Goal: Task Accomplishment & Management: Manage account settings

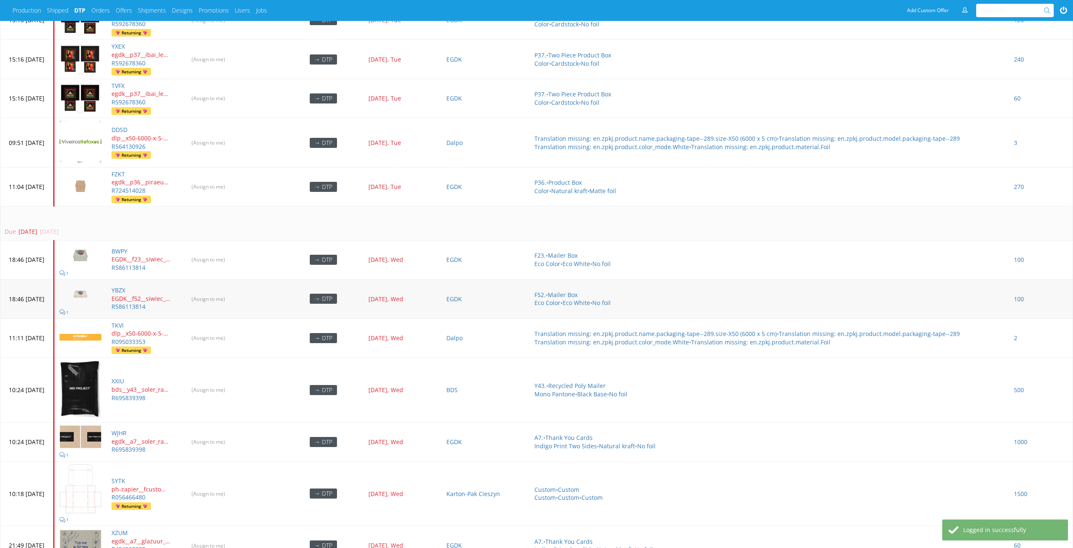
scroll to position [3547, 0]
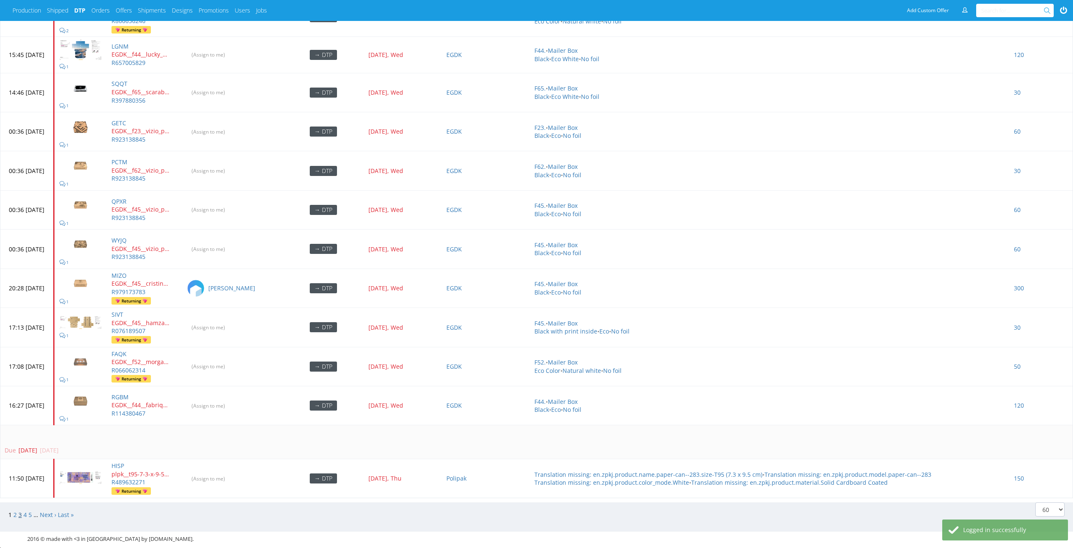
click at [20, 511] on link "3" at bounding box center [19, 515] width 3 height 8
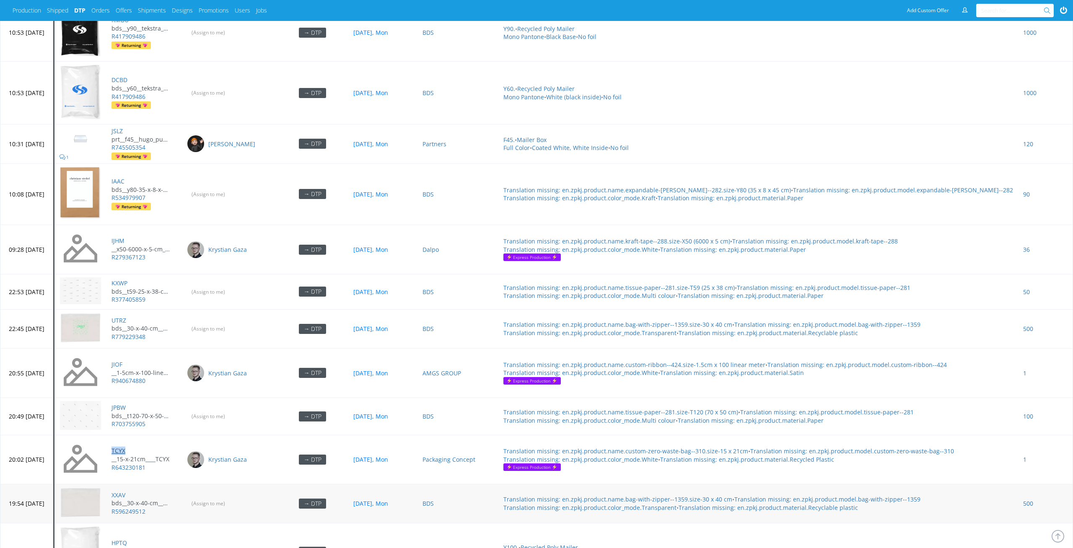
scroll to position [2928, 0]
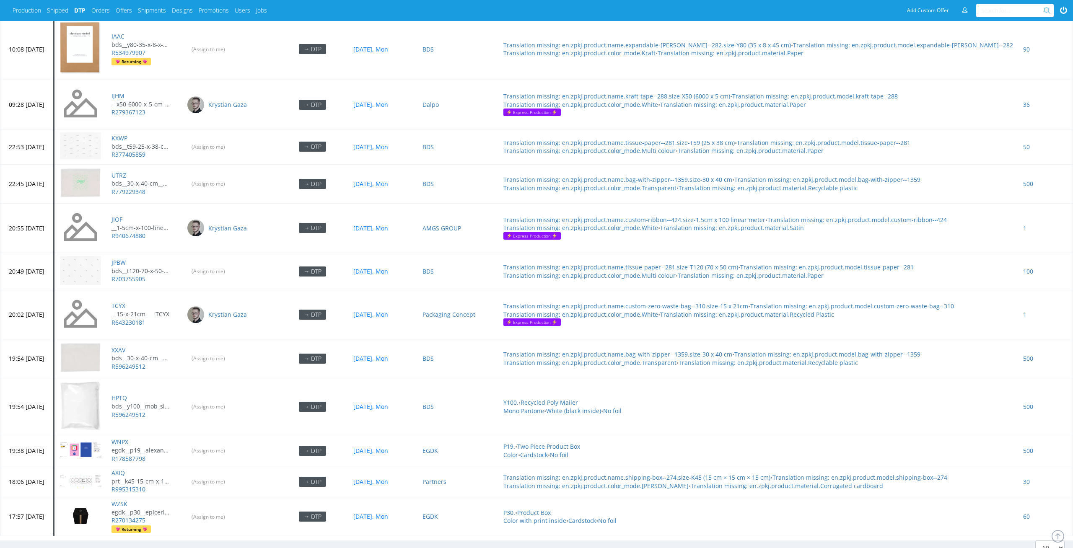
click at [54, 548] on span "3" at bounding box center [55, 553] width 3 height 8
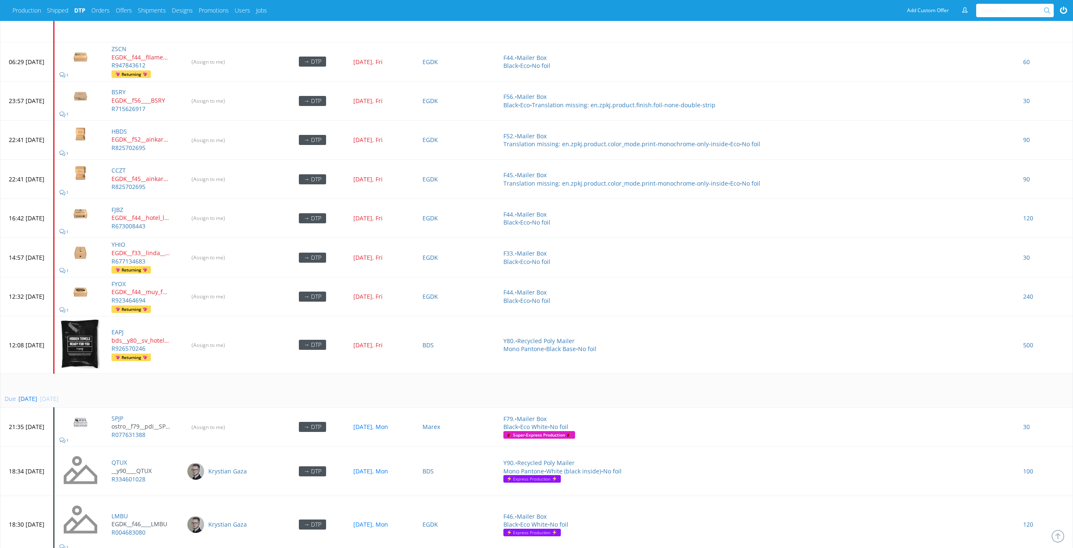
scroll to position [800, 0]
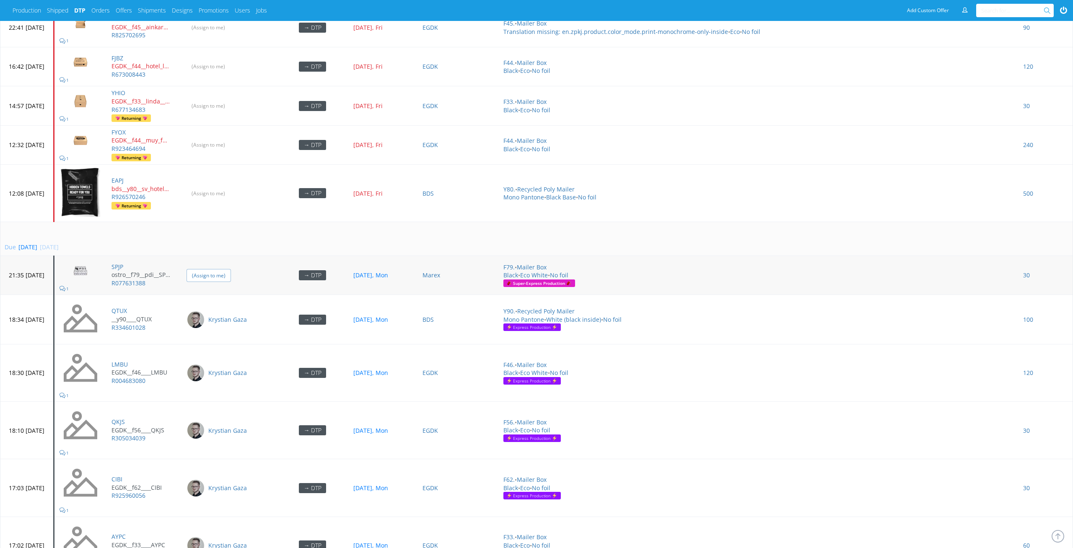
click at [231, 269] on input "(Assign to me)" at bounding box center [209, 275] width 44 height 13
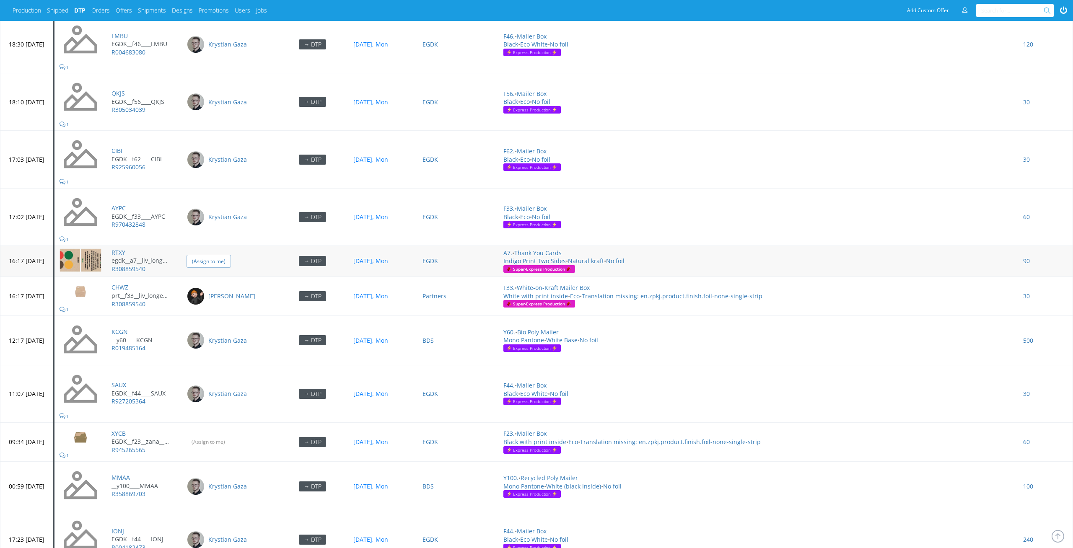
click at [231, 255] on input "(Assign to me)" at bounding box center [209, 261] width 44 height 13
click at [231, 435] on input "(Assign to me)" at bounding box center [209, 441] width 44 height 13
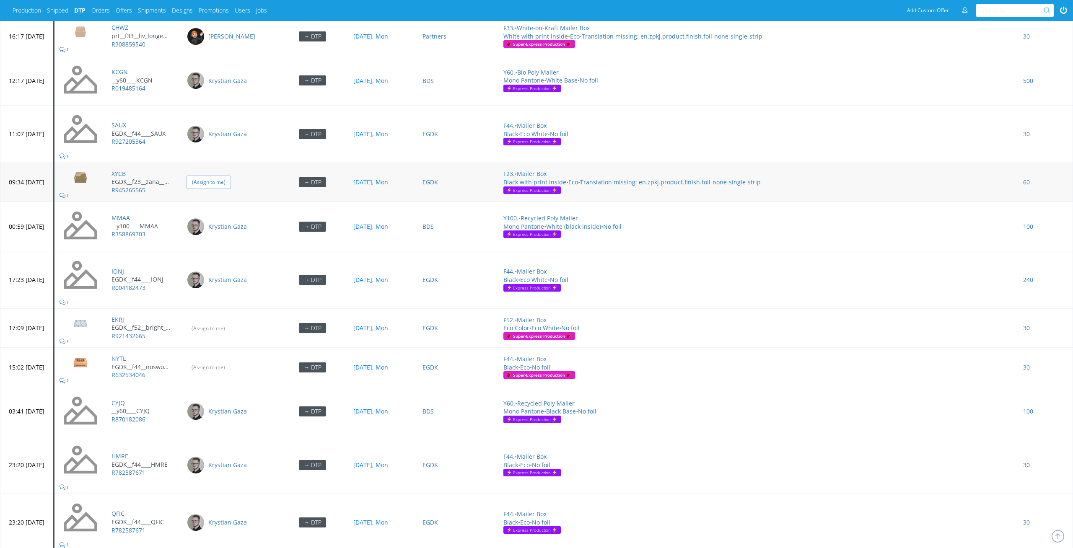
scroll to position [1429, 0]
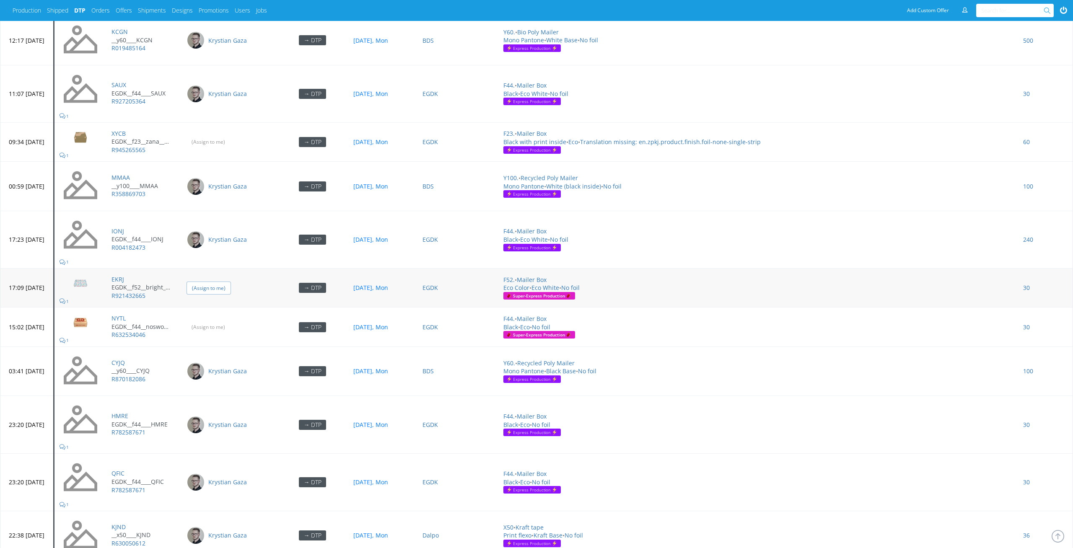
click at [231, 282] on input "(Assign to me)" at bounding box center [209, 288] width 44 height 13
click at [230, 321] on input "(Assign to me)" at bounding box center [209, 327] width 44 height 13
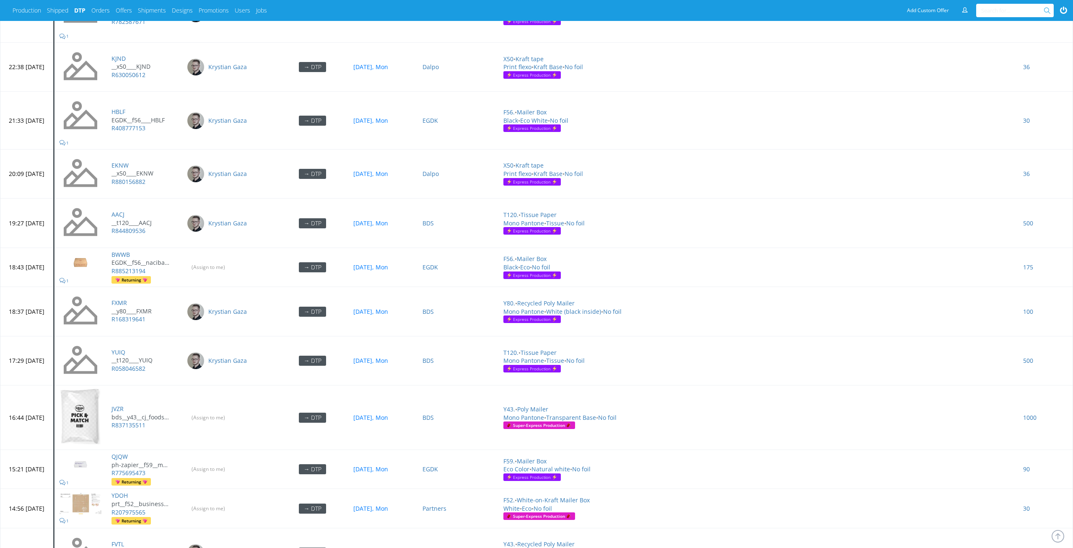
scroll to position [1933, 0]
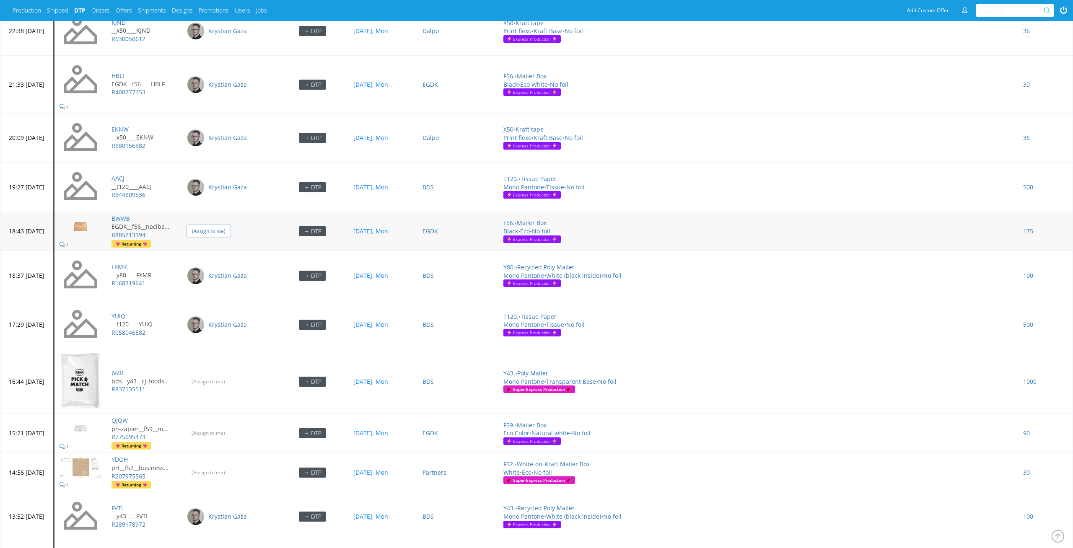
click at [231, 225] on input "(Assign to me)" at bounding box center [209, 231] width 44 height 13
click at [231, 375] on input "(Assign to me)" at bounding box center [209, 381] width 44 height 13
click at [231, 427] on input "(Assign to me)" at bounding box center [209, 433] width 44 height 13
click at [239, 453] on td "(Assign to me)" at bounding box center [229, 472] width 96 height 39
click at [231, 466] on input "(Assign to me)" at bounding box center [209, 472] width 44 height 13
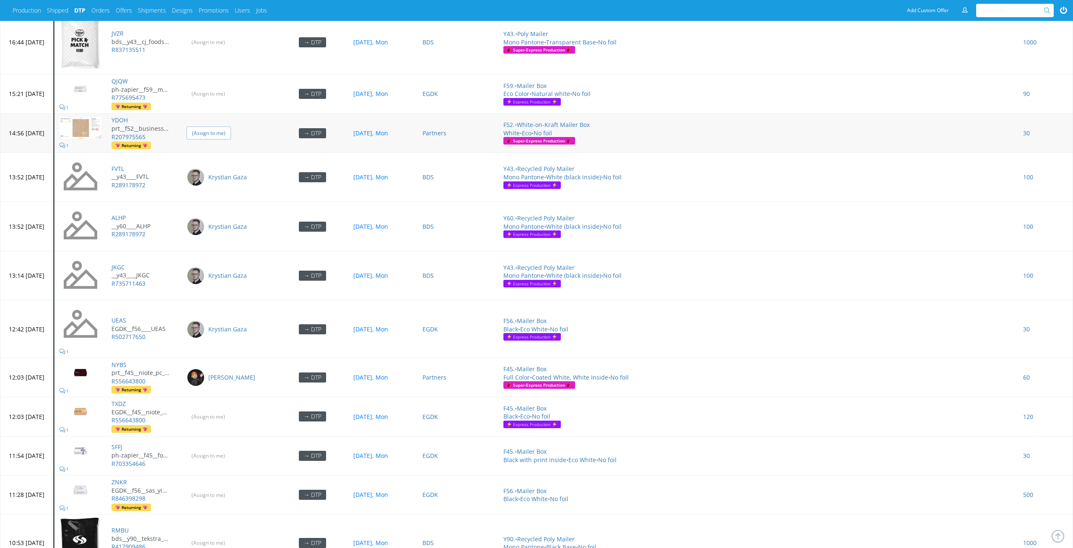
scroll to position [2355, 0]
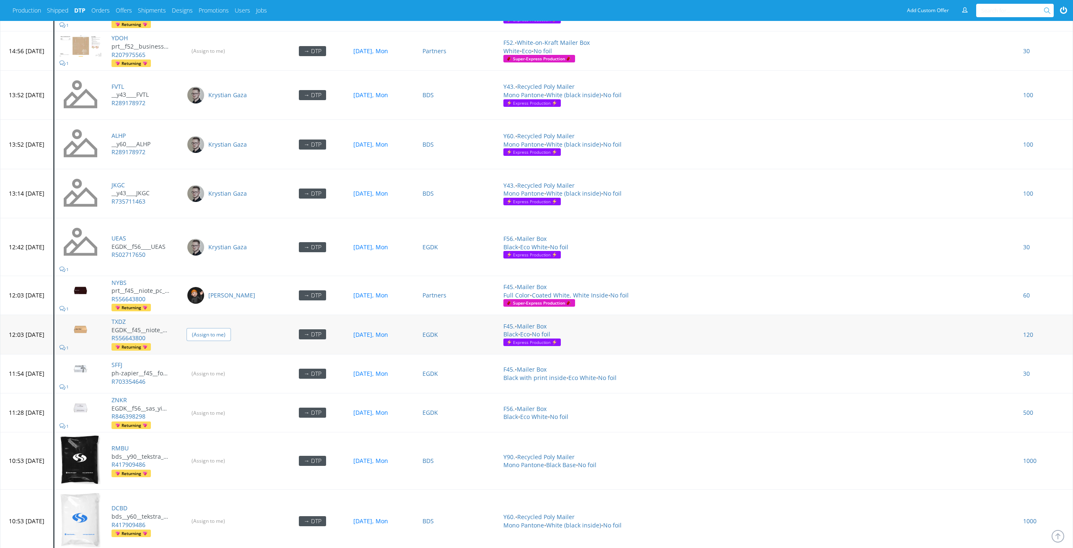
click at [228, 328] on input "(Assign to me)" at bounding box center [209, 334] width 44 height 13
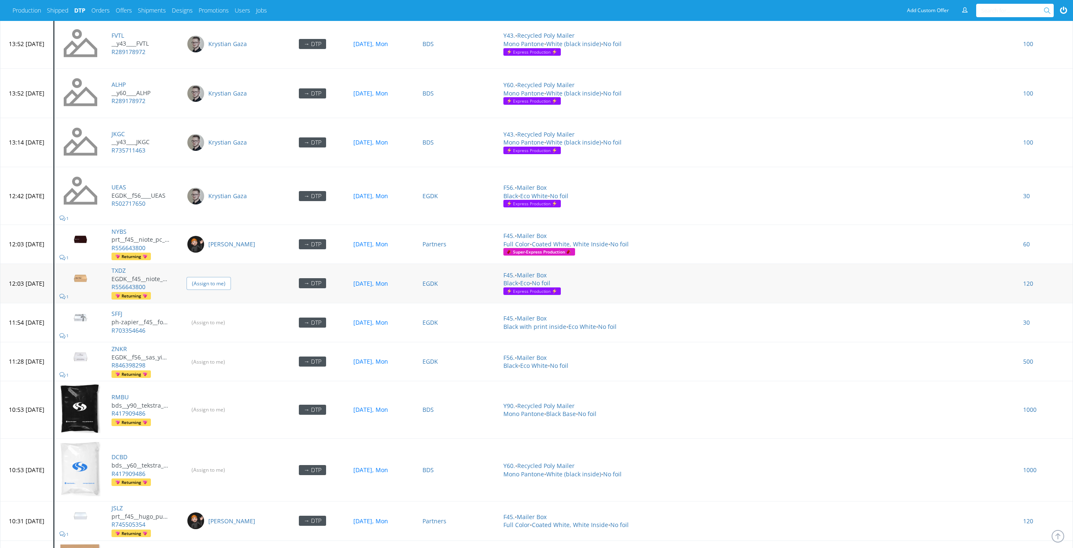
scroll to position [2417, 0]
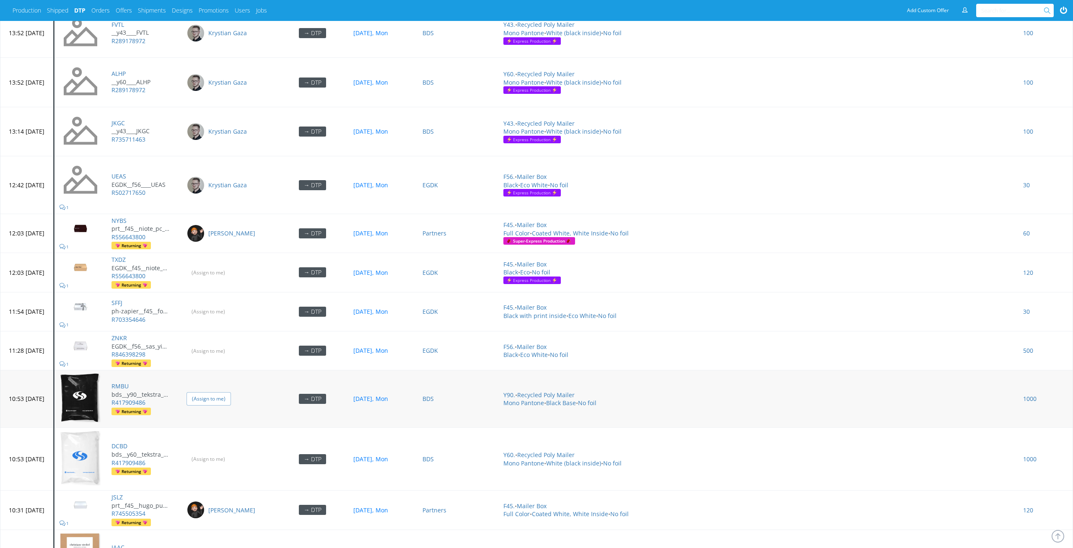
click at [231, 392] on input "(Assign to me)" at bounding box center [209, 398] width 44 height 13
click at [231, 453] on input "(Assign to me)" at bounding box center [209, 459] width 44 height 13
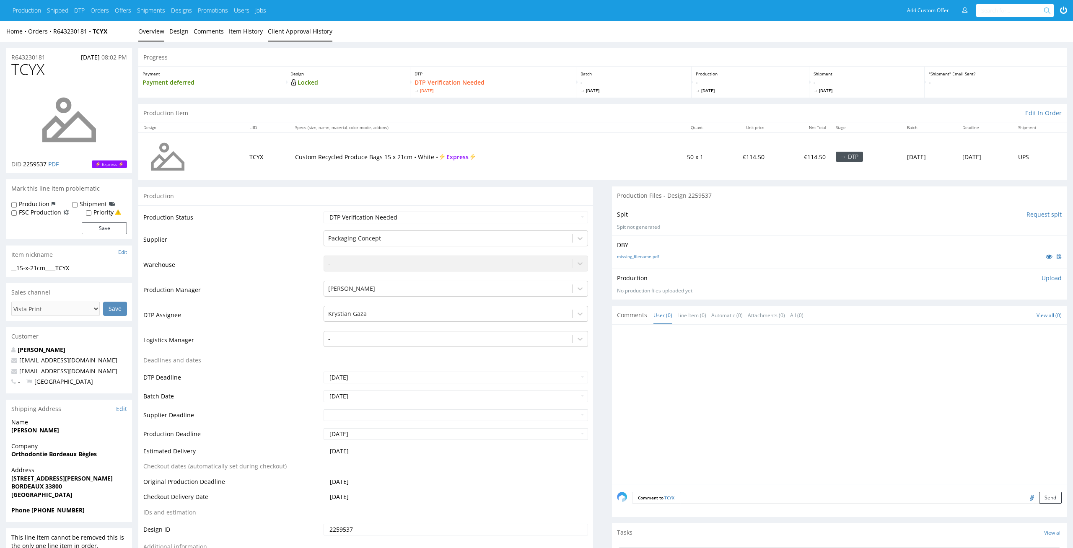
click at [305, 37] on link "Client Approval History" at bounding box center [300, 31] width 65 height 21
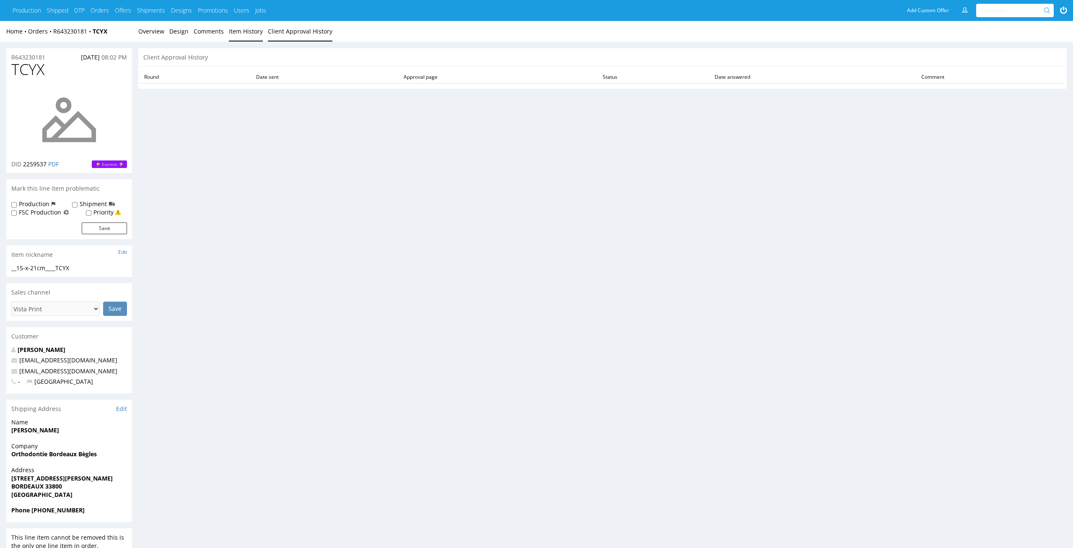
click at [256, 32] on link "Item History" at bounding box center [246, 31] width 34 height 21
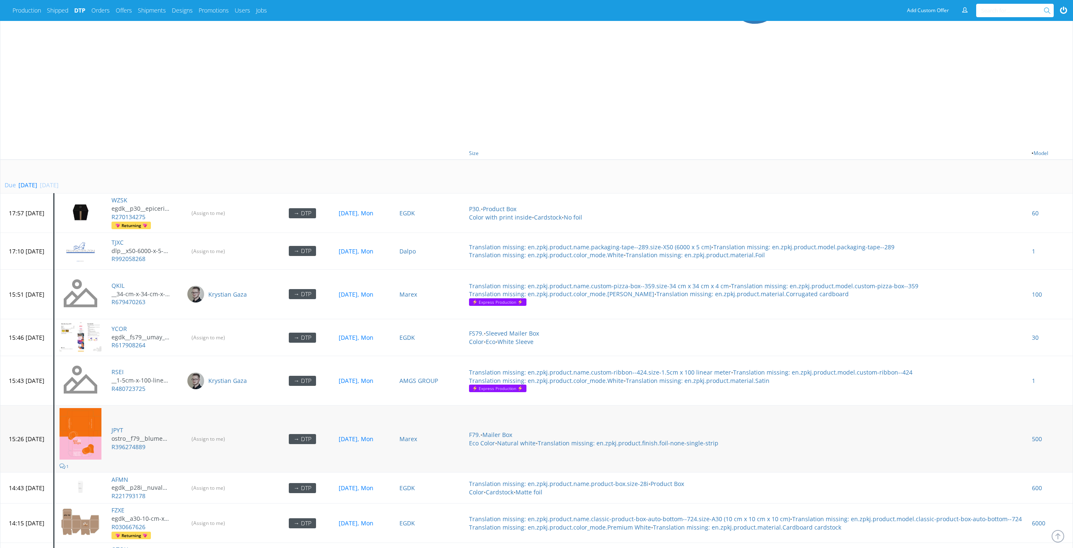
scroll to position [458, 0]
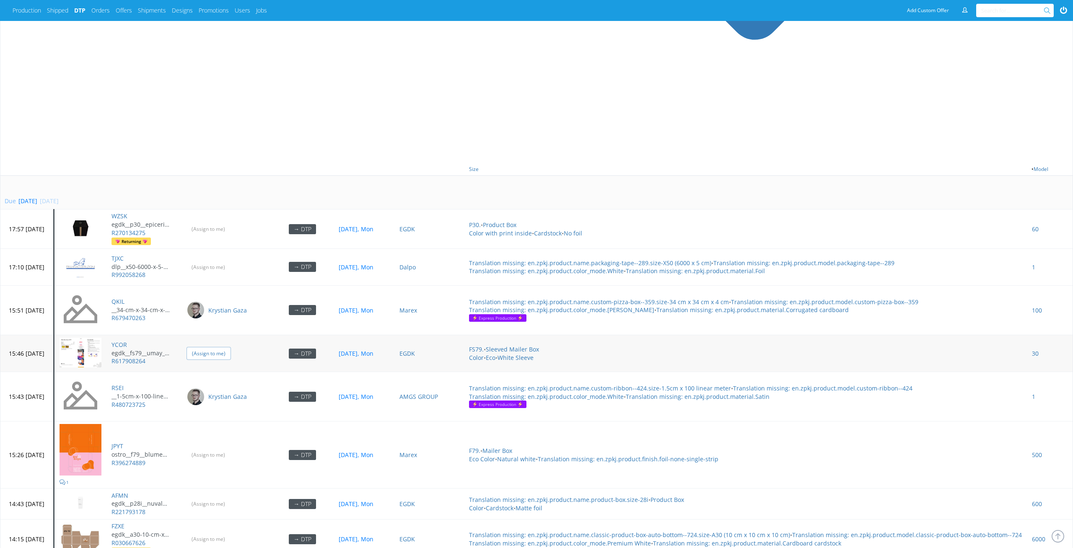
click at [231, 347] on input "(Assign to me)" at bounding box center [209, 353] width 44 height 13
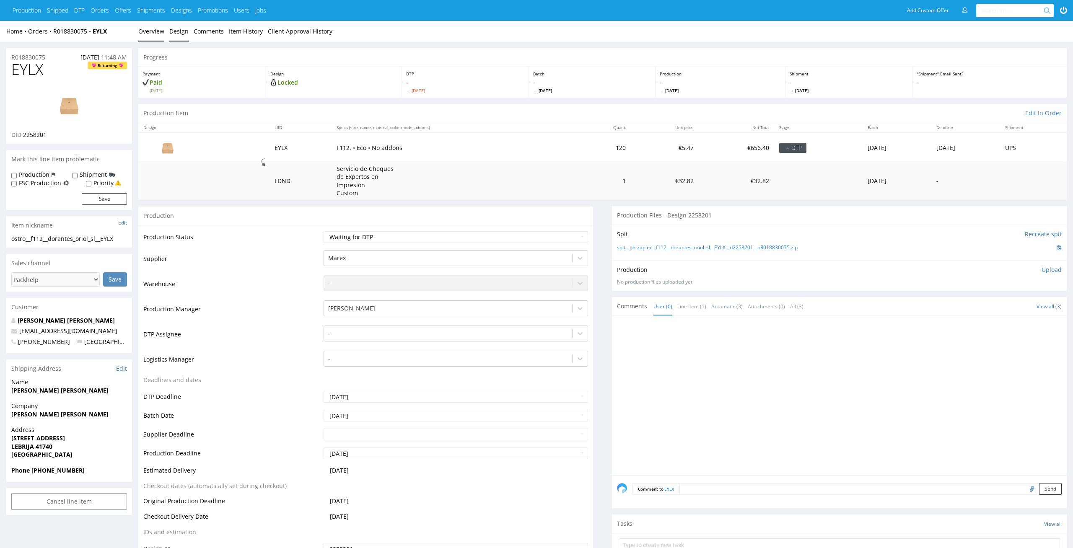
click at [174, 35] on link "Design" at bounding box center [178, 31] width 19 height 21
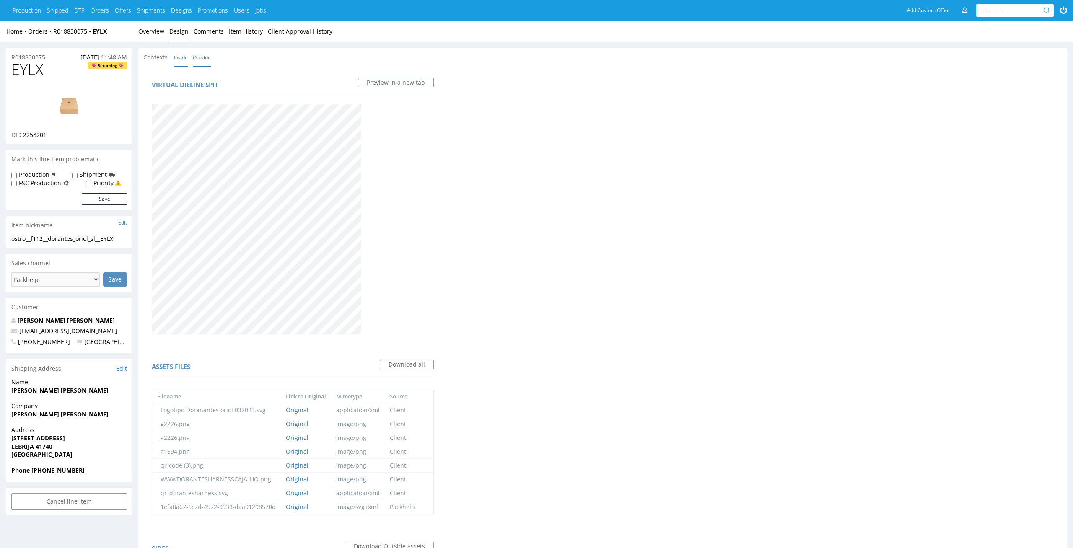
click at [183, 60] on link "Inside" at bounding box center [181, 58] width 14 height 18
click at [153, 24] on link "Overview" at bounding box center [151, 31] width 26 height 21
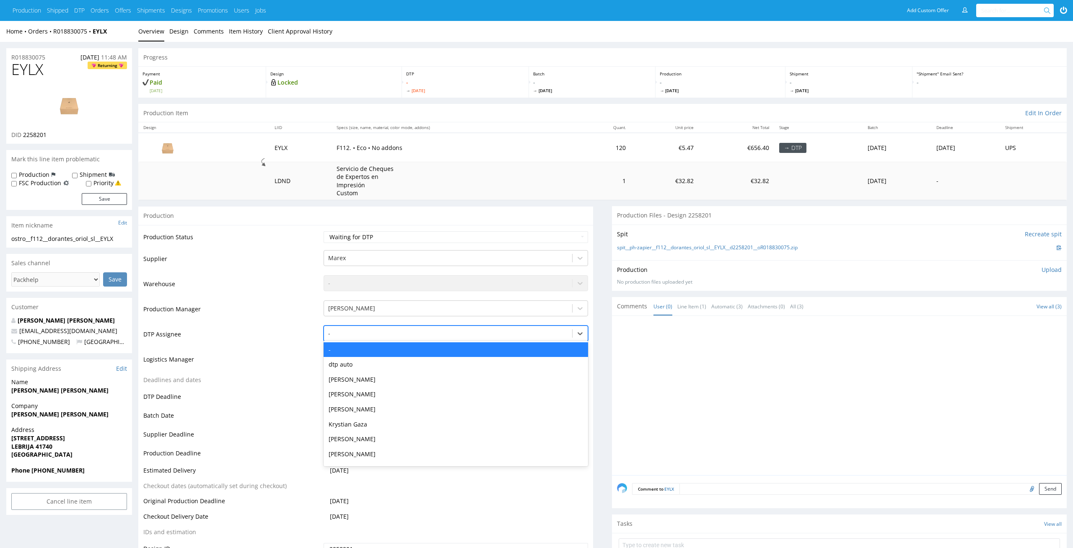
click at [454, 336] on div at bounding box center [448, 334] width 240 height 10
type input "el"
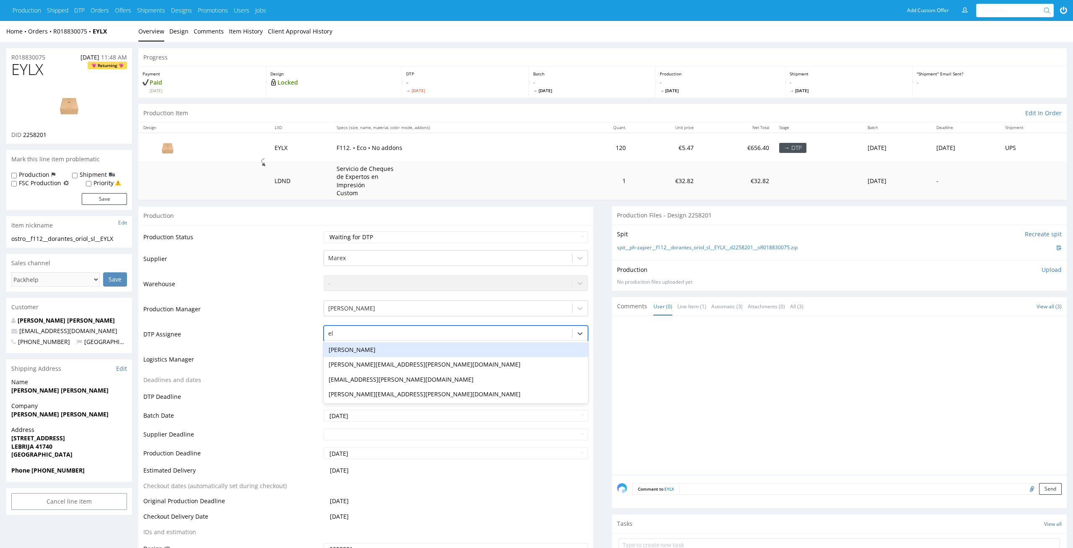
click at [411, 350] on div "[PERSON_NAME]" at bounding box center [456, 349] width 265 height 15
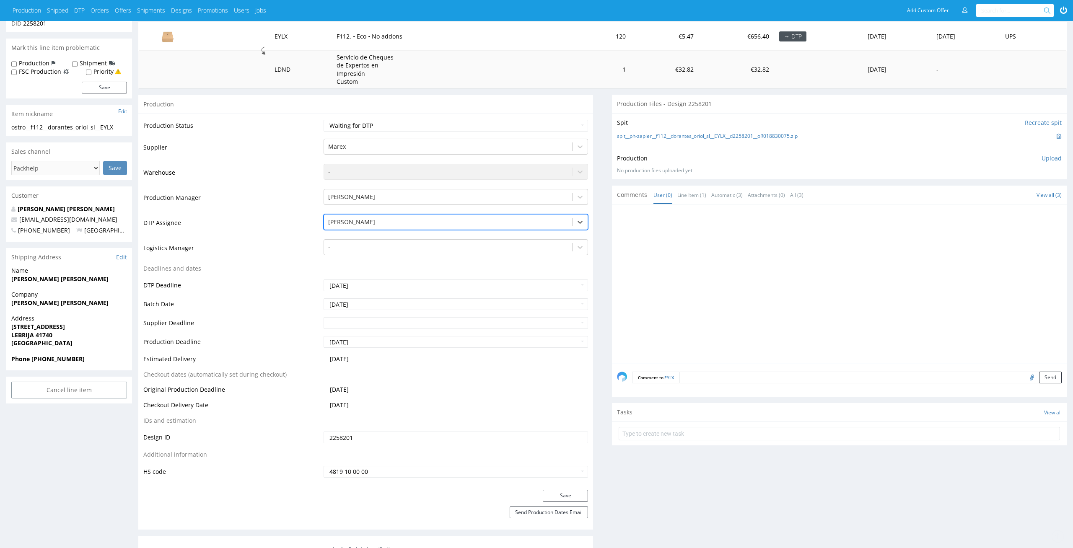
scroll to position [233, 0]
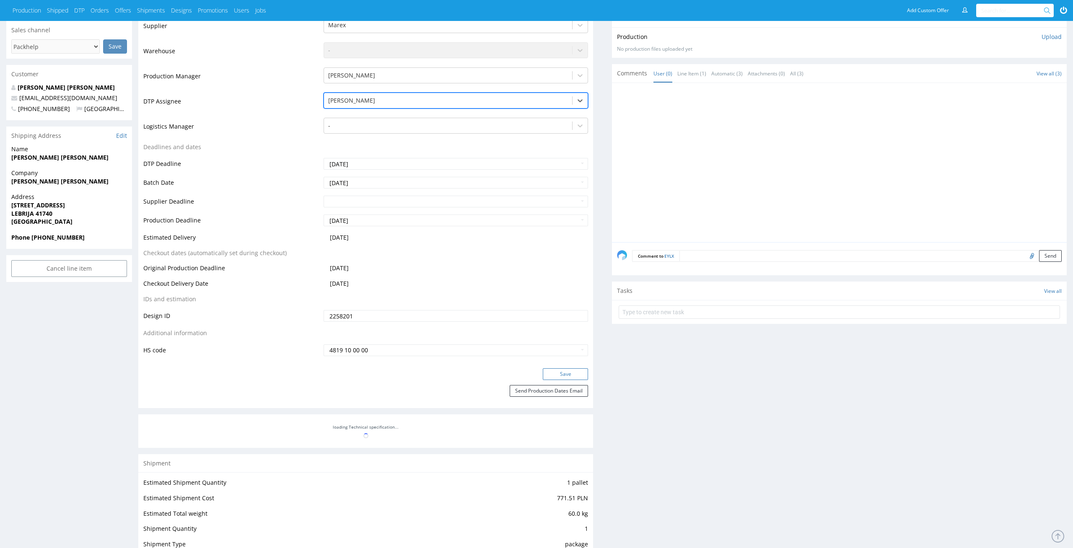
click at [570, 368] on button "Save" at bounding box center [565, 374] width 45 height 12
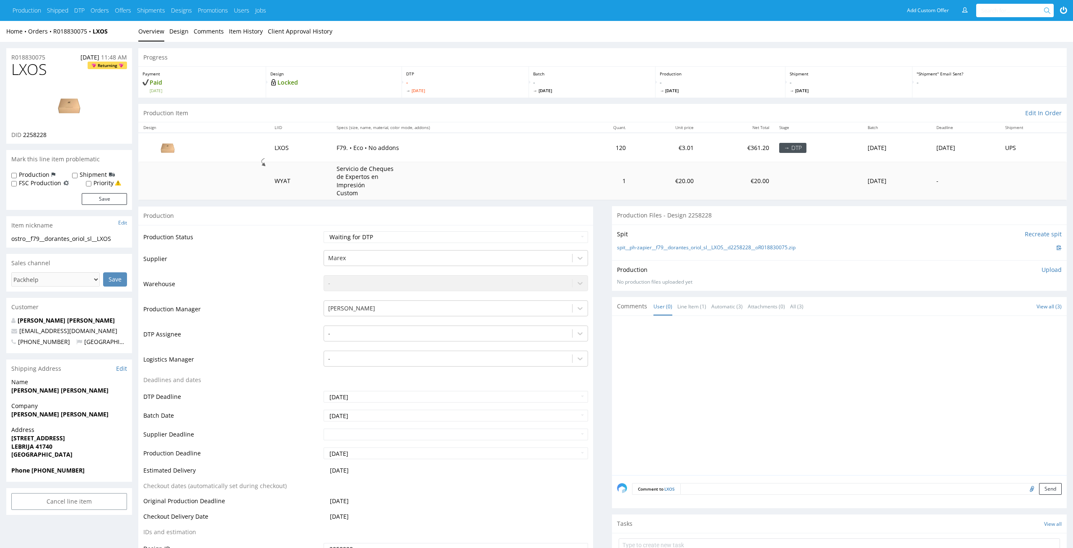
click at [389, 323] on td "[PERSON_NAME]" at bounding box center [454, 312] width 267 height 25
click at [388, 332] on div at bounding box center [448, 334] width 240 height 10
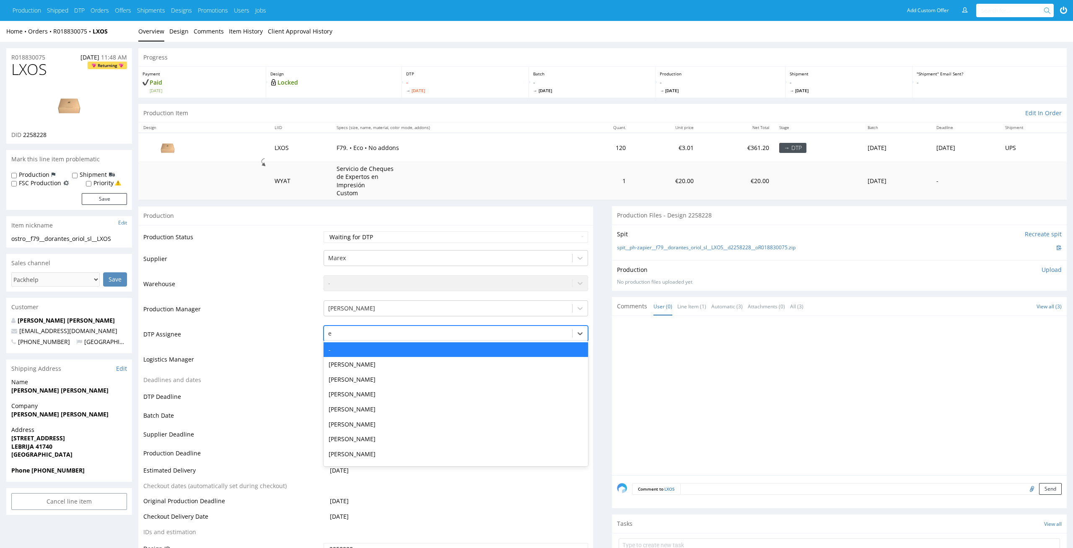
type input "el"
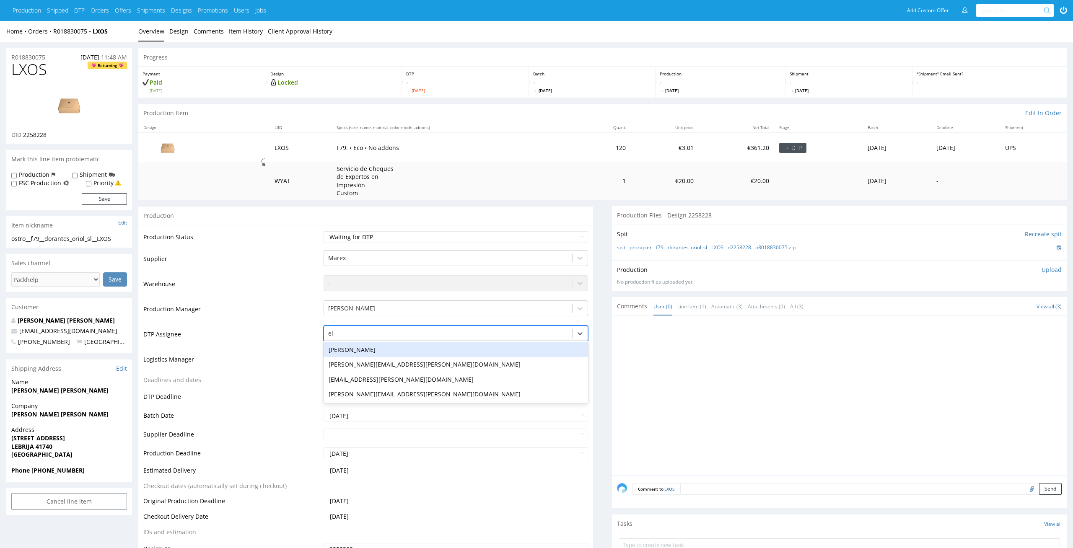
click at [388, 345] on div "[PERSON_NAME]" at bounding box center [456, 349] width 265 height 15
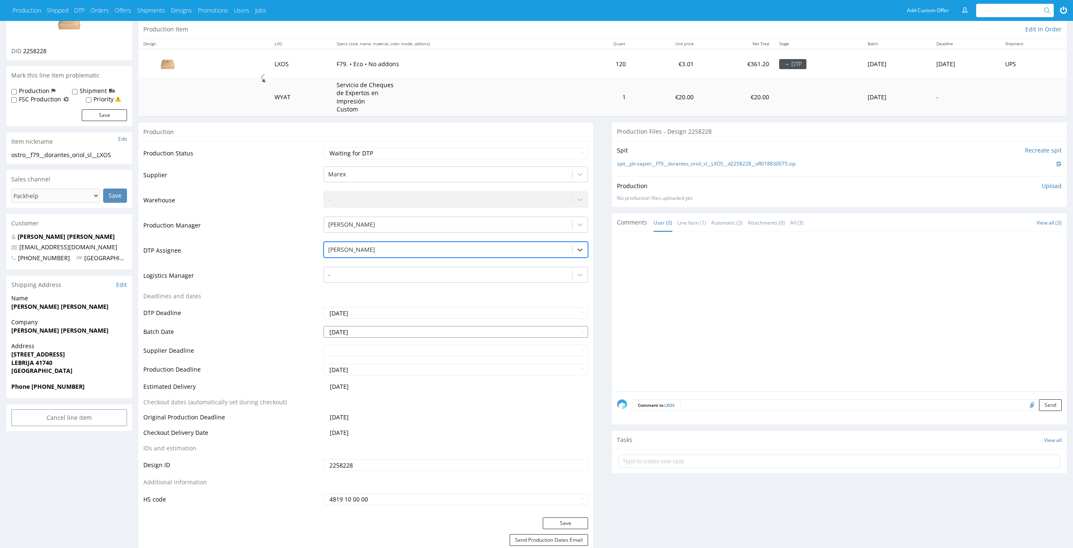
scroll to position [97, 0]
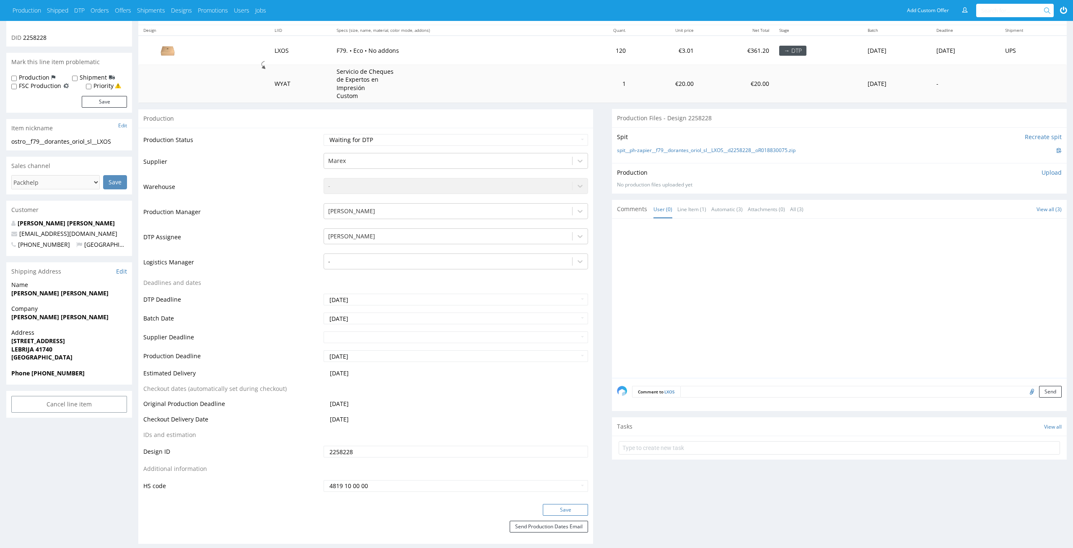
click at [561, 508] on button "Save" at bounding box center [565, 510] width 45 height 12
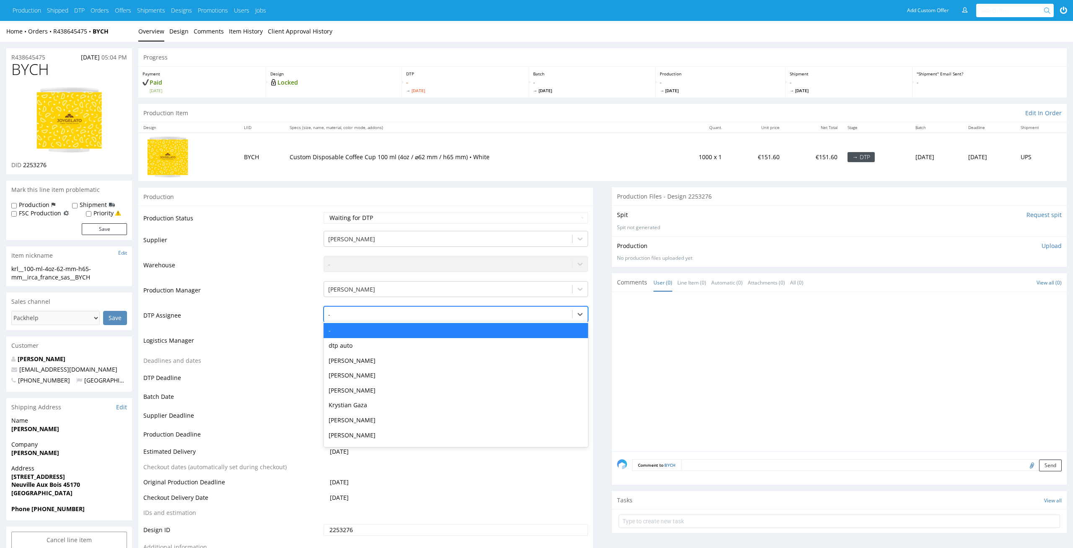
click at [503, 310] on div at bounding box center [448, 315] width 240 height 10
type input "el"
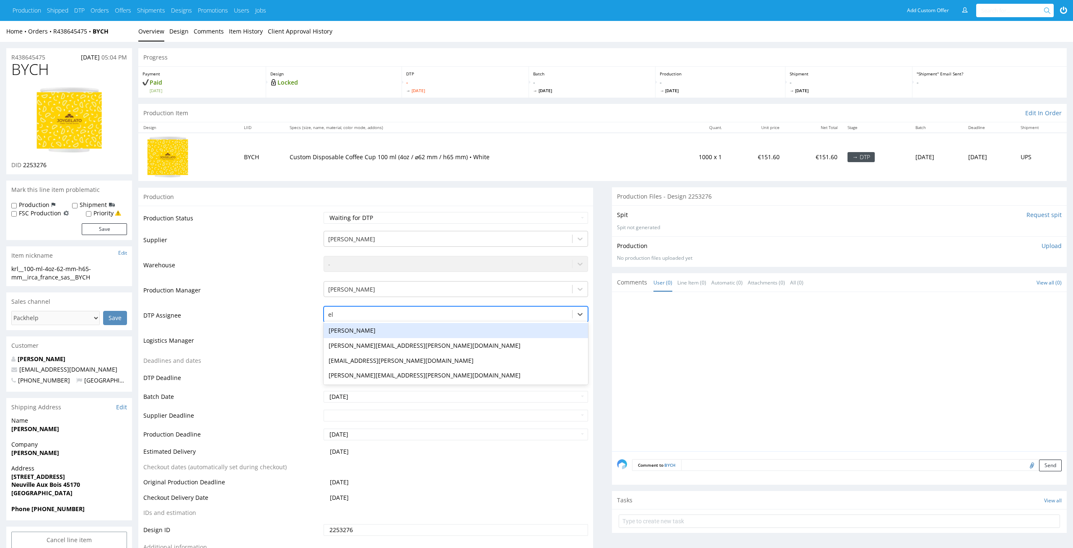
click at [487, 326] on div "[PERSON_NAME]" at bounding box center [456, 330] width 265 height 15
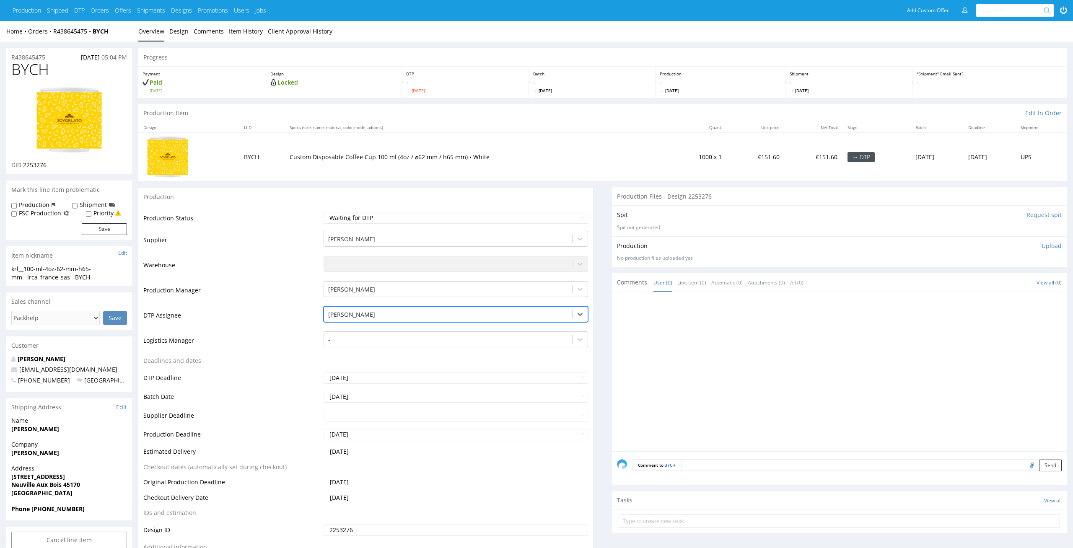
scroll to position [89, 0]
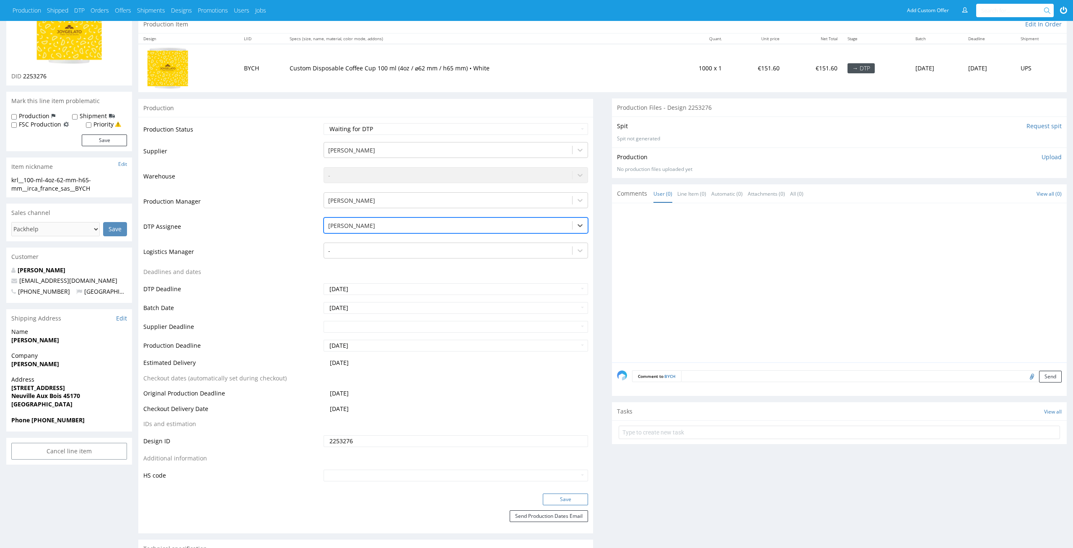
click at [563, 499] on button "Save" at bounding box center [565, 500] width 45 height 12
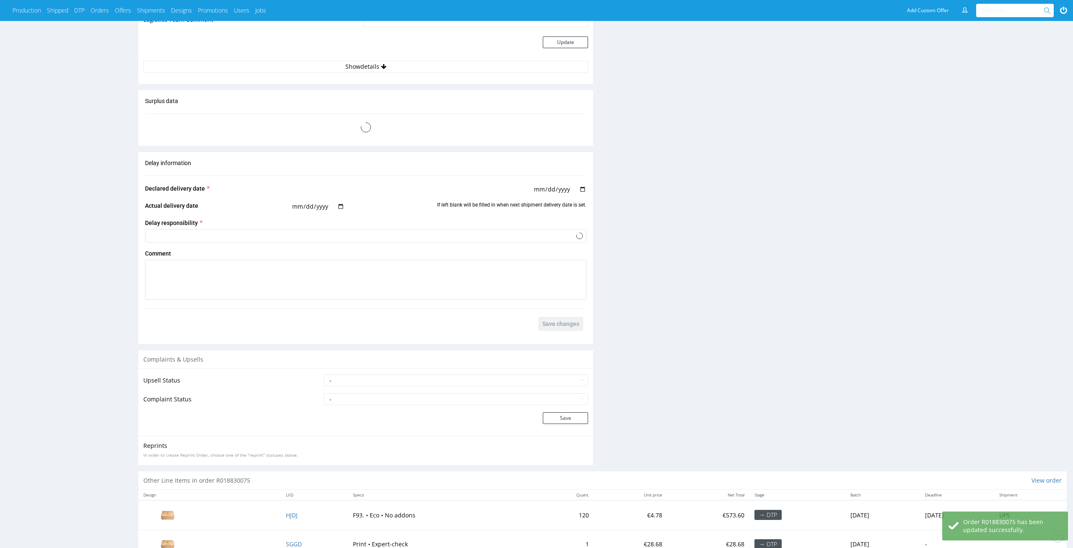
scroll to position [943, 0]
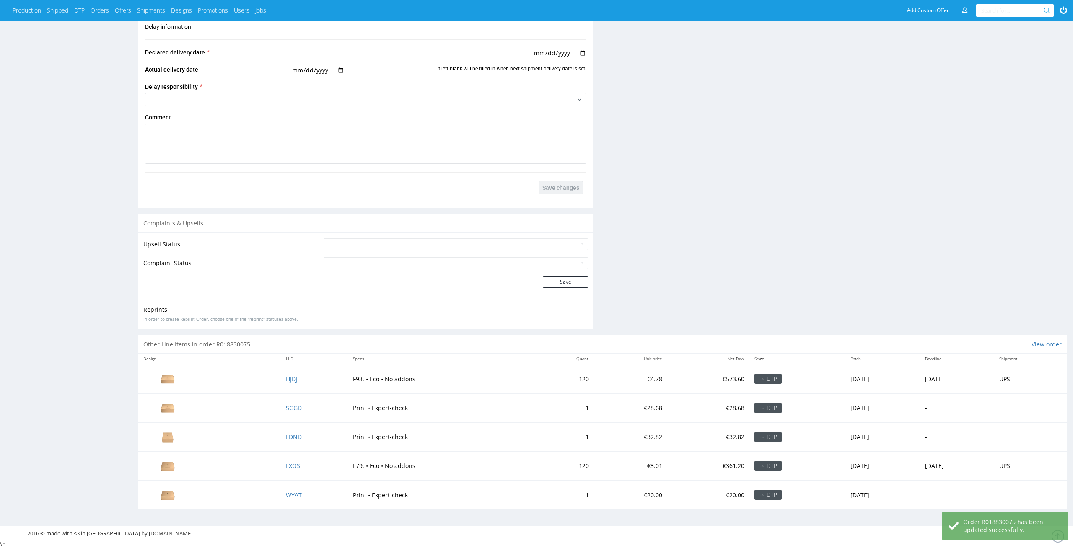
click at [289, 376] on td "HJDJ" at bounding box center [314, 378] width 67 height 29
click at [286, 376] on span "HJDJ" at bounding box center [292, 379] width 12 height 8
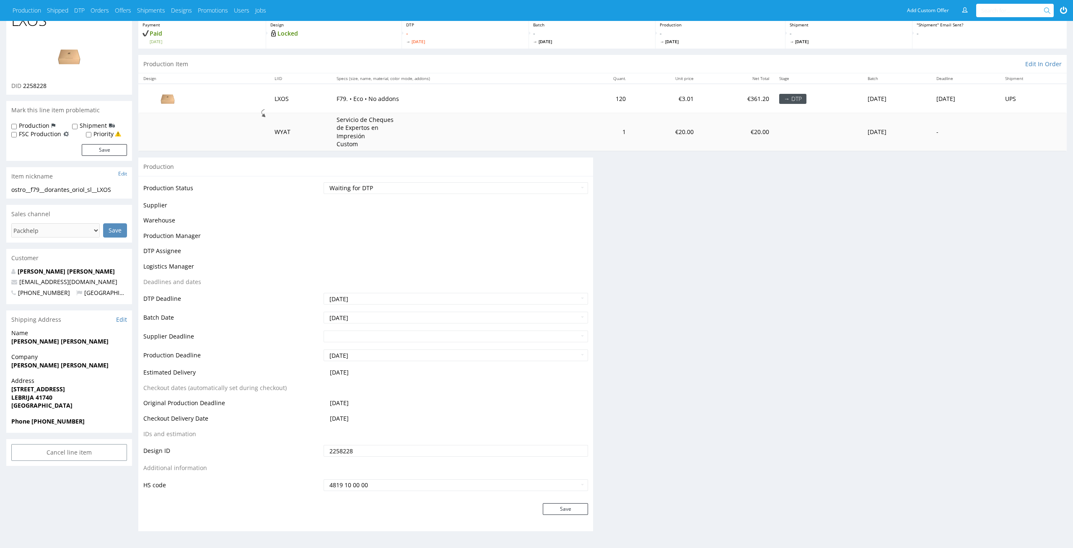
scroll to position [97, 0]
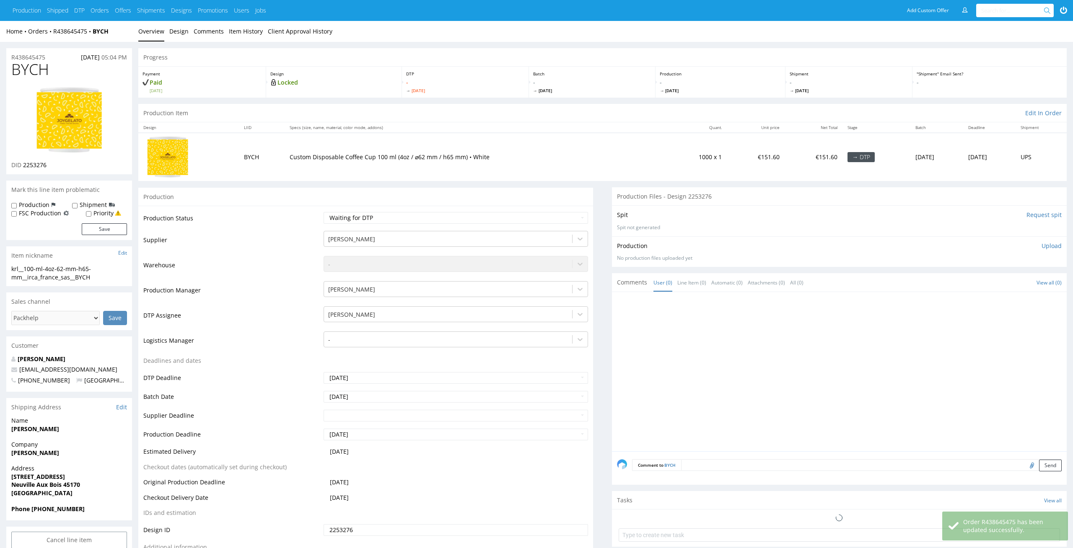
scroll to position [89, 0]
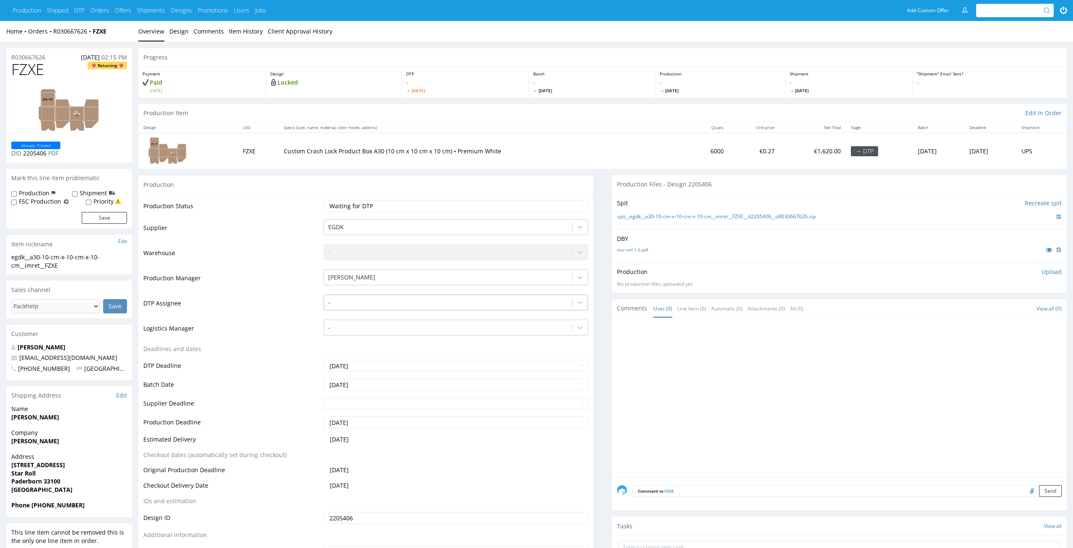
click at [419, 301] on div at bounding box center [448, 303] width 240 height 10
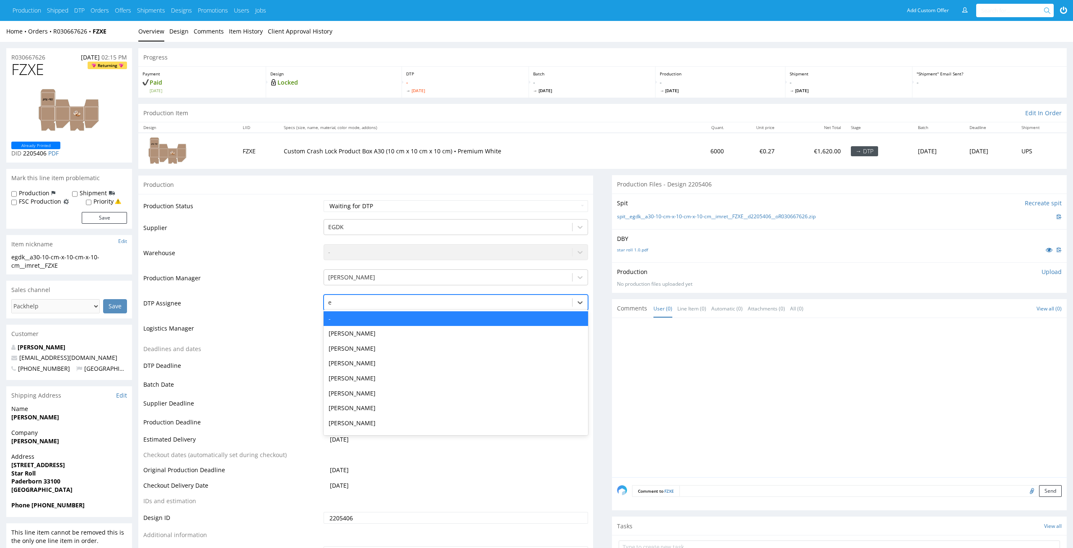
type input "el"
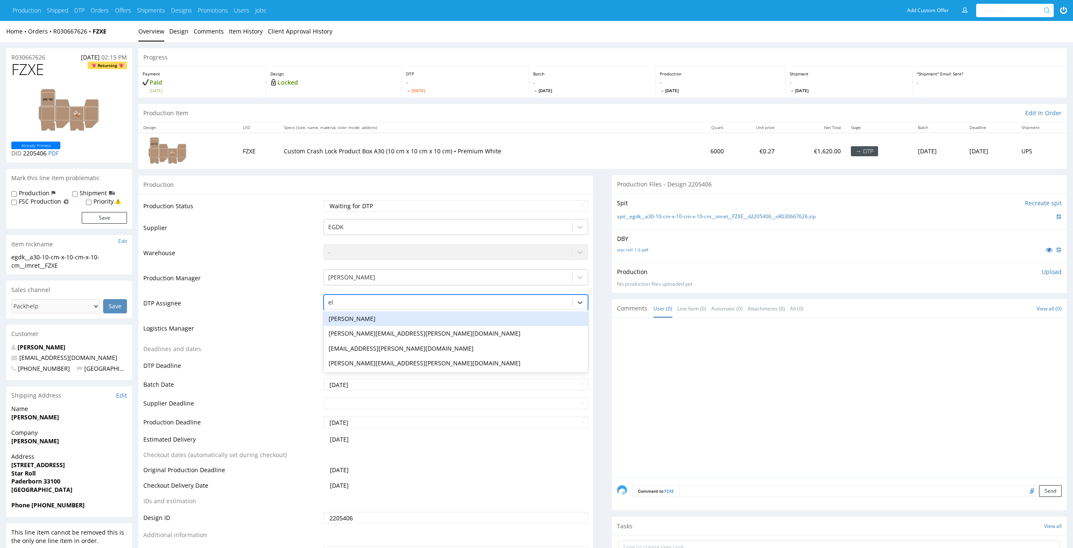
click at [409, 316] on div "Elżbieta Jelińska" at bounding box center [456, 318] width 265 height 15
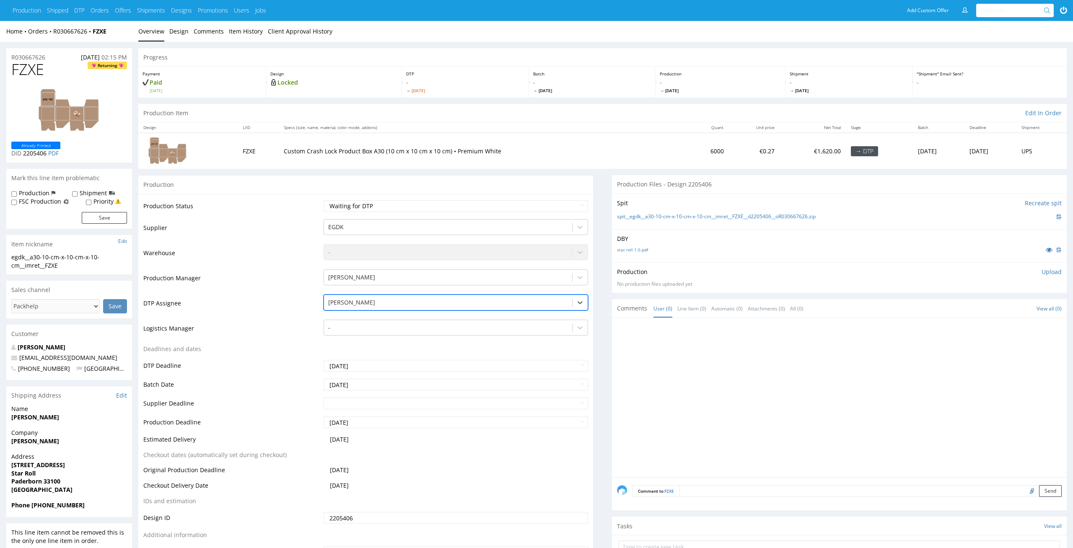
scroll to position [143, 0]
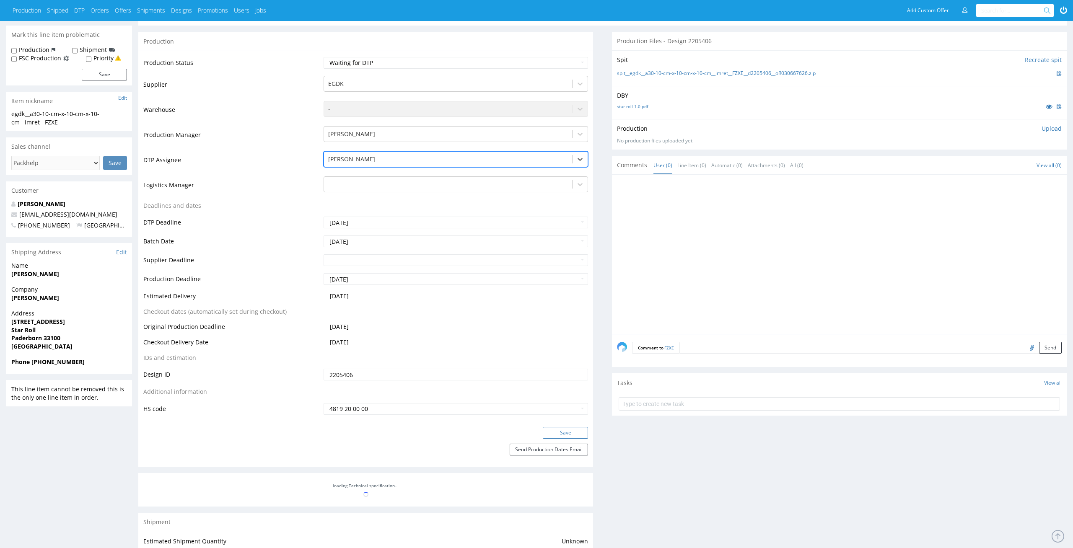
click at [559, 430] on button "Save" at bounding box center [565, 433] width 45 height 12
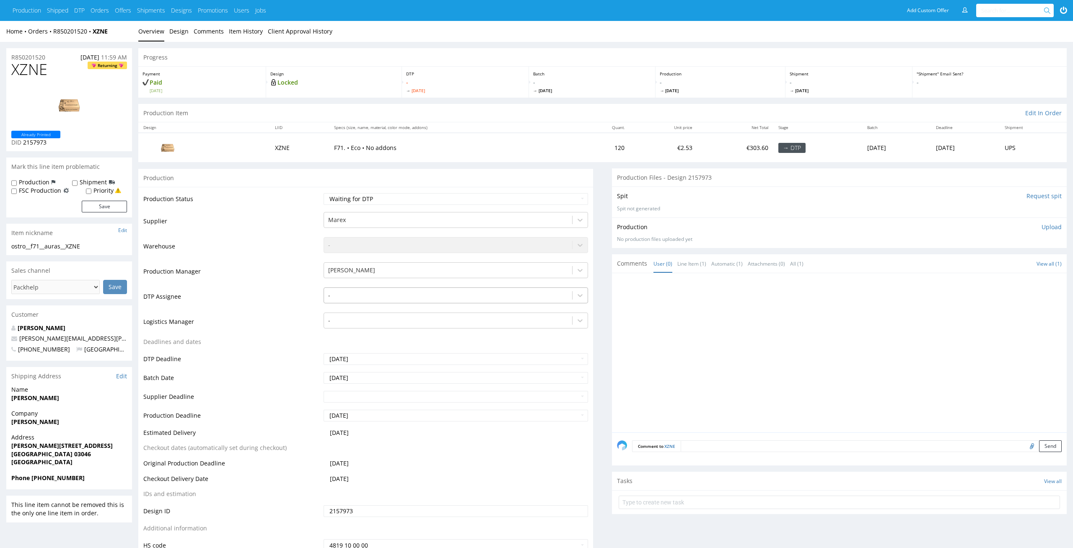
click at [487, 294] on div at bounding box center [448, 295] width 240 height 10
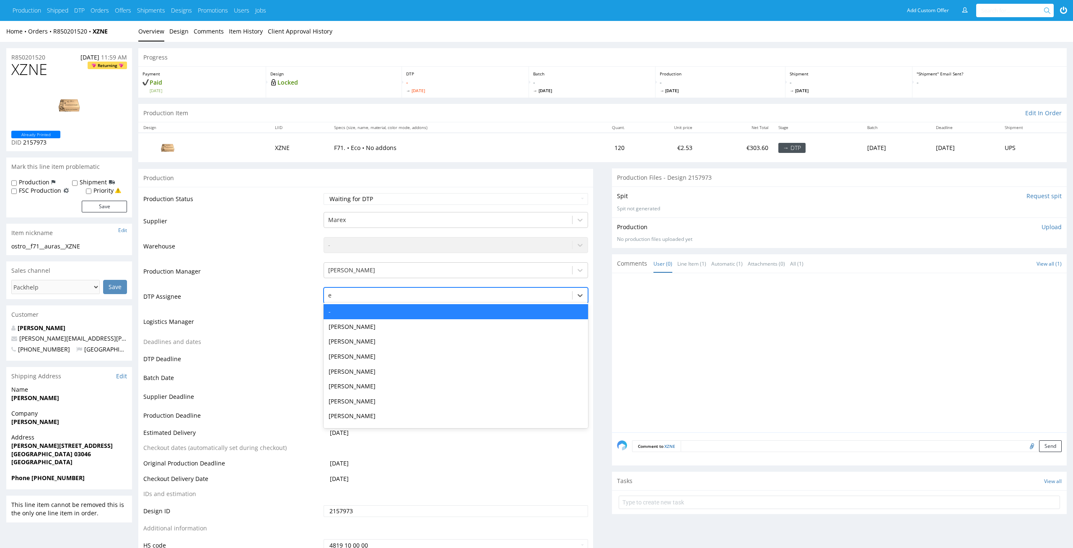
type input "el"
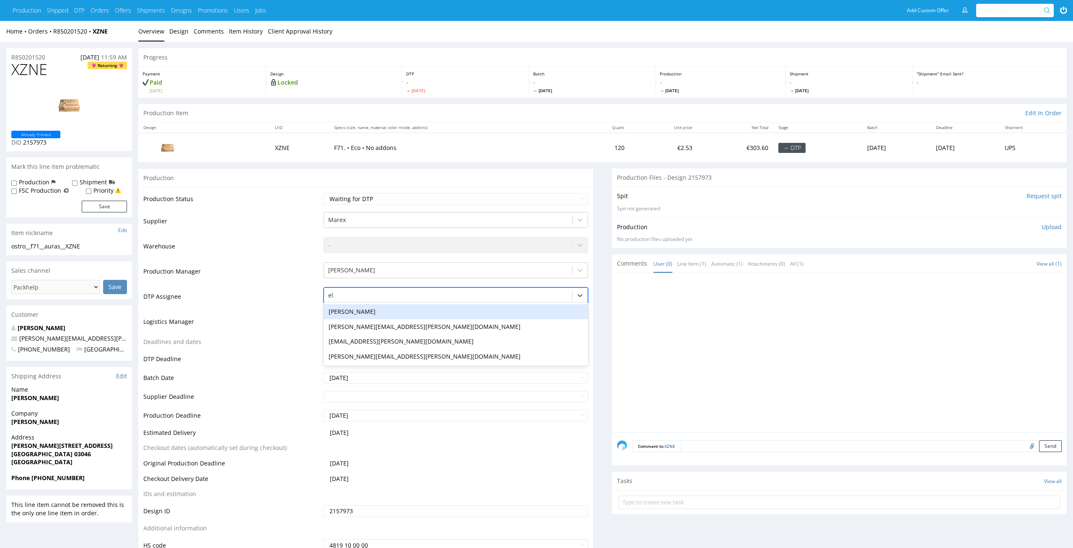
click at [479, 311] on div "Elżbieta Jelińska" at bounding box center [456, 311] width 265 height 15
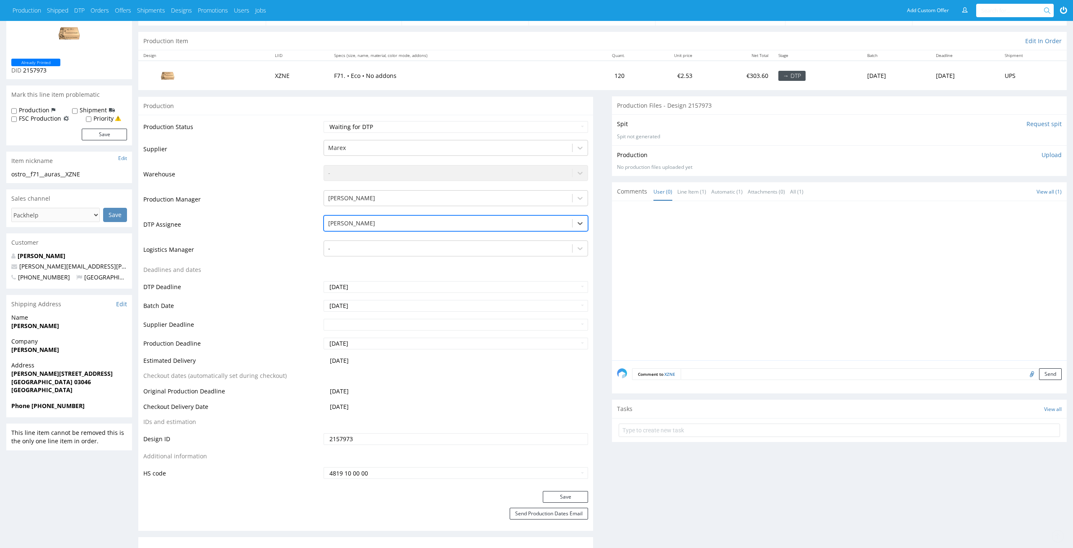
scroll to position [145, 0]
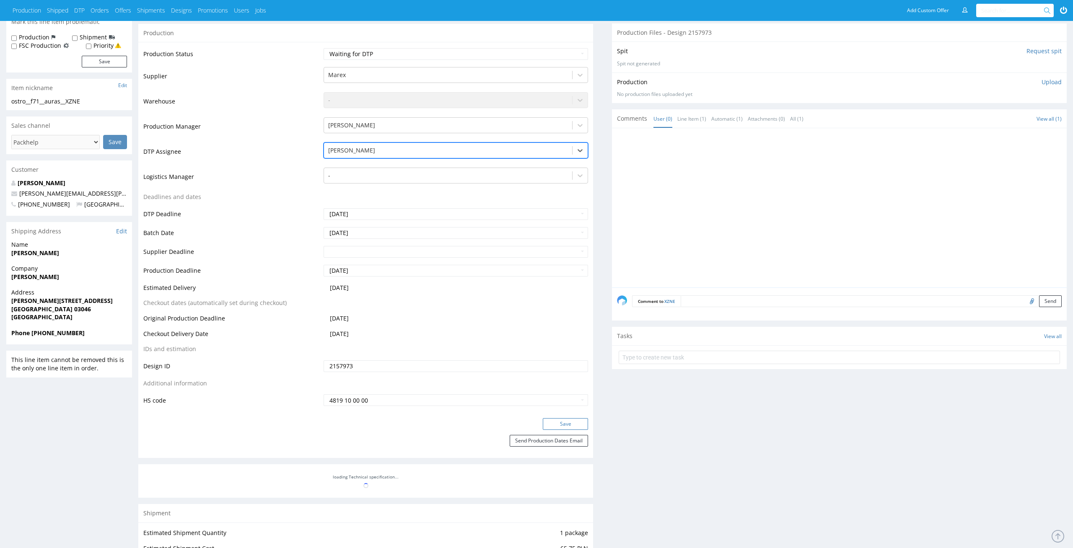
click at [582, 421] on button "Save" at bounding box center [565, 424] width 45 height 12
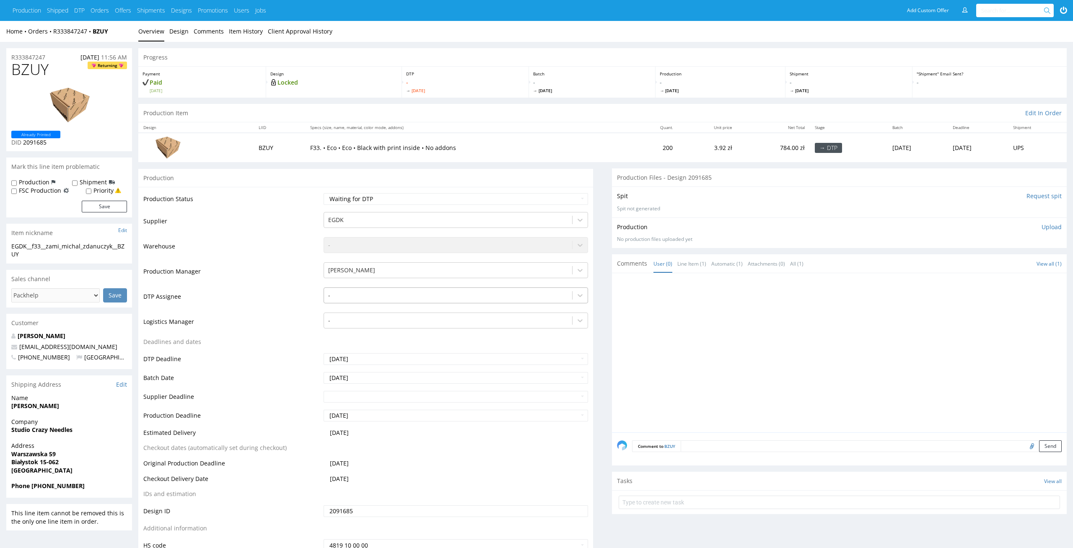
click at [488, 295] on div at bounding box center [448, 295] width 240 height 10
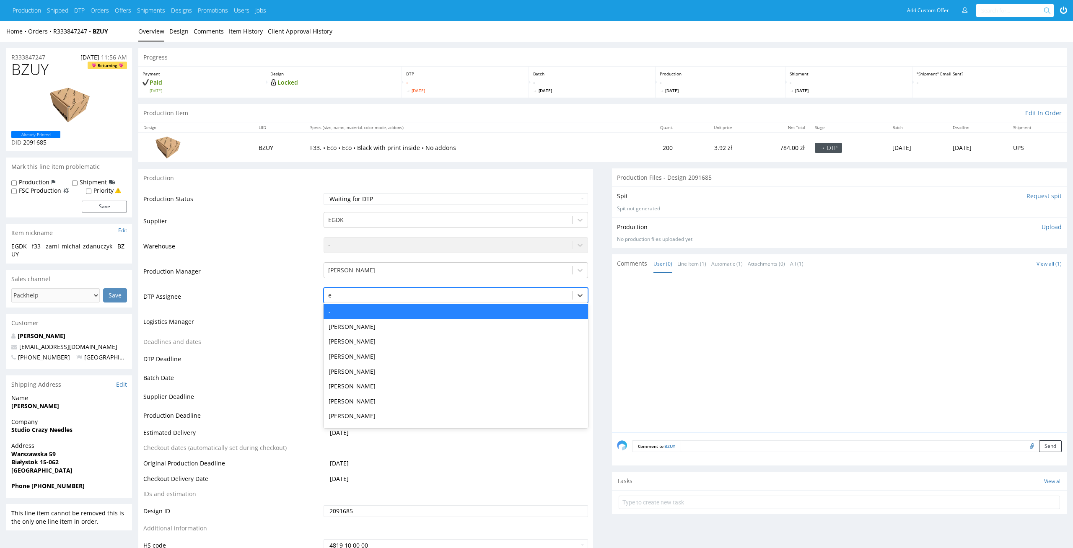
type input "el"
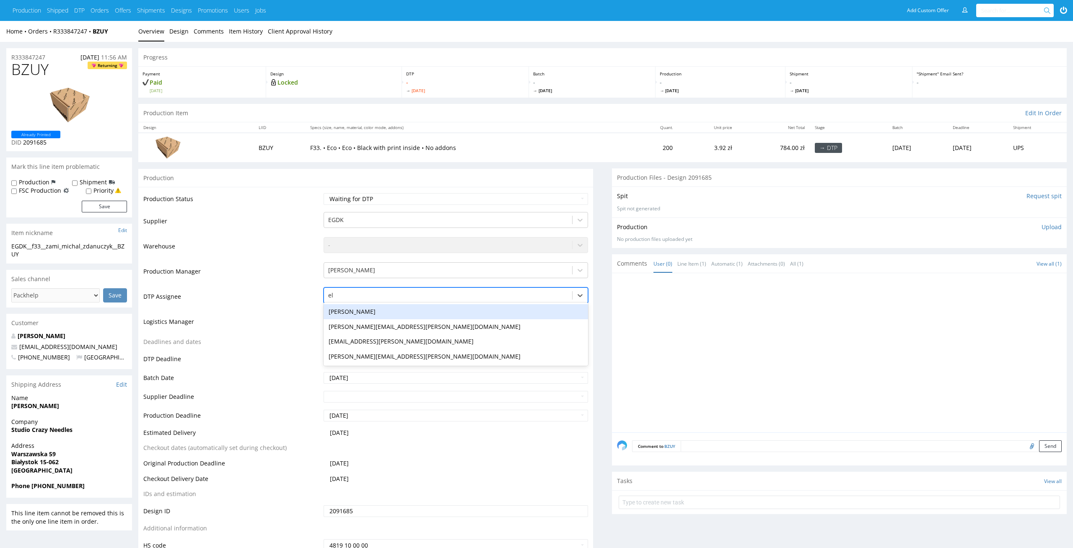
click at [482, 314] on div "Elżbieta Jelińska" at bounding box center [456, 311] width 265 height 15
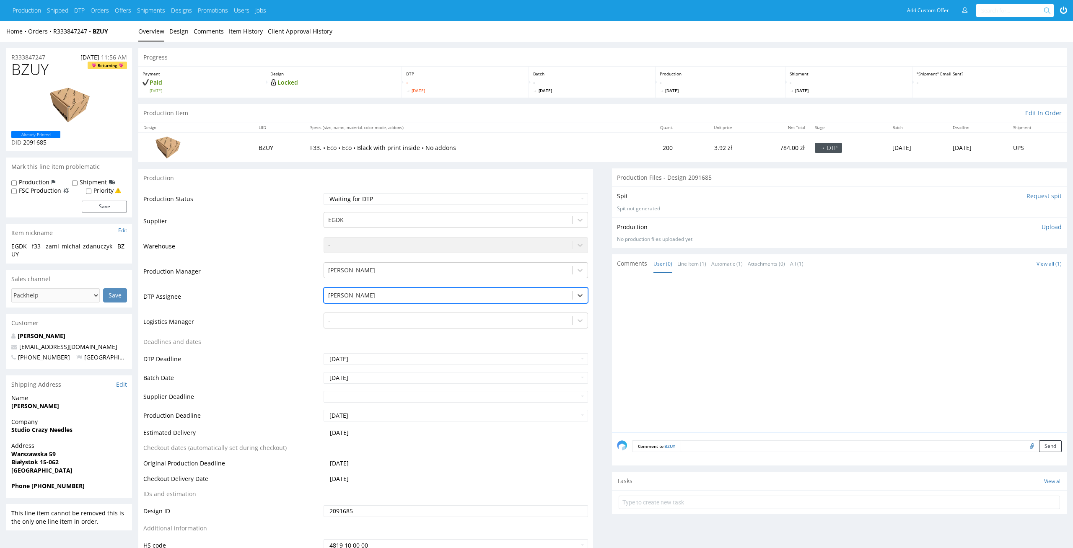
scroll to position [95, 0]
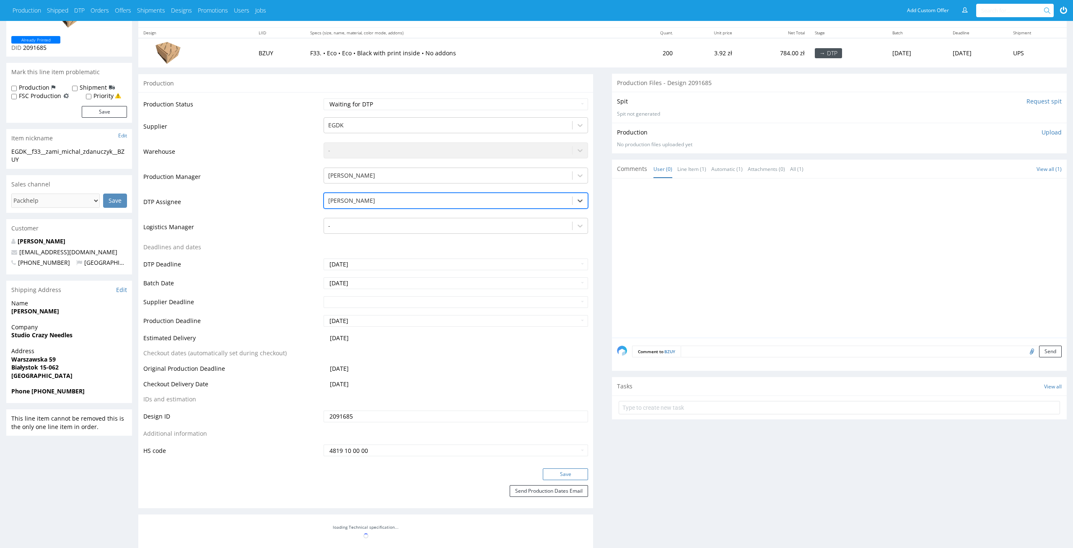
click at [573, 469] on button "Save" at bounding box center [565, 475] width 45 height 12
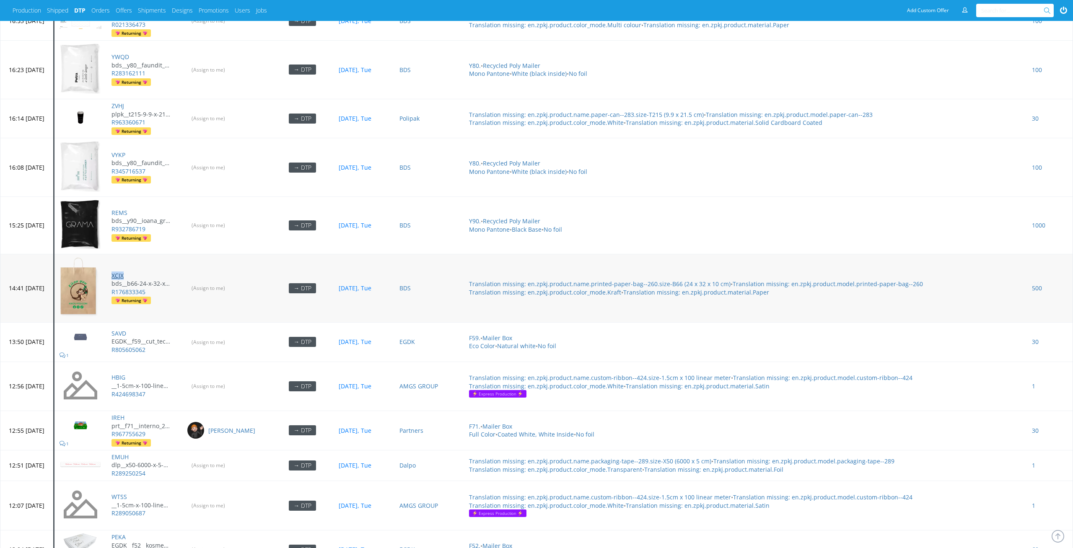
scroll to position [2785, 0]
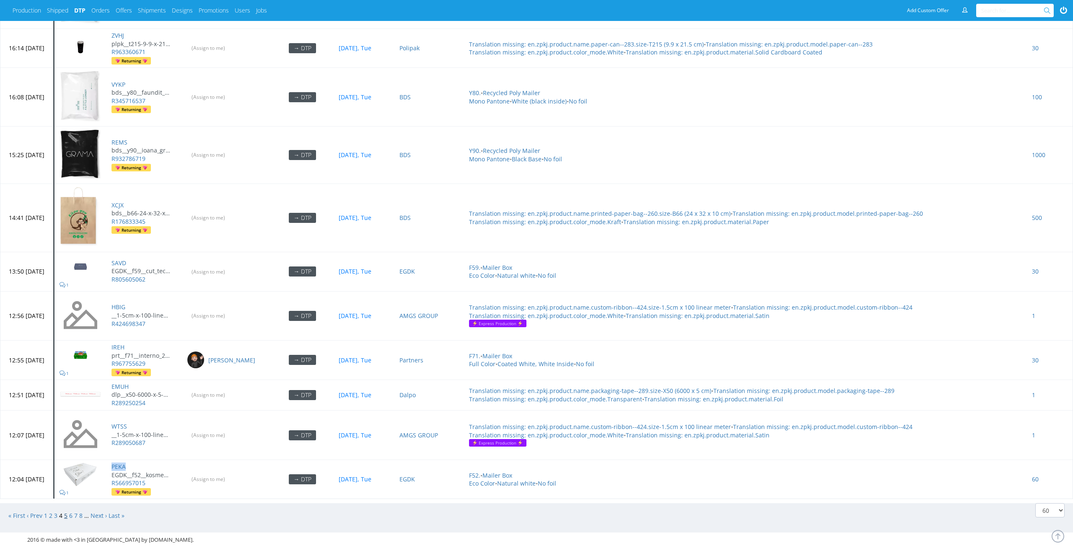
click at [67, 512] on link "5" at bounding box center [65, 516] width 3 height 8
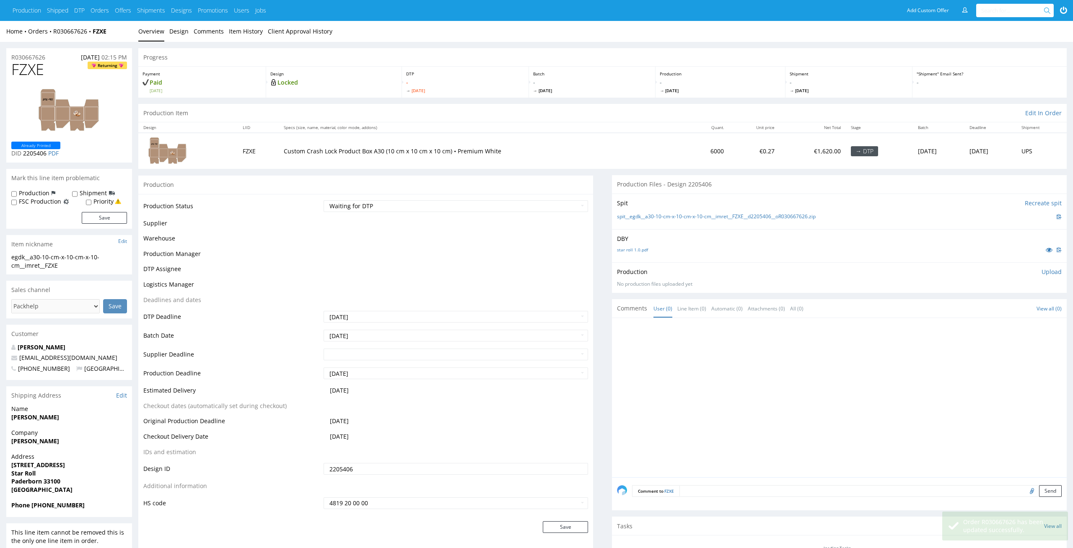
scroll to position [143, 0]
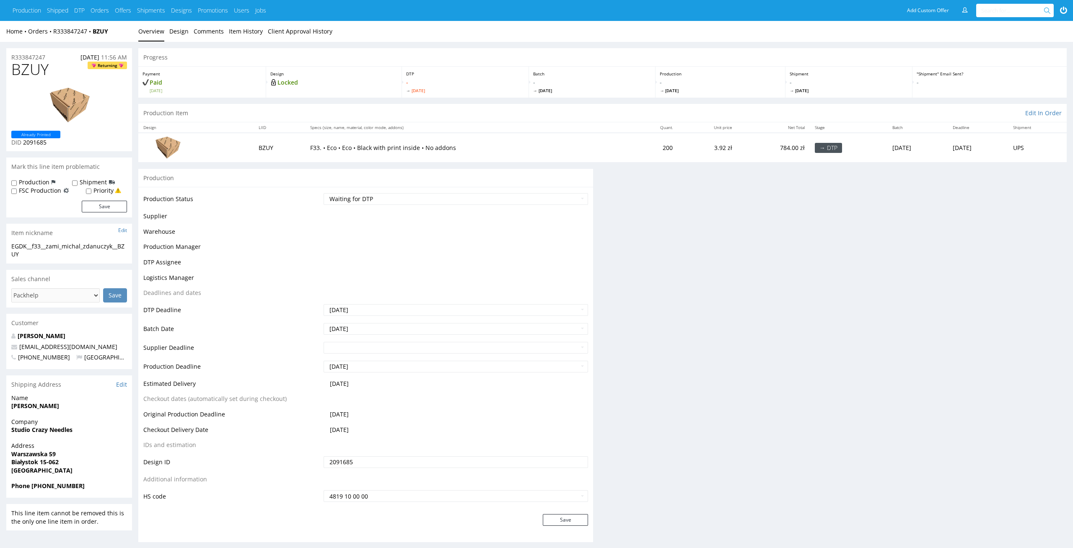
scroll to position [95, 0]
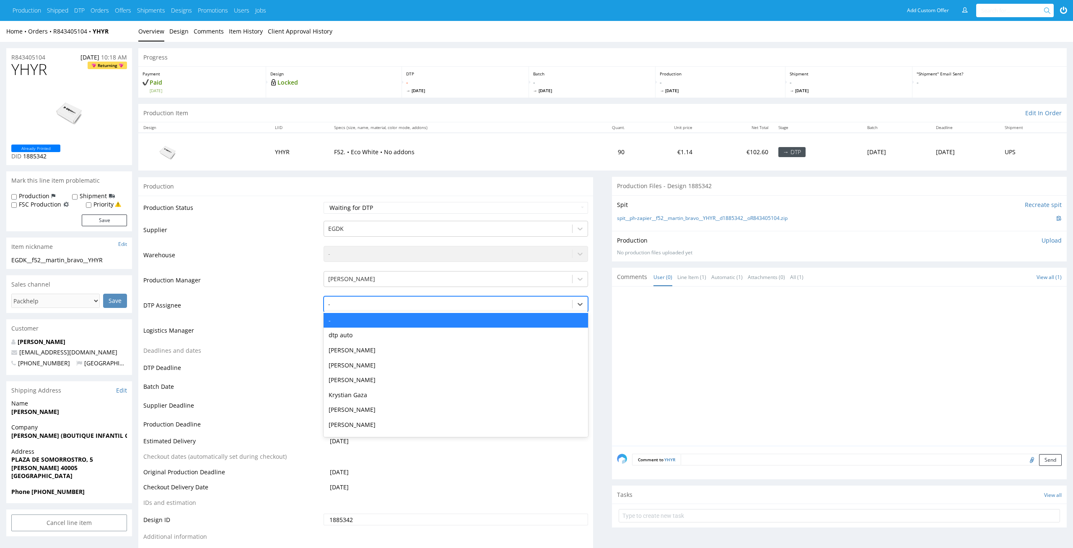
click at [478, 297] on div "-" at bounding box center [456, 304] width 265 height 16
type input "el"
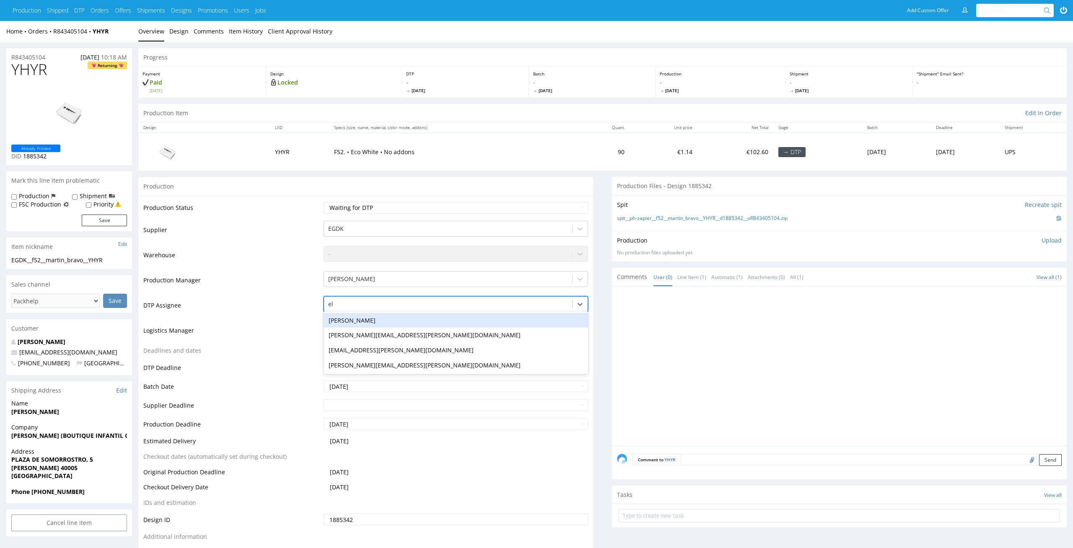
click at [474, 317] on div "[PERSON_NAME]" at bounding box center [456, 320] width 265 height 15
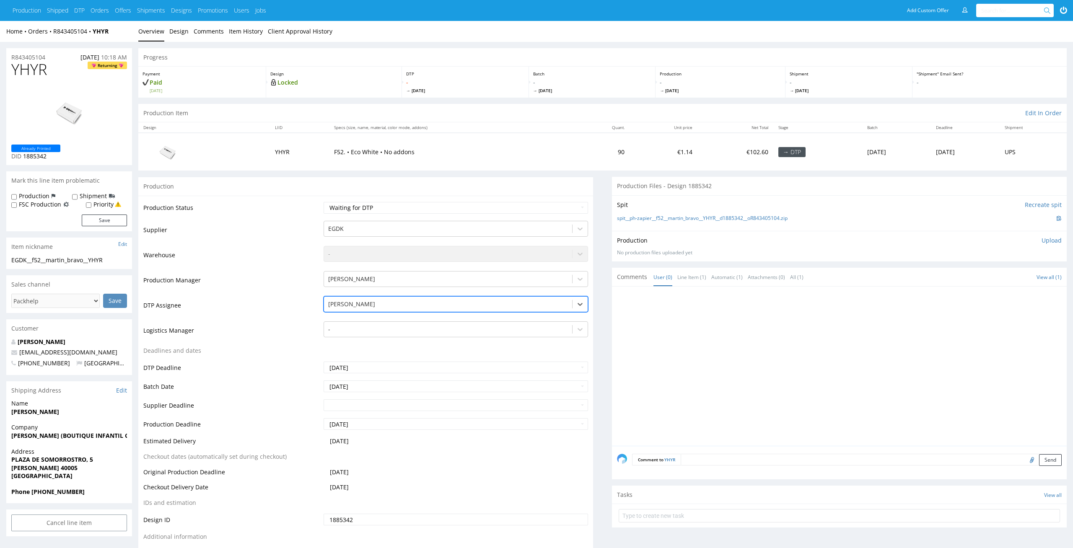
scroll to position [107, 0]
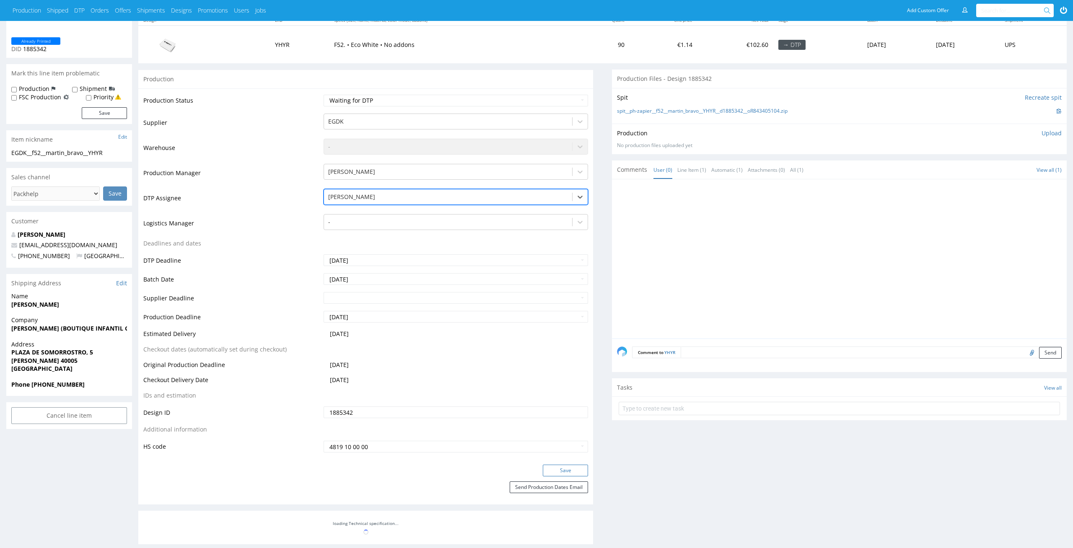
click at [554, 472] on button "Save" at bounding box center [565, 471] width 45 height 12
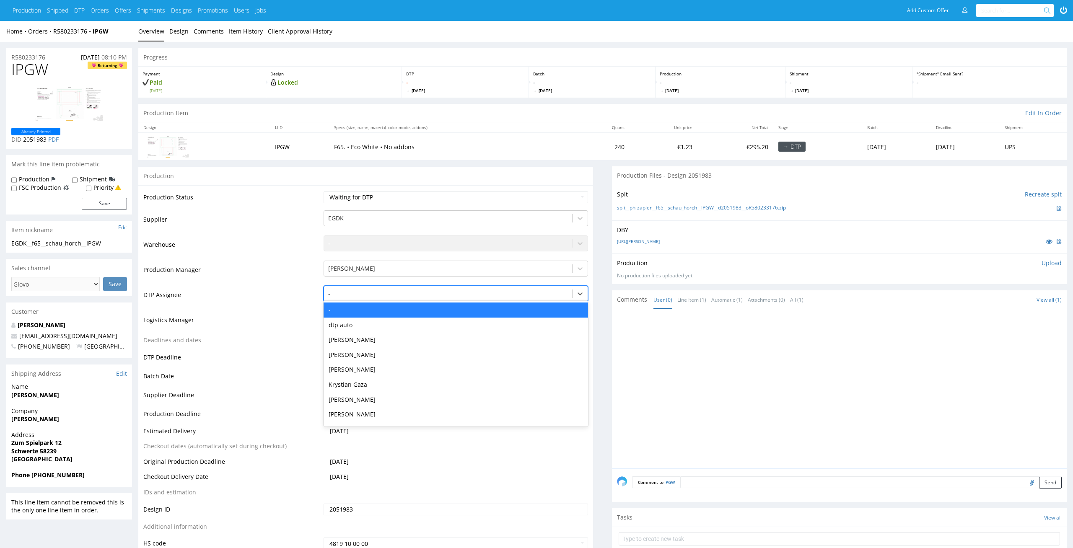
click at [444, 289] on div at bounding box center [448, 294] width 240 height 10
type input "el"
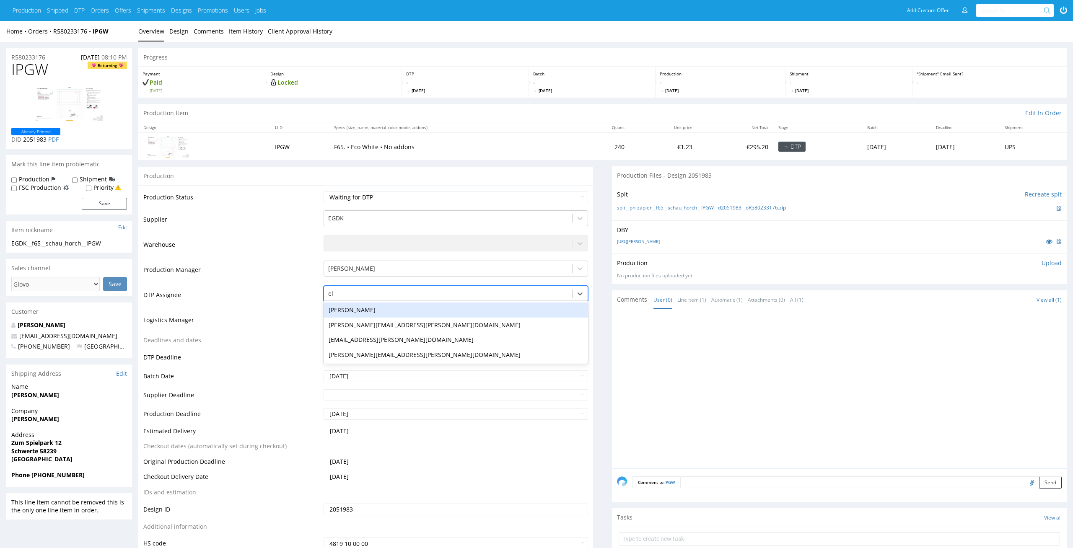
click at [436, 316] on div "Elżbieta Jelińska" at bounding box center [456, 310] width 265 height 15
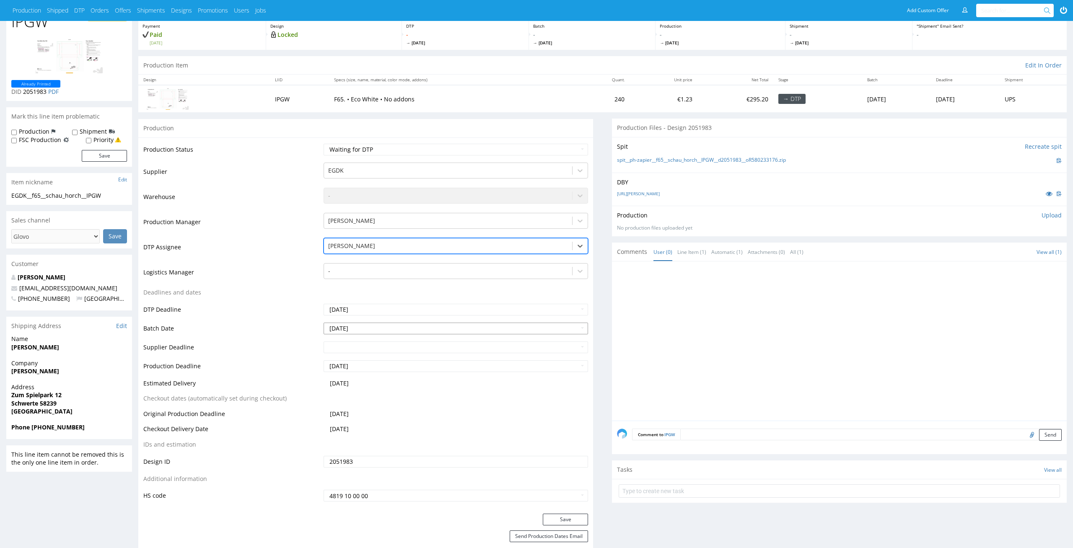
scroll to position [70, 0]
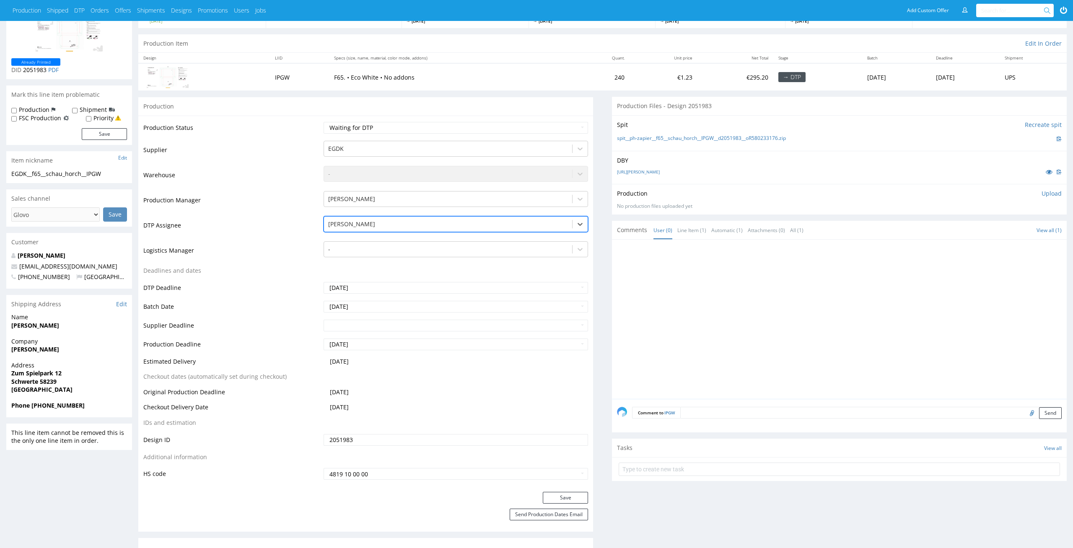
click at [558, 490] on div "Production Status Waiting for Artwork Waiting for Diecut Waiting for Mockup Wai…" at bounding box center [365, 304] width 455 height 376
click at [557, 495] on button "Save" at bounding box center [565, 498] width 45 height 12
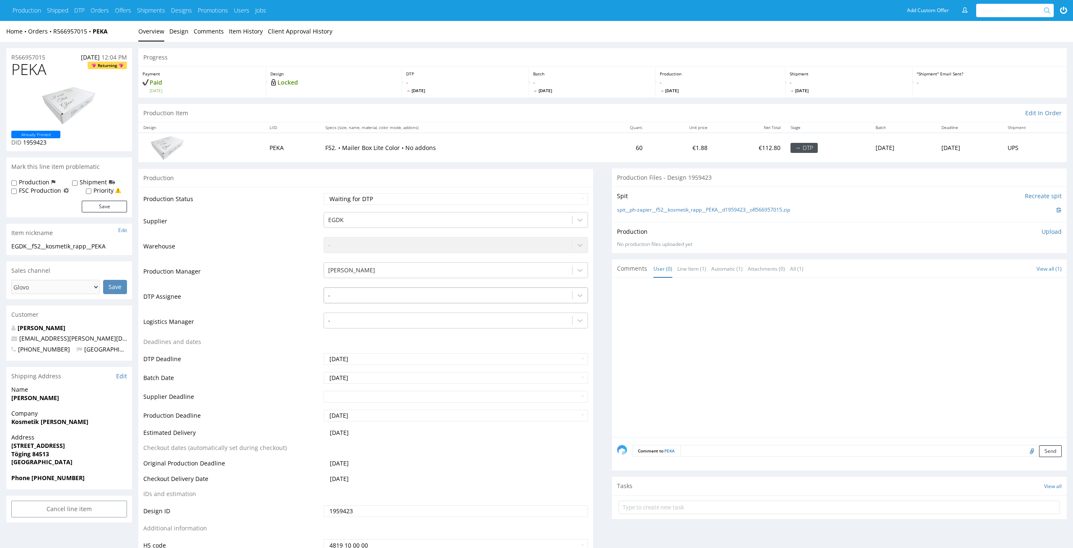
click at [412, 298] on div at bounding box center [448, 295] width 240 height 10
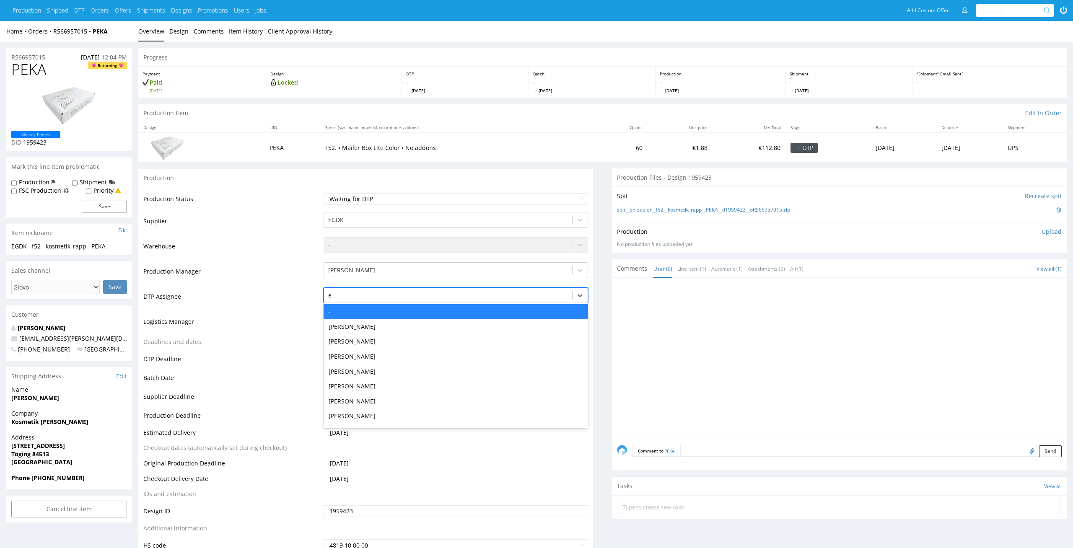
type input "el"
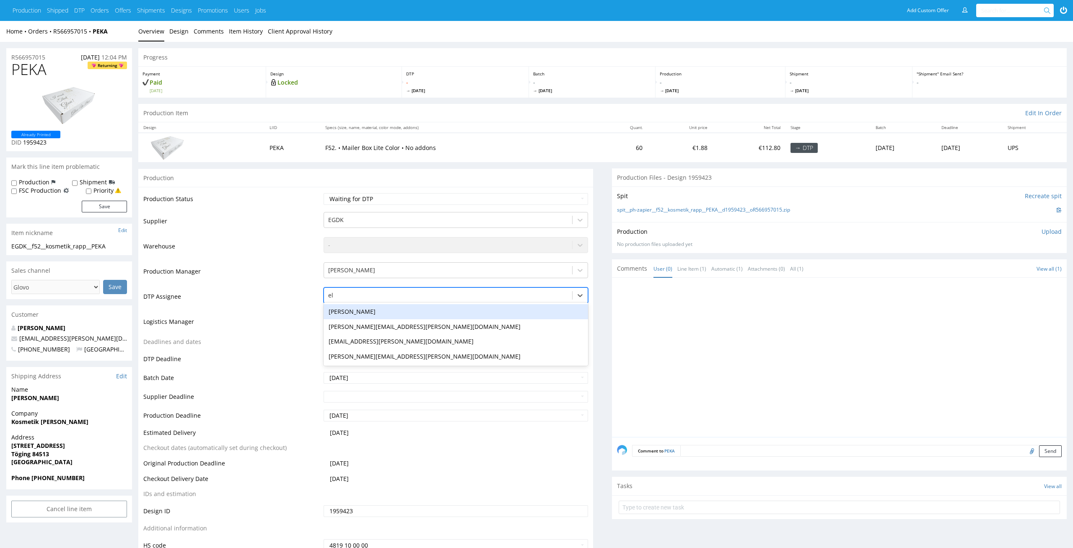
click at [411, 311] on div "[PERSON_NAME]" at bounding box center [456, 311] width 265 height 15
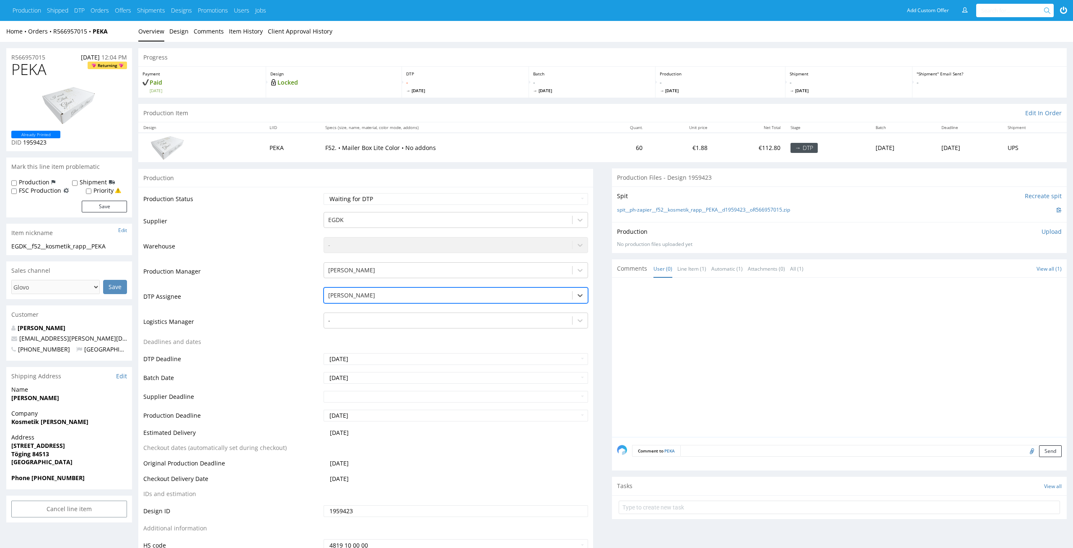
scroll to position [101, 0]
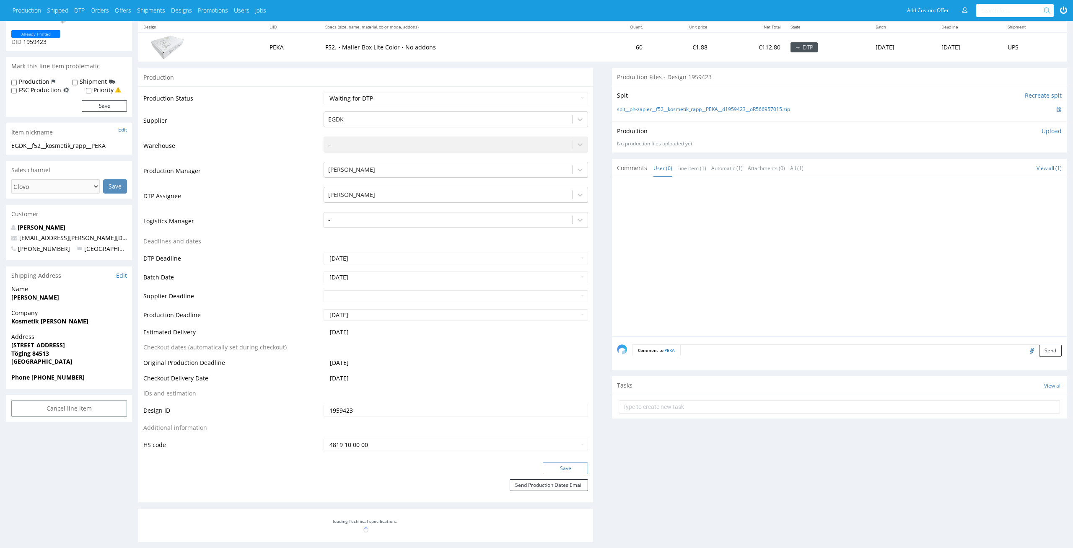
click at [563, 467] on button "Save" at bounding box center [565, 469] width 45 height 12
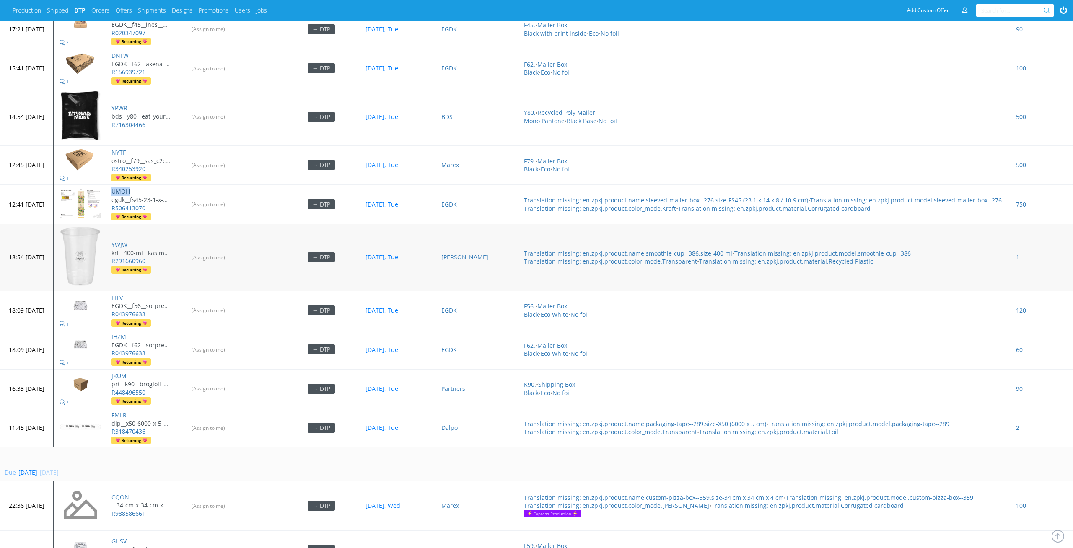
scroll to position [1177, 0]
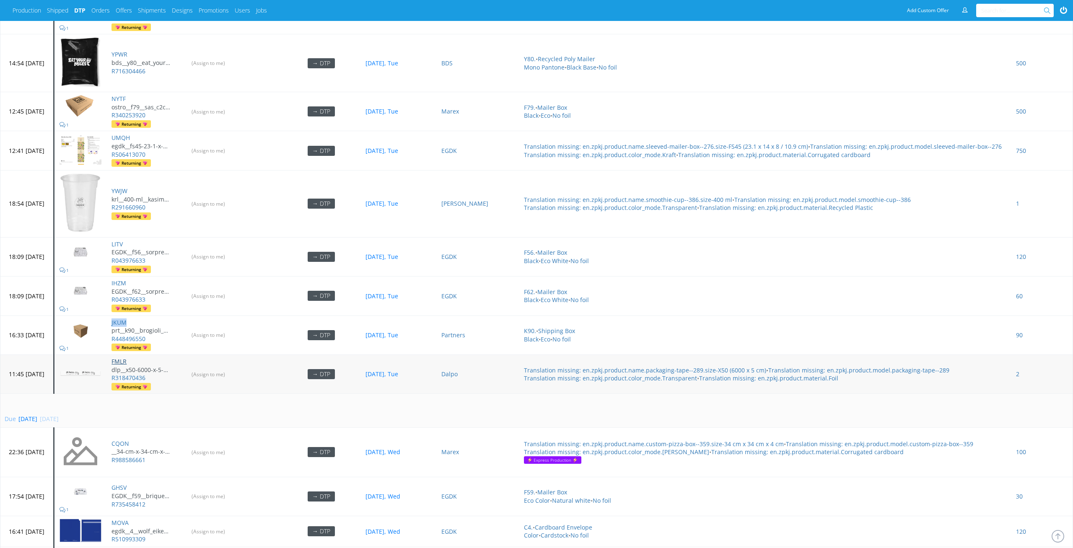
click at [127, 358] on link "FMLR" at bounding box center [118, 362] width 15 height 8
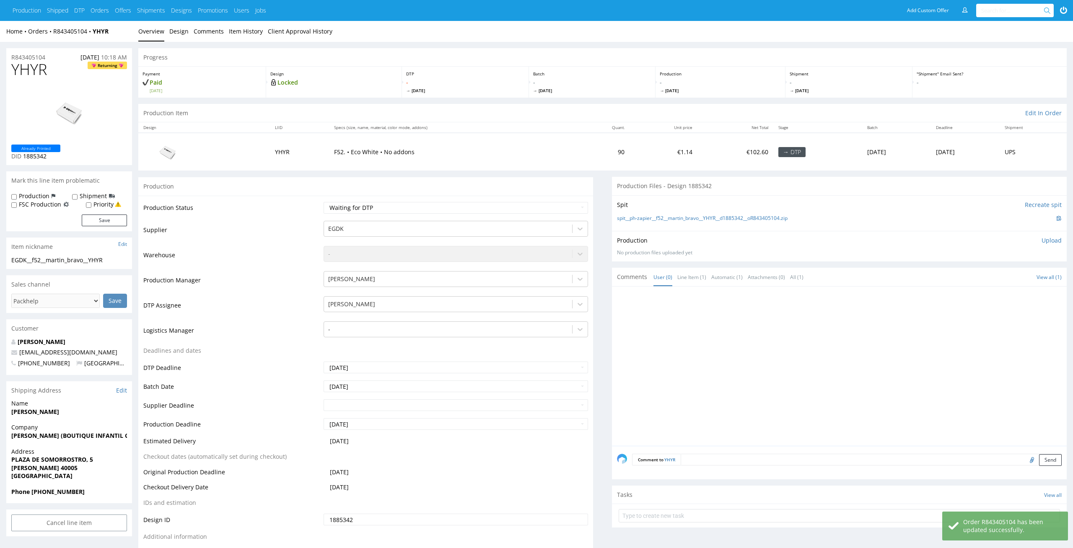
scroll to position [107, 0]
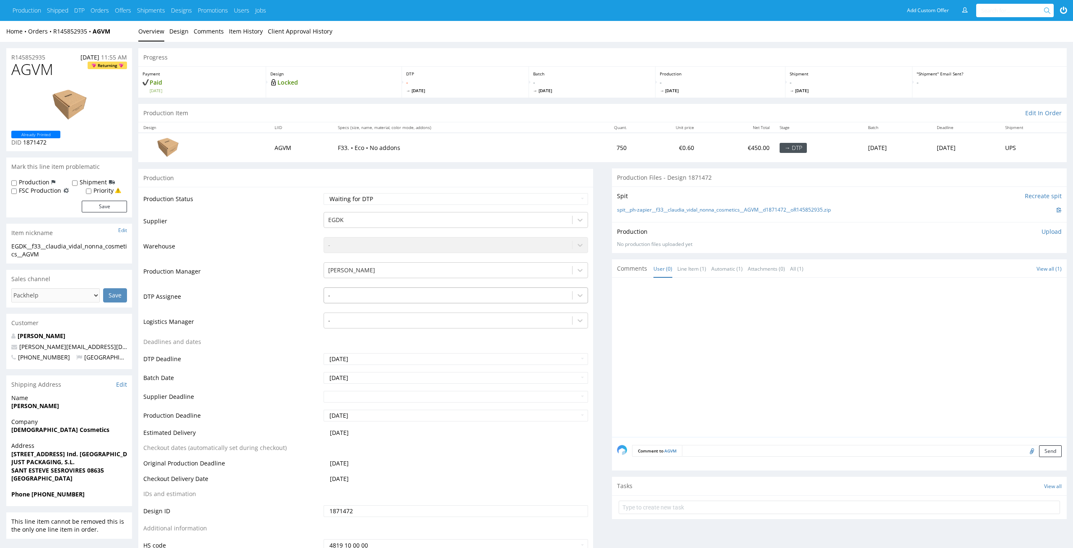
click at [417, 297] on div at bounding box center [448, 295] width 240 height 10
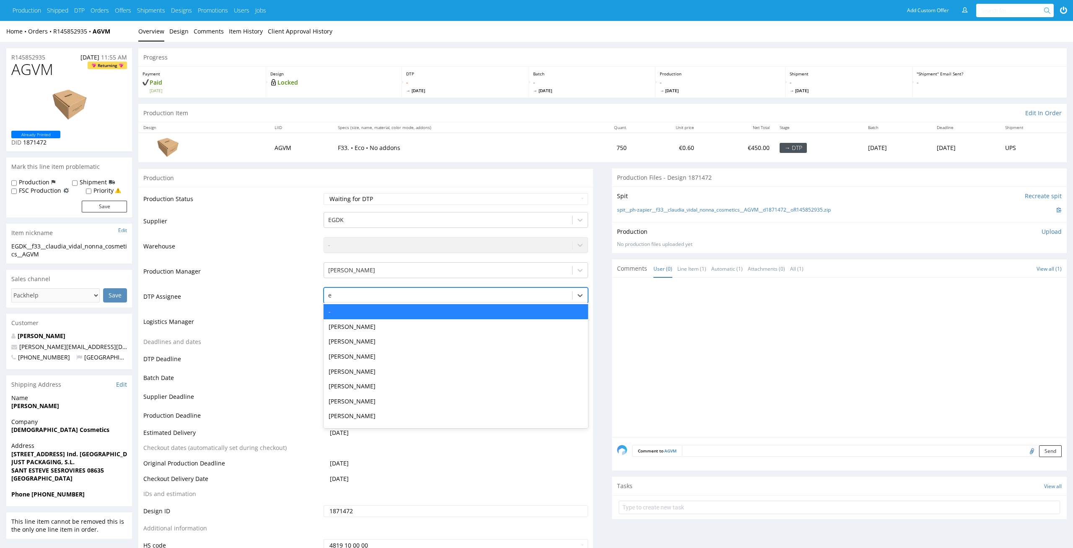
type input "el"
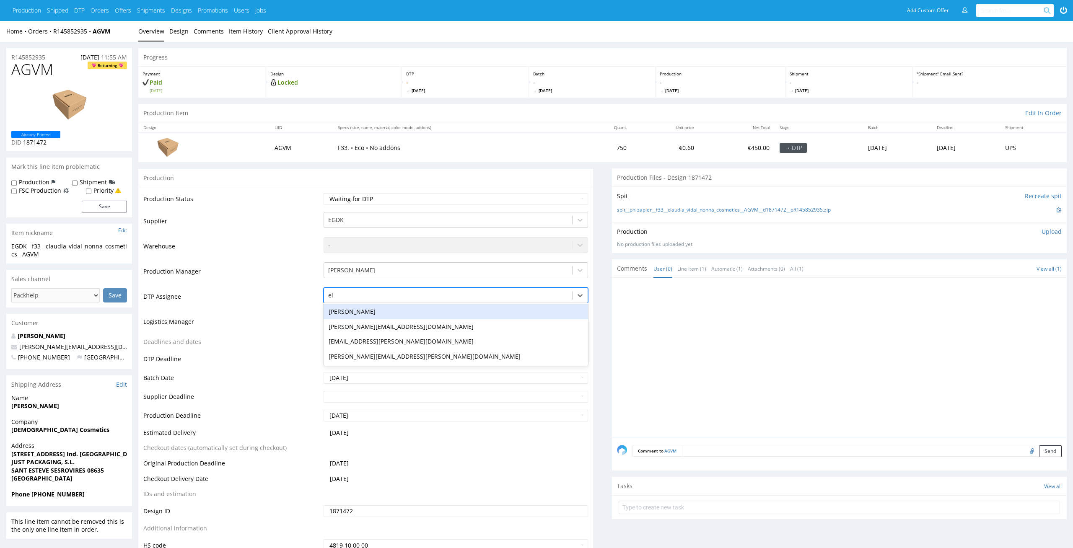
click at [407, 314] on div "Elżbieta Jelińska" at bounding box center [456, 311] width 265 height 15
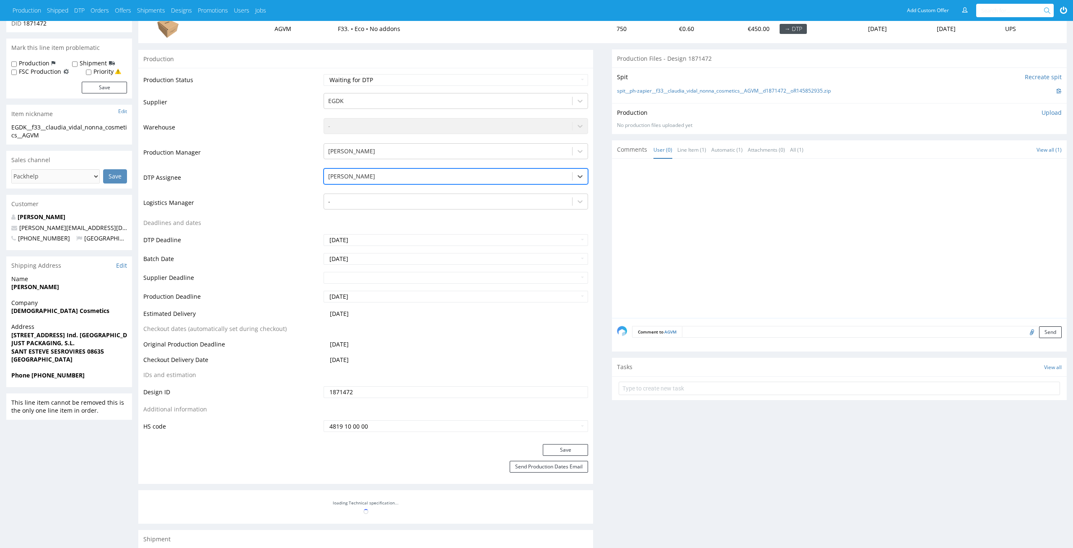
scroll to position [144, 0]
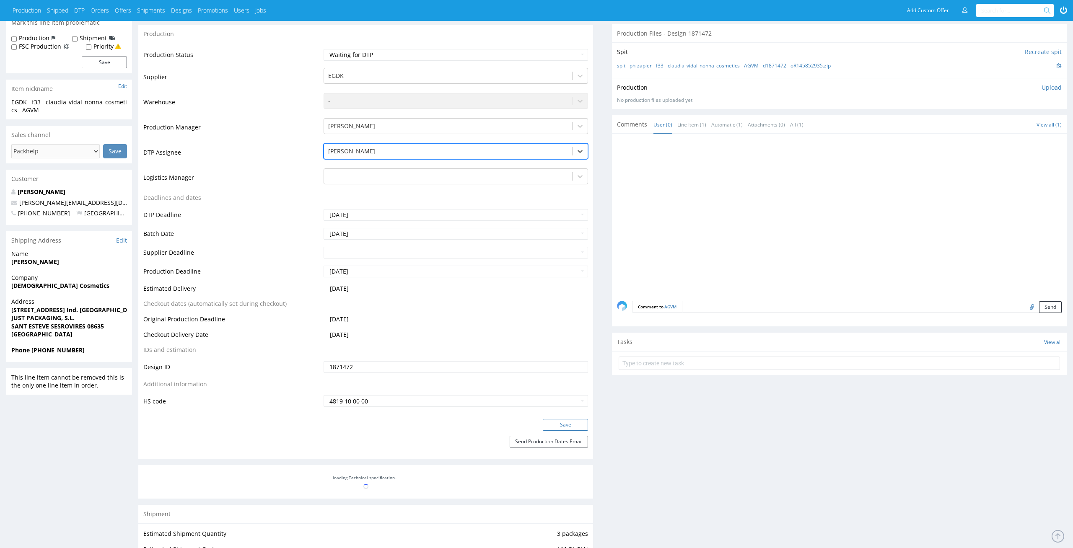
click at [577, 423] on button "Save" at bounding box center [565, 425] width 45 height 12
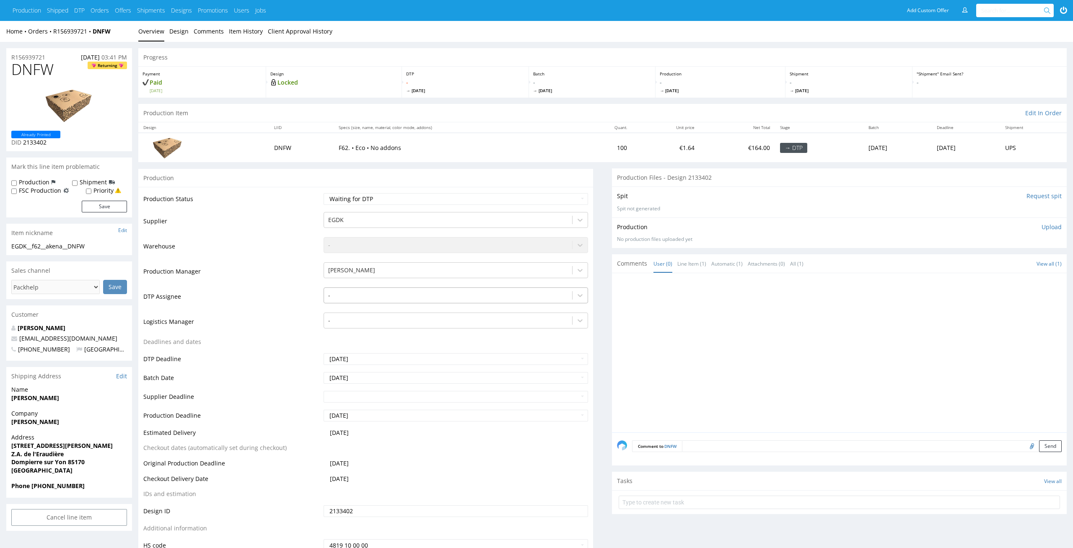
click at [403, 290] on div at bounding box center [448, 295] width 240 height 10
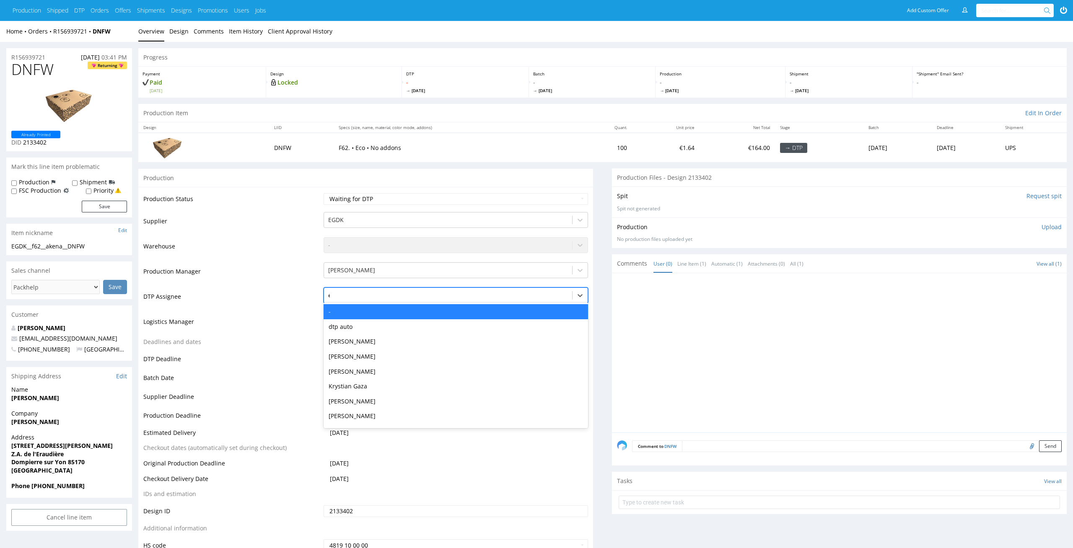
type input "el"
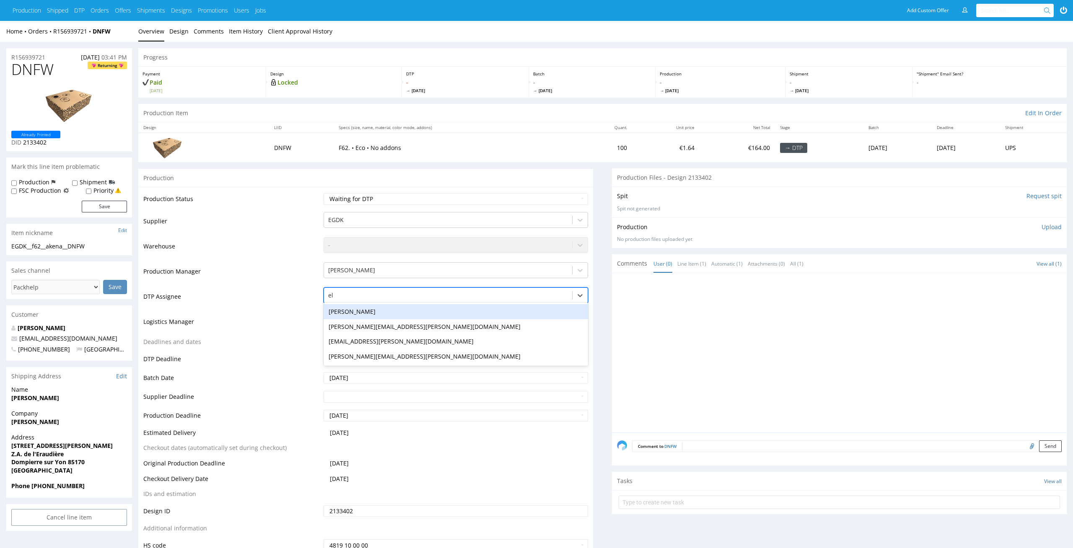
click at [399, 311] on div "[PERSON_NAME]" at bounding box center [456, 311] width 265 height 15
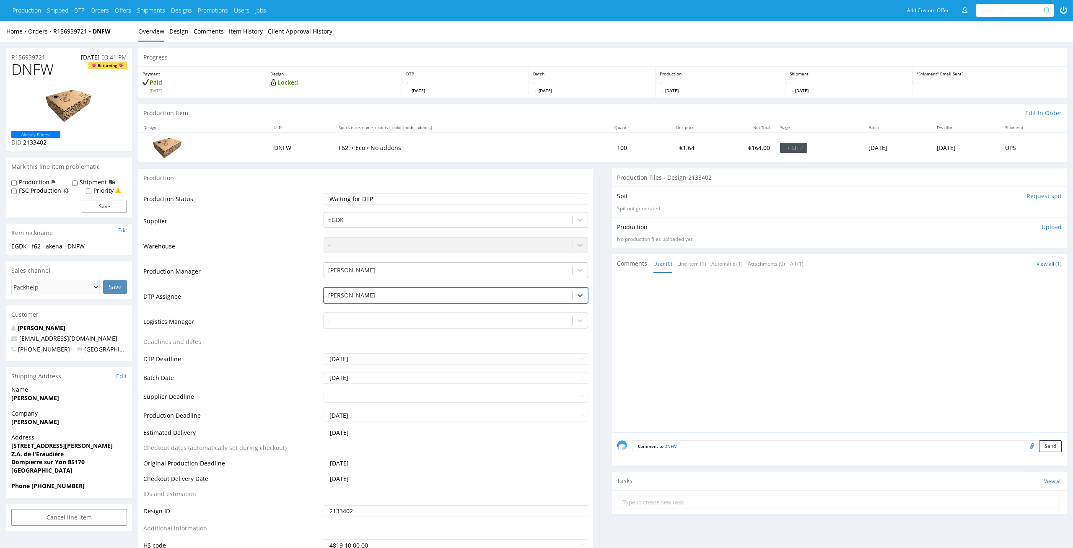
scroll to position [106, 0]
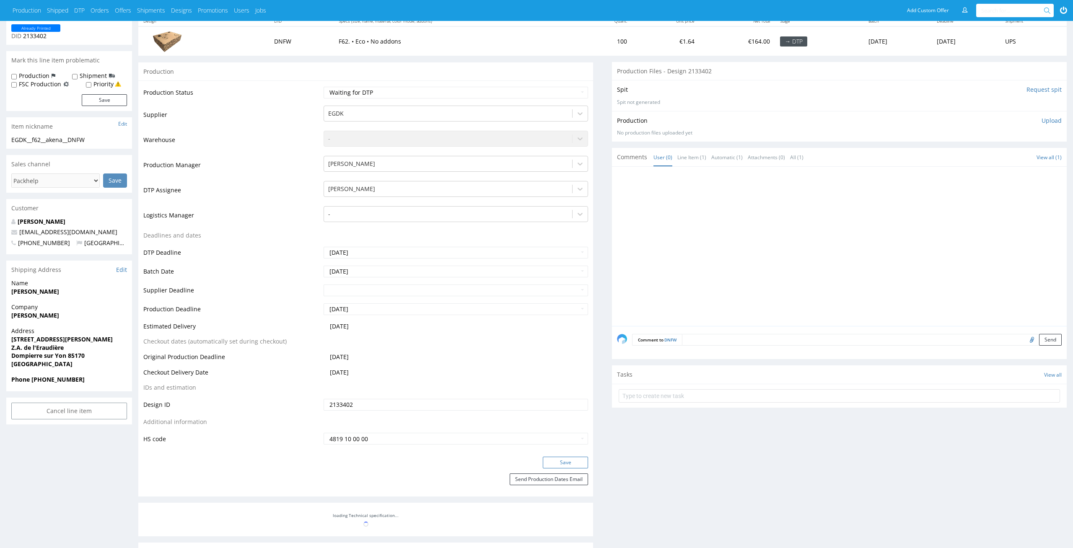
click at [558, 464] on button "Save" at bounding box center [565, 463] width 45 height 12
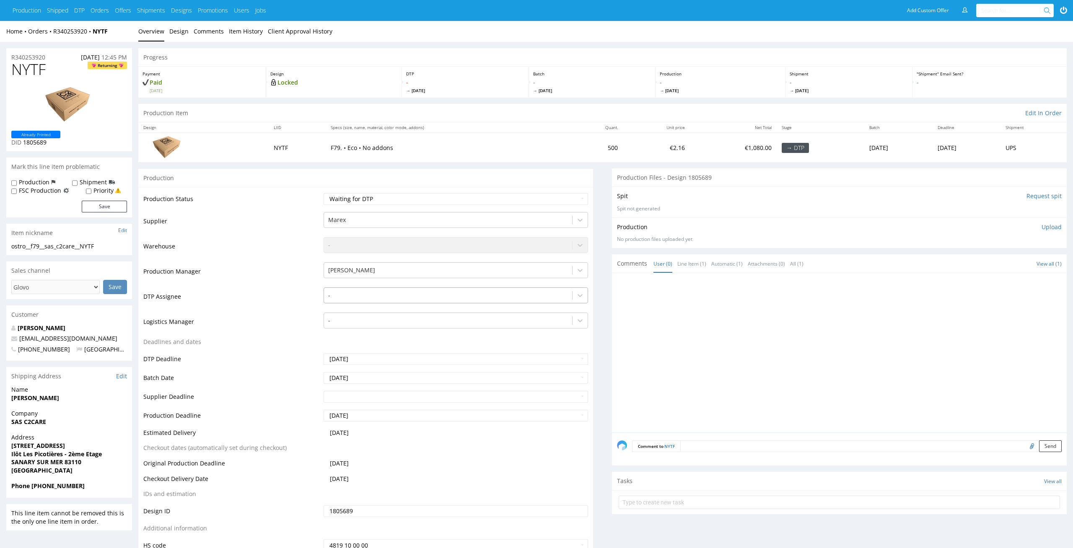
click at [439, 298] on div at bounding box center [448, 295] width 240 height 10
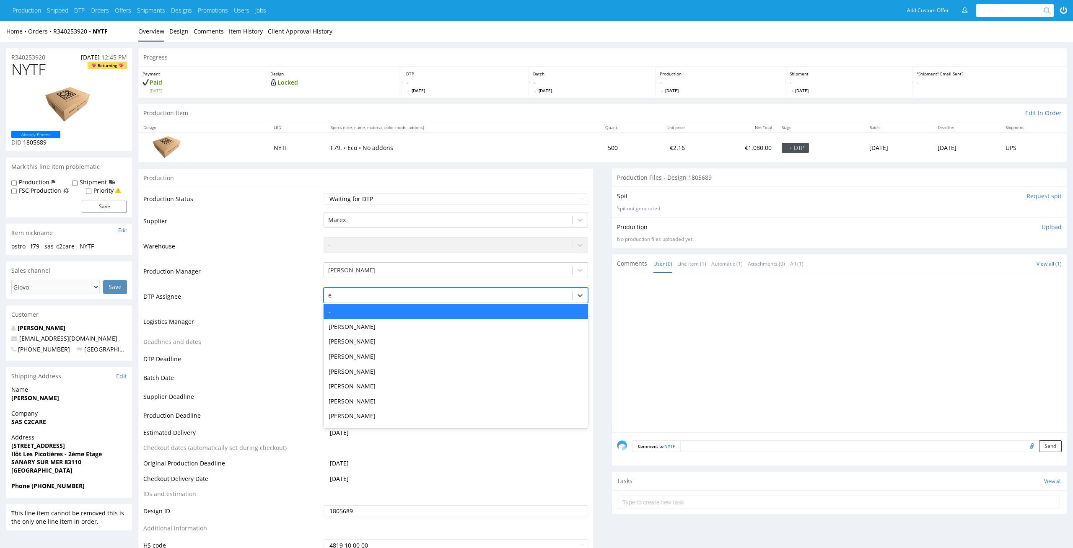
type input "el"
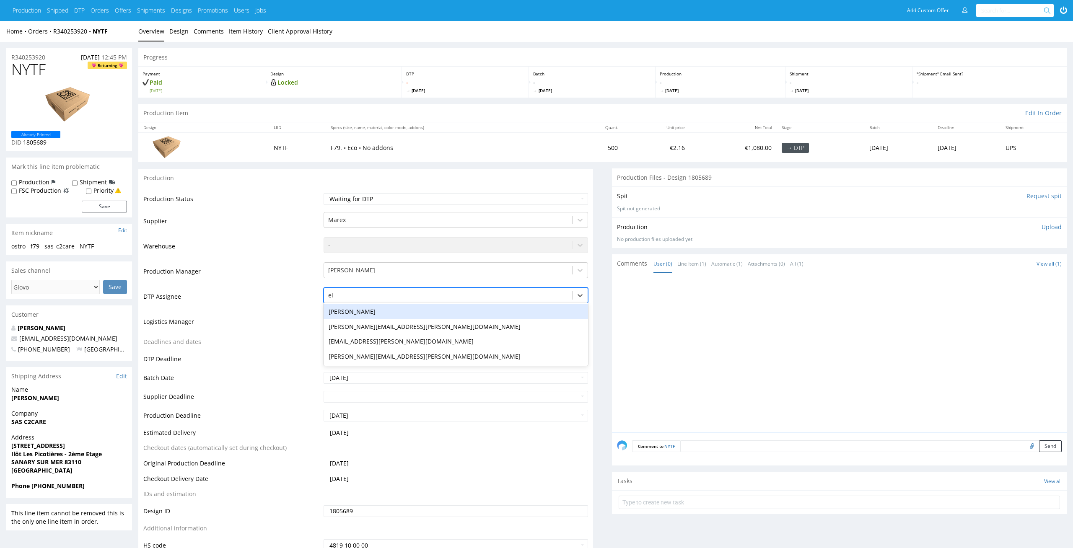
click at [436, 314] on div "[PERSON_NAME]" at bounding box center [456, 311] width 265 height 15
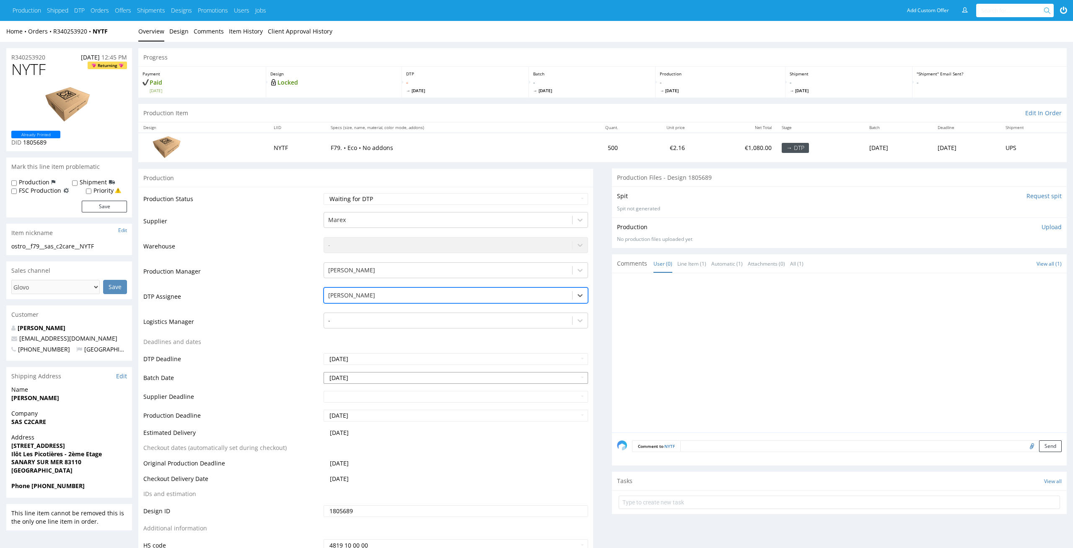
scroll to position [111, 0]
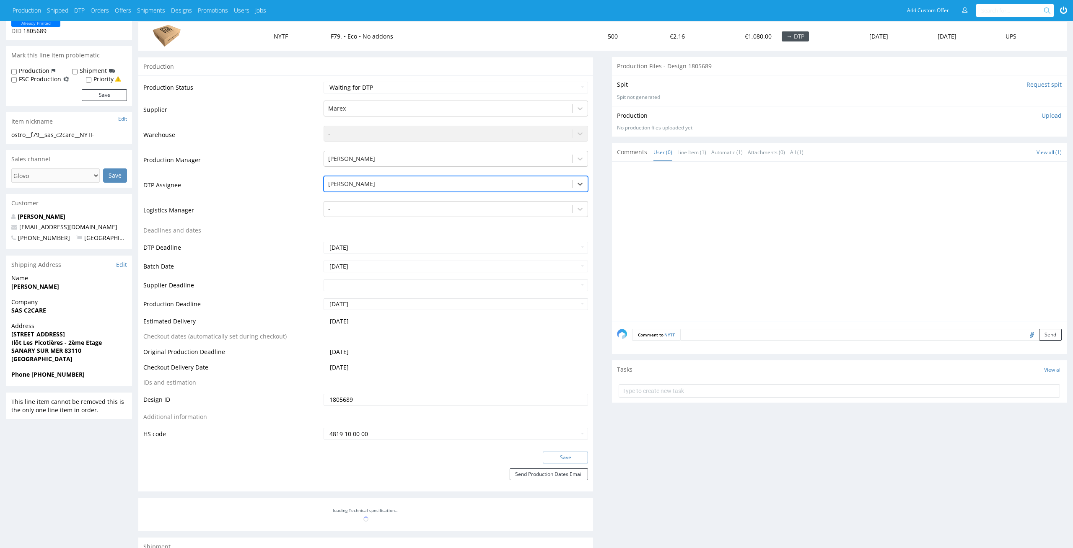
click at [548, 454] on button "Save" at bounding box center [565, 458] width 45 height 12
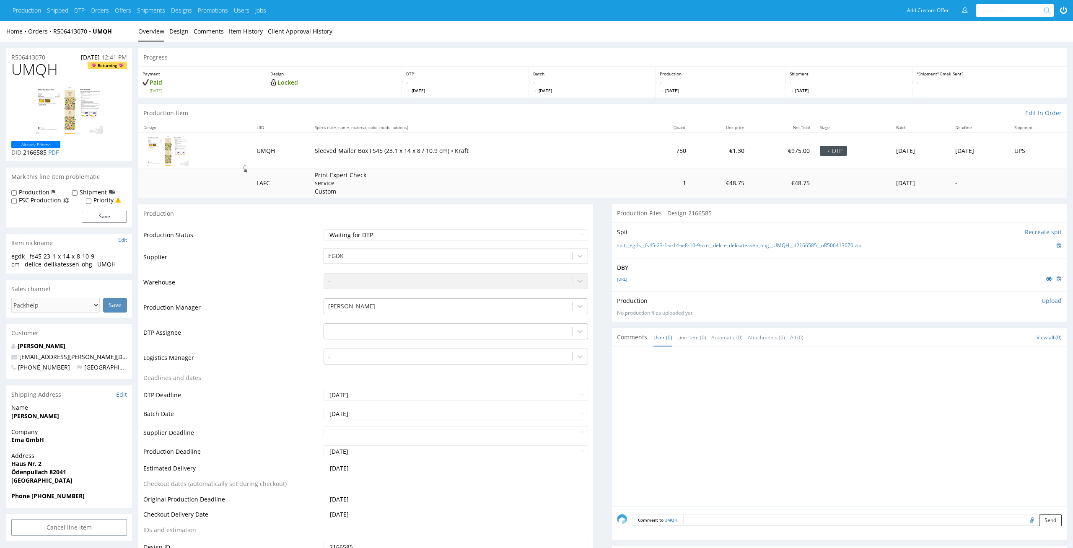
click at [503, 329] on div at bounding box center [448, 331] width 240 height 10
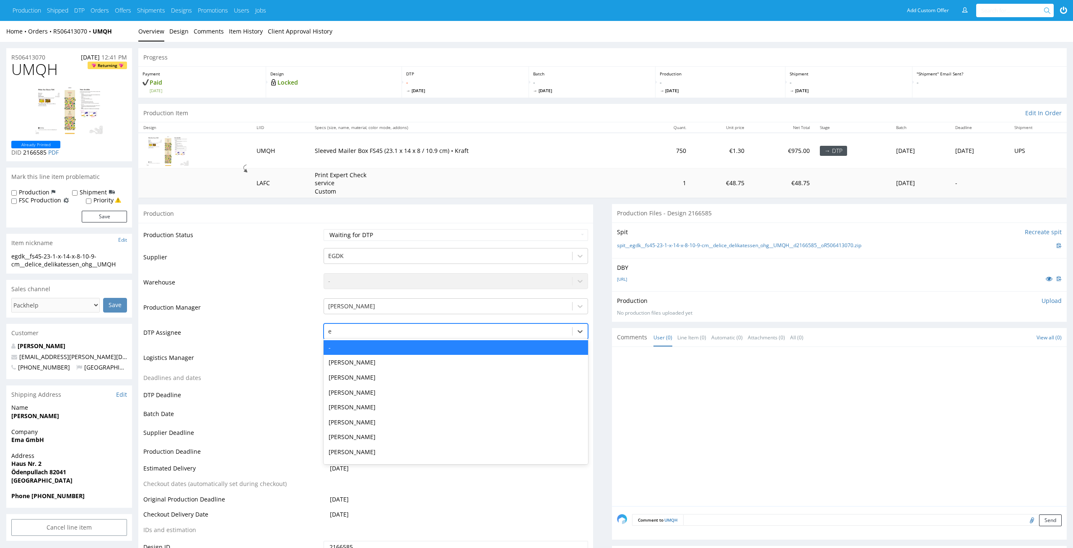
type input "el"
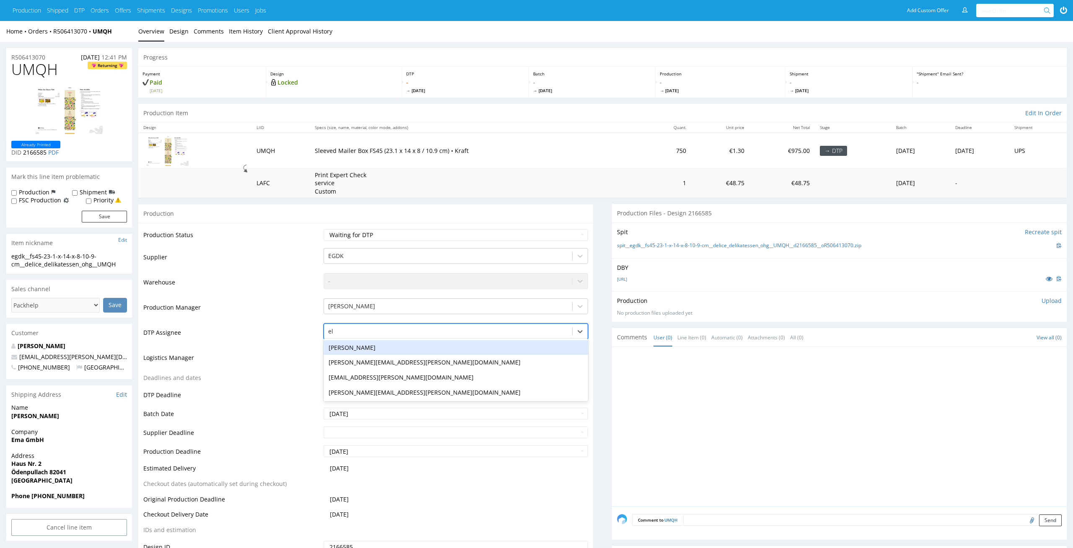
click at [494, 350] on div "[PERSON_NAME]" at bounding box center [456, 347] width 265 height 15
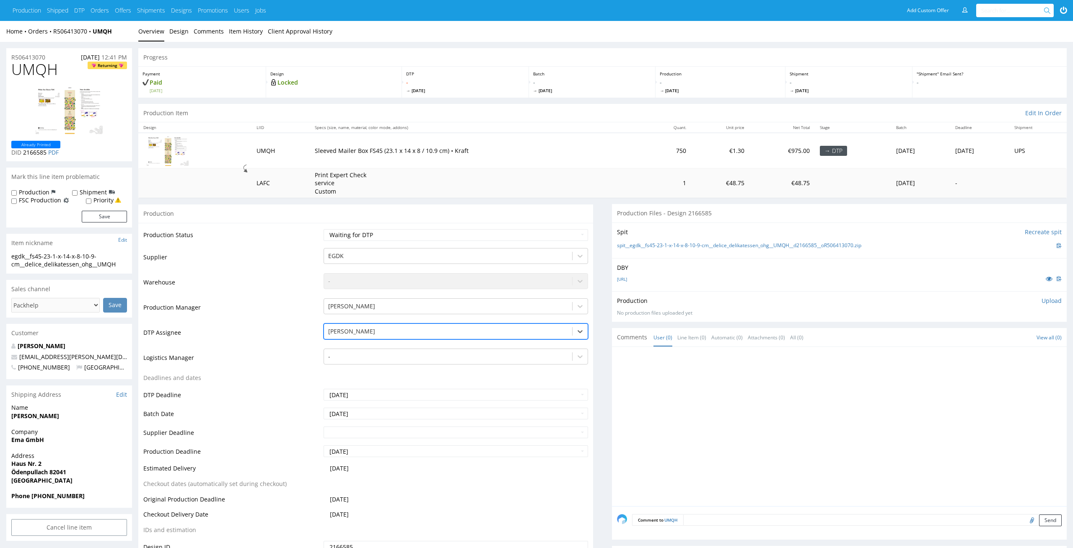
scroll to position [86, 0]
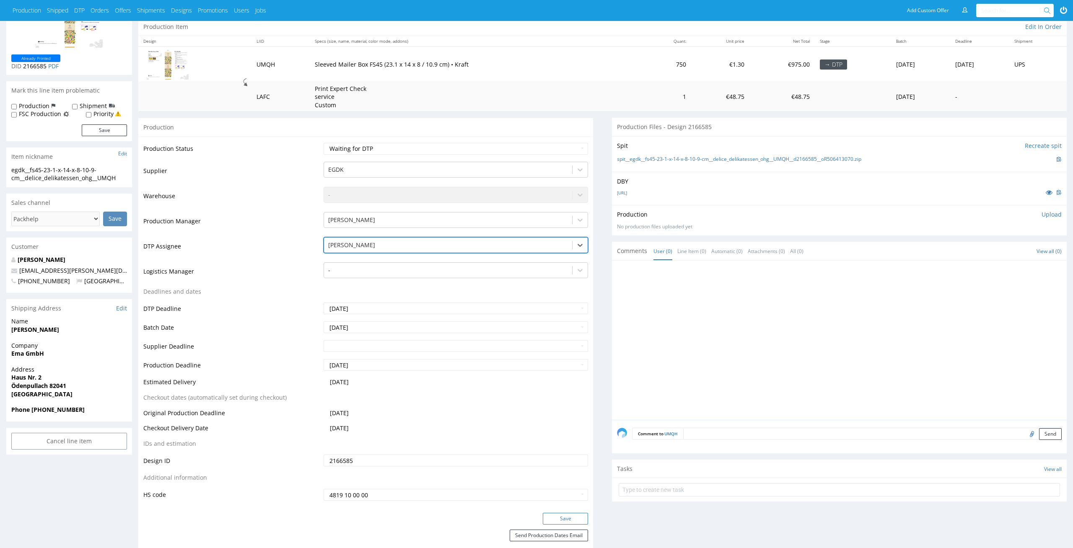
click at [579, 514] on button "Save" at bounding box center [565, 519] width 45 height 12
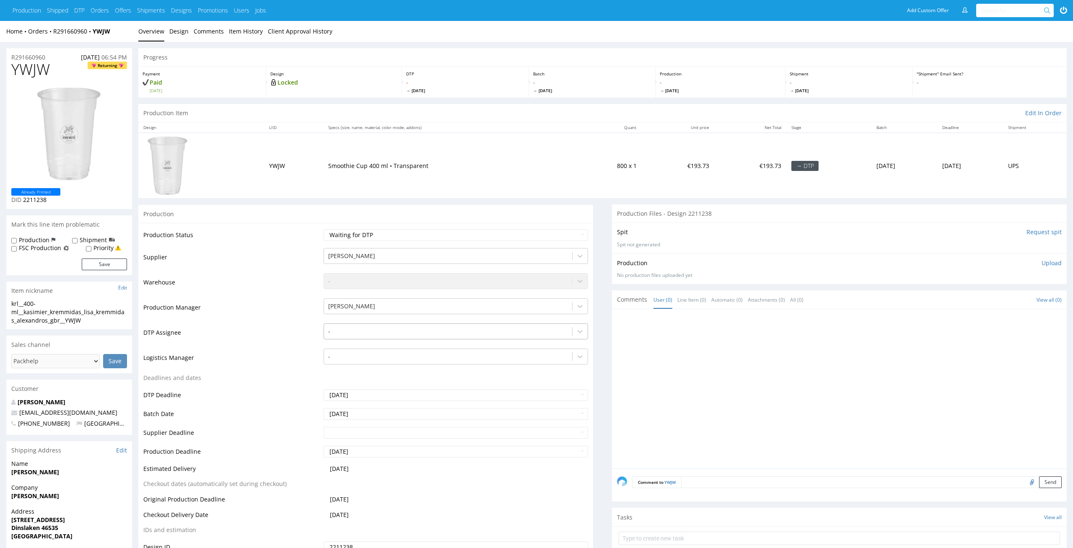
click at [452, 334] on div at bounding box center [448, 331] width 240 height 10
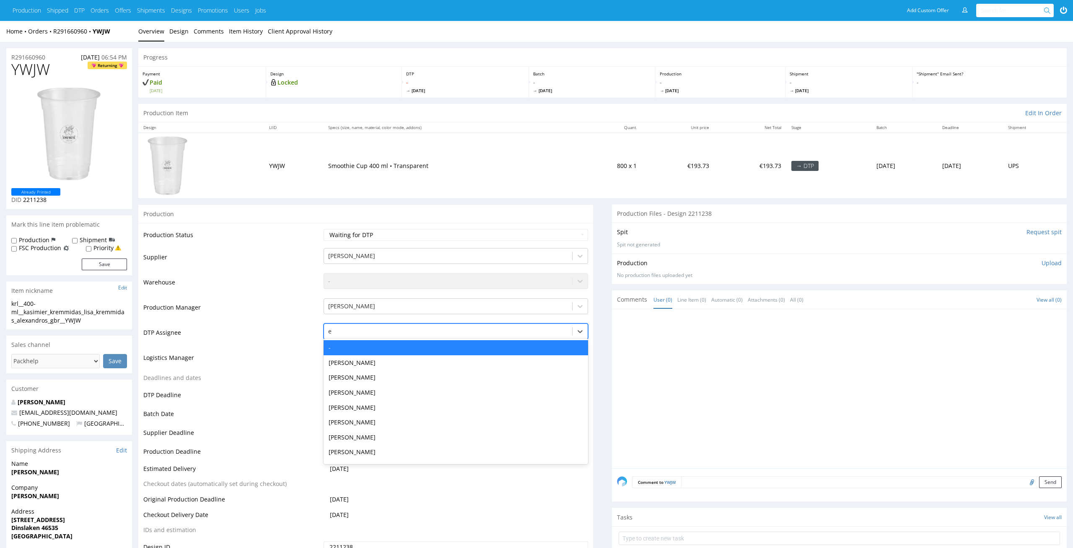
type input "el"
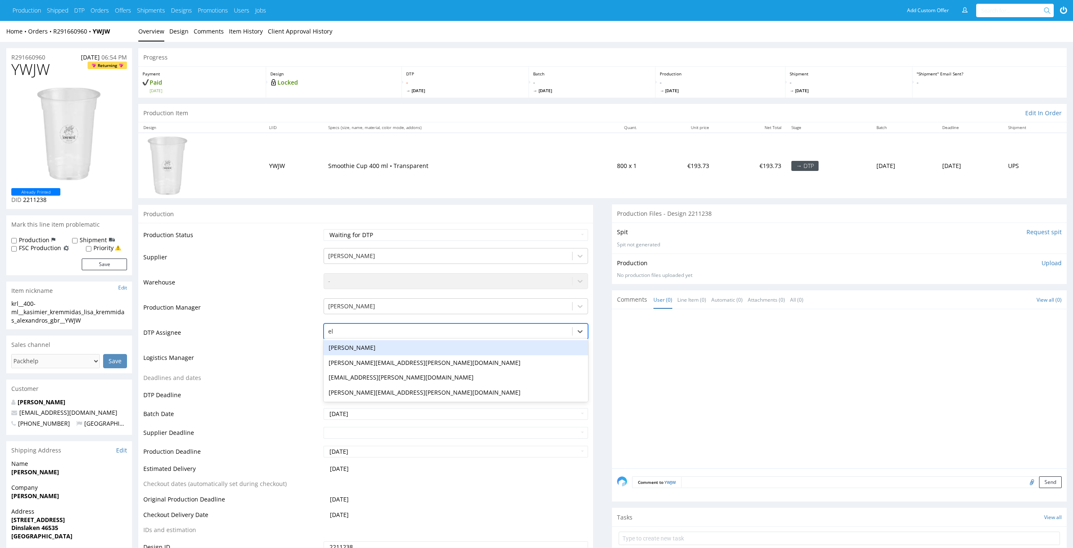
click at [448, 351] on div "[PERSON_NAME]" at bounding box center [456, 347] width 265 height 15
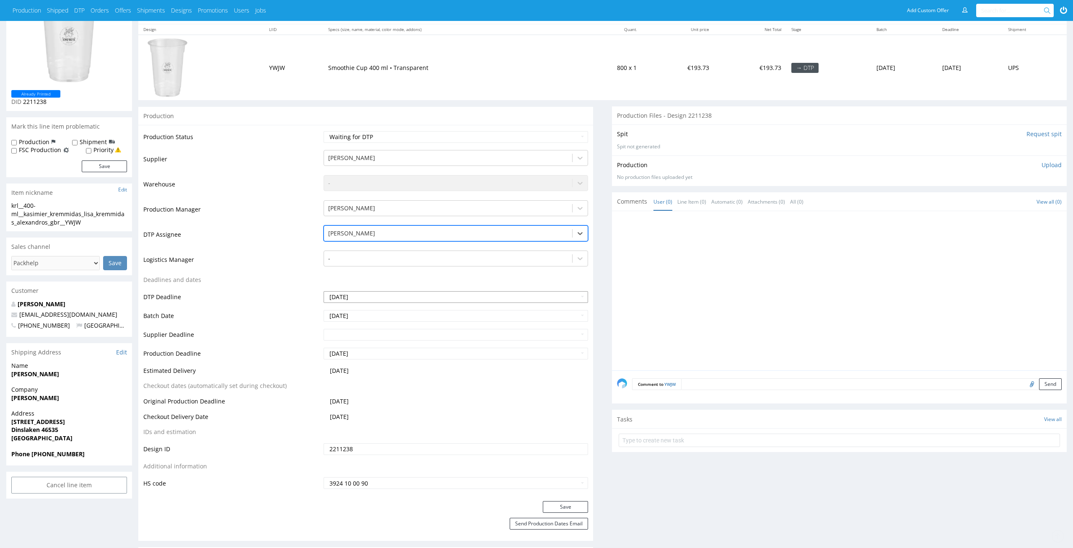
scroll to position [153, 0]
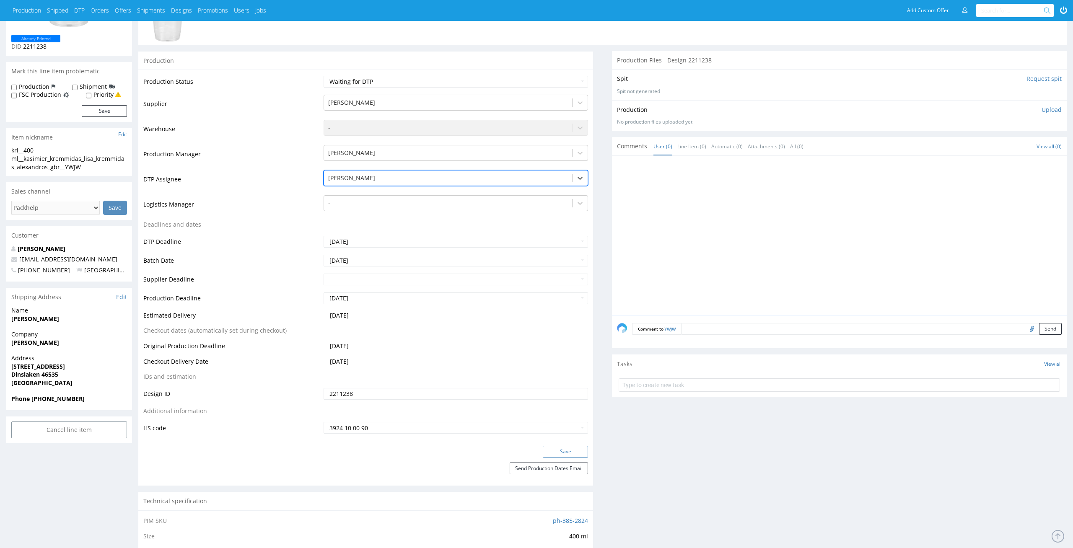
click at [563, 451] on button "Save" at bounding box center [565, 452] width 45 height 12
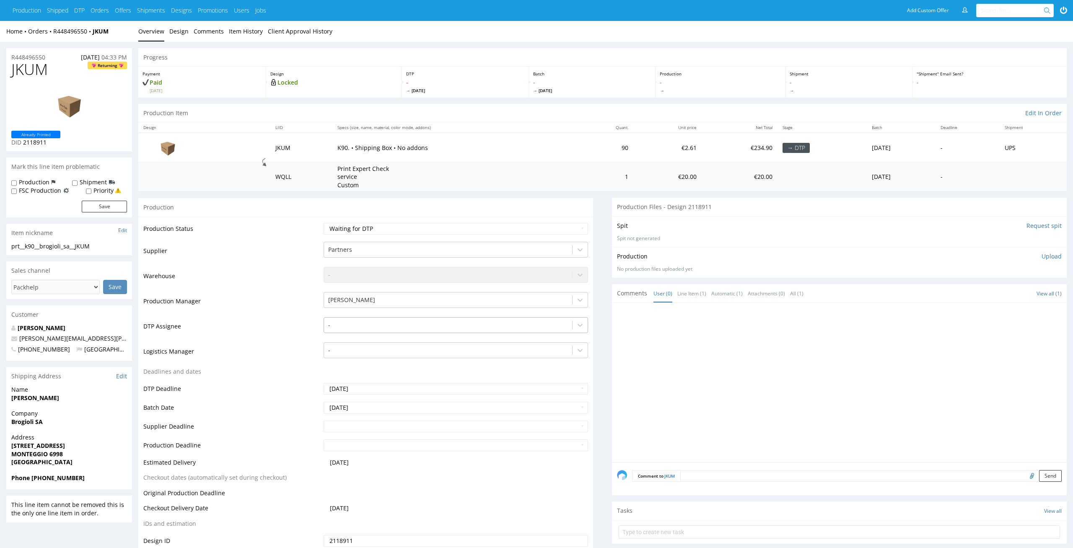
click at [431, 331] on div "-" at bounding box center [448, 325] width 249 height 13
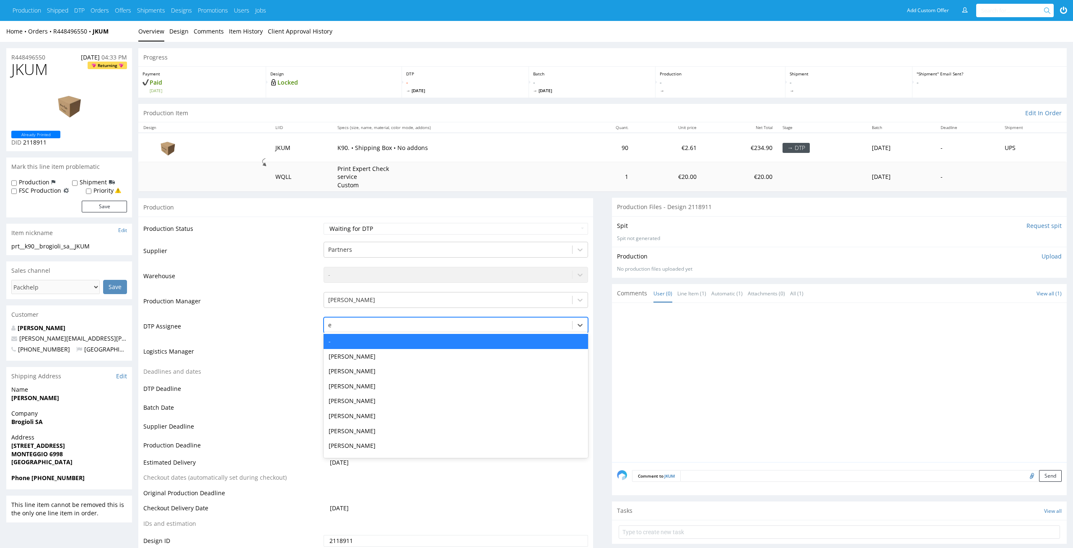
type input "el"
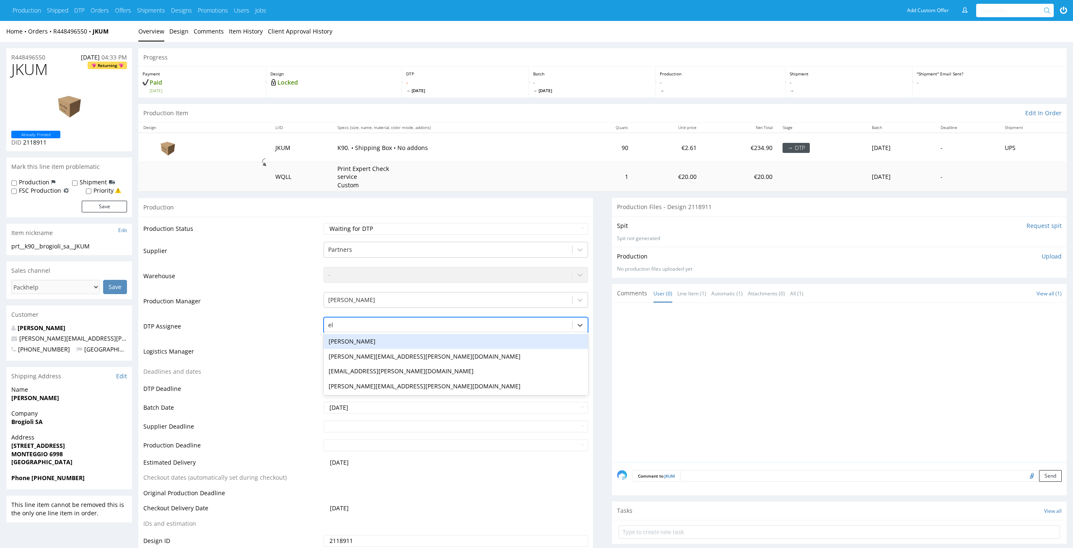
click at [426, 344] on div "[PERSON_NAME]" at bounding box center [456, 341] width 265 height 15
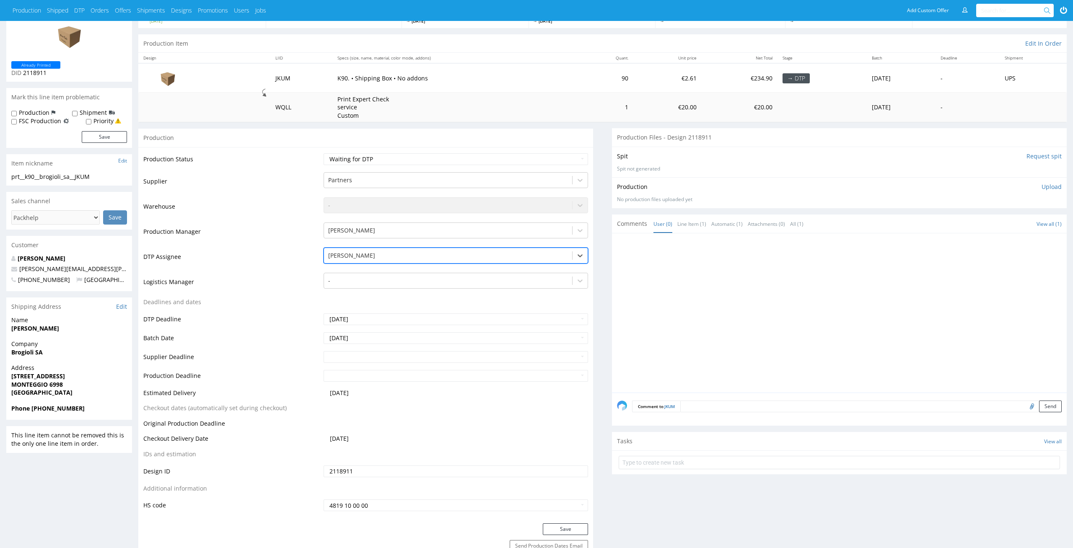
scroll to position [68, 0]
click at [568, 529] on button "Save" at bounding box center [565, 531] width 45 height 12
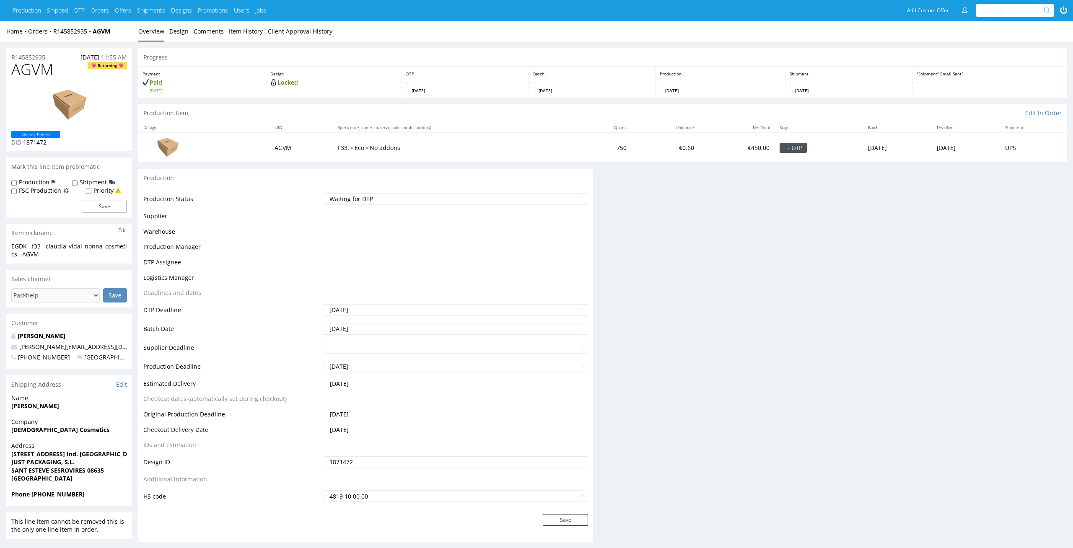
scroll to position [144, 0]
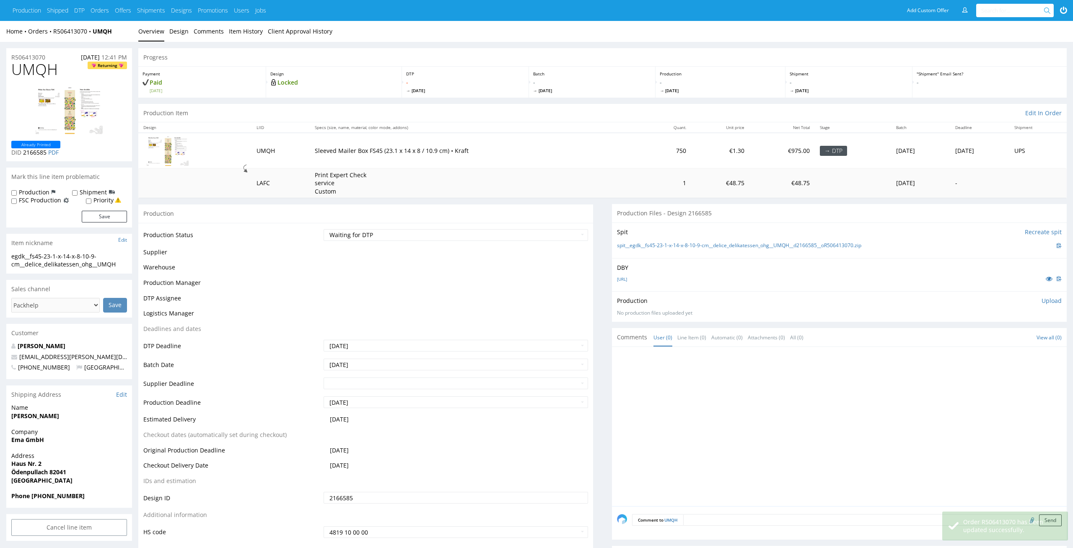
scroll to position [86, 0]
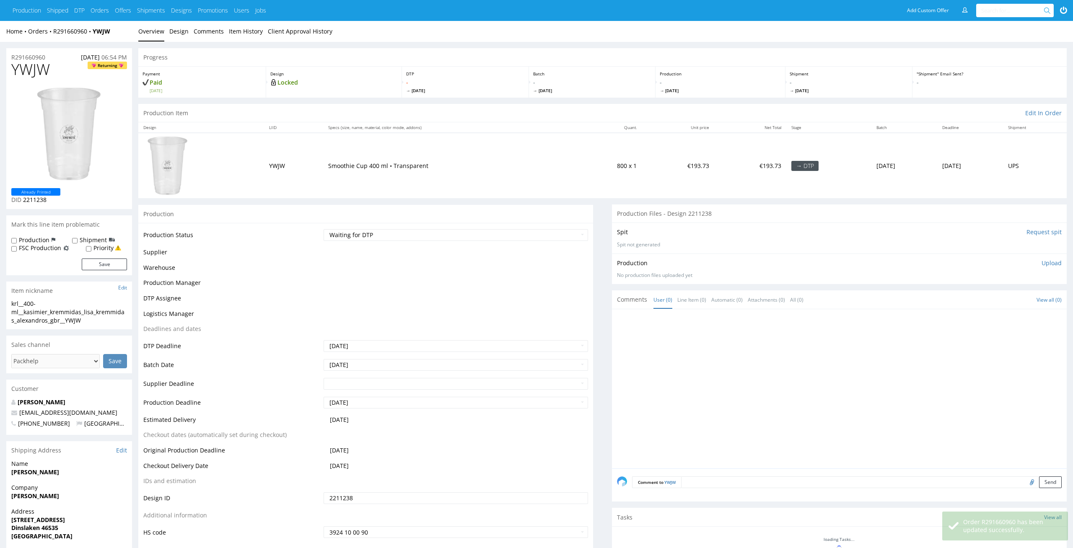
scroll to position [153, 0]
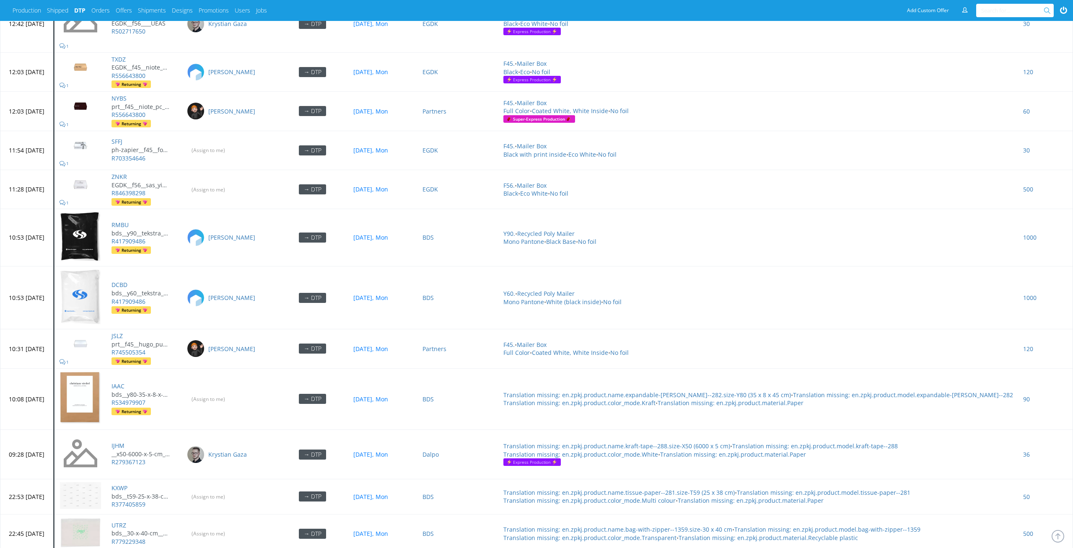
scroll to position [2936, 0]
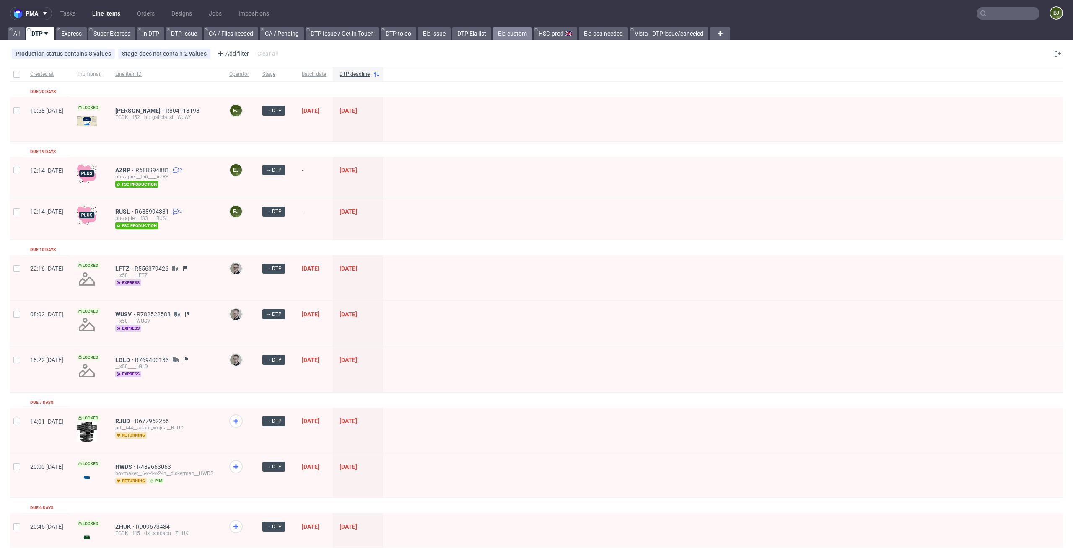
click at [525, 27] on link "Ela custom" at bounding box center [512, 33] width 39 height 13
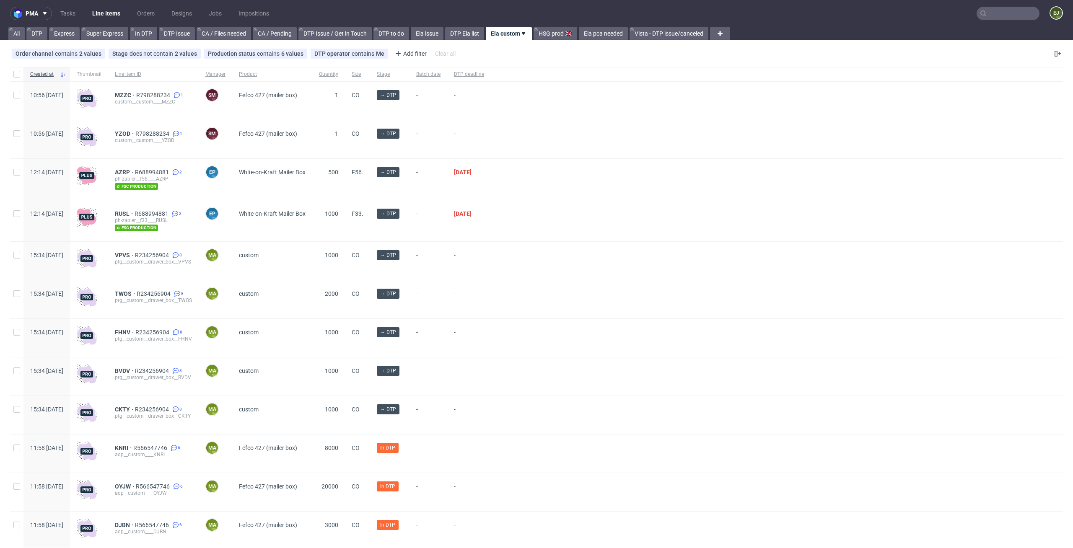
scroll to position [106, 0]
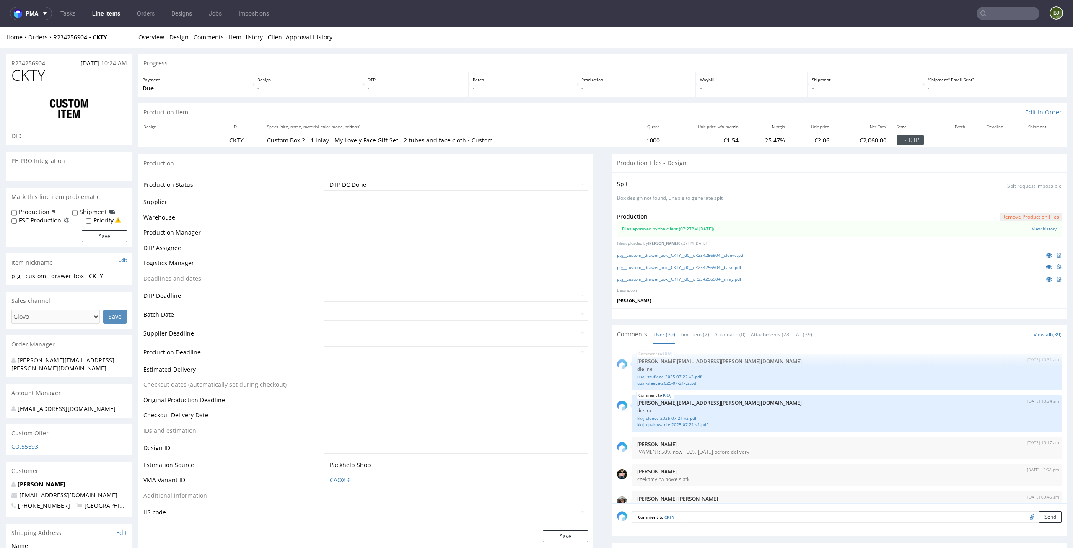
scroll to position [1362, 0]
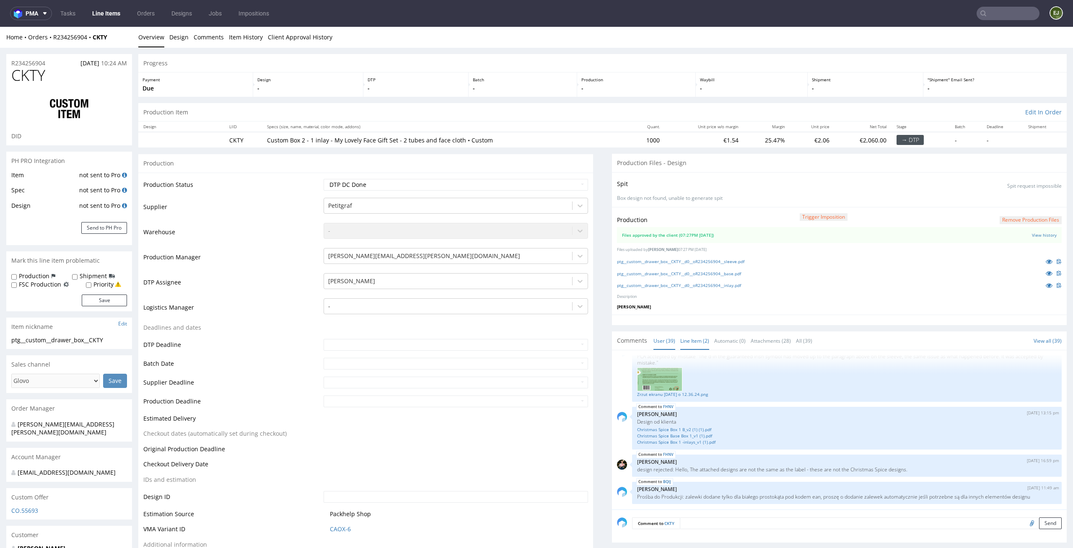
click at [689, 337] on link "Line Item (2)" at bounding box center [694, 341] width 29 height 18
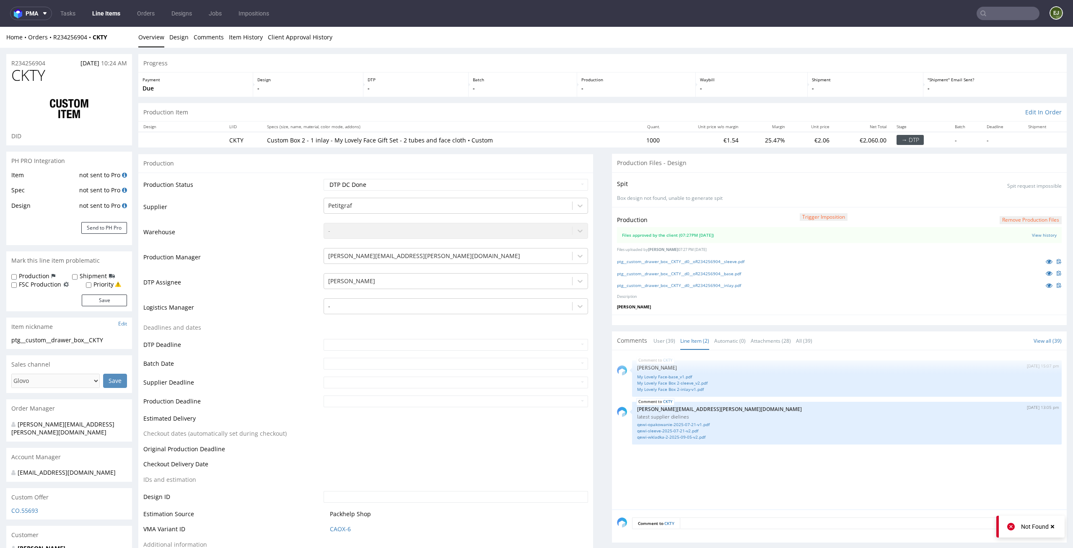
click at [1027, 219] on button "Remove production files" at bounding box center [1031, 220] width 62 height 8
click at [1006, 200] on link "Yes" at bounding box center [1004, 201] width 24 height 13
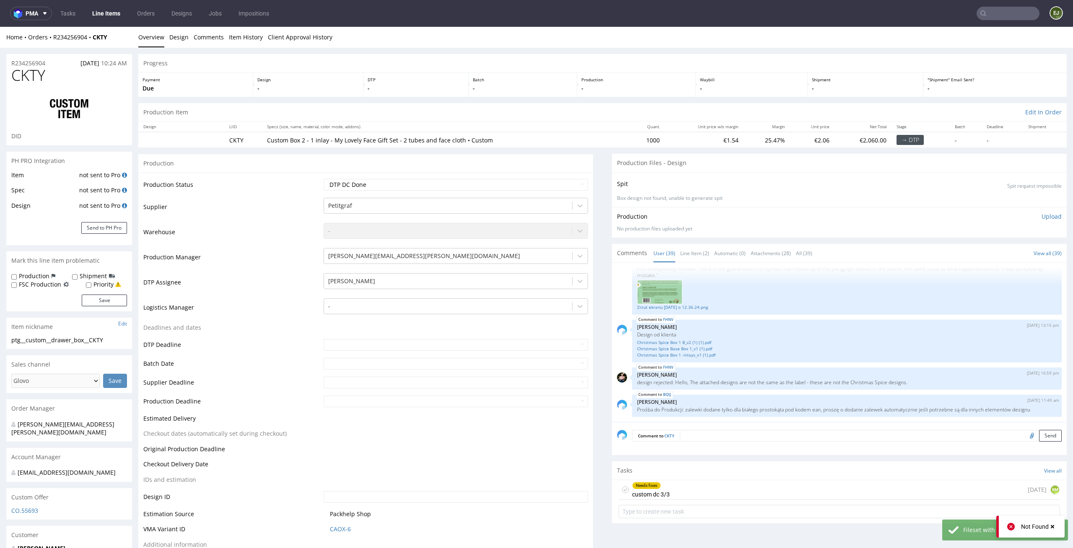
click at [1042, 220] on p "Upload" at bounding box center [1052, 216] width 20 height 8
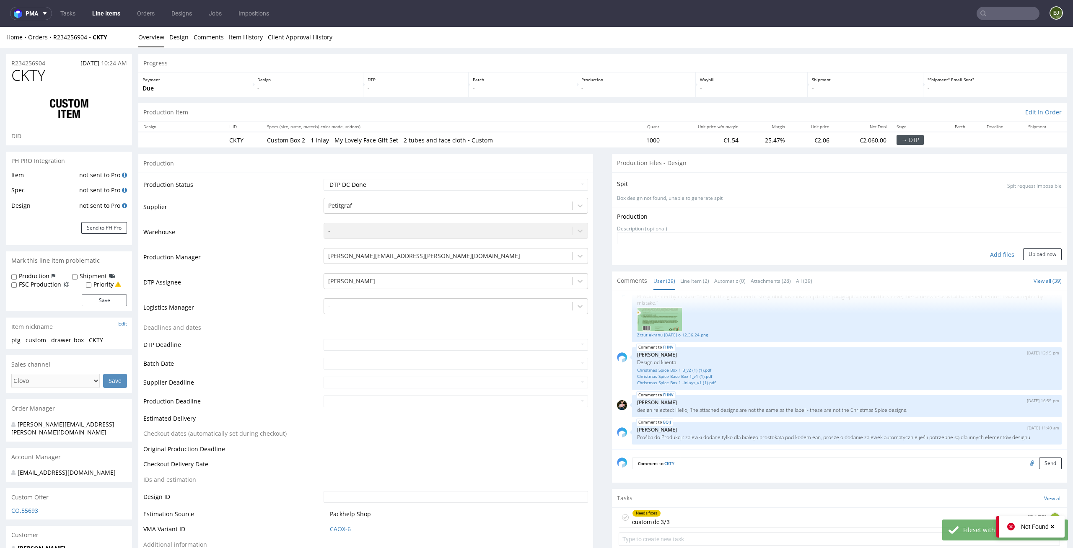
click at [987, 252] on div "Add files" at bounding box center [1002, 255] width 42 height 13
type input "C:\fakepath\ptg__custom__drawer_box__CKTY__d0__oR234256904__sleeve.pdf"
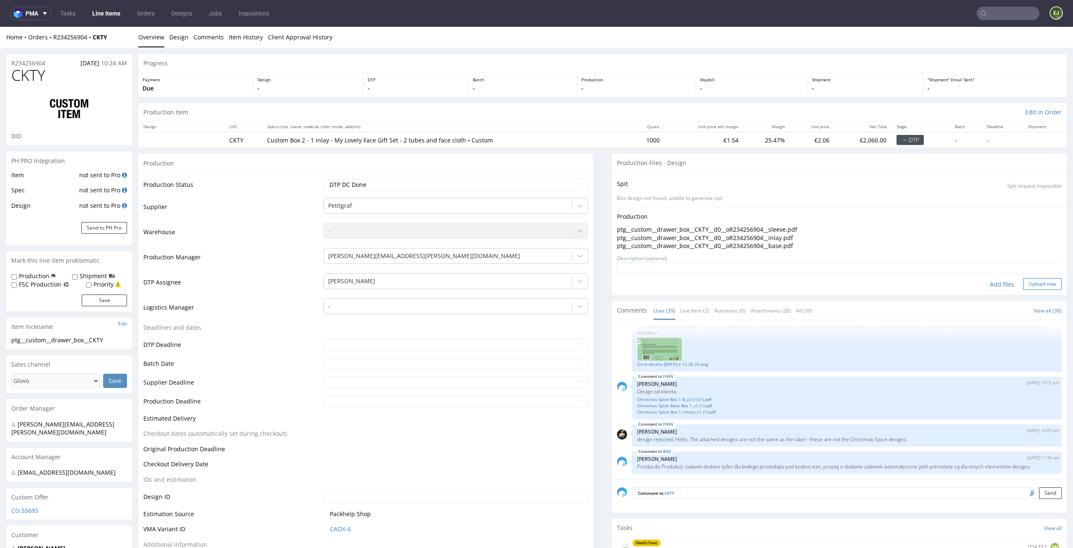
click at [1028, 284] on button "Upload now" at bounding box center [1042, 284] width 39 height 12
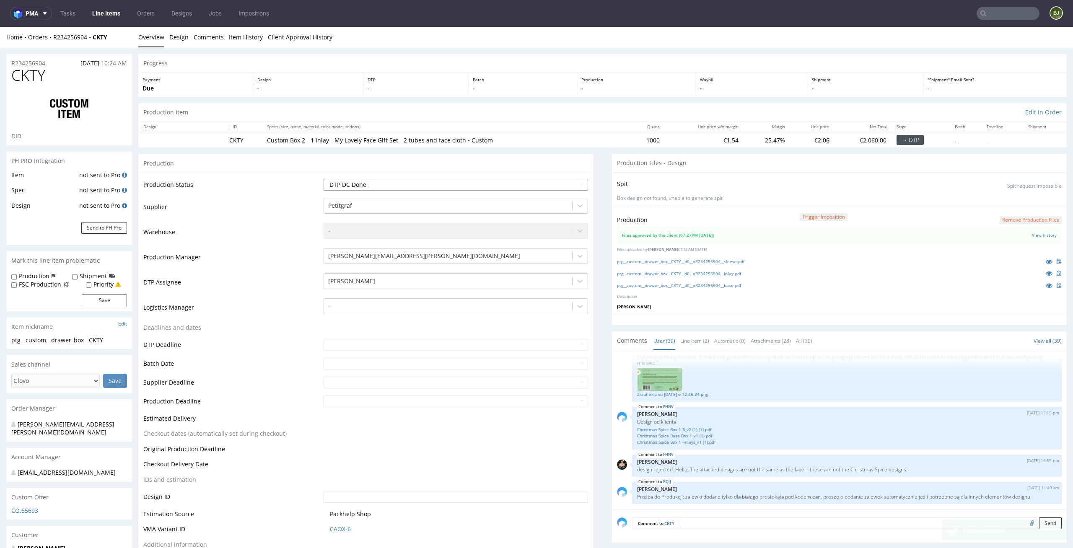
click at [564, 184] on select "Waiting for Artwork Waiting for Diecut Waiting for Mockup Waiting for DTP Waiti…" at bounding box center [456, 185] width 265 height 12
select select "dtp_production_ready"
click at [324, 179] on select "Waiting for Artwork Waiting for Diecut Waiting for Mockup Waiting for DTP Waiti…" at bounding box center [456, 185] width 265 height 12
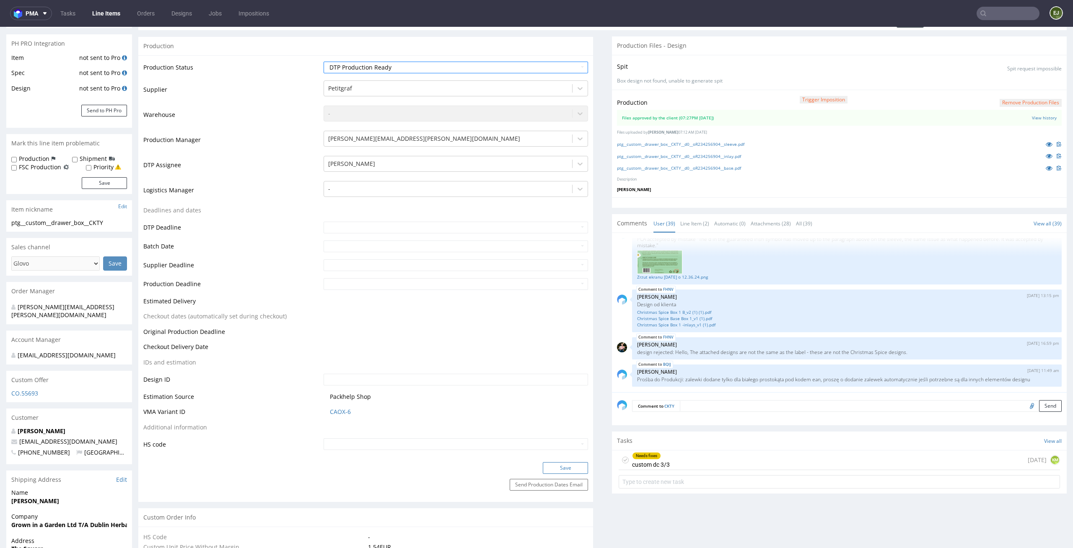
click at [573, 463] on button "Save" at bounding box center [565, 468] width 45 height 12
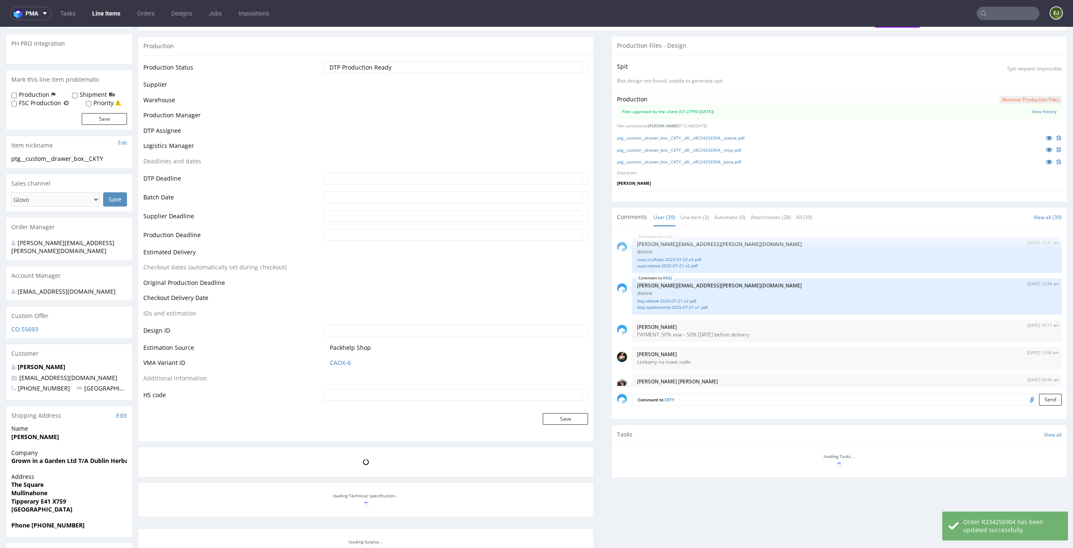
scroll to position [1362, 0]
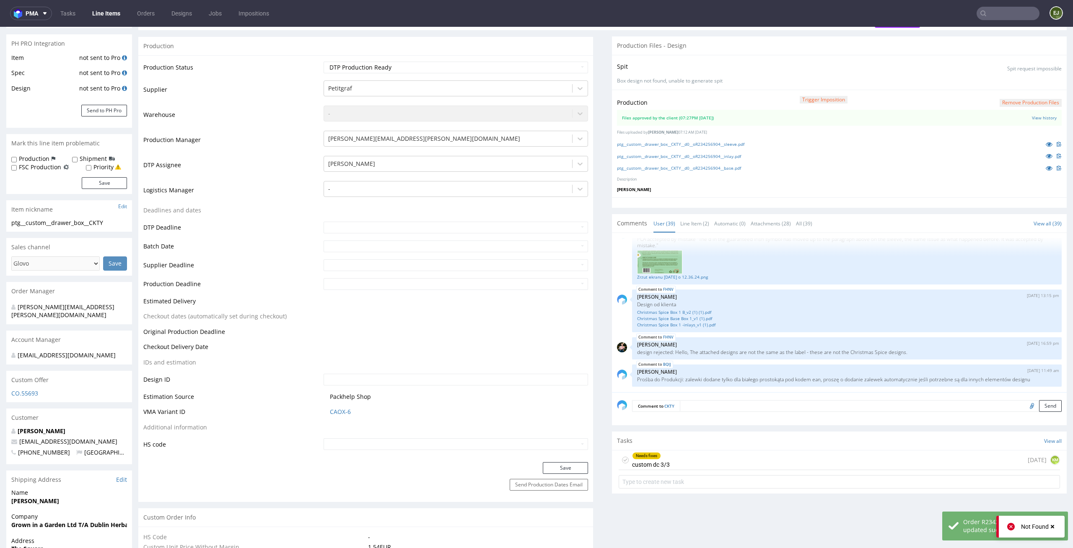
click at [619, 464] on div "Needs fixes custom dc 3/3" at bounding box center [644, 460] width 51 height 19
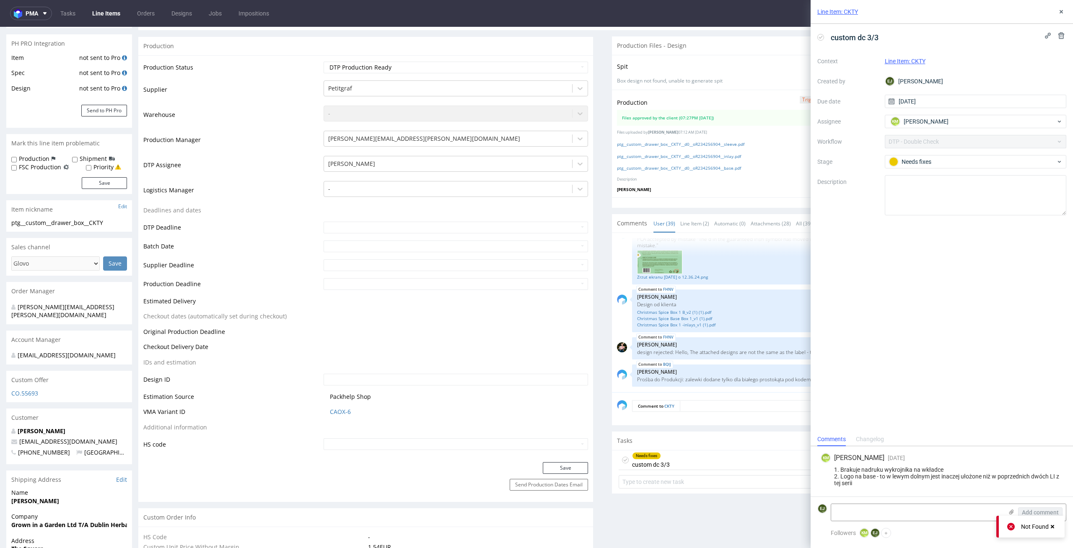
click at [622, 456] on div "Needs fixes custom dc 3/3" at bounding box center [644, 460] width 51 height 19
click at [622, 458] on icon at bounding box center [625, 460] width 7 height 7
click at [1066, 11] on button at bounding box center [1061, 12] width 10 height 10
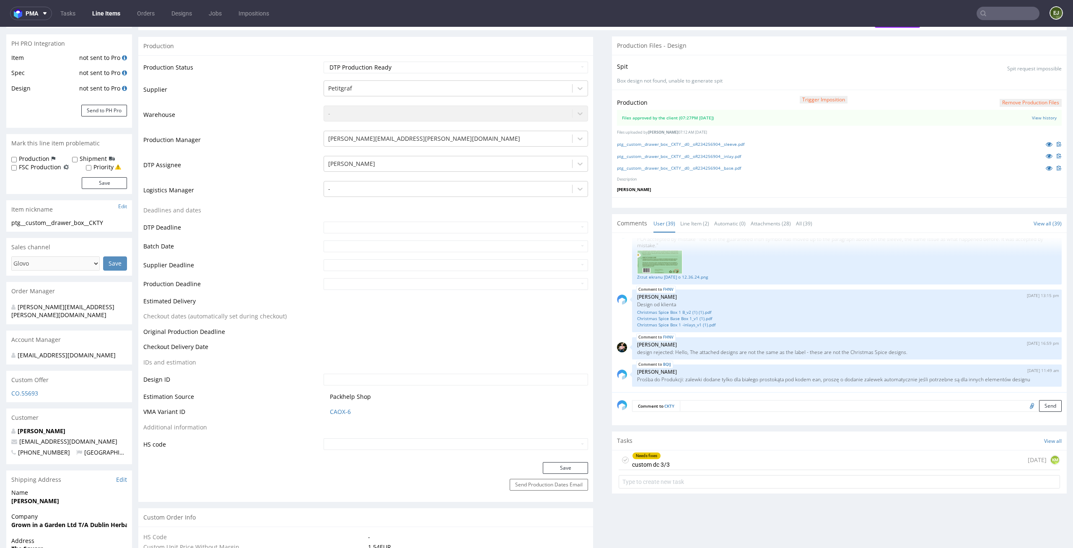
click at [622, 461] on div "Needs fixes custom dc 3/3" at bounding box center [644, 460] width 51 height 19
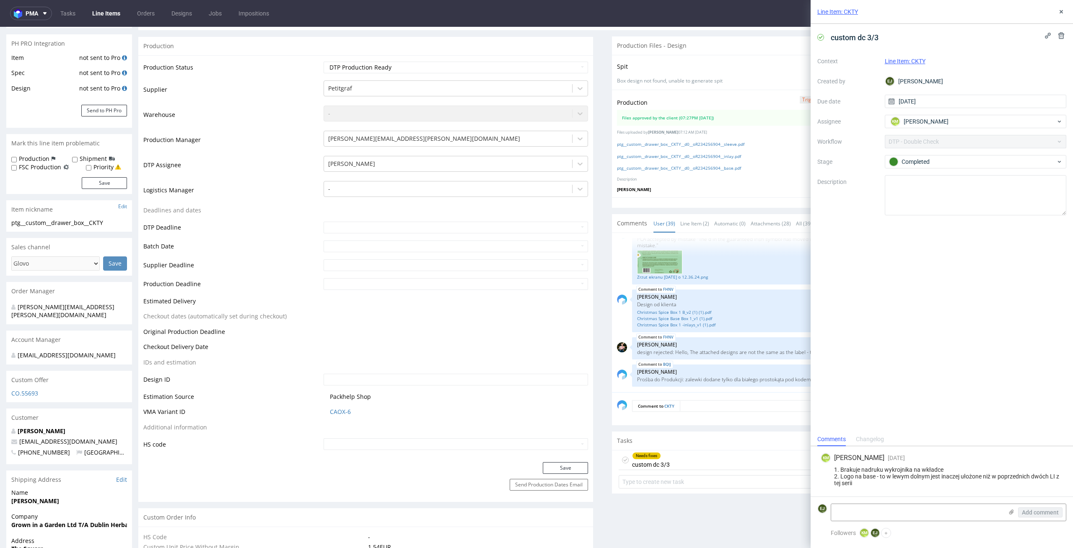
click at [623, 460] on use at bounding box center [625, 460] width 4 height 3
click at [1059, 8] on icon at bounding box center [1061, 11] width 7 height 7
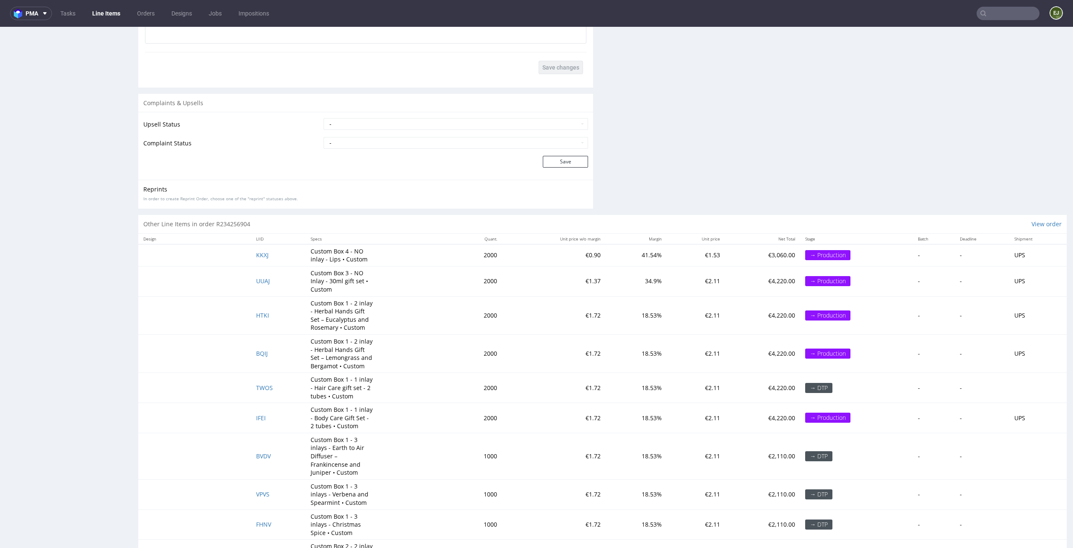
scroll to position [1552, 0]
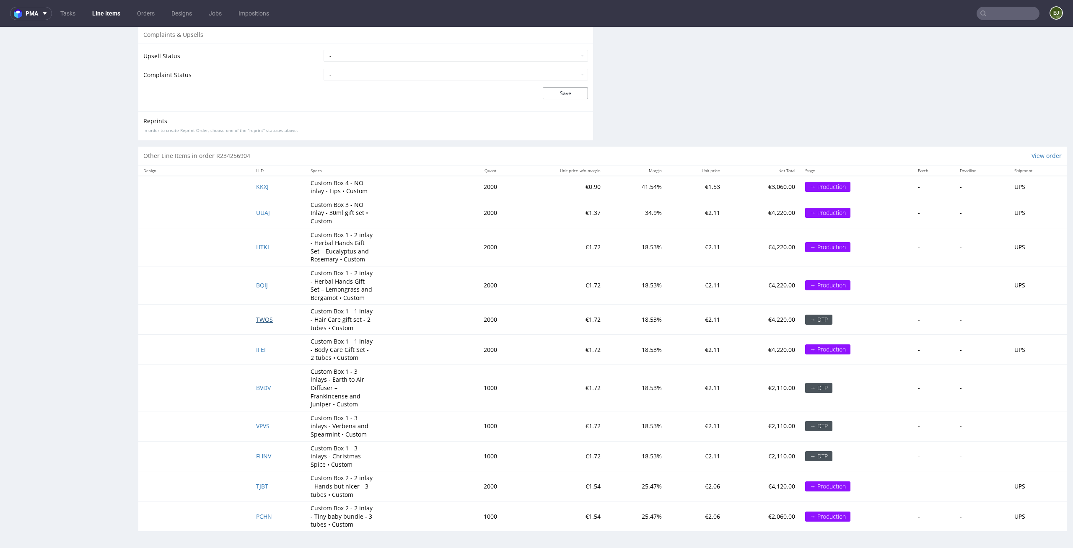
click at [265, 316] on span "TWOS" at bounding box center [264, 320] width 17 height 8
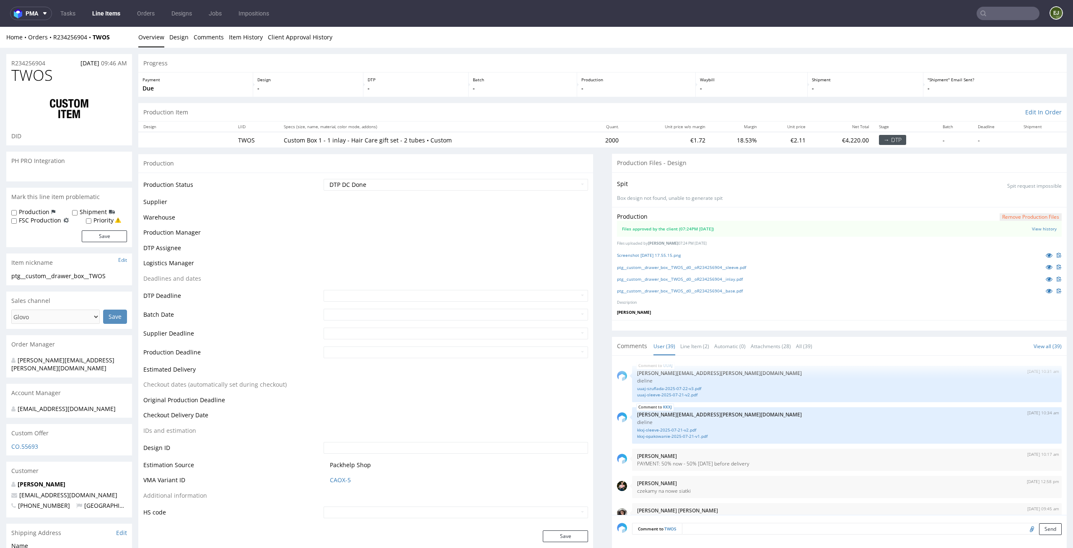
scroll to position [1362, 0]
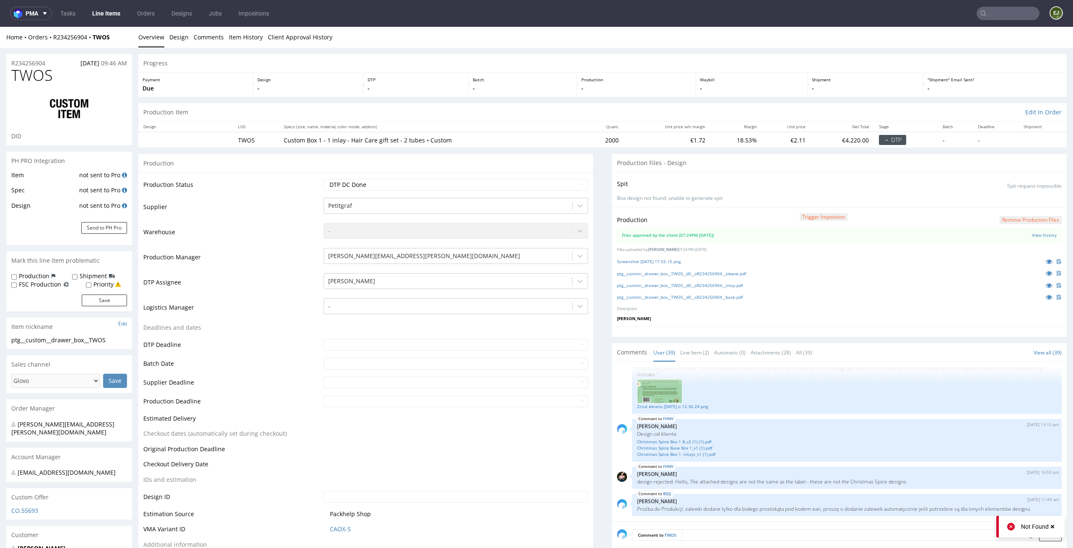
click at [1000, 221] on button "Remove production files" at bounding box center [1031, 220] width 62 height 8
click at [1006, 199] on link "Yes" at bounding box center [1004, 201] width 24 height 13
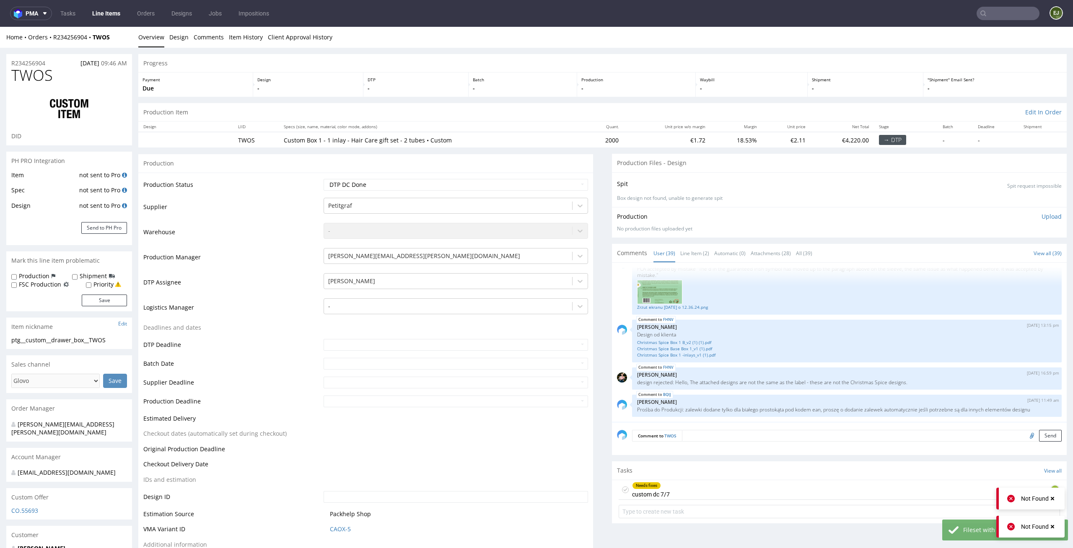
click at [1042, 220] on p "Upload" at bounding box center [1052, 216] width 20 height 8
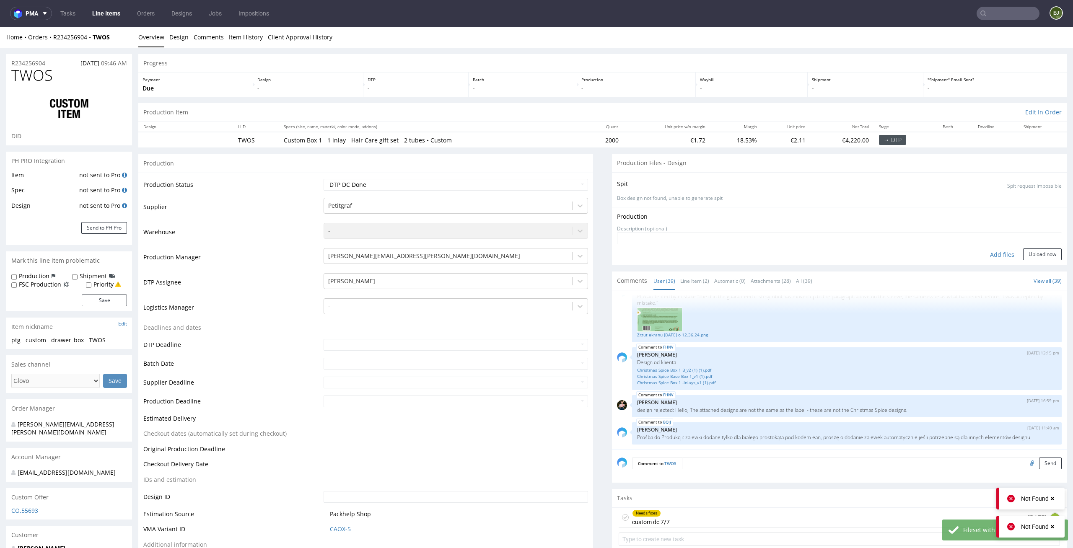
click at [981, 251] on div "Add files" at bounding box center [1002, 255] width 42 height 13
type input "C:\fakepath\ptg__custom__drawer_box__TWOS__d0__oR234256904__inlay.pdf"
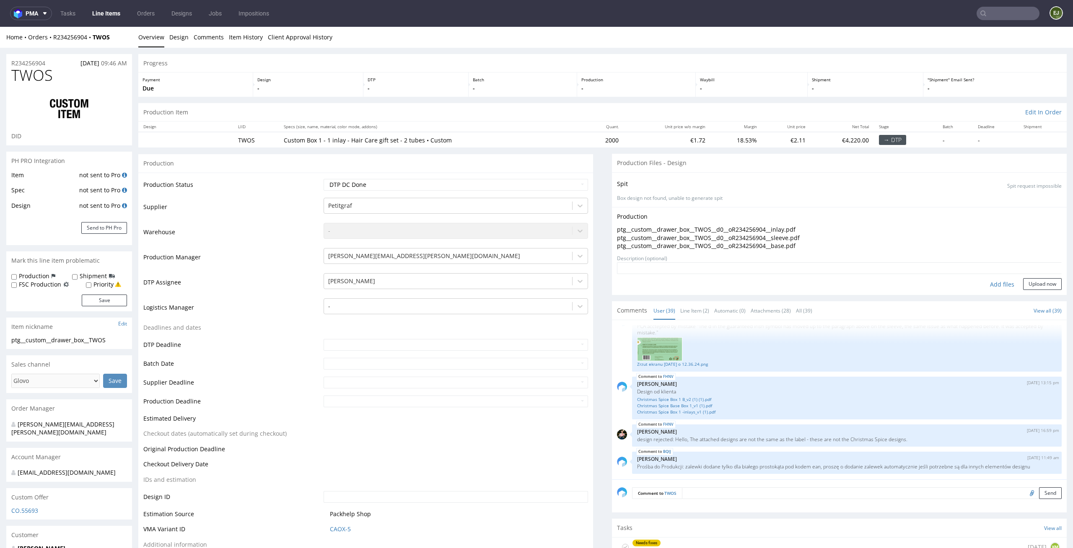
click at [1034, 277] on form "Add files Upload now" at bounding box center [839, 276] width 445 height 28
click at [1034, 281] on button "Upload now" at bounding box center [1042, 284] width 39 height 12
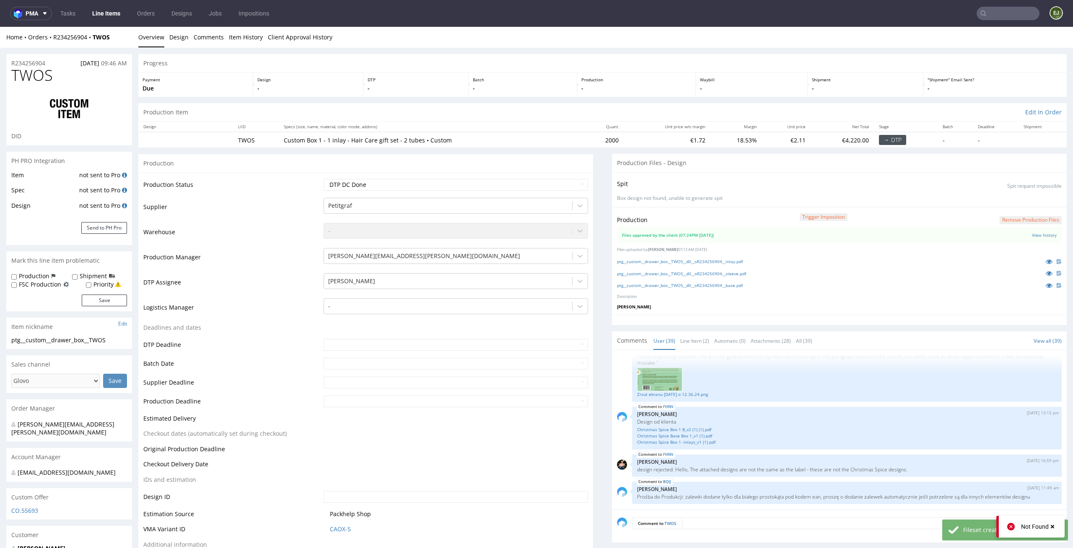
click at [571, 178] on td "Waiting for Artwork Waiting for Diecut Waiting for Mockup Waiting for DTP Waiti…" at bounding box center [454, 187] width 267 height 19
click at [569, 181] on select "Waiting for Artwork Waiting for Diecut Waiting for Mockup Waiting for DTP Waiti…" at bounding box center [456, 185] width 265 height 12
select select "dtp_production_ready"
click at [324, 179] on select "Waiting for Artwork Waiting for Diecut Waiting for Mockup Waiting for DTP Waiti…" at bounding box center [456, 185] width 265 height 12
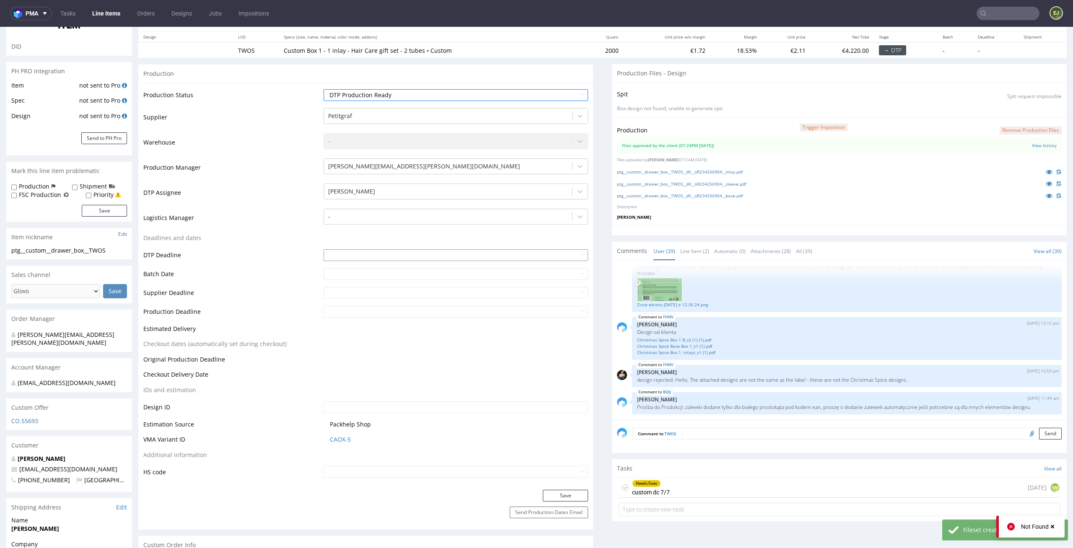
scroll to position [117, 0]
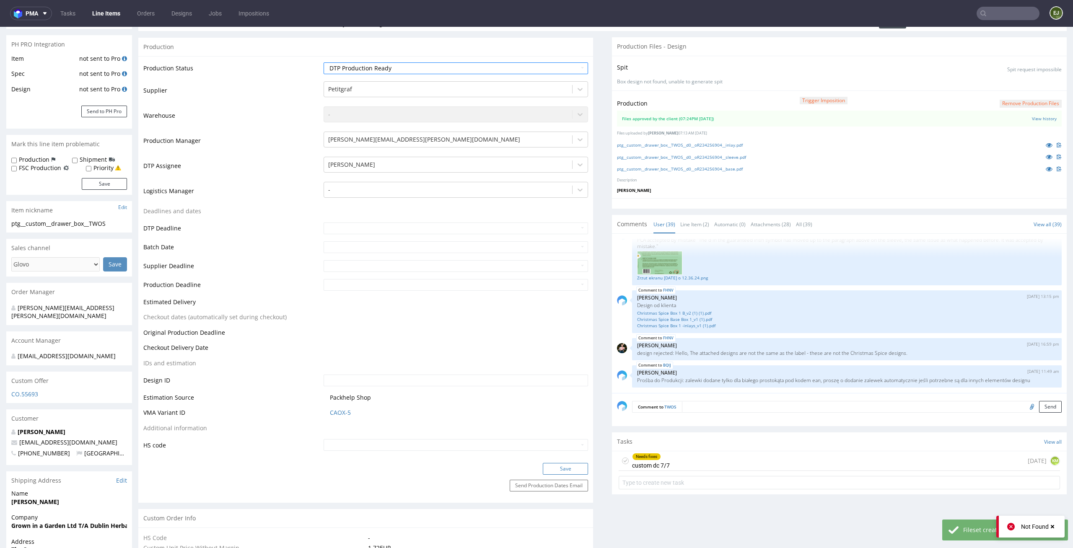
click at [555, 466] on button "Save" at bounding box center [565, 469] width 45 height 12
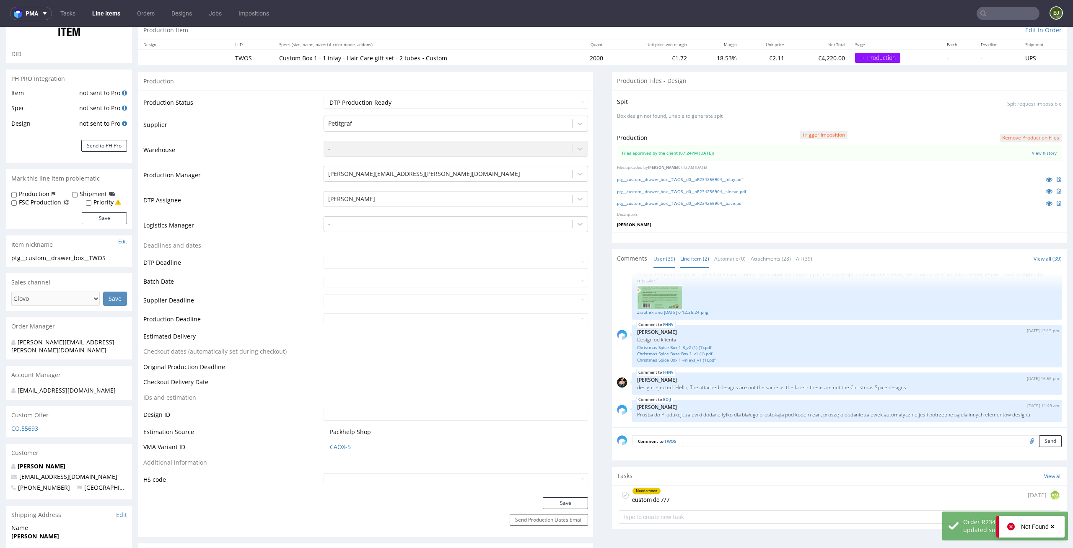
scroll to position [153, 0]
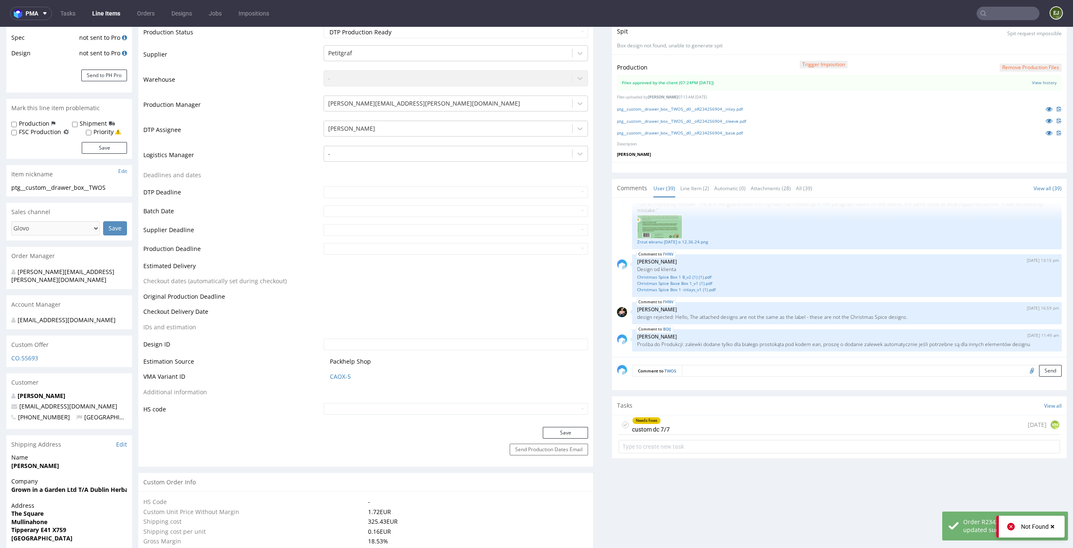
click at [622, 423] on icon at bounding box center [625, 425] width 7 height 7
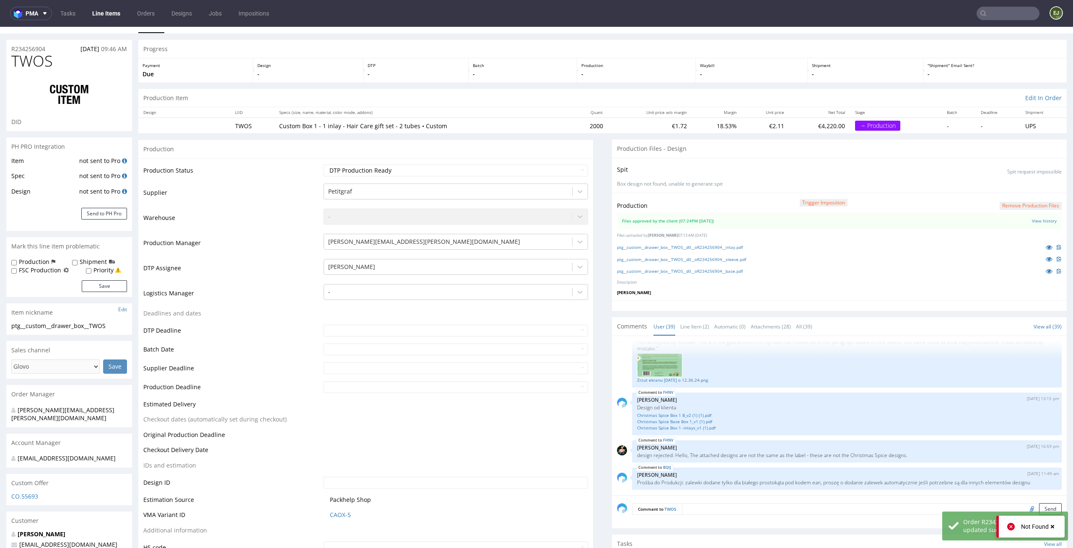
scroll to position [0, 0]
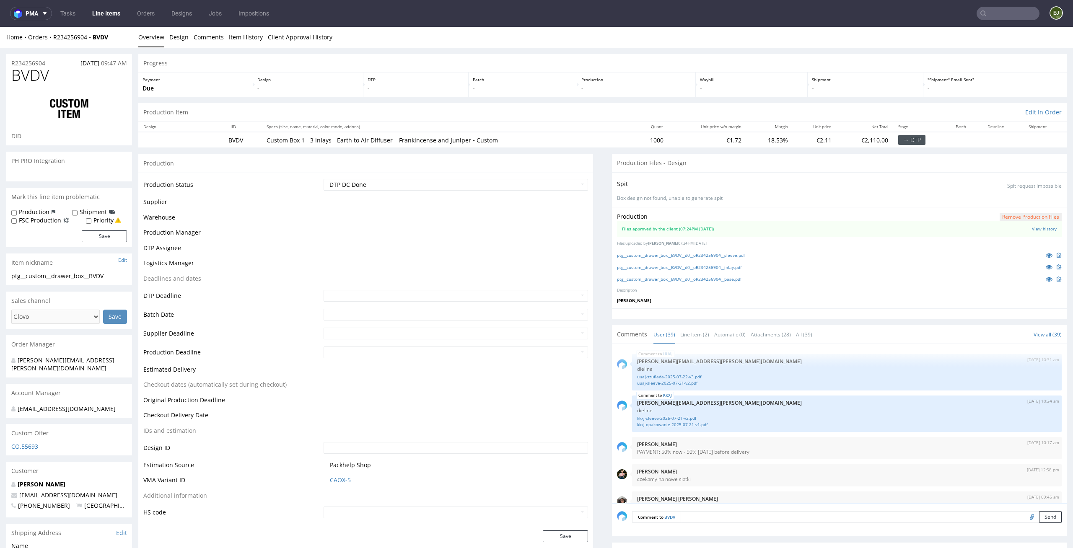
scroll to position [1362, 0]
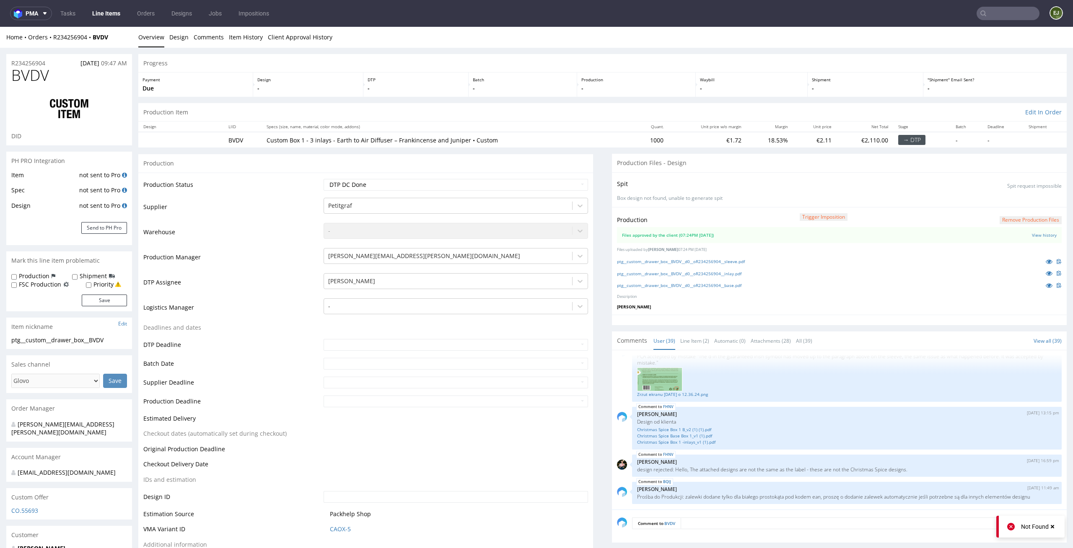
click at [1022, 220] on button "Remove production files" at bounding box center [1031, 220] width 62 height 8
click at [1010, 202] on link "Yes" at bounding box center [1004, 201] width 24 height 13
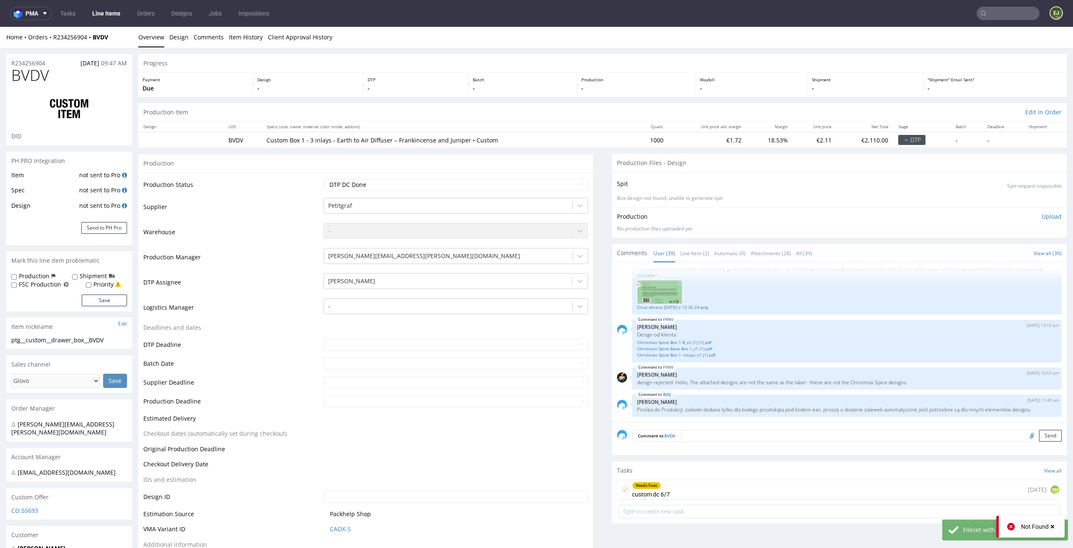
click at [1044, 219] on p "Upload" at bounding box center [1052, 216] width 20 height 8
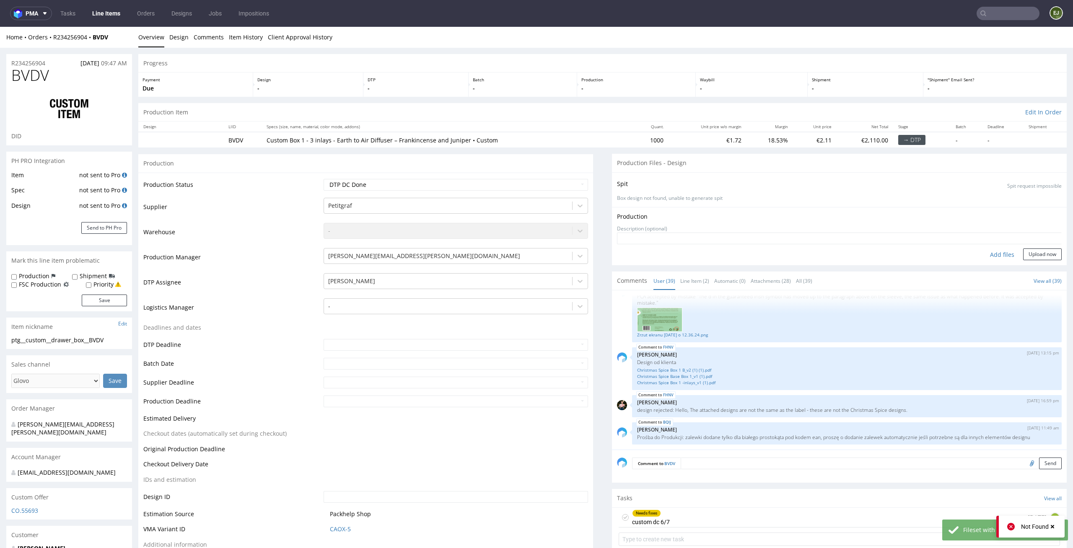
click at [981, 254] on div "Add files" at bounding box center [1002, 255] width 42 height 13
type input "C:\fakepath\ptg__custom__drawer_box__BVDV__d0__oR234256904__sleeve.pdf"
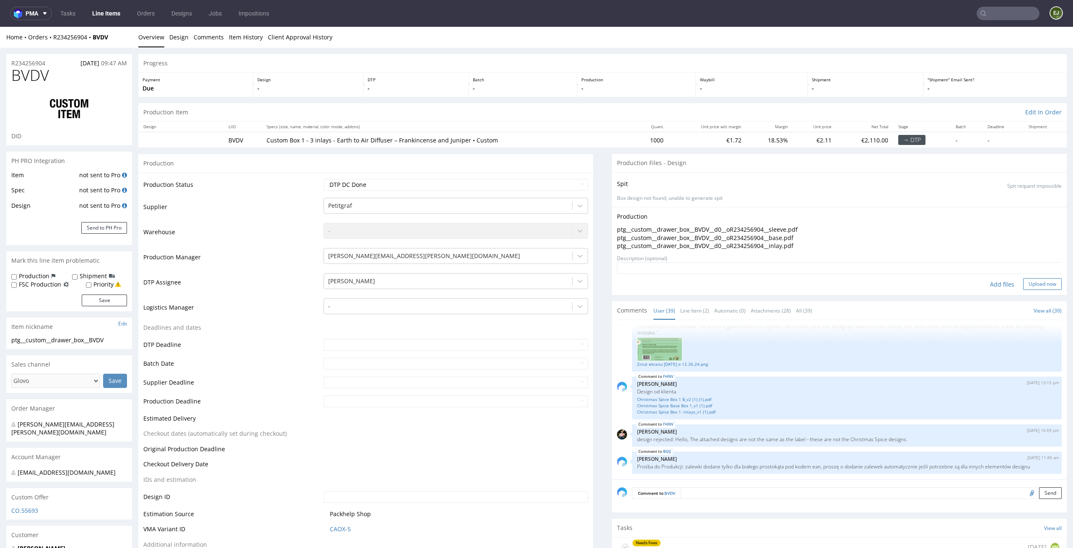
click at [1033, 283] on button "Upload now" at bounding box center [1042, 284] width 39 height 12
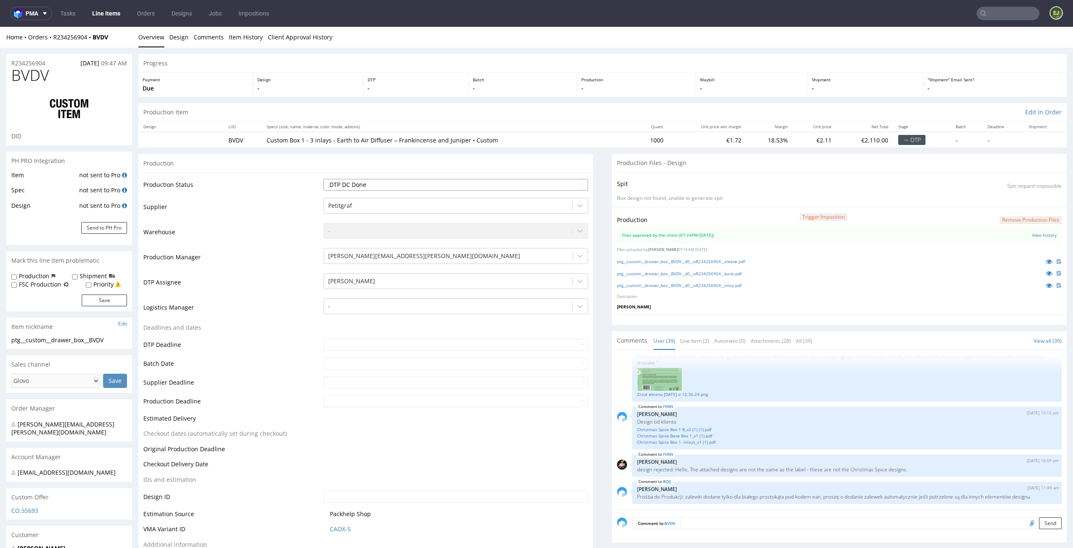
click at [557, 187] on select "Waiting for Artwork Waiting for Diecut Waiting for Mockup Waiting for DTP Waiti…" at bounding box center [456, 185] width 265 height 12
select select "dtp_production_ready"
click at [324, 179] on select "Waiting for Artwork Waiting for Diecut Waiting for Mockup Waiting for DTP Waiti…" at bounding box center [456, 185] width 265 height 12
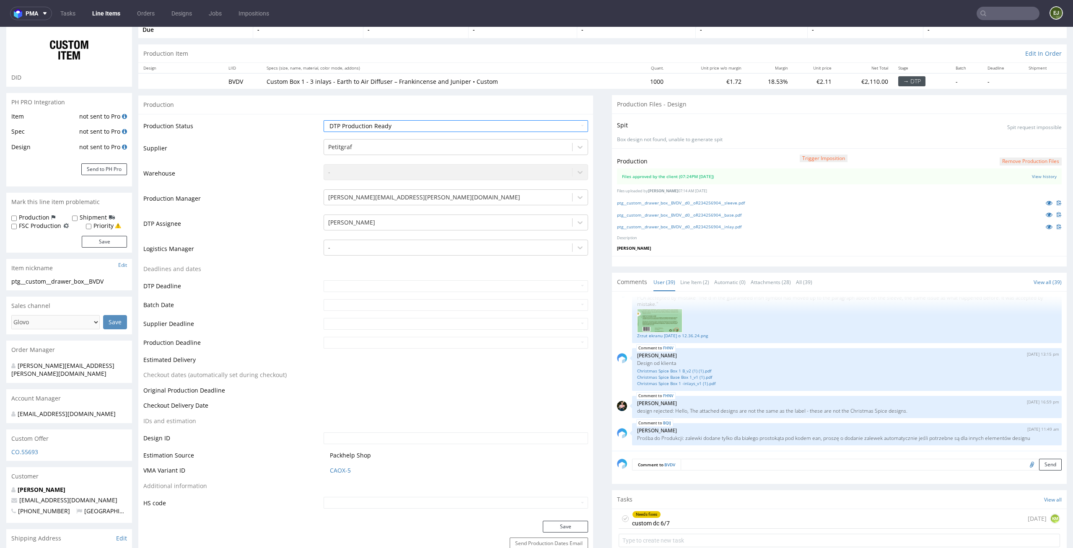
scroll to position [147, 0]
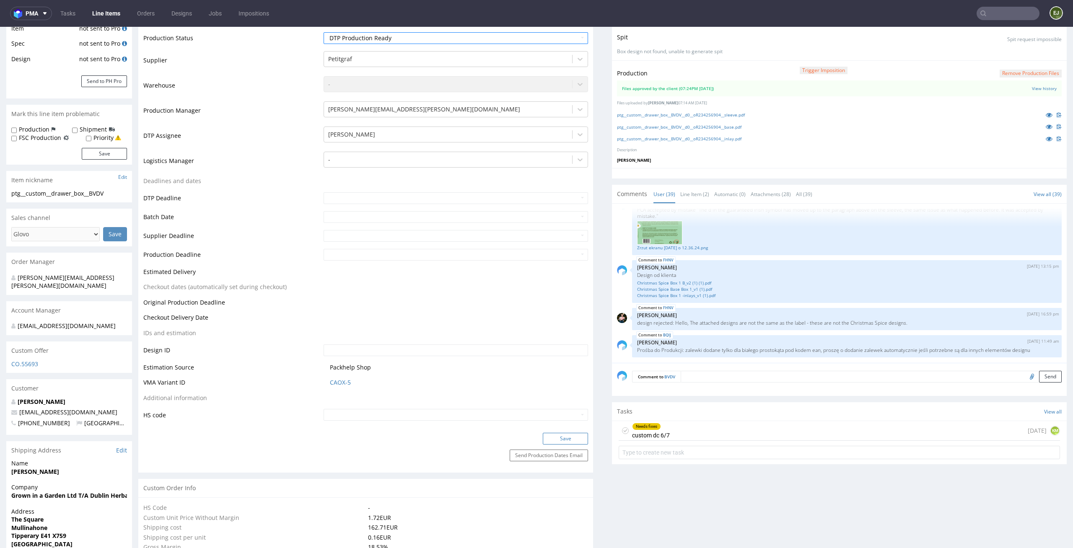
click at [569, 438] on button "Save" at bounding box center [565, 439] width 45 height 12
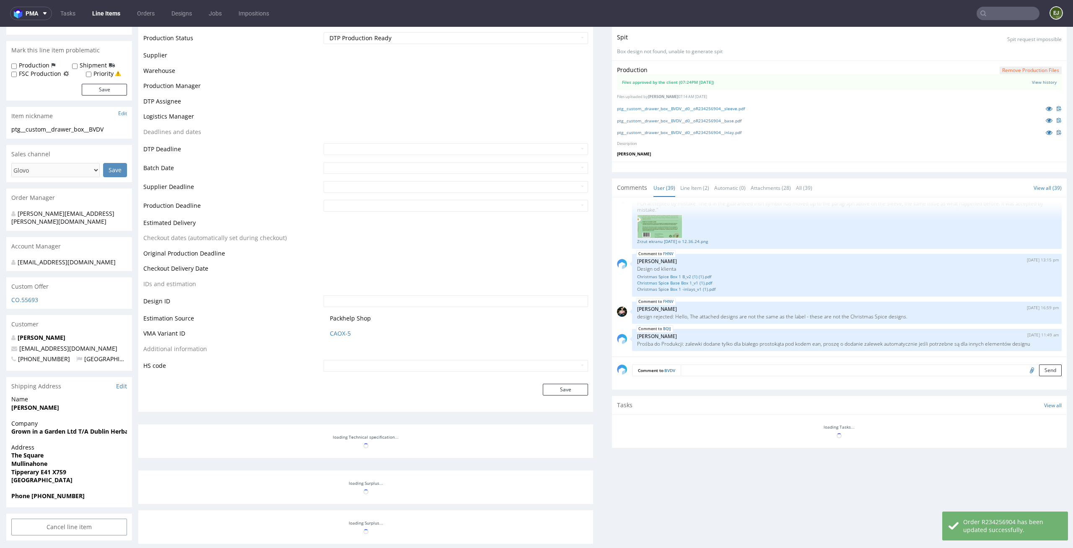
scroll to position [140, 0]
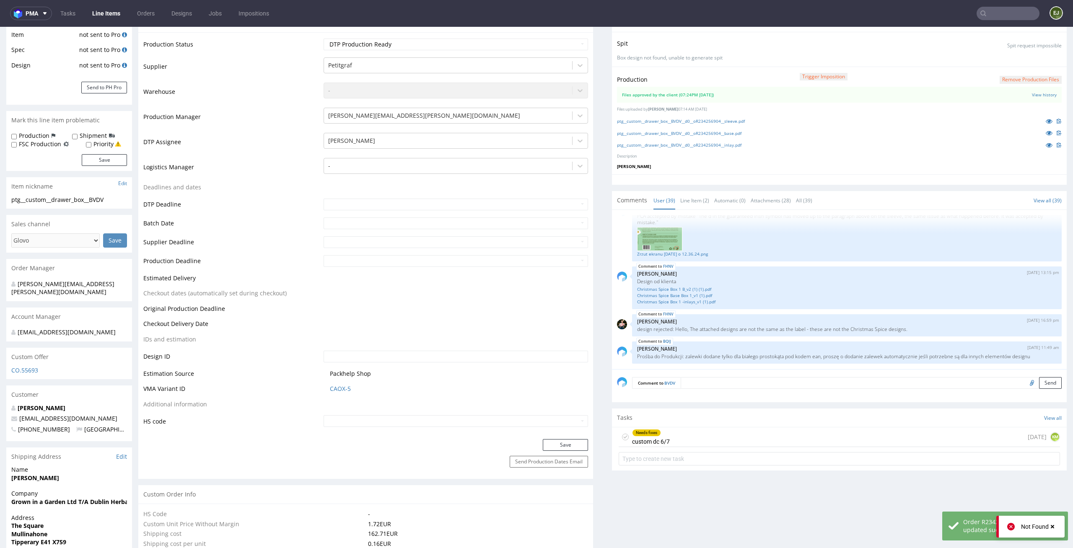
click at [623, 438] on use at bounding box center [625, 436] width 4 height 3
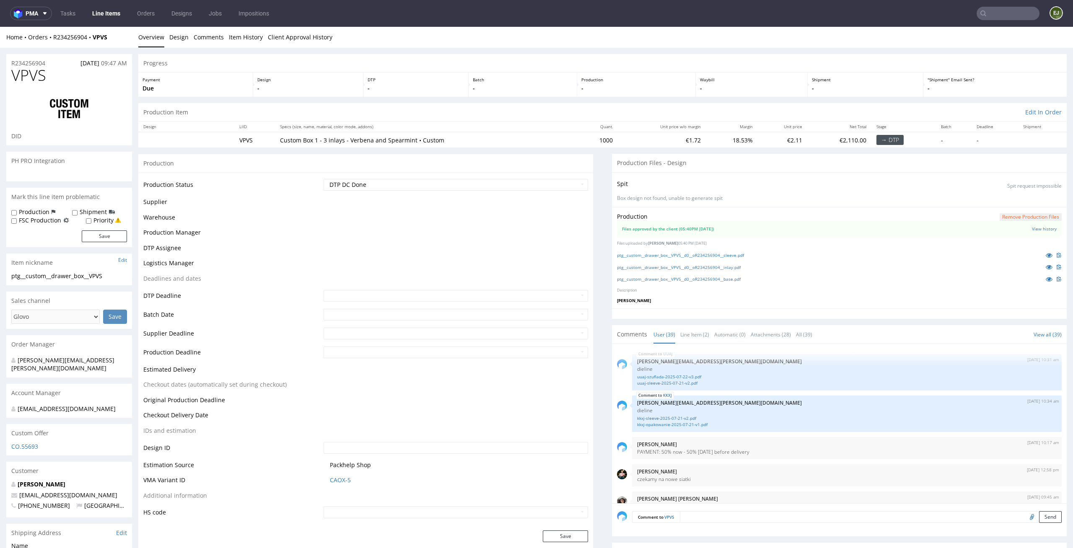
scroll to position [1362, 0]
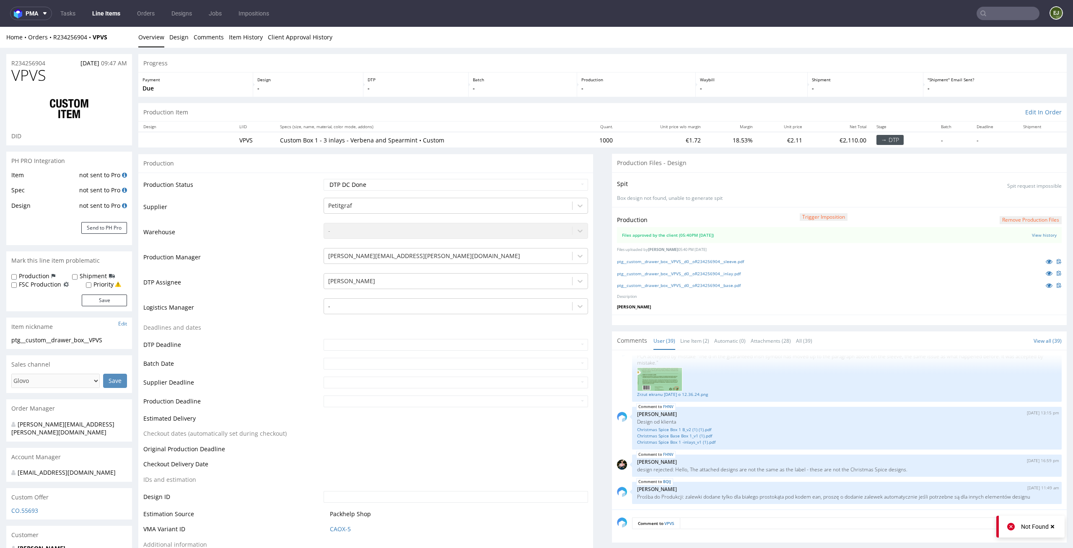
click at [1008, 221] on button "Remove production files" at bounding box center [1031, 220] width 62 height 8
click at [1012, 199] on link "Yes" at bounding box center [1004, 201] width 24 height 13
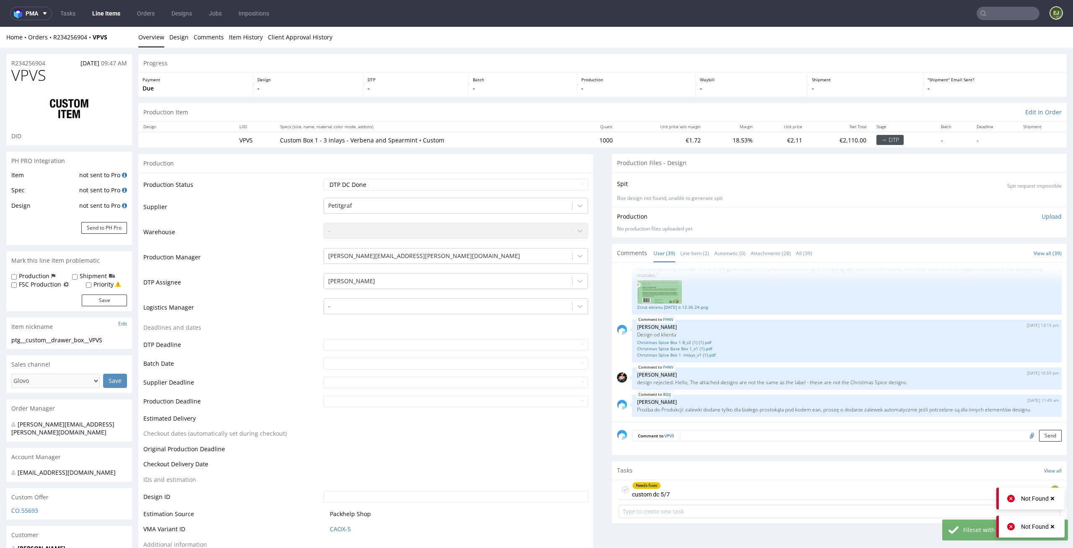
click at [1042, 218] on p "Upload" at bounding box center [1052, 216] width 20 height 8
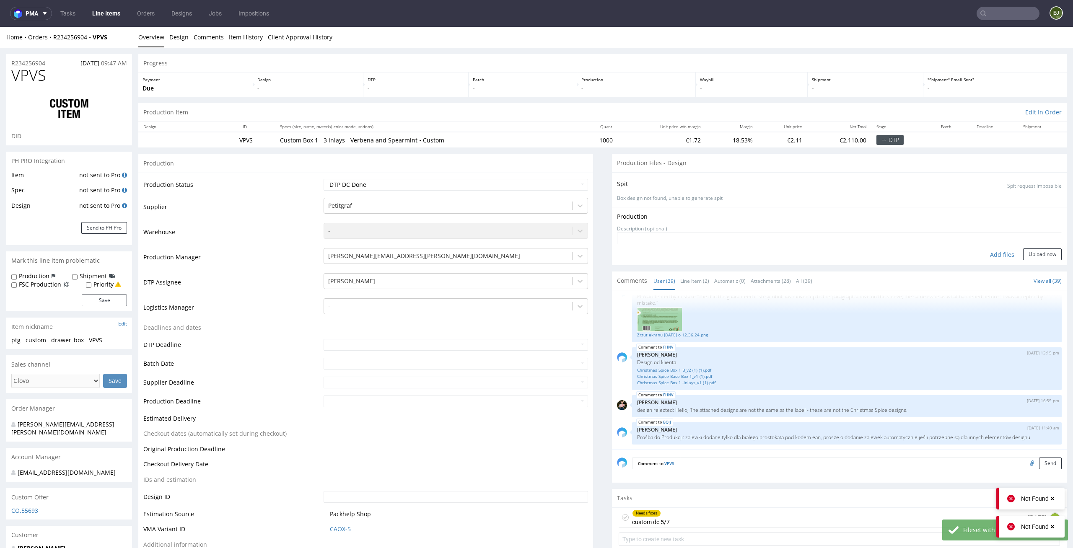
click at [987, 258] on div "Add files" at bounding box center [1002, 255] width 42 height 13
type input "C:\fakepath\ptg__custom__drawer_box__VPVS__d0__oR234256904__base.pdf"
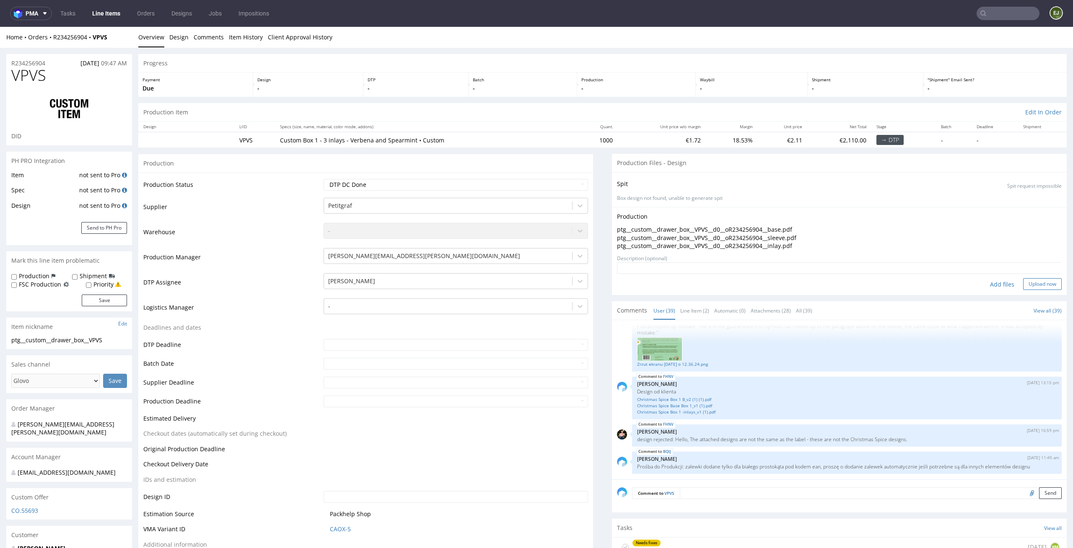
click at [1032, 285] on button "Upload now" at bounding box center [1042, 284] width 39 height 12
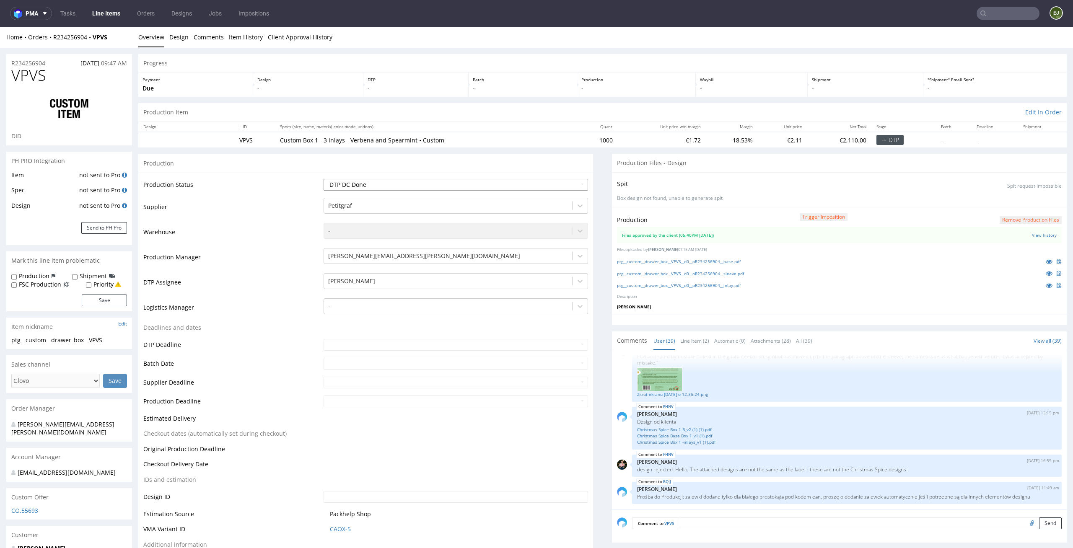
click at [533, 187] on select "Waiting for Artwork Waiting for Diecut Waiting for Mockup Waiting for DTP Waiti…" at bounding box center [456, 185] width 265 height 12
select select "dtp_production_ready"
click at [324, 179] on select "Waiting for Artwork Waiting for Diecut Waiting for Mockup Waiting for DTP Waiti…" at bounding box center [456, 185] width 265 height 12
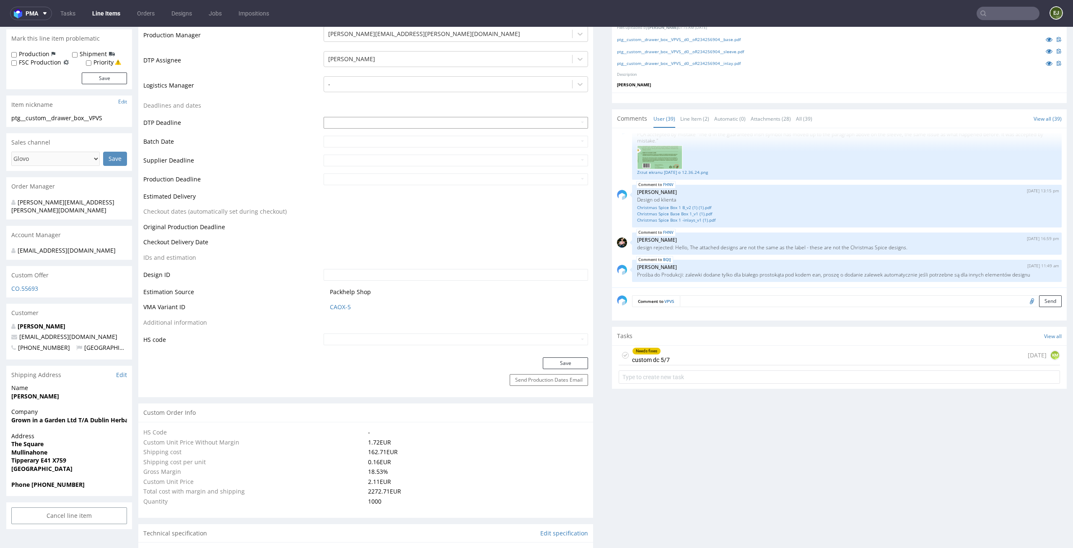
scroll to position [293, 0]
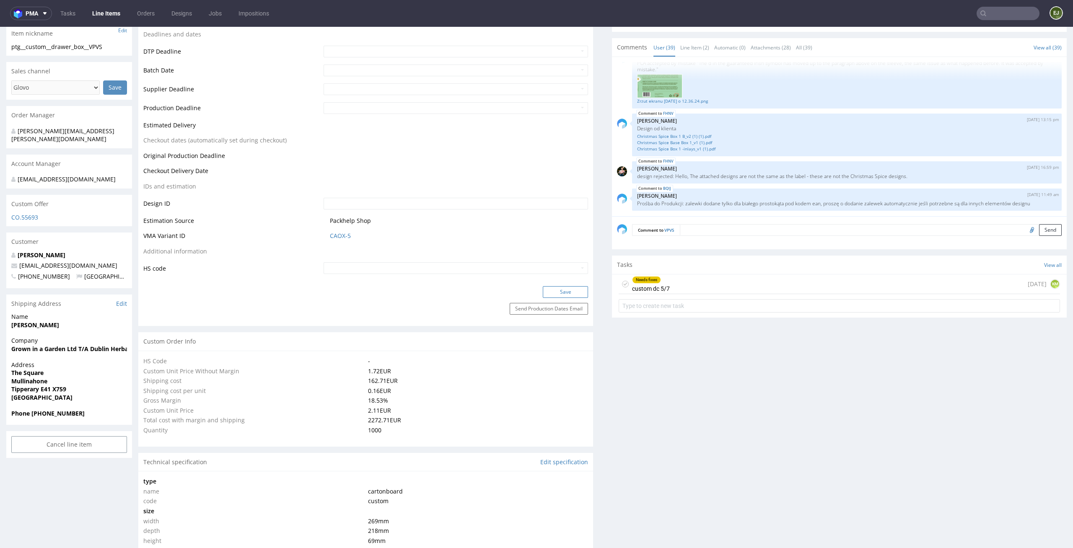
click at [557, 290] on button "Save" at bounding box center [565, 292] width 45 height 12
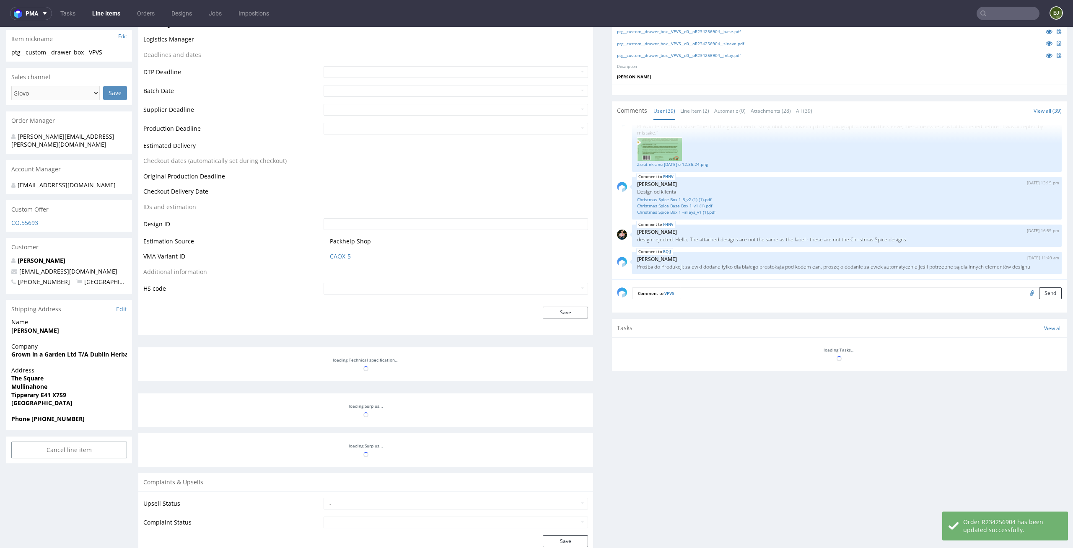
scroll to position [288, 0]
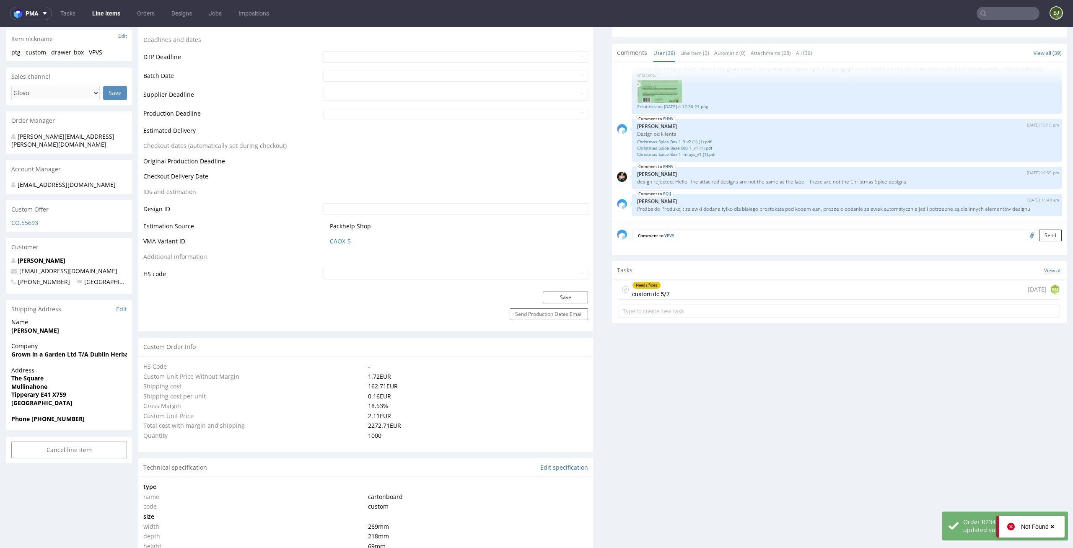
click at [622, 290] on icon at bounding box center [625, 289] width 7 height 7
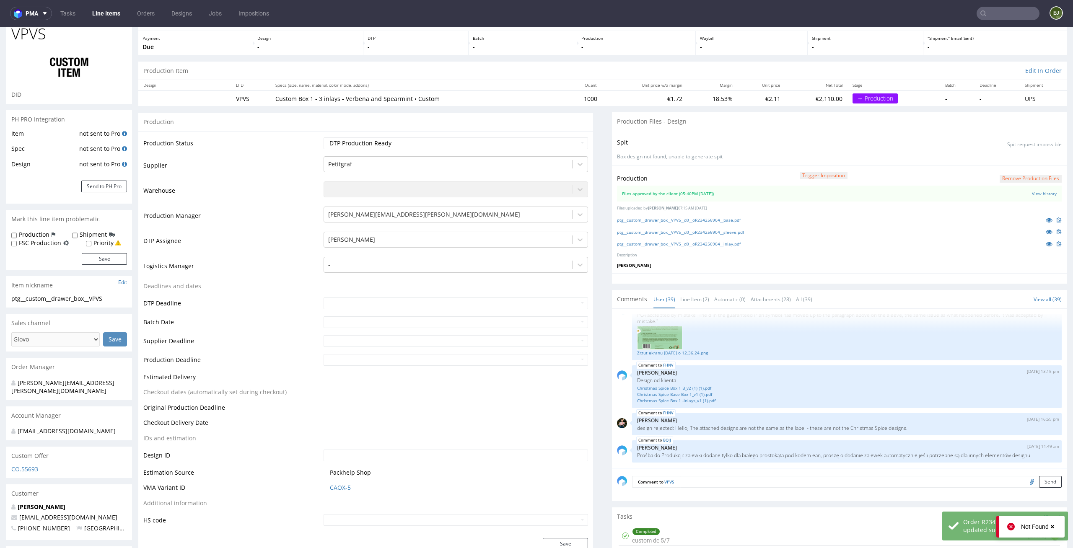
scroll to position [0, 0]
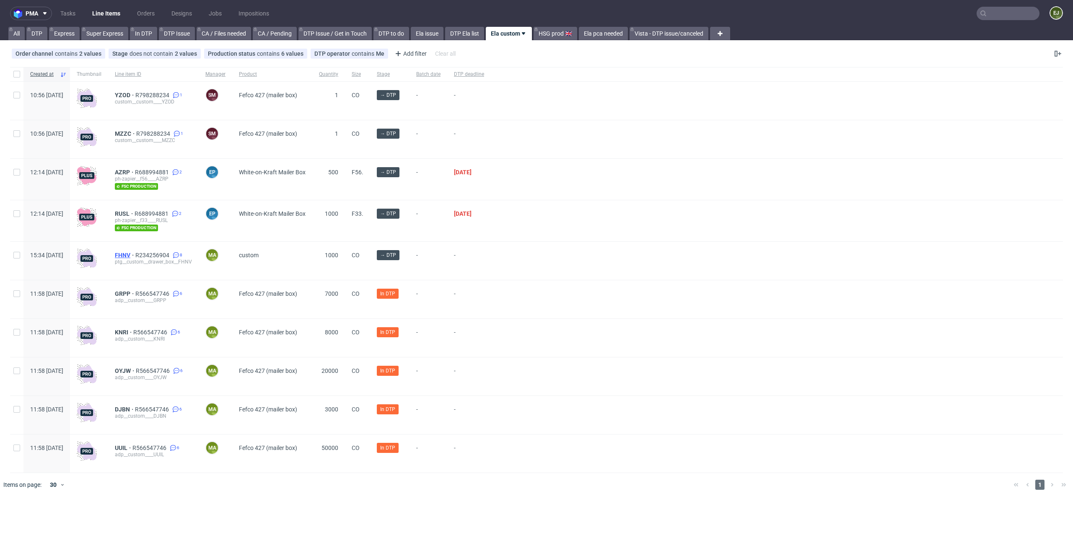
click at [135, 253] on span "FHNV" at bounding box center [125, 255] width 21 height 7
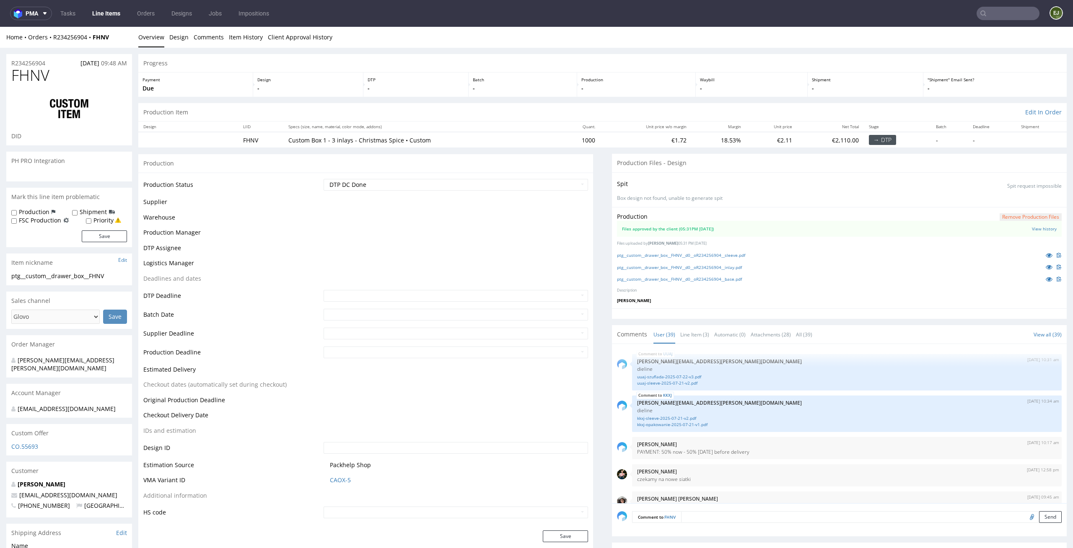
scroll to position [1362, 0]
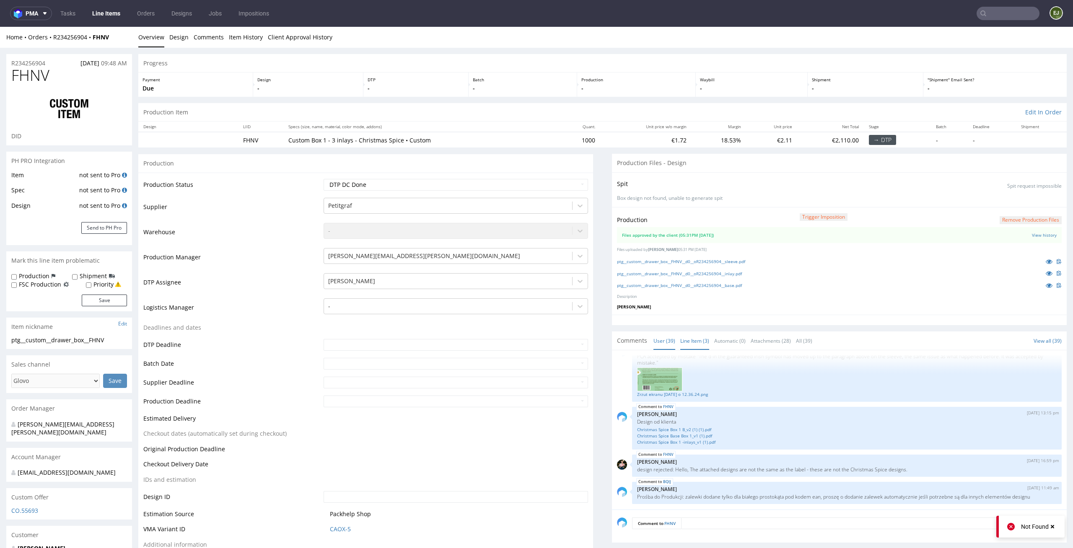
click at [686, 344] on link "Line Item (3)" at bounding box center [694, 341] width 29 height 18
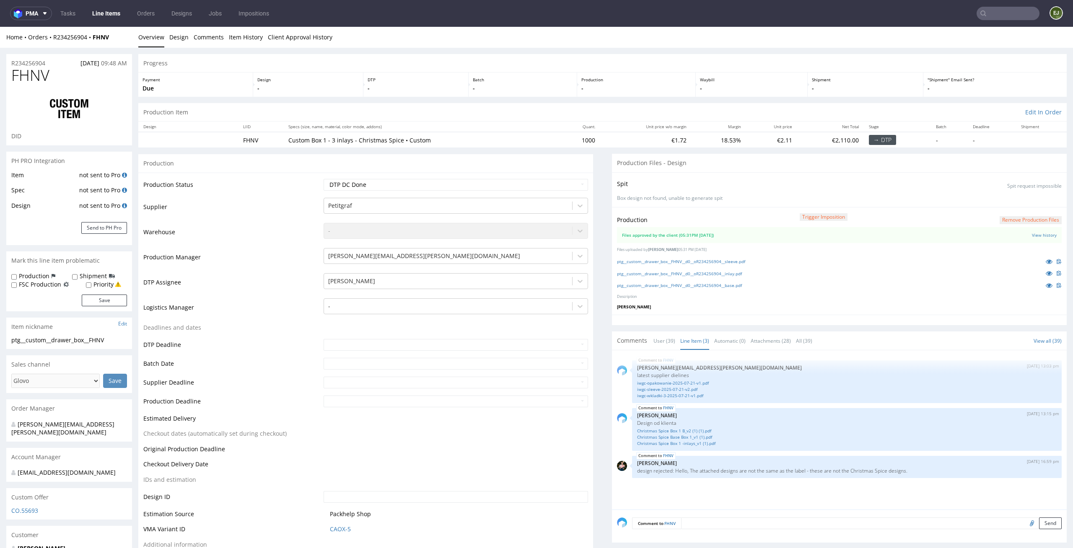
click at [1013, 222] on button "Remove production files" at bounding box center [1031, 220] width 62 height 8
click at [1005, 199] on link "Yes" at bounding box center [1004, 201] width 24 height 13
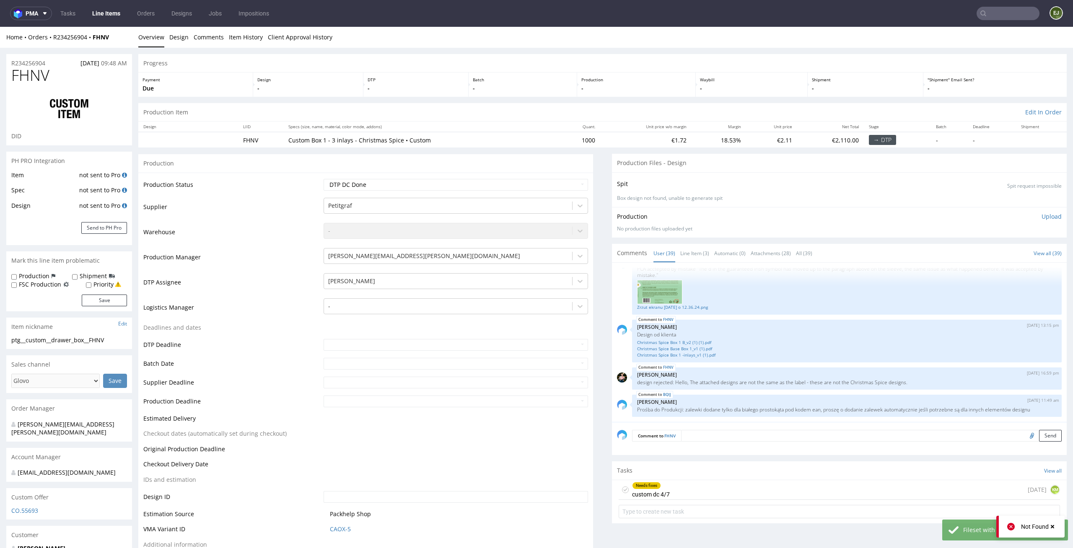
click at [1042, 216] on p "Upload" at bounding box center [1052, 216] width 20 height 8
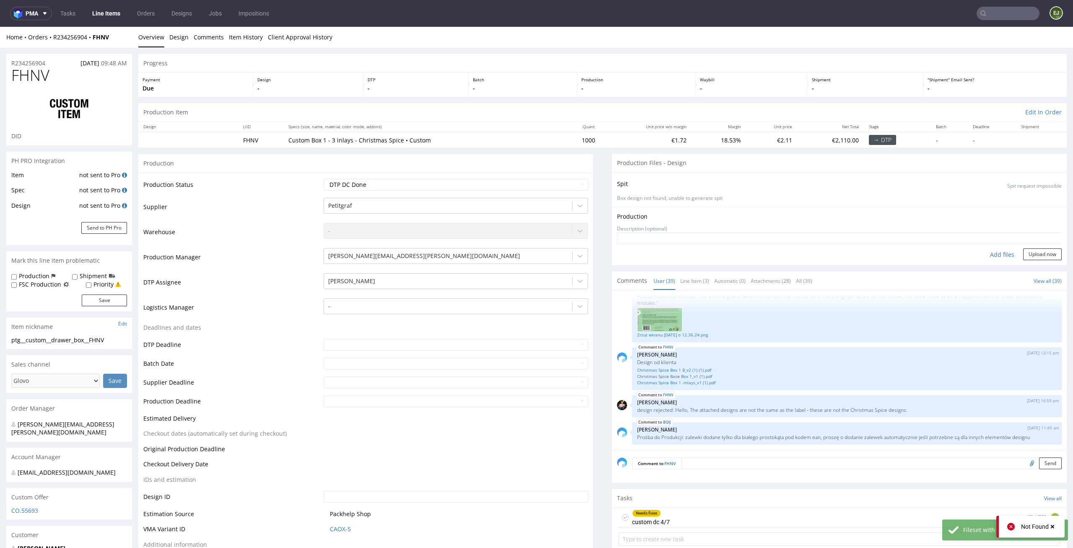
click at [990, 254] on div "Add files" at bounding box center [1002, 255] width 42 height 13
type input "C:\fakepath\ptg__custom__drawer_box__FHNV__d0__oR234256904__inlay.pdf"
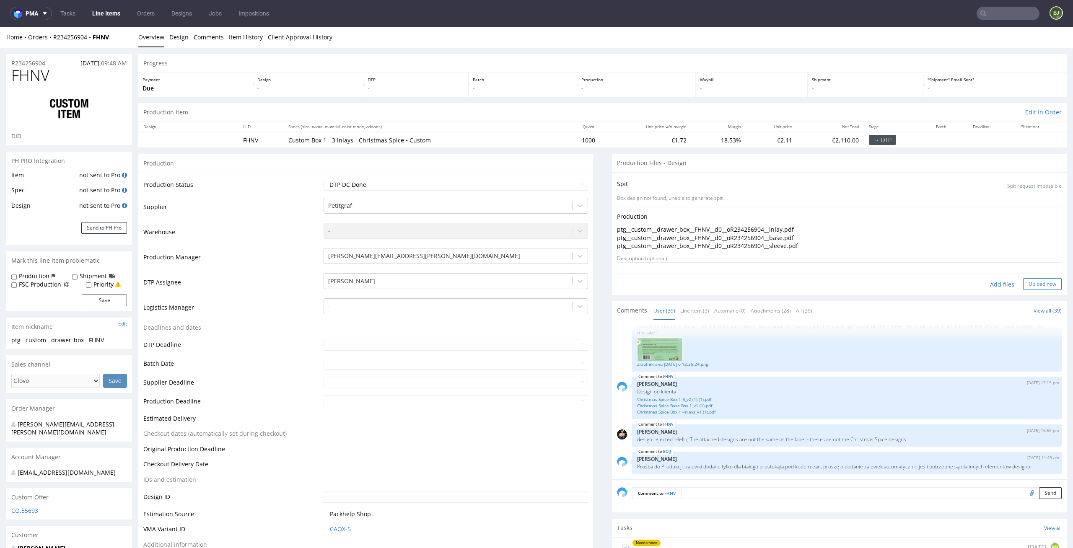
click at [1035, 284] on button "Upload now" at bounding box center [1042, 284] width 39 height 12
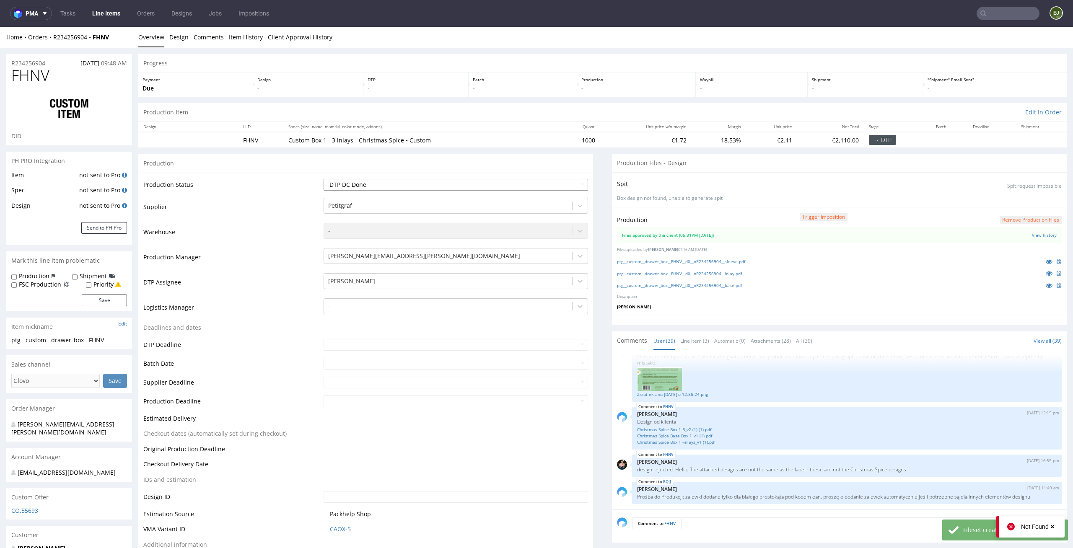
click at [573, 183] on select "Waiting for Artwork Waiting for Diecut Waiting for Mockup Waiting for DTP Waiti…" at bounding box center [456, 185] width 265 height 12
select select "dtp_production_ready"
click at [324, 179] on select "Waiting for Artwork Waiting for Diecut Waiting for Mockup Waiting for DTP Waiti…" at bounding box center [456, 185] width 265 height 12
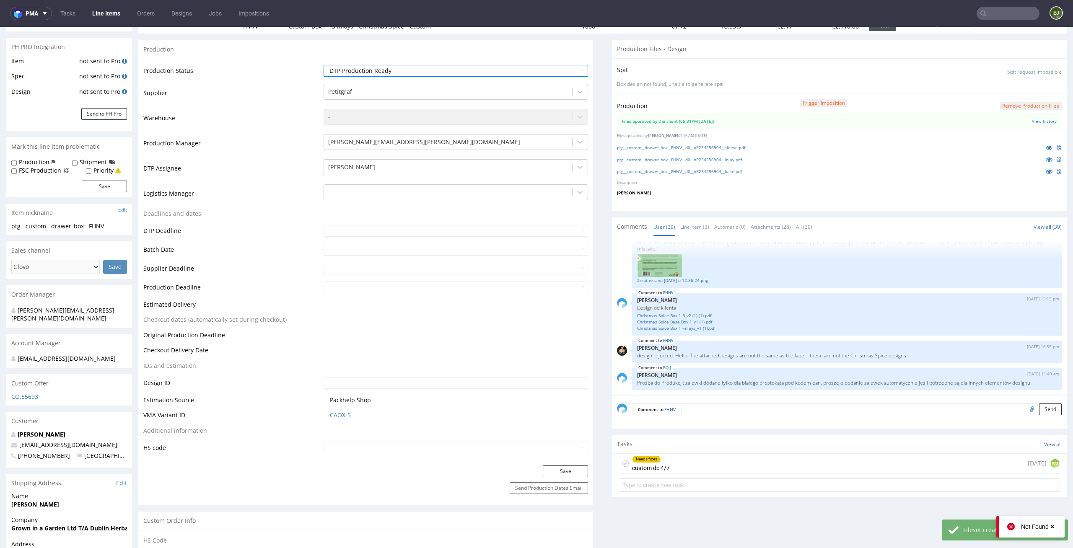
scroll to position [153, 0]
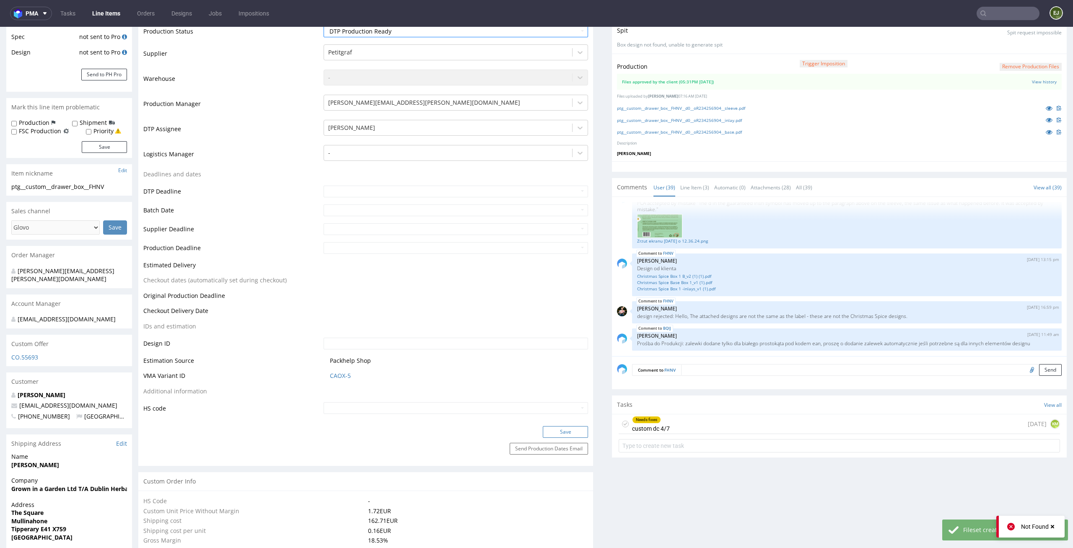
click at [573, 433] on button "Save" at bounding box center [565, 432] width 45 height 12
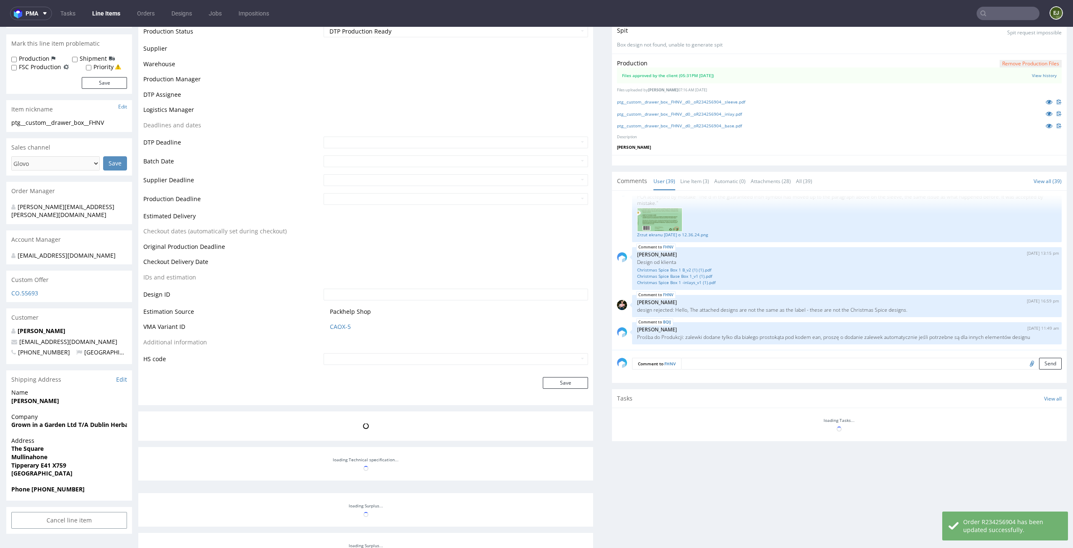
scroll to position [147, 0]
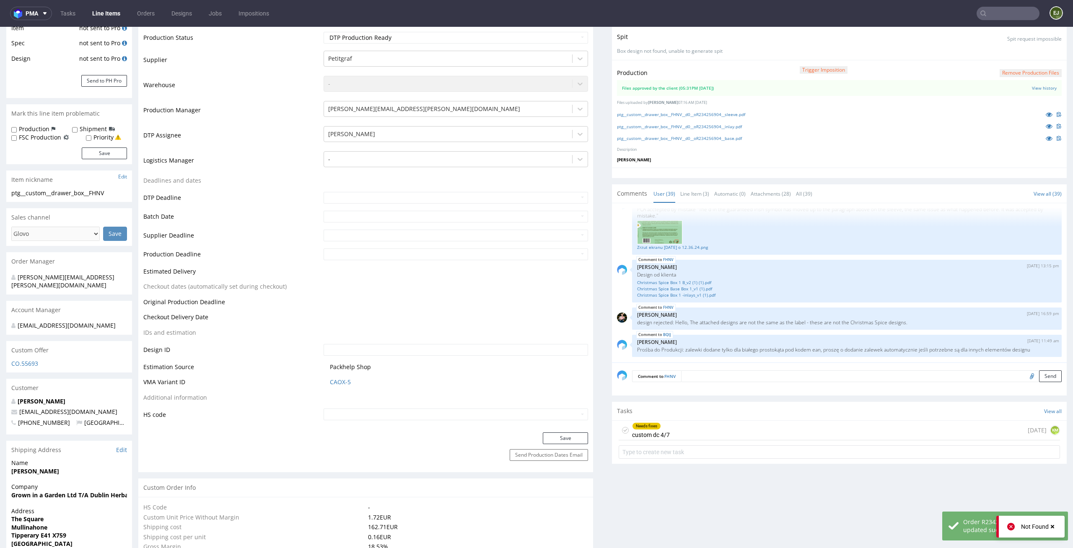
click at [623, 431] on use at bounding box center [625, 430] width 4 height 3
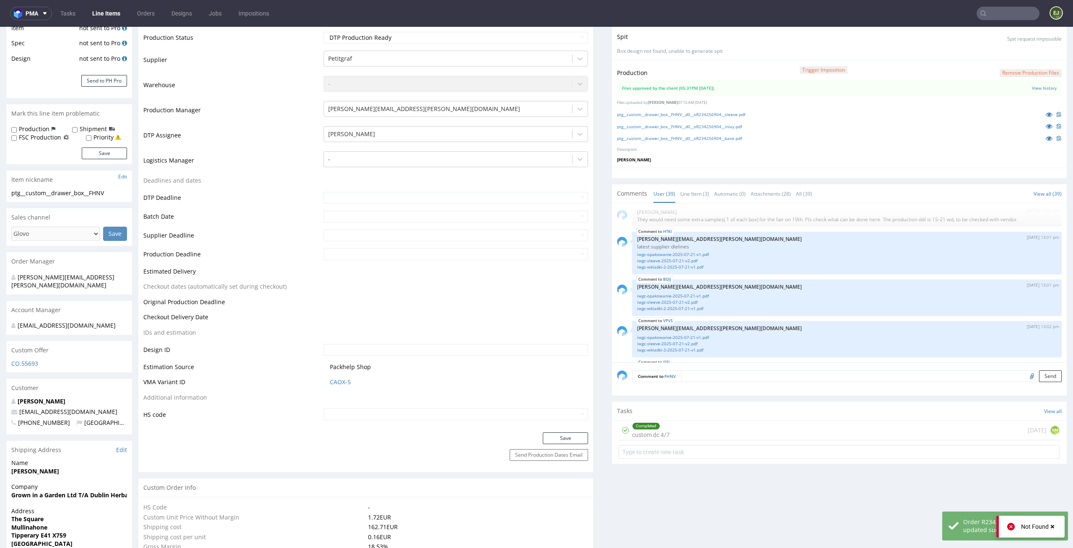
scroll to position [0, 0]
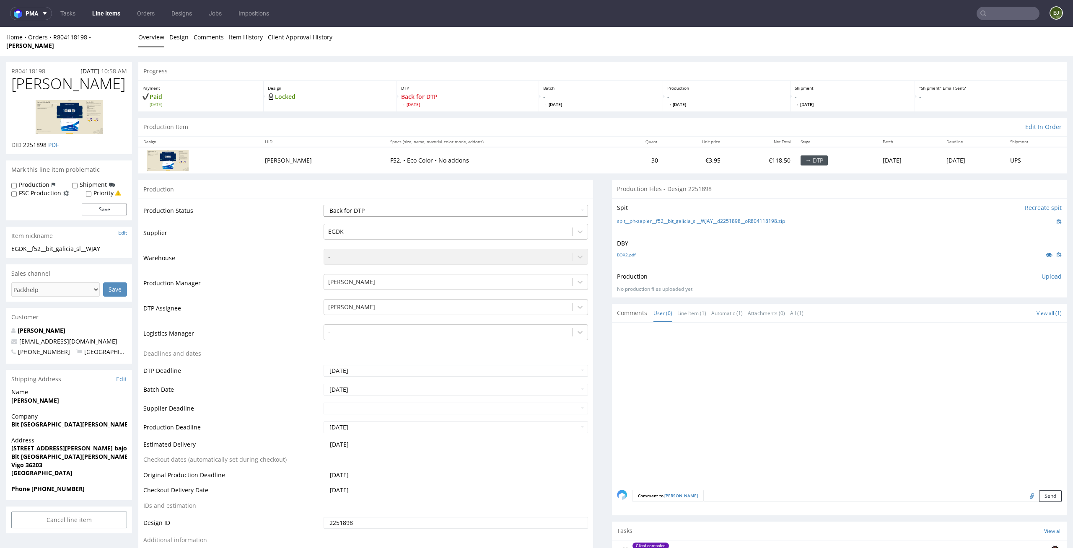
click at [521, 205] on select "Waiting for Artwork Waiting for Diecut Waiting for Mockup Waiting for DTP Waiti…" at bounding box center [456, 211] width 265 height 12
select select "dtp_ca_needed"
click at [324, 205] on select "Waiting for Artwork Waiting for Diecut Waiting for Mockup Waiting for DTP Waiti…" at bounding box center [456, 211] width 265 height 12
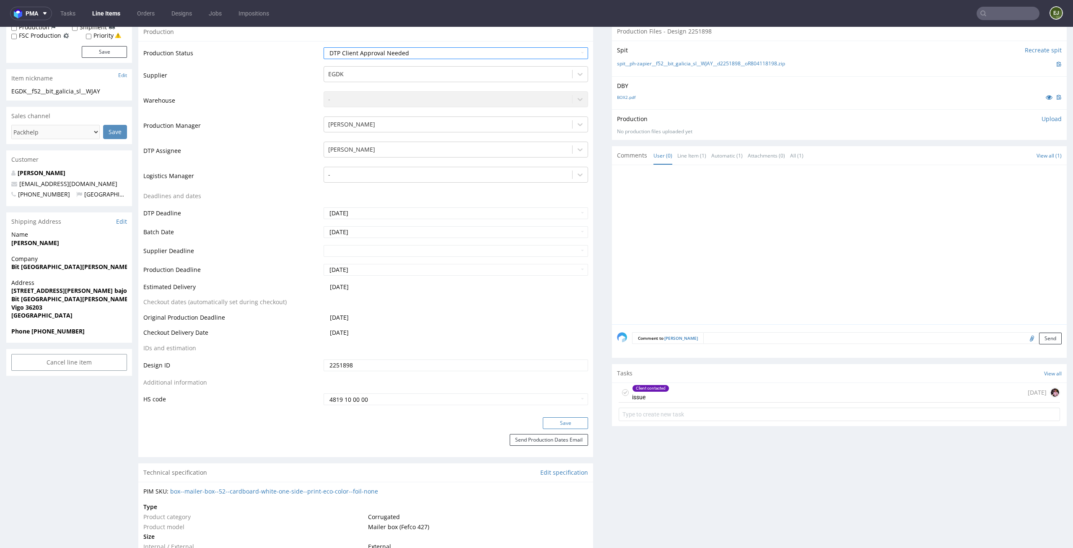
click at [566, 417] on button "Save" at bounding box center [565, 423] width 45 height 12
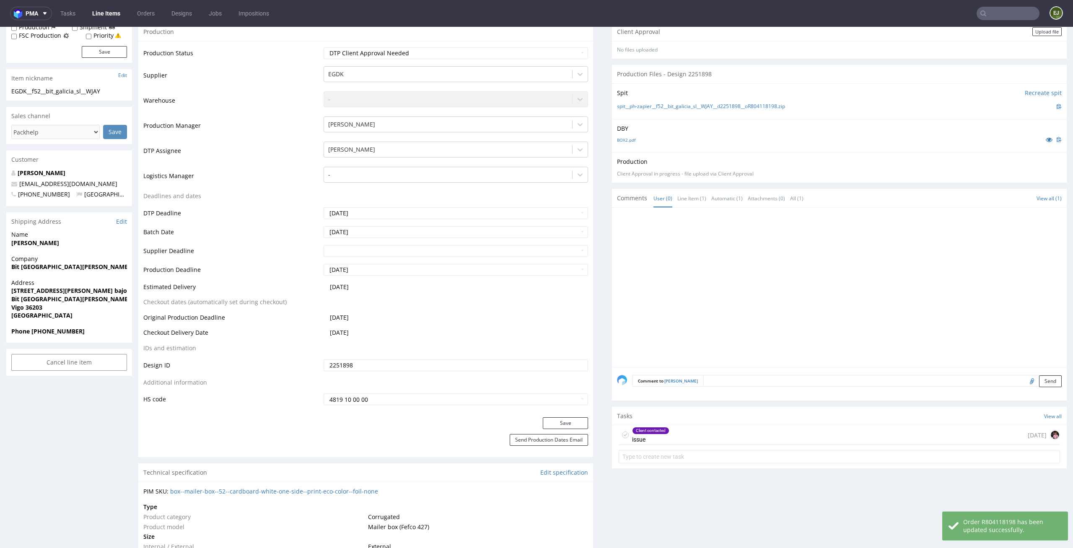
click at [623, 434] on use at bounding box center [625, 435] width 4 height 3
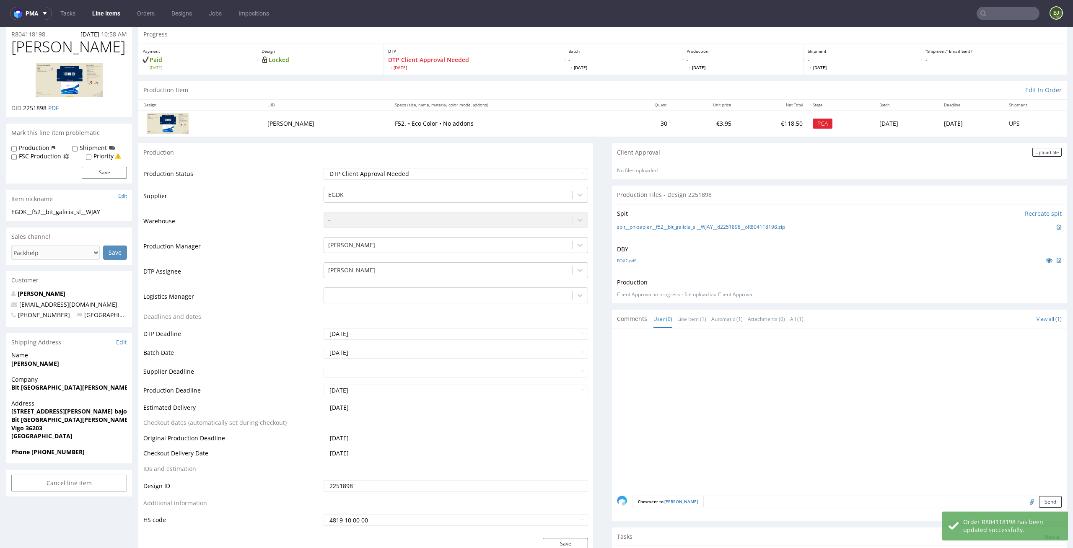
scroll to position [0, 0]
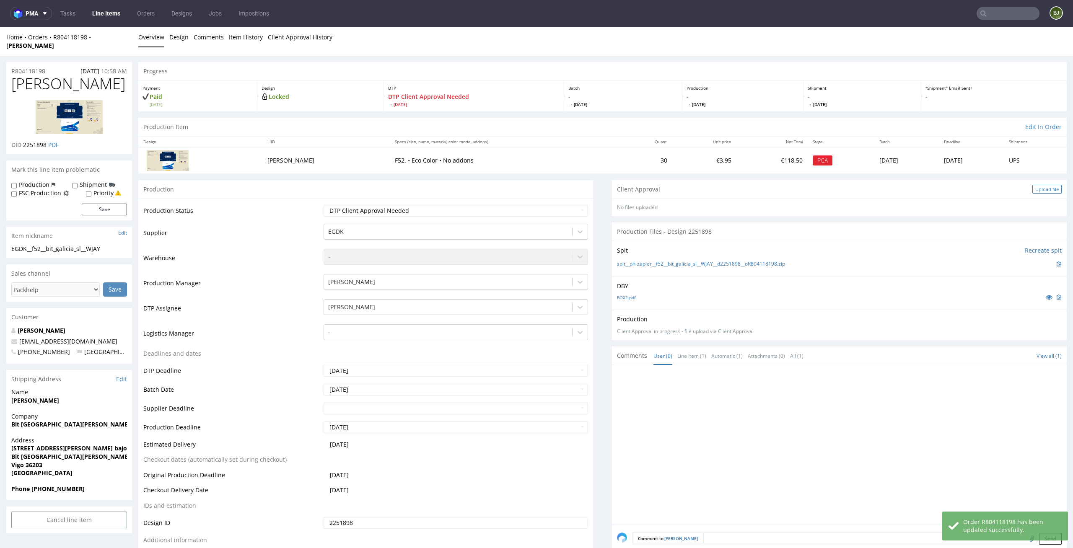
click at [1032, 185] on div "Upload file" at bounding box center [1046, 189] width 29 height 9
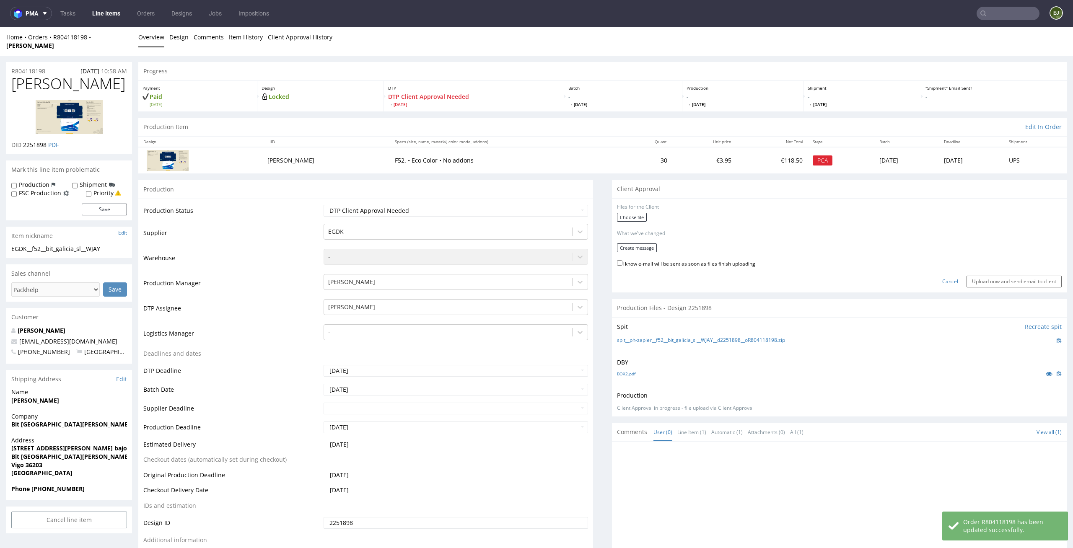
click at [623, 204] on form "Files for the Client Choose file What we've changed Create message I know e-mai…" at bounding box center [839, 246] width 445 height 84
click at [623, 213] on label "Choose file" at bounding box center [632, 217] width 30 height 9
click at [0, 27] on input "Choose file" at bounding box center [0, 27] width 0 height 0
click at [640, 241] on button "Create message" at bounding box center [637, 245] width 40 height 9
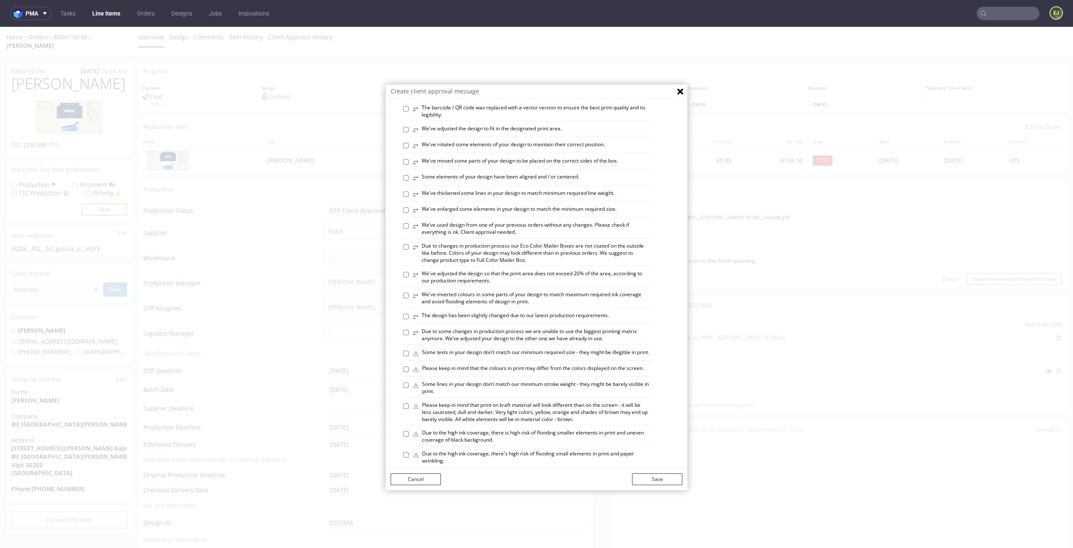
scroll to position [343, 0]
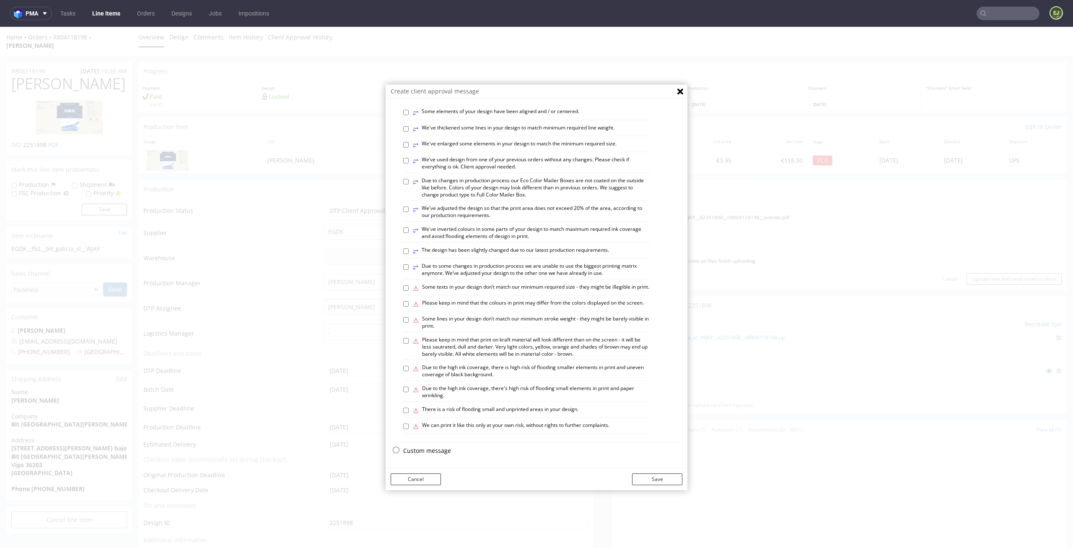
click at [436, 451] on p "Custom message" at bounding box center [542, 451] width 279 height 8
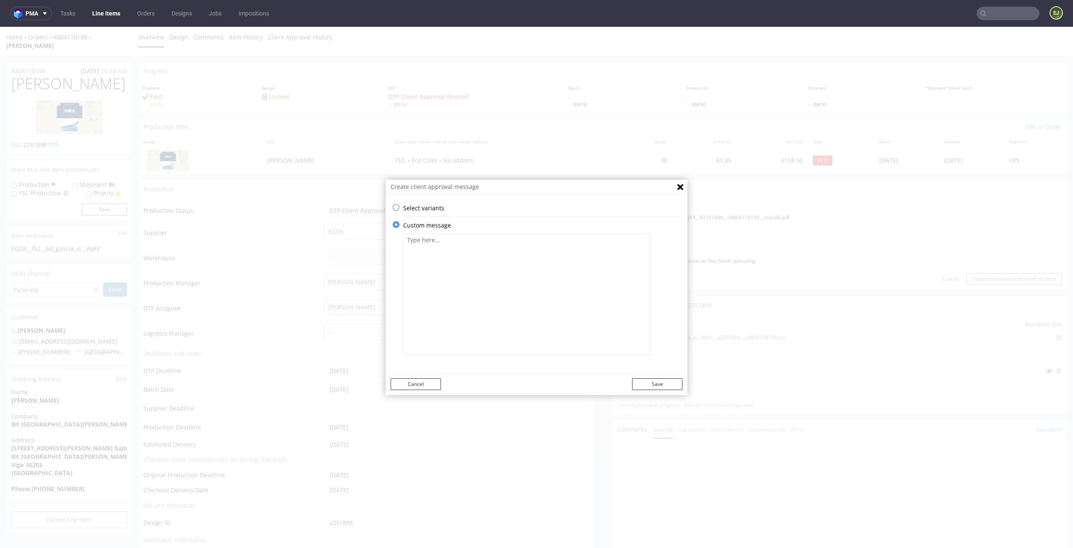
click at [466, 297] on textarea at bounding box center [526, 295] width 247 height 122
paste textarea "The design has been slightly changed due to our latest production requirements.…"
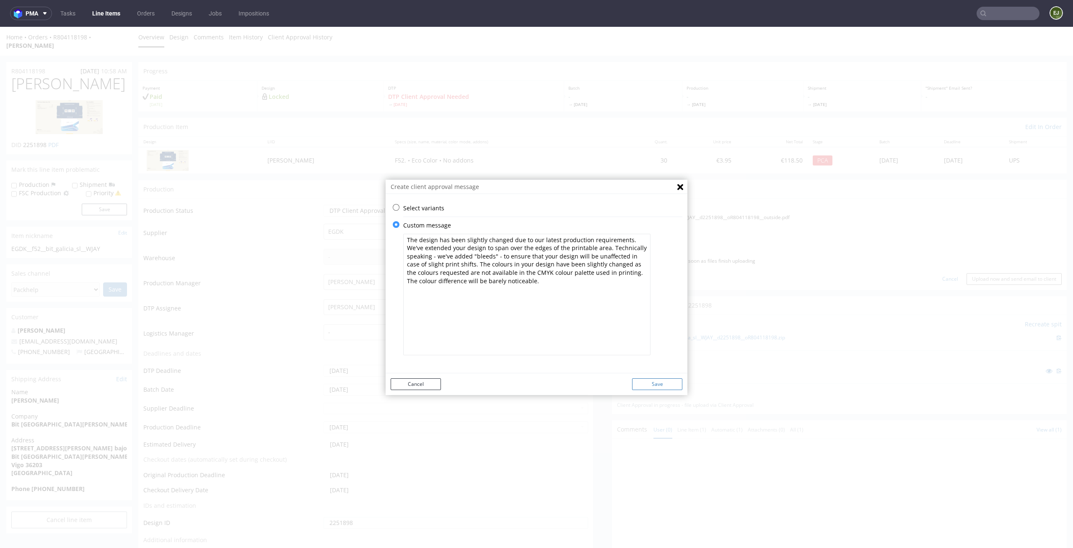
type textarea "The design has been slightly changed due to our latest production requirements.…"
click at [664, 384] on button "Save" at bounding box center [657, 384] width 50 height 12
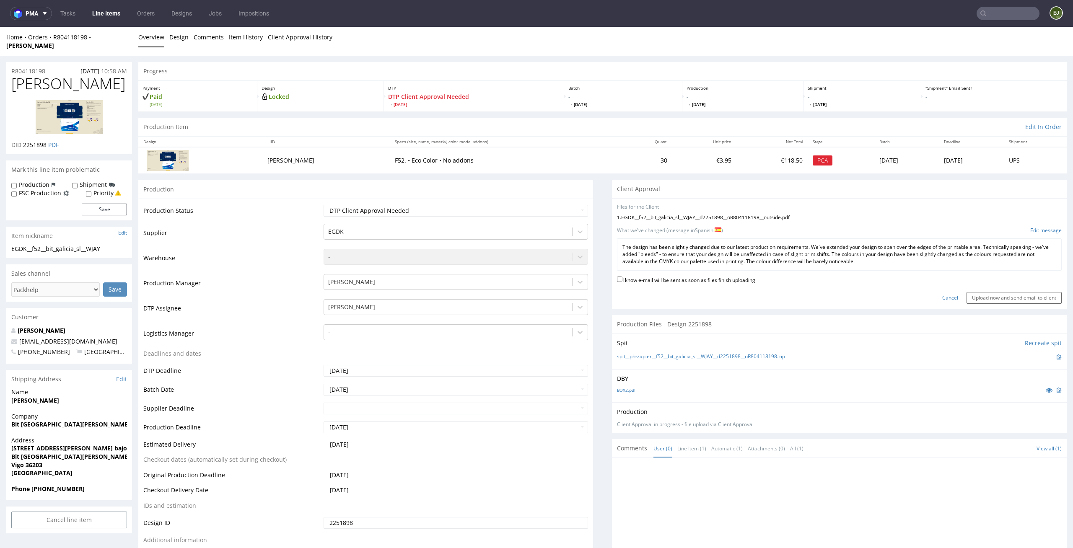
click at [715, 275] on label "I know e-mail will be sent as soon as files finish uploading" at bounding box center [686, 279] width 138 height 9
click at [622, 277] on input "I know e-mail will be sent as soon as files finish uploading" at bounding box center [619, 279] width 5 height 5
checkbox input "true"
click at [966, 292] on input "Upload now and send email to client" at bounding box center [1013, 298] width 95 height 12
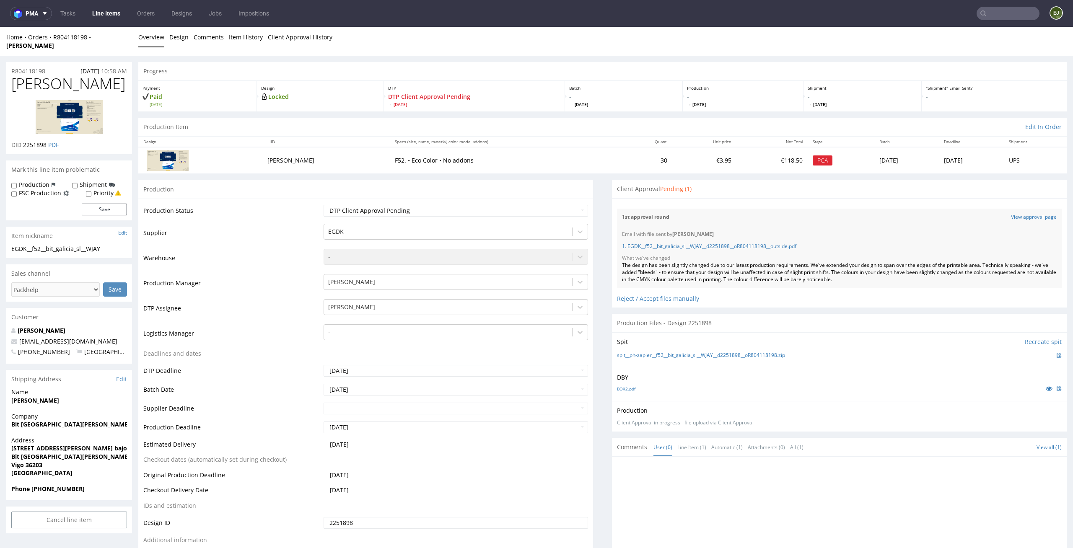
click at [99, 189] on label "Priority" at bounding box center [103, 193] width 20 height 8
click at [91, 191] on input "Priority" at bounding box center [88, 194] width 5 height 7
checkbox input "true"
click at [104, 204] on button "Save" at bounding box center [104, 210] width 45 height 12
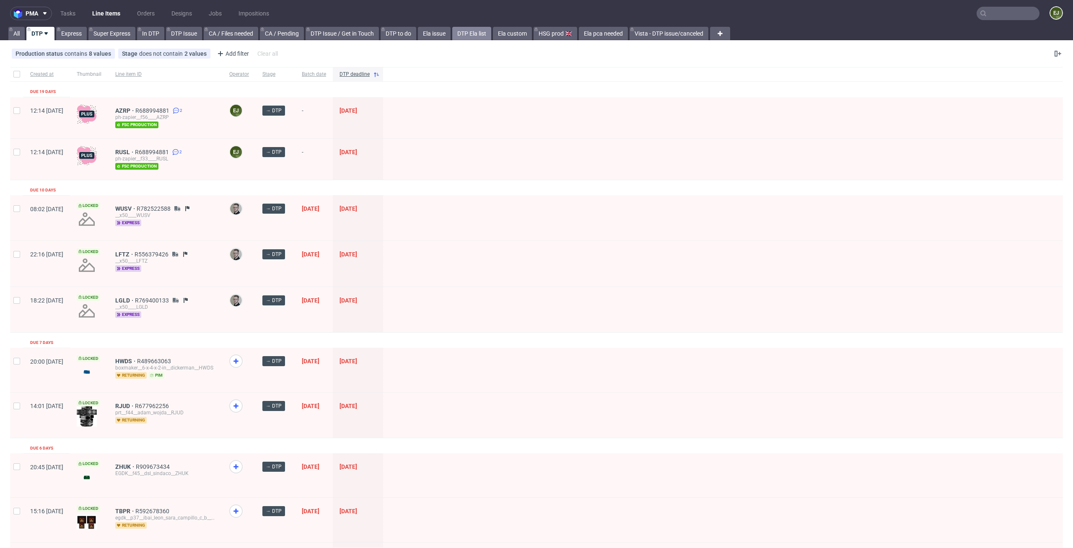
click at [475, 35] on link "DTP Ela list" at bounding box center [471, 33] width 39 height 13
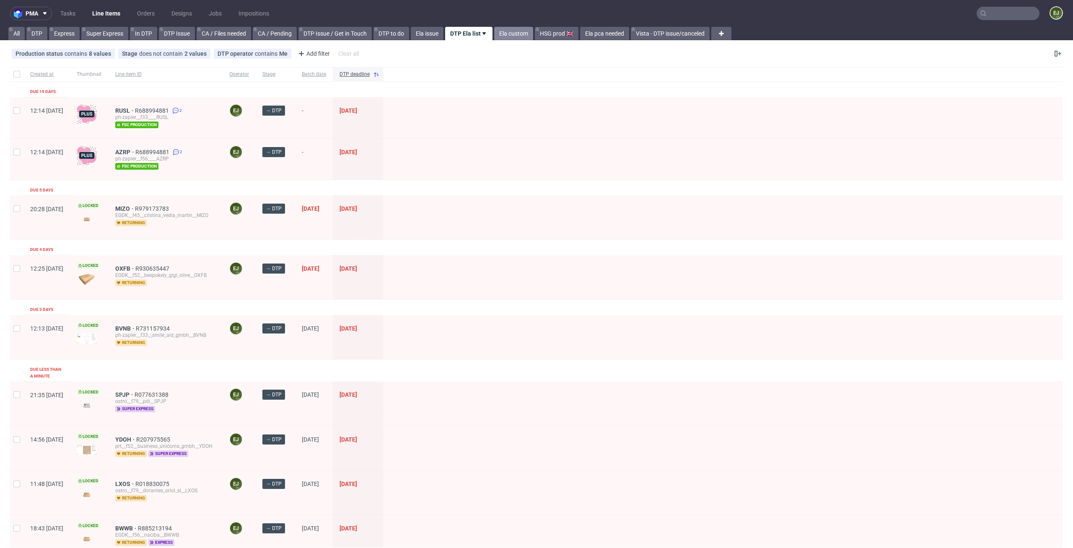
click at [524, 35] on link "Ela custom" at bounding box center [513, 33] width 39 height 13
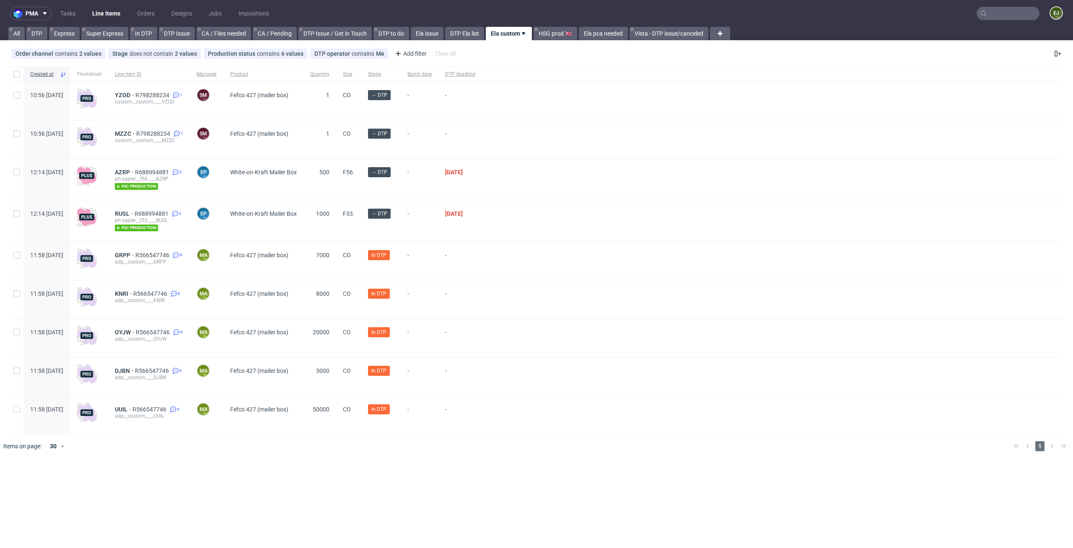
click at [744, 466] on div "pma Tasks Line Items Orders Designs Jobs Impositions EJ All DTP Express Super E…" at bounding box center [536, 274] width 1073 height 548
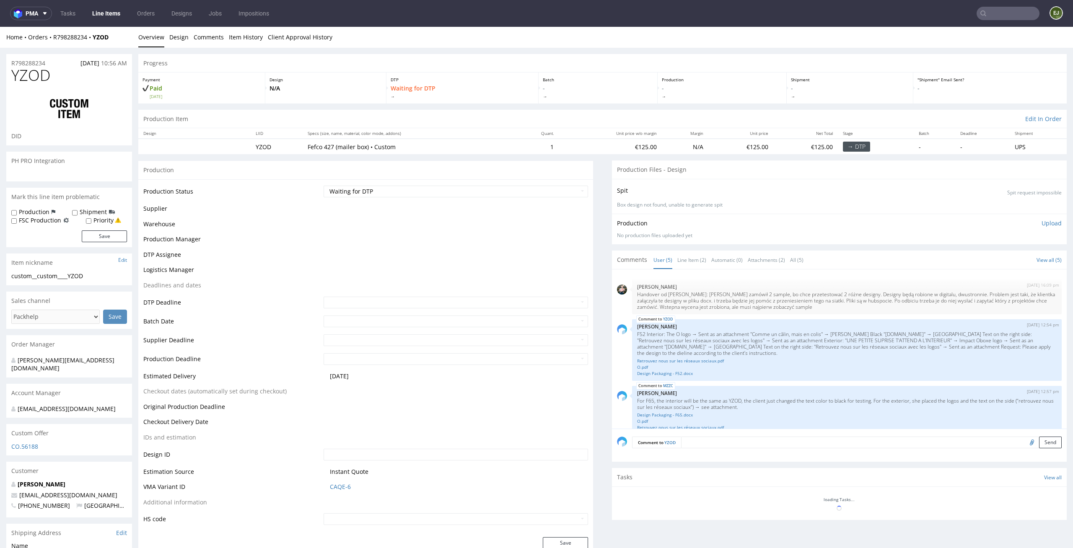
scroll to position [66, 0]
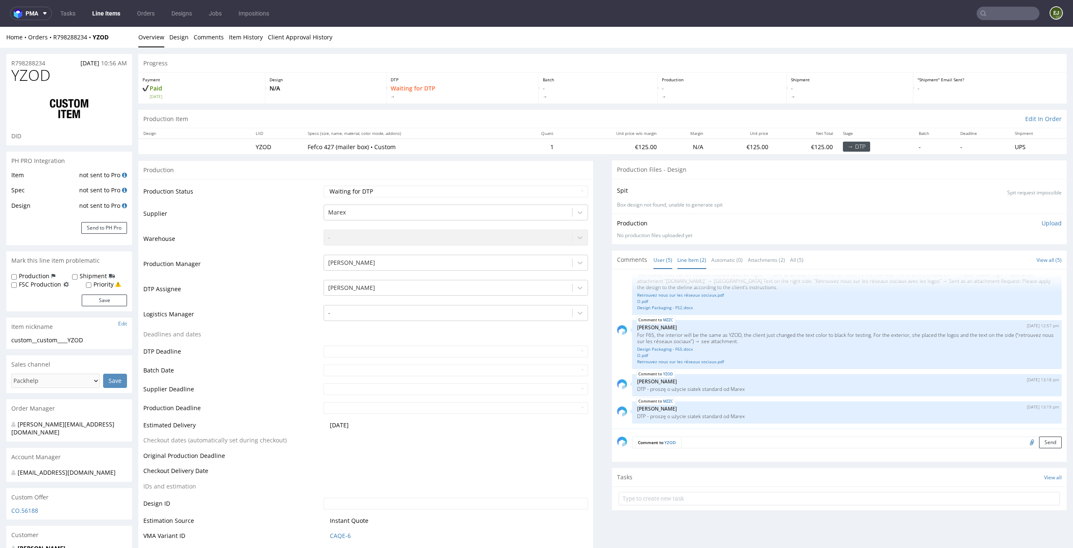
click at [681, 259] on link "Line Item (2)" at bounding box center [691, 260] width 29 height 18
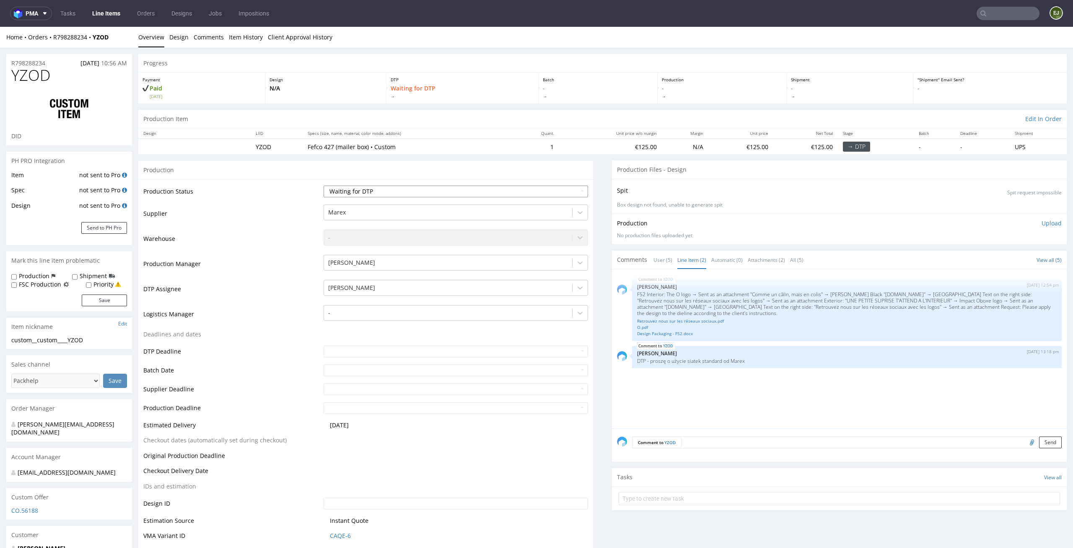
click at [569, 194] on select "Waiting for Artwork Waiting for Diecut Waiting for Mockup Waiting for DTP Waiti…" at bounding box center [456, 192] width 265 height 12
select select "dtp_ca_needed"
click at [324, 186] on select "Waiting for Artwork Waiting for Diecut Waiting for Mockup Waiting for DTP Waiti…" at bounding box center [456, 192] width 265 height 12
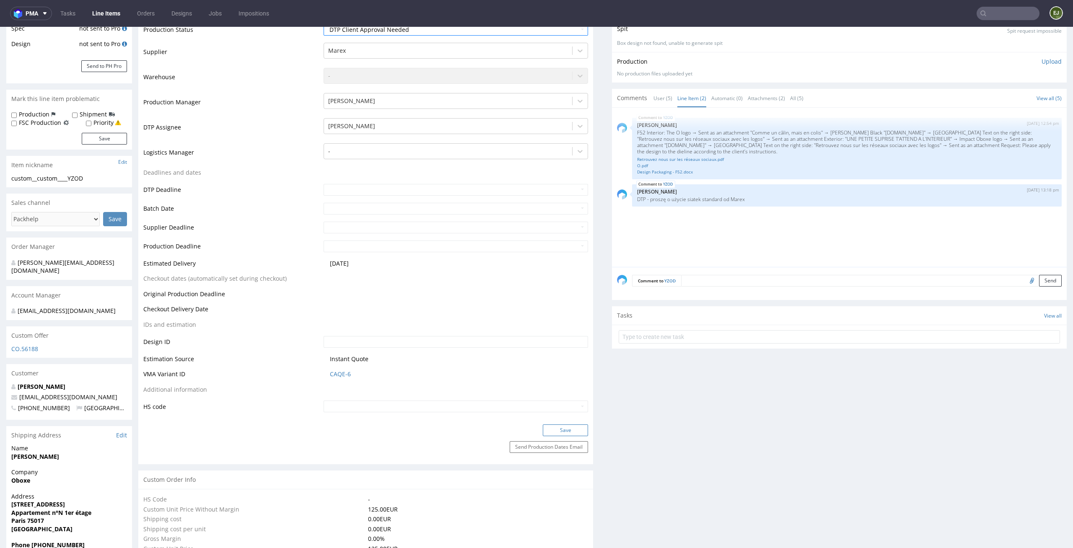
click at [559, 433] on button "Save" at bounding box center [565, 431] width 45 height 12
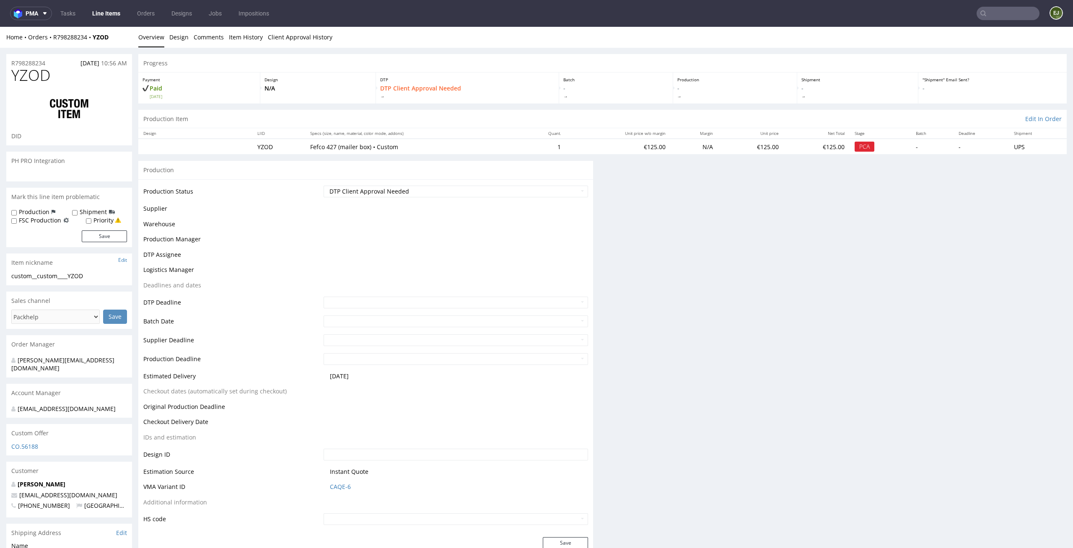
scroll to position [0, 0]
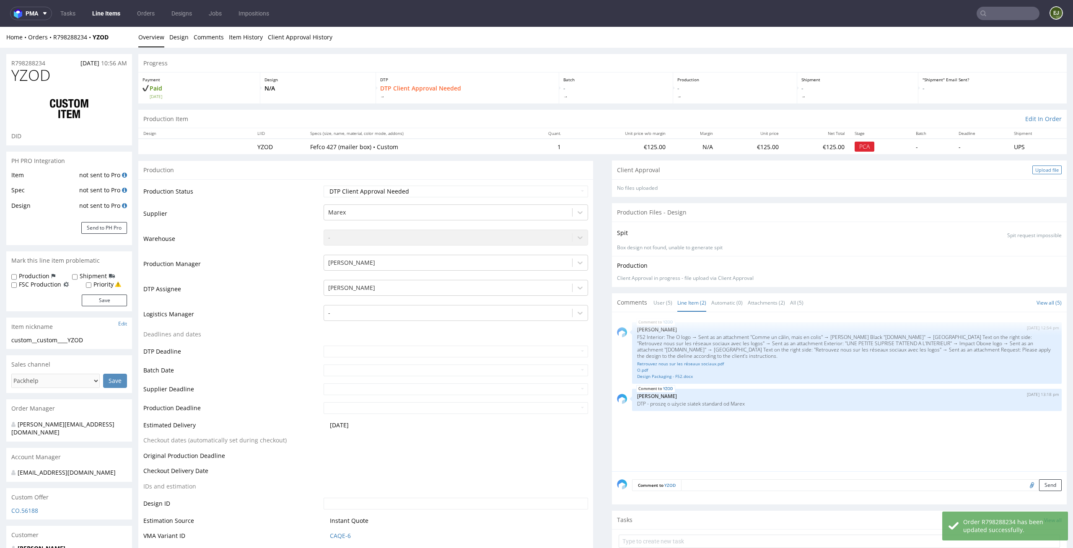
click at [1038, 173] on div "Upload file" at bounding box center [1046, 170] width 29 height 9
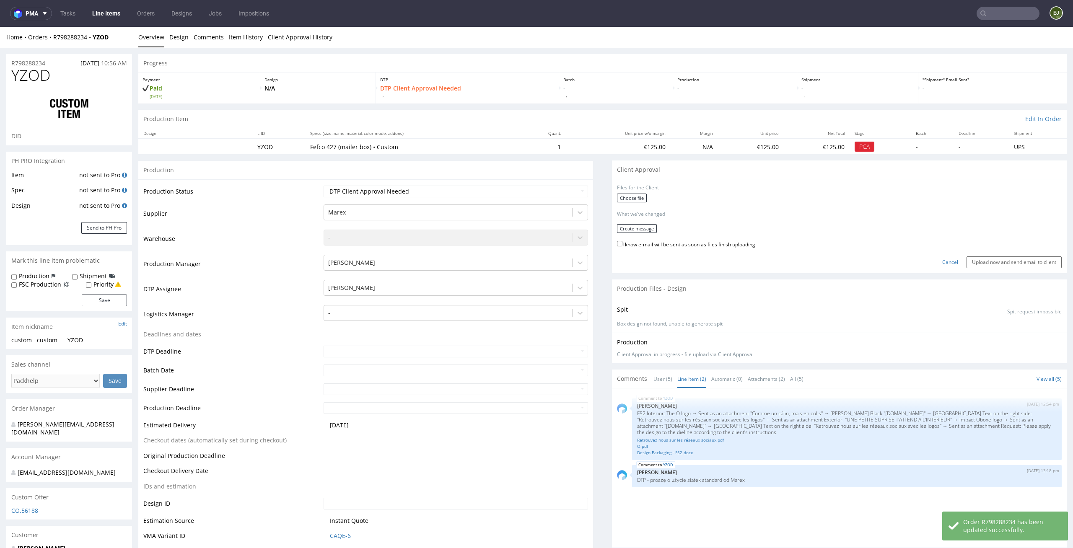
click at [633, 192] on form "Files for the Client Choose file What we've changed Create message I know e-mai…" at bounding box center [839, 226] width 445 height 84
click at [631, 196] on label "Choose file" at bounding box center [632, 198] width 30 height 9
click at [0, 27] on input "Choose file" at bounding box center [0, 27] width 0 height 0
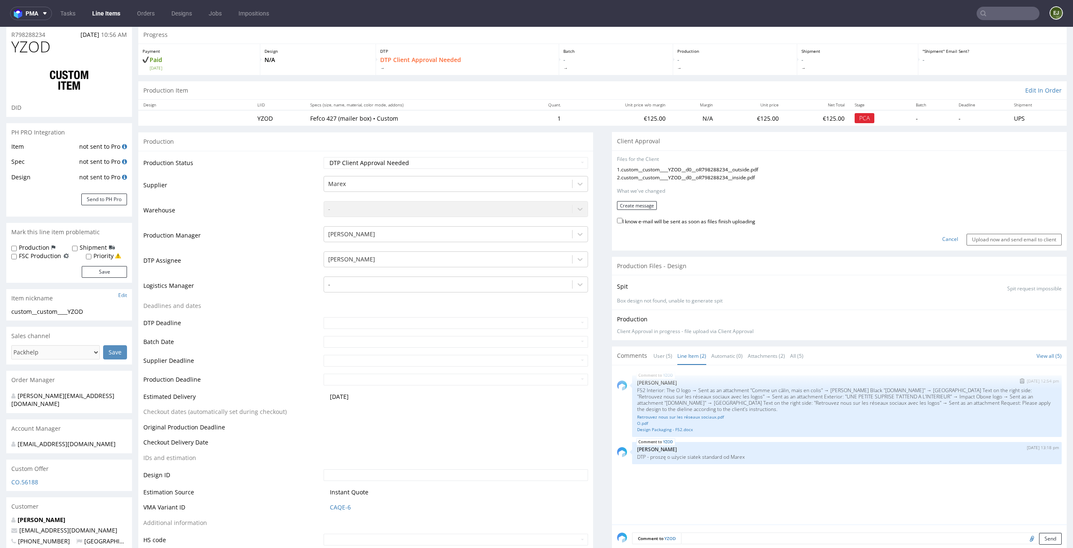
scroll to position [39, 0]
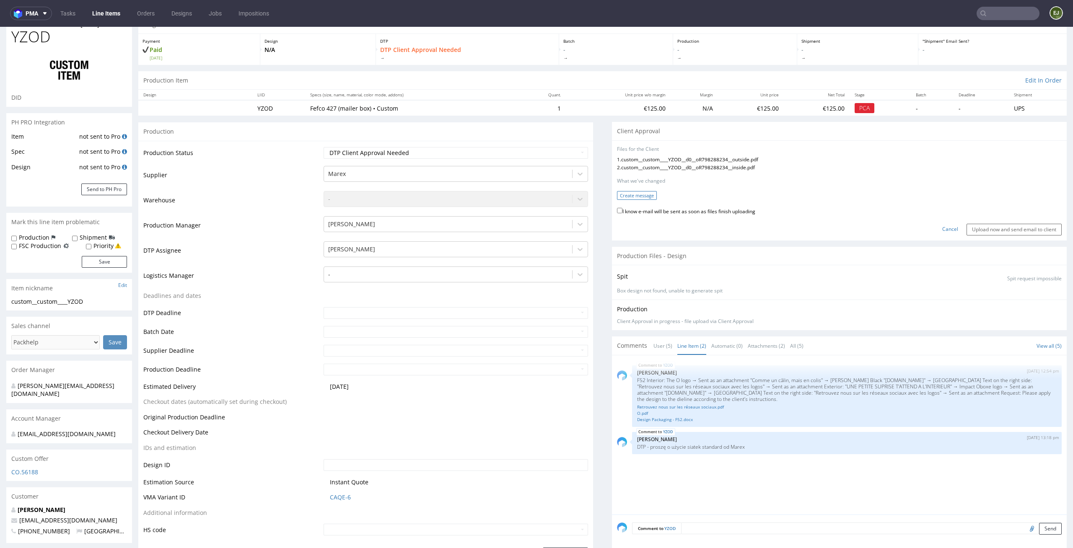
click at [643, 194] on button "Create message" at bounding box center [637, 195] width 40 height 9
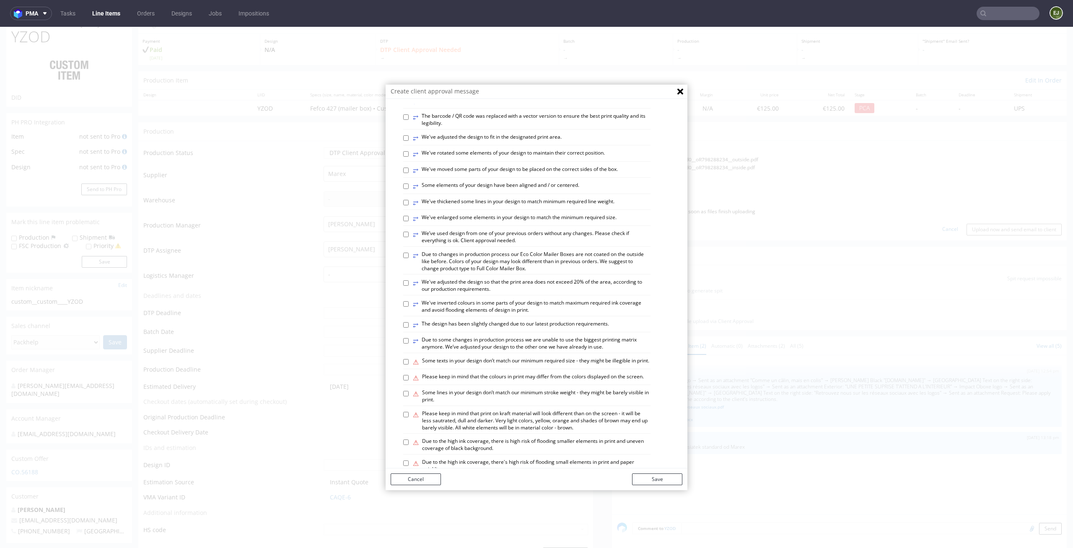
scroll to position [343, 0]
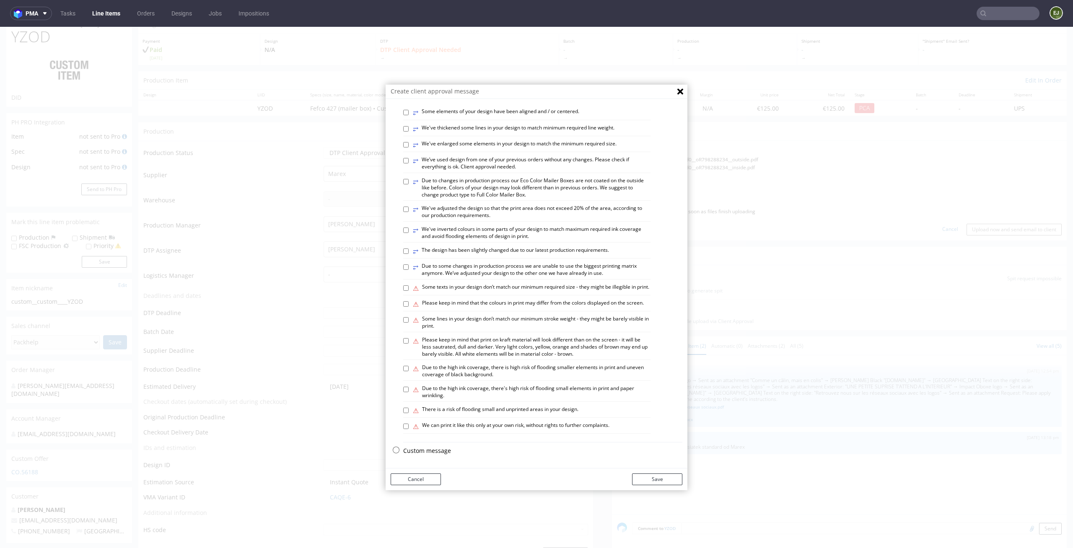
click at [434, 449] on p "Custom message" at bounding box center [542, 451] width 279 height 8
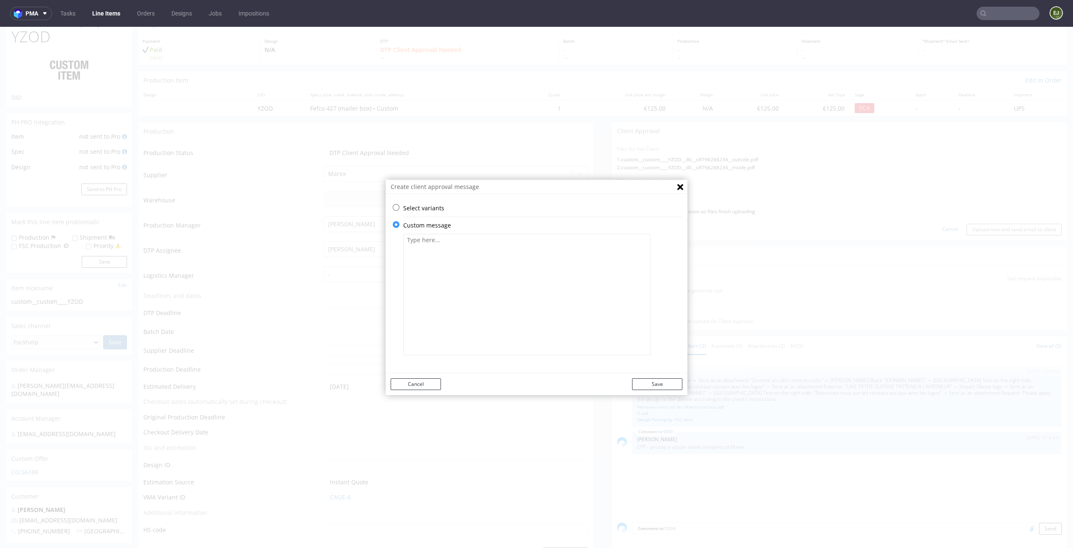
click at [504, 249] on textarea at bounding box center [526, 295] width 247 height 122
paste textarea "The design has been adjusted to the correct product size. We did not receive a …"
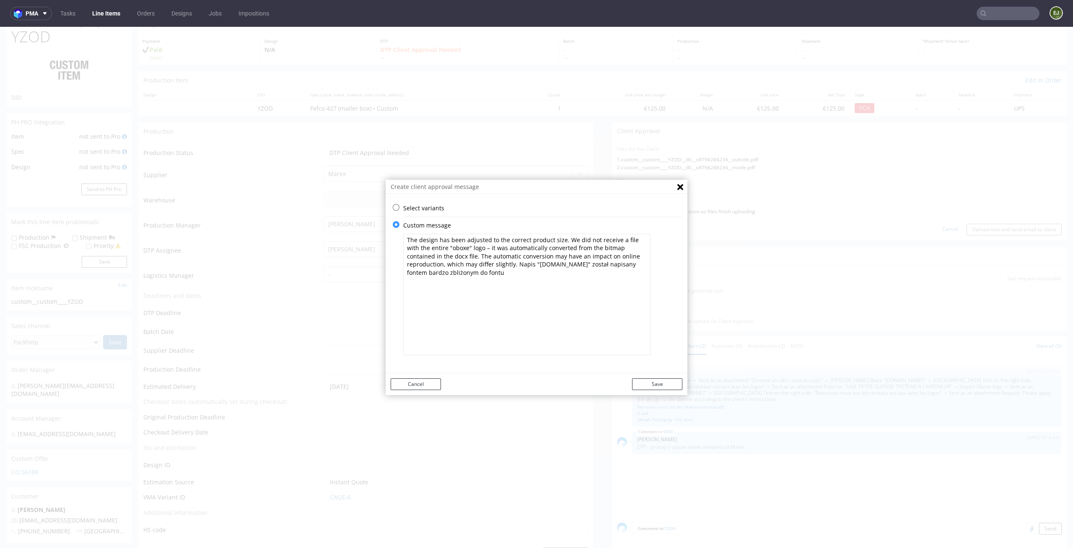
paste textarea "Nie otrzymaliśmy pliku z całościa logo "oboxe" - został on automatycznie przeko…"
type textarea "The design has been adjusted to the correct product size. Nie otrzymaliśmy plik…"
click at [668, 381] on button "Save" at bounding box center [657, 384] width 50 height 12
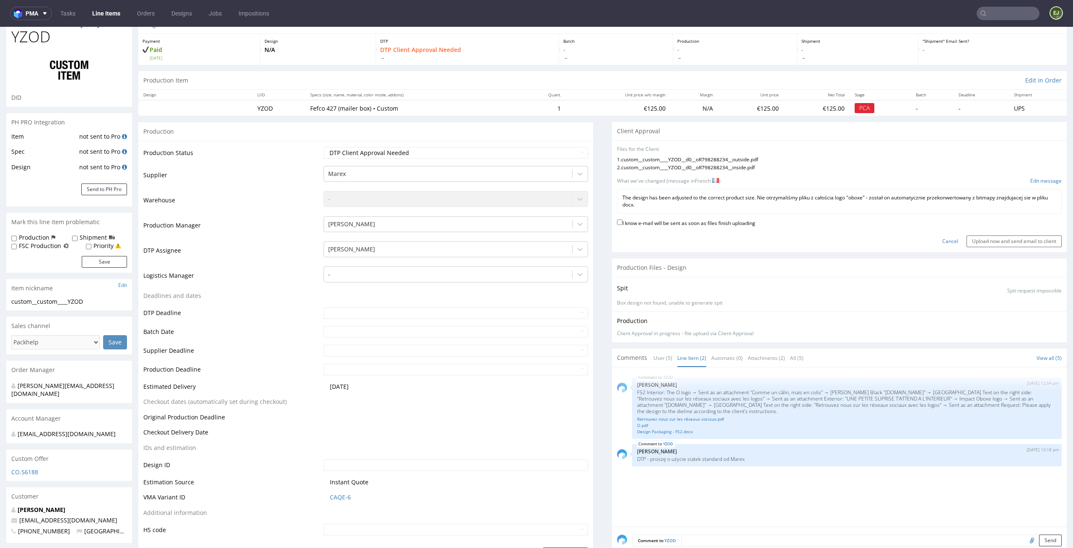
click at [689, 225] on label "I know e-mail will be sent as soon as files finish uploading" at bounding box center [686, 222] width 138 height 9
click at [622, 225] on input "I know e-mail will be sent as soon as files finish uploading" at bounding box center [619, 222] width 5 height 5
checkbox input "true"
click at [977, 243] on input "Upload now and send email to client" at bounding box center [1013, 242] width 95 height 12
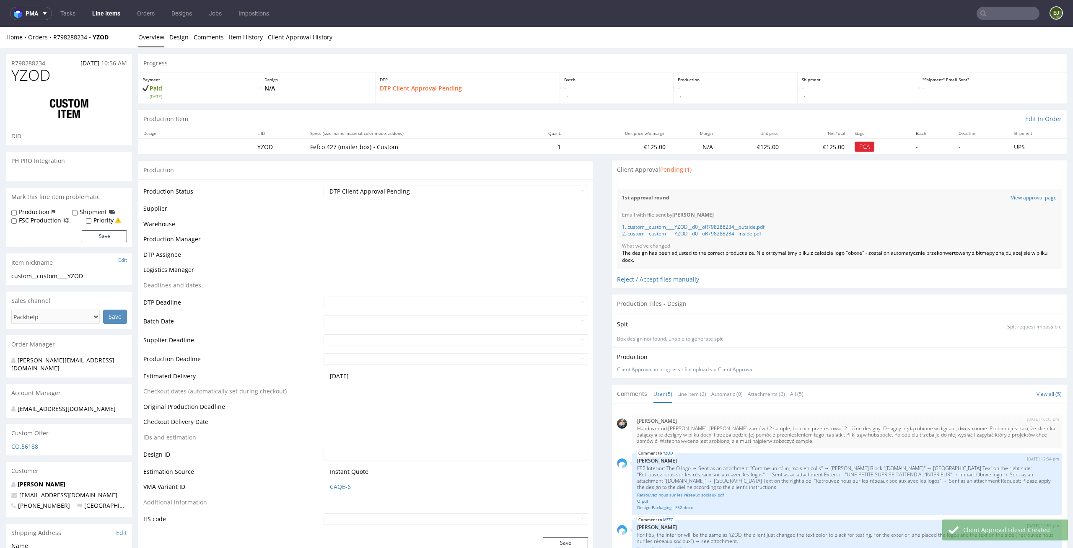
scroll to position [66, 0]
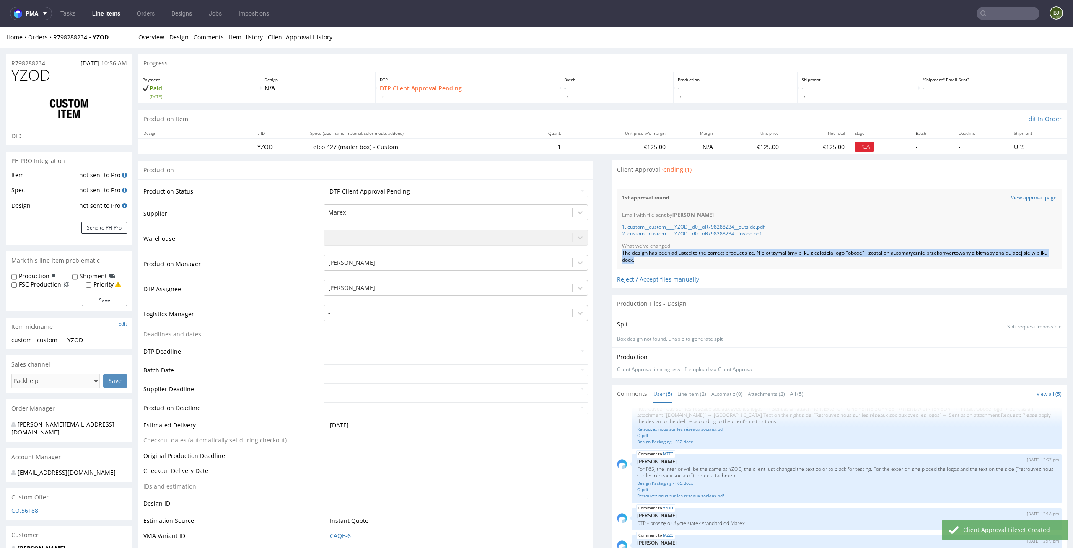
drag, startPoint x: 647, startPoint y: 262, endPoint x: 614, endPoint y: 255, distance: 33.8
click at [617, 255] on div "Email with file sent by Elżbieta Jelińska 1. custom__custom____YZOD__d0__oR7982…" at bounding box center [839, 238] width 445 height 62
copy div "The design has been adjusted to the correct product size. Nie otrzymaliśmy plik…"
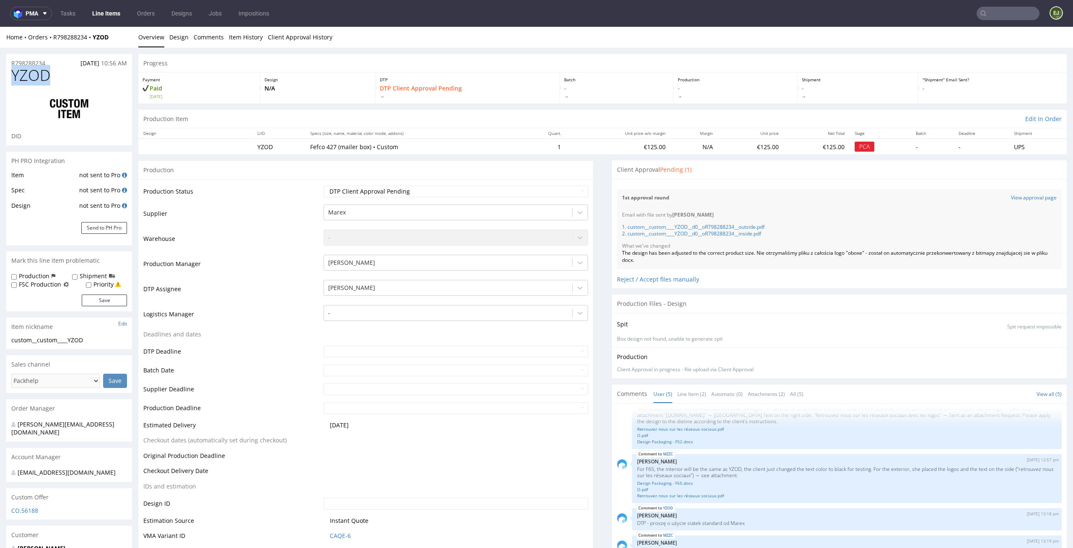
drag, startPoint x: 56, startPoint y: 78, endPoint x: 0, endPoint y: 76, distance: 56.2
click at [302, 85] on p "N/A" at bounding box center [317, 88] width 107 height 8
drag, startPoint x: 653, startPoint y: 263, endPoint x: 609, endPoint y: 252, distance: 45.2
click at [612, 252] on div "Files for the Client Choose file What we've changed Create message I know e-mai…" at bounding box center [839, 233] width 455 height 109
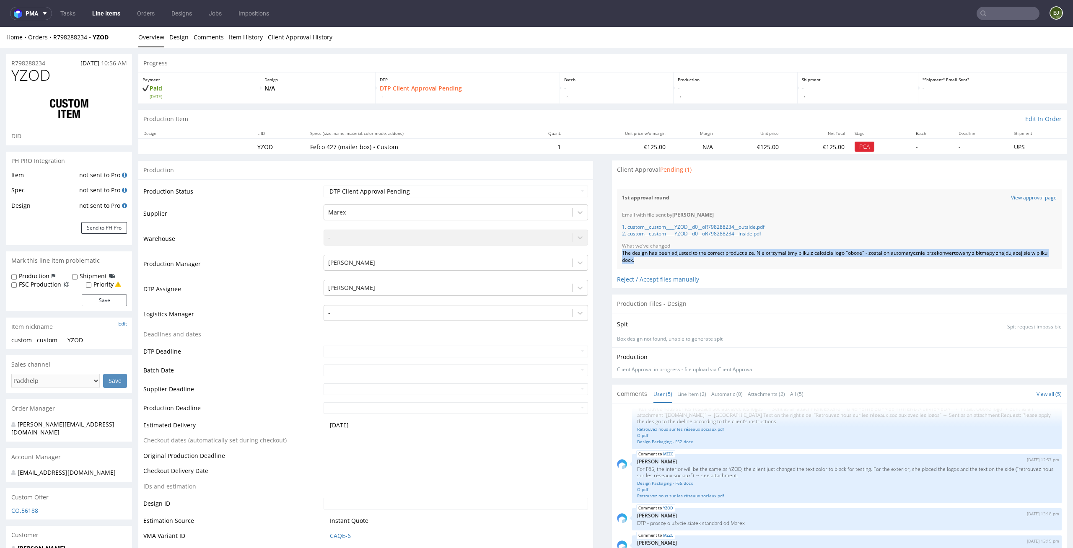
copy div "The design has been adjusted to the correct product size. Nie otrzymaliśmy plik…"
click at [702, 278] on div "Reject / Accept files manually" at bounding box center [839, 276] width 445 height 15
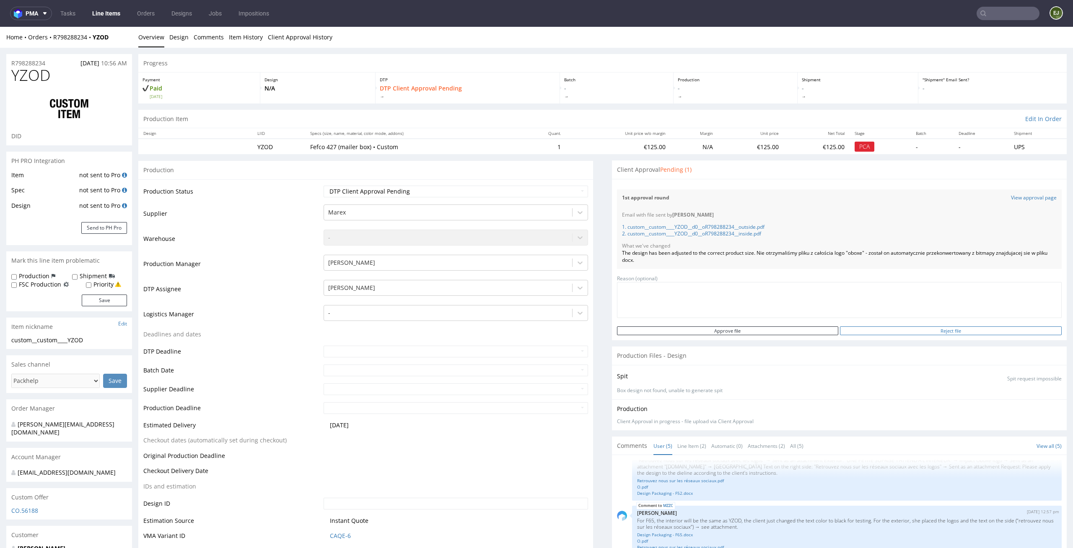
click at [943, 333] on input "Reject file" at bounding box center [951, 330] width 222 height 9
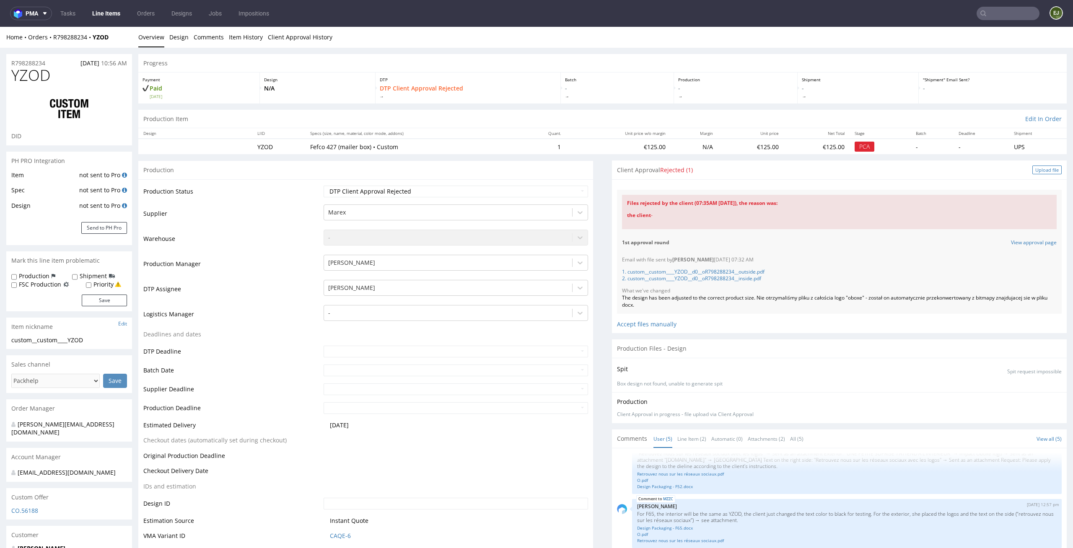
click at [1032, 171] on div "Upload file" at bounding box center [1046, 170] width 29 height 9
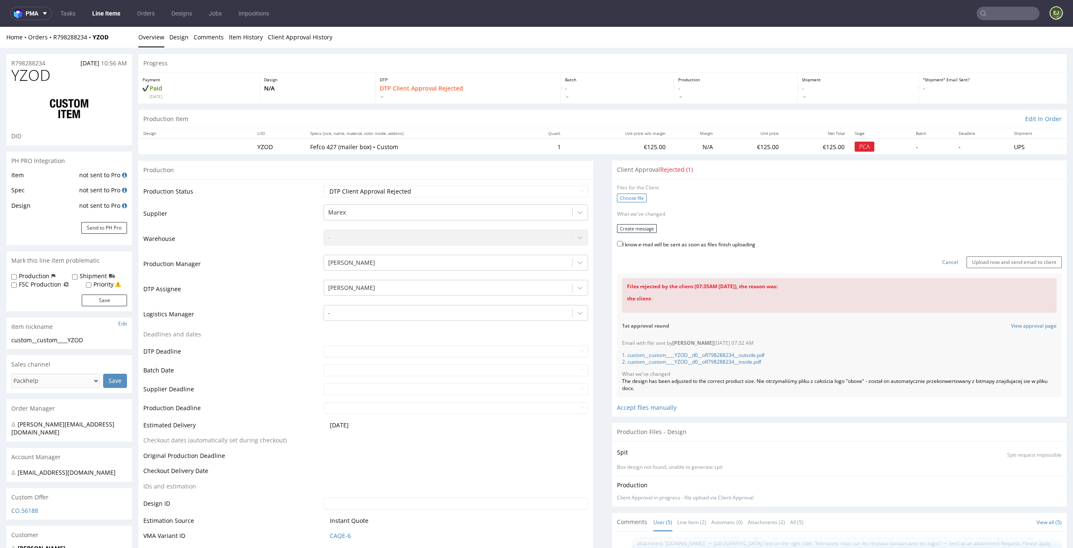
click at [635, 200] on label "Choose file" at bounding box center [632, 198] width 30 height 9
click at [0, 27] on input "Choose file" at bounding box center [0, 27] width 0 height 0
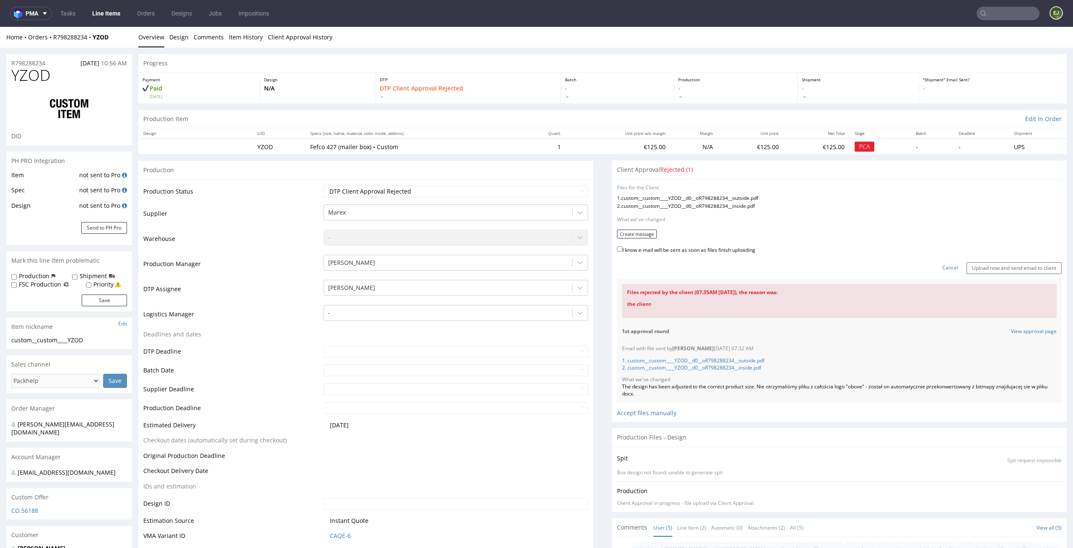
click at [648, 227] on form "Files for the Client 1 . custom__custom____YZOD__d0__oR798288234__outside.pdf 2…" at bounding box center [839, 229] width 445 height 90
click at [641, 232] on button "Create message" at bounding box center [637, 234] width 40 height 9
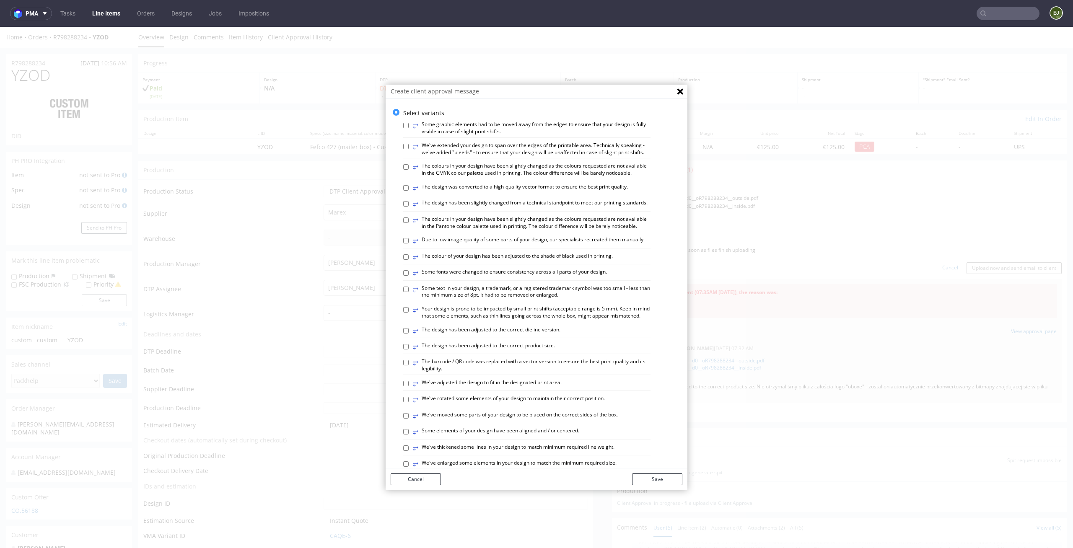
scroll to position [343, 0]
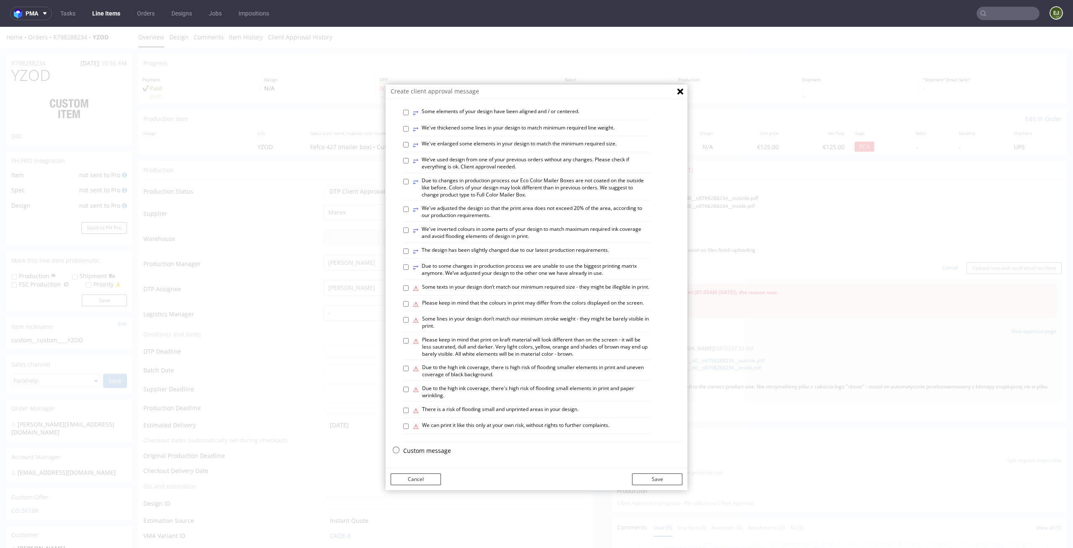
click at [430, 456] on div "Custom message" at bounding box center [542, 453] width 279 height 13
click at [431, 451] on p "Custom message" at bounding box center [542, 451] width 279 height 8
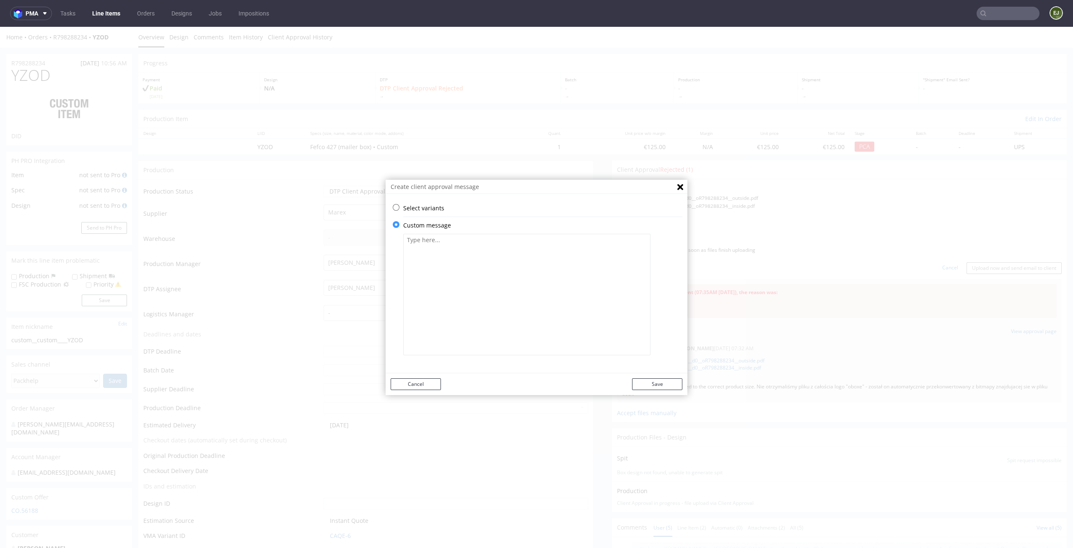
scroll to position [0, 0]
click at [463, 324] on textarea at bounding box center [526, 295] width 247 height 122
paste textarea "The design has been adjusted to the correct product size. We did not receive a …"
type textarea "The design has been adjusted to the correct product size. We did not receive a …"
click at [660, 386] on button "Save" at bounding box center [657, 384] width 50 height 12
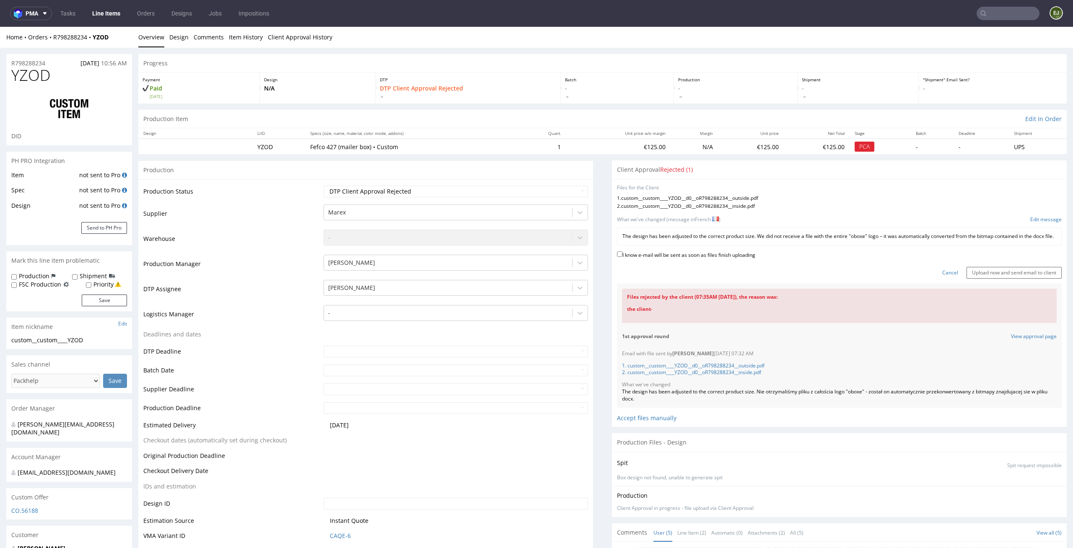
click at [711, 259] on label "I know e-mail will be sent as soon as files finish uploading" at bounding box center [686, 254] width 138 height 9
click at [622, 257] on input "I know e-mail will be sent as soon as files finish uploading" at bounding box center [619, 253] width 5 height 5
checkbox input "true"
click at [1030, 279] on input "Upload now and send email to client" at bounding box center [1013, 273] width 95 height 12
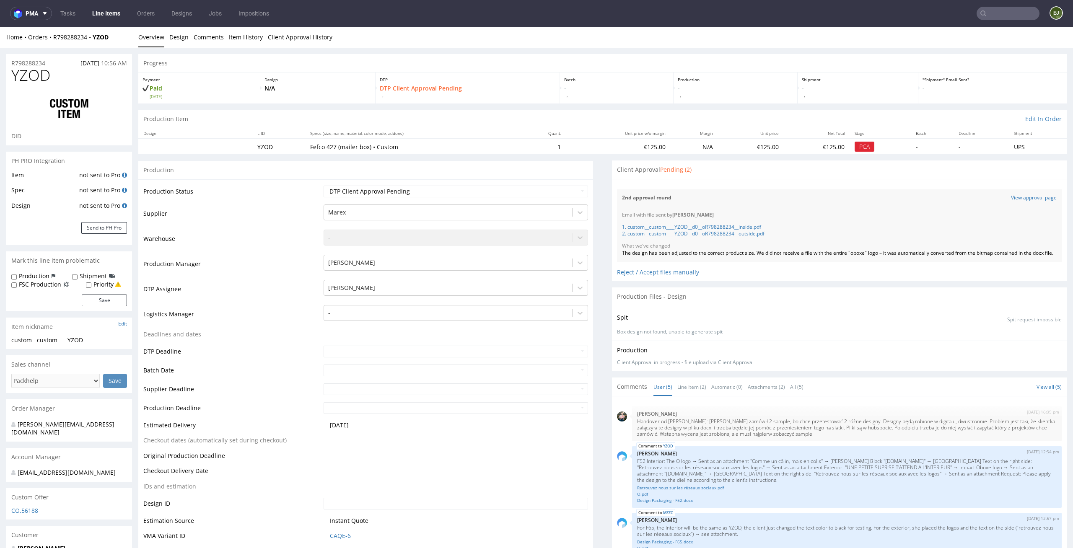
scroll to position [66, 0]
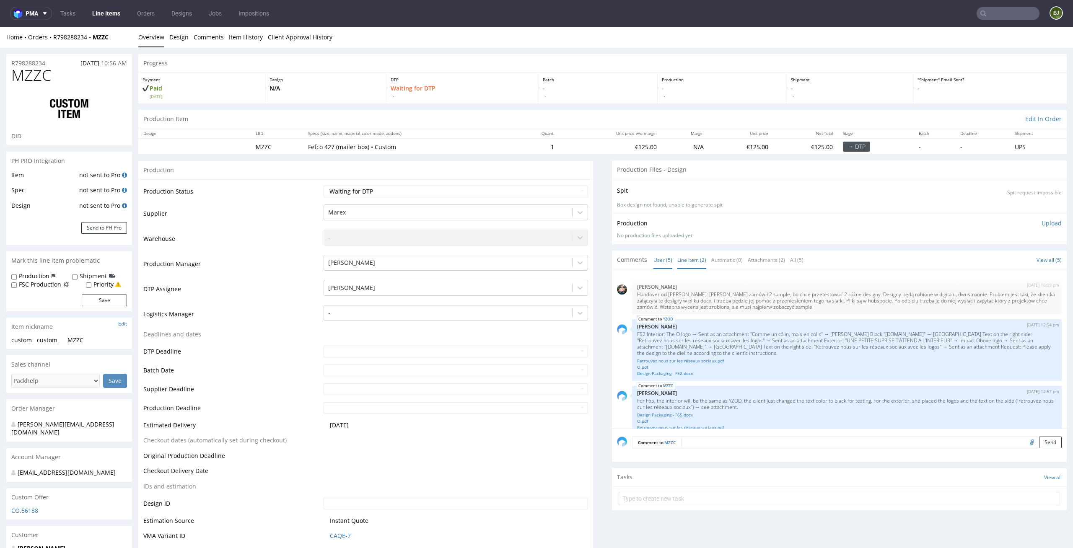
click at [681, 264] on link "Line Item (2)" at bounding box center [691, 260] width 29 height 18
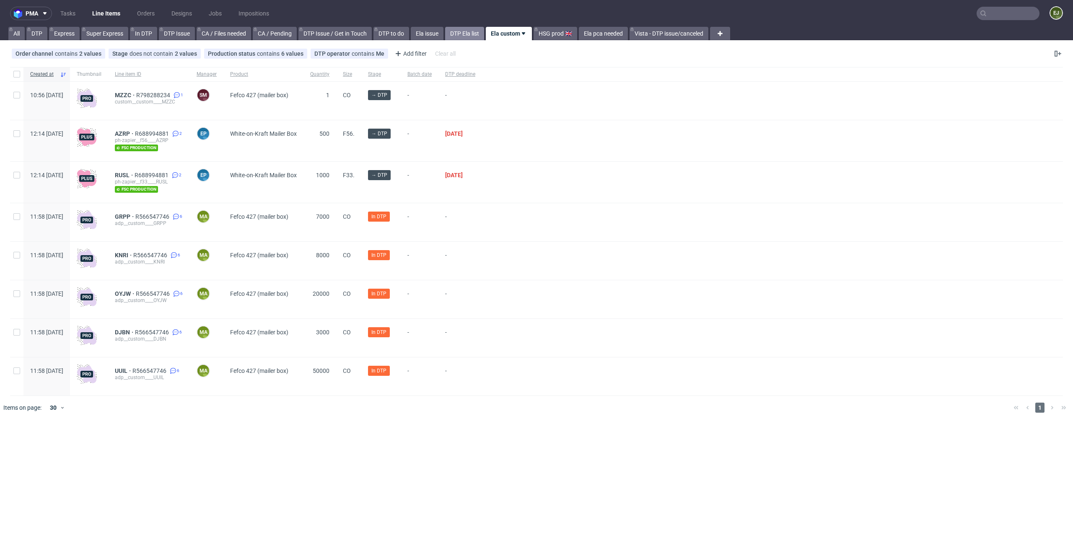
click at [478, 37] on link "DTP Ela list" at bounding box center [464, 33] width 39 height 13
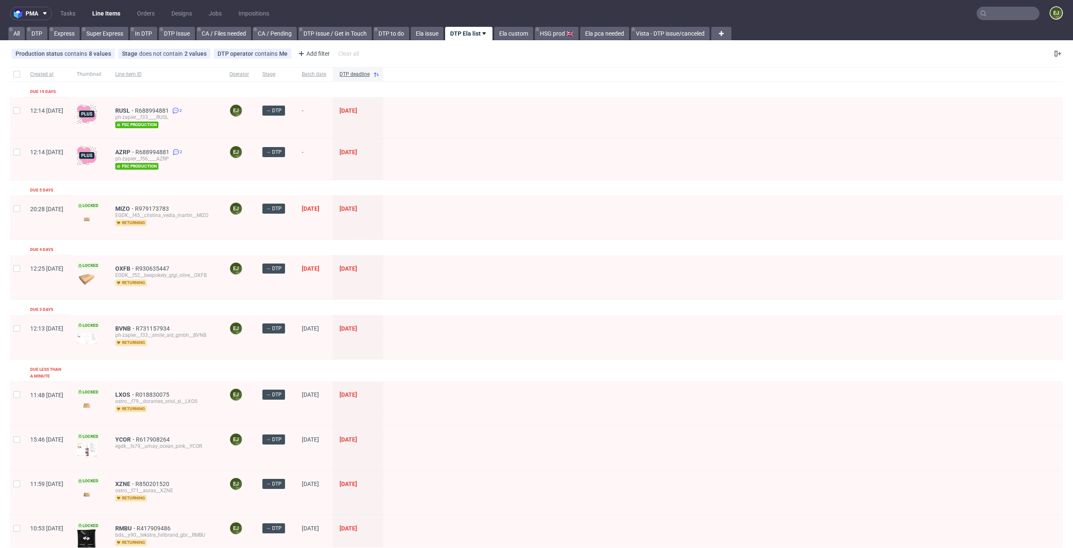
click at [502, 104] on div at bounding box center [723, 117] width 680 height 41
click at [520, 29] on link "Ela custom" at bounding box center [513, 33] width 39 height 13
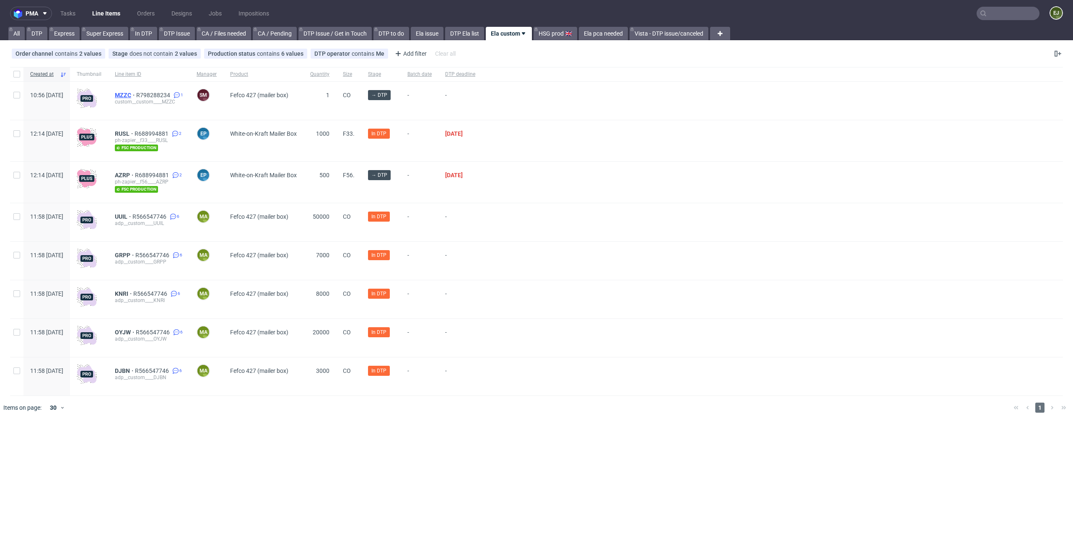
click at [136, 93] on span "MZZC" at bounding box center [125, 95] width 21 height 7
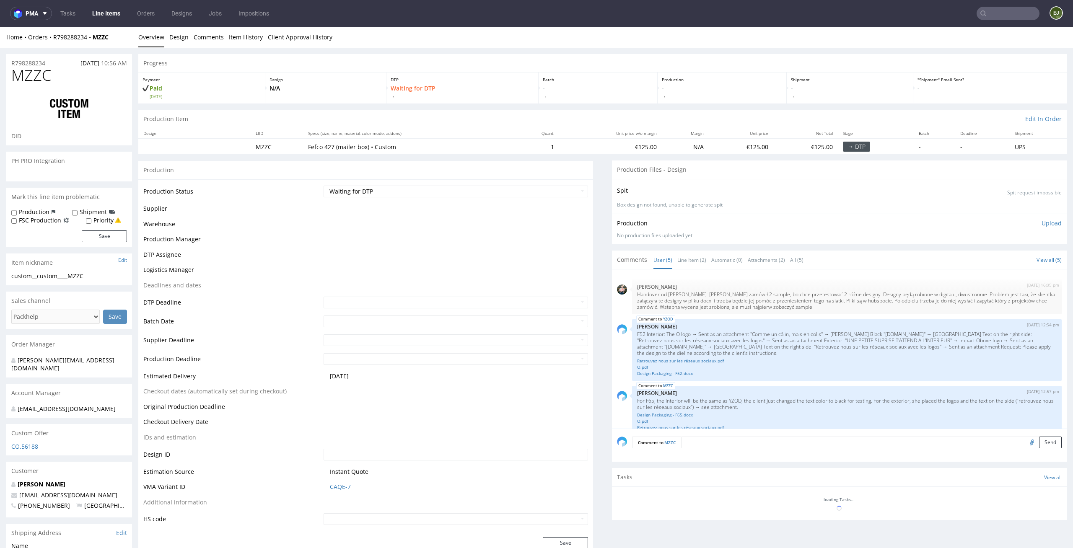
scroll to position [66, 0]
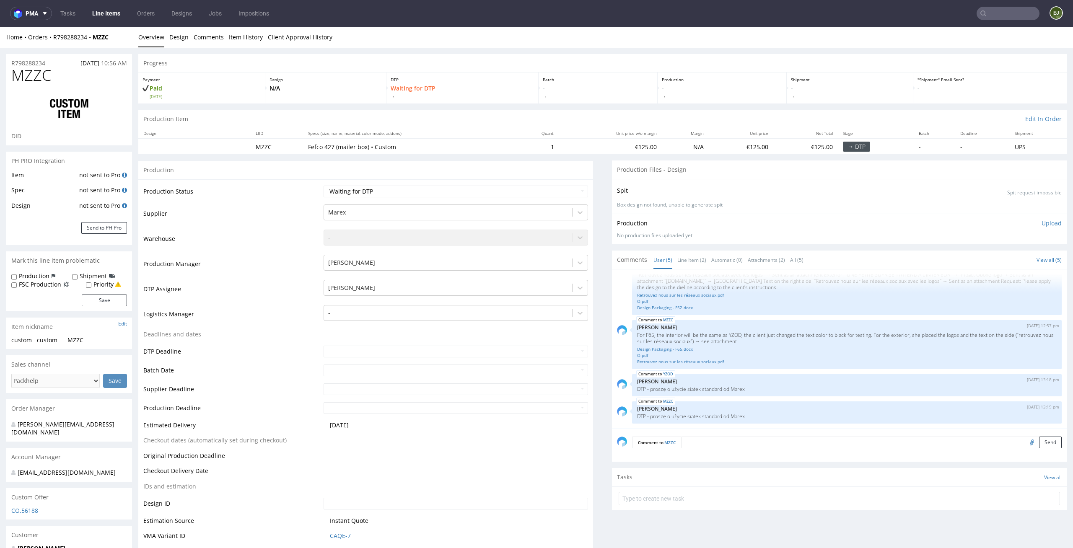
click at [682, 254] on link "Line Item (2)" at bounding box center [691, 260] width 29 height 18
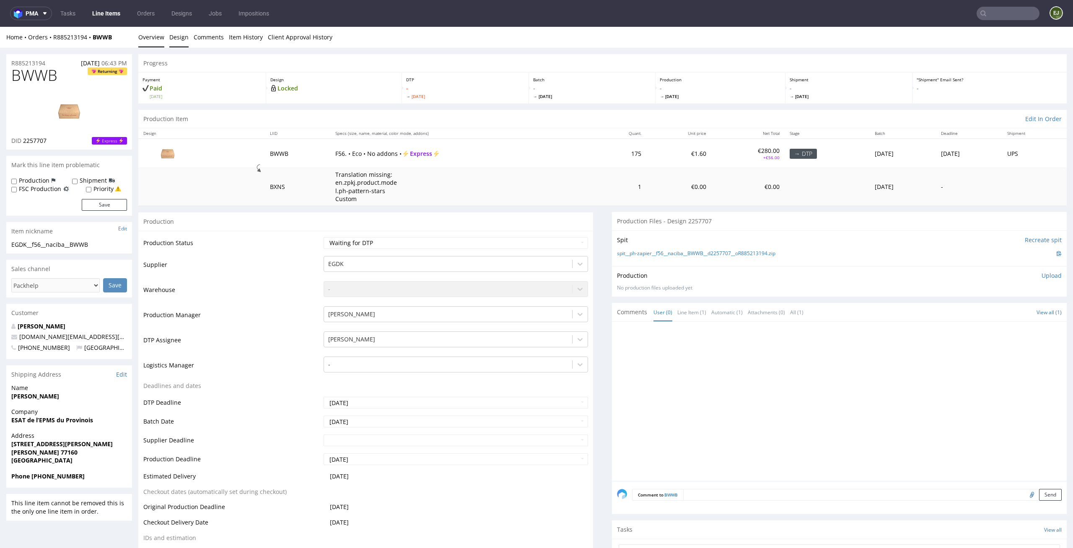
click at [180, 37] on link "Design" at bounding box center [178, 37] width 19 height 21
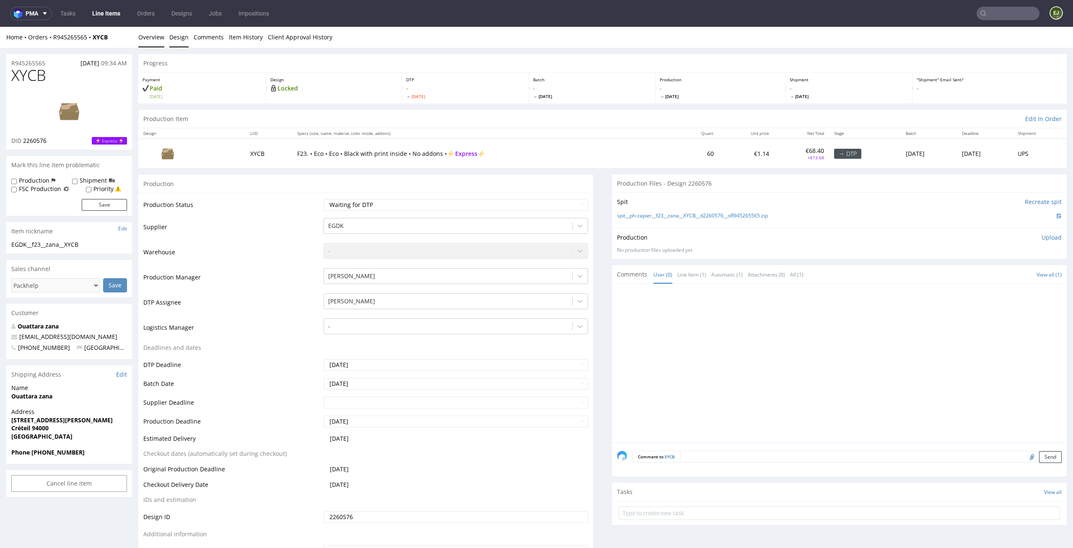
click at [169, 37] on link "Design" at bounding box center [178, 37] width 19 height 21
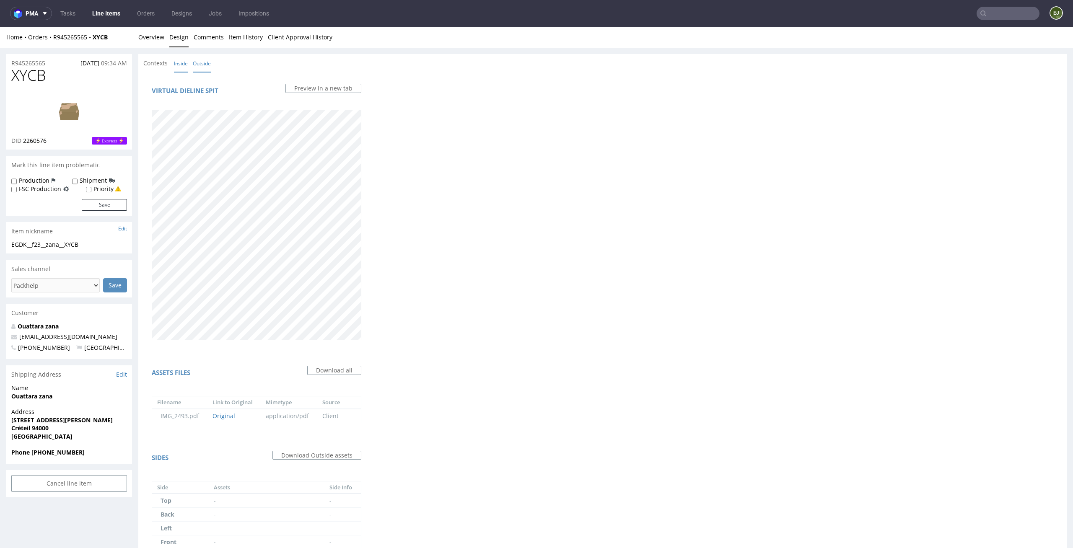
click at [181, 59] on link "Inside" at bounding box center [181, 63] width 14 height 18
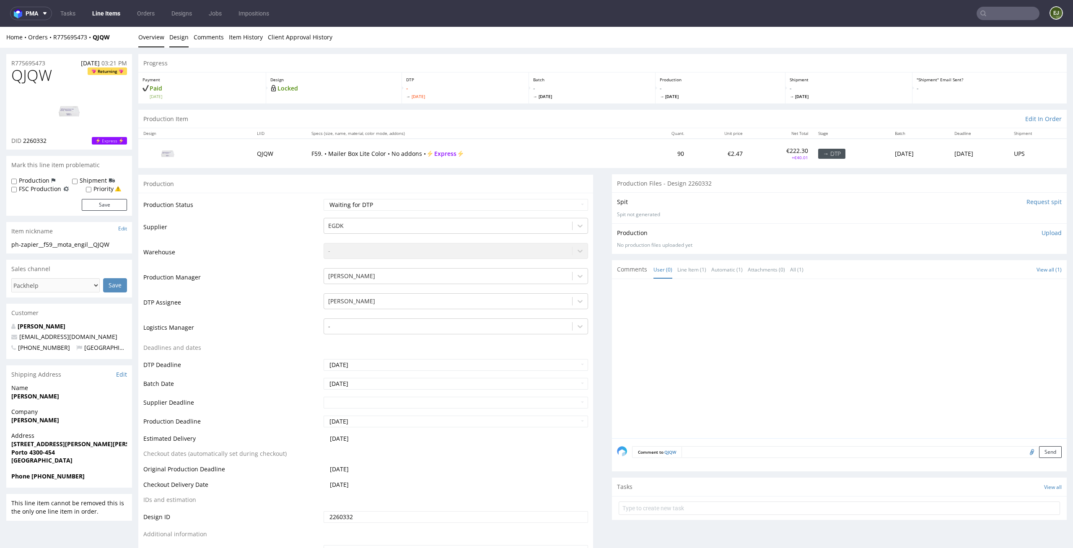
click at [178, 39] on link "Design" at bounding box center [178, 37] width 19 height 21
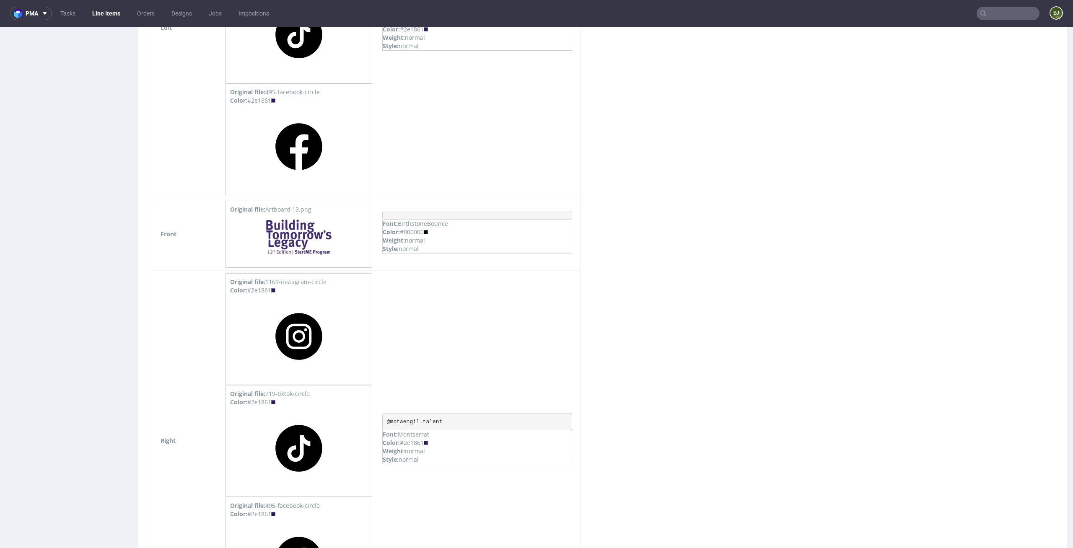
scroll to position [1317, 0]
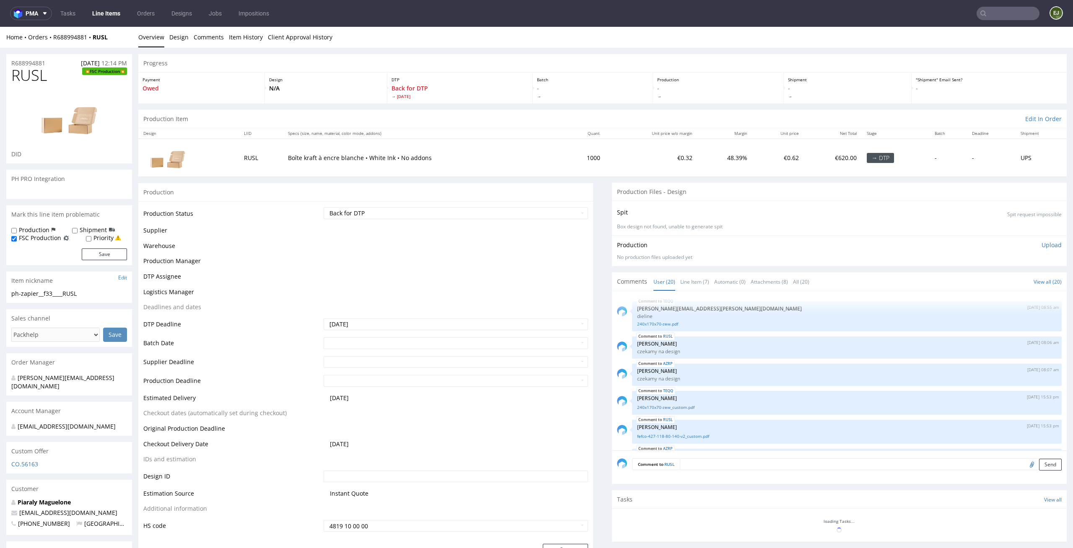
scroll to position [510, 0]
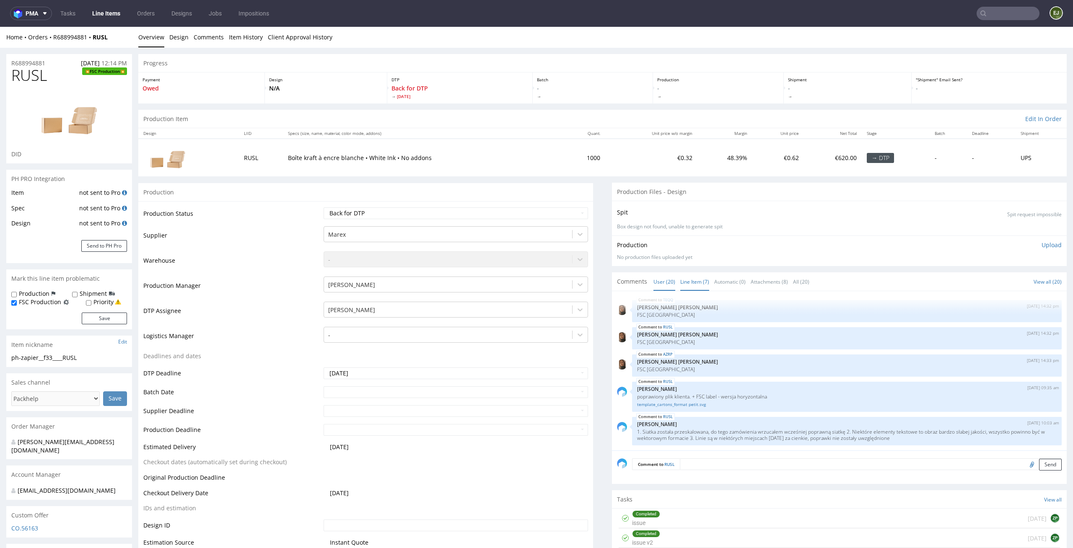
click at [693, 286] on link "Line Item (7)" at bounding box center [694, 282] width 29 height 18
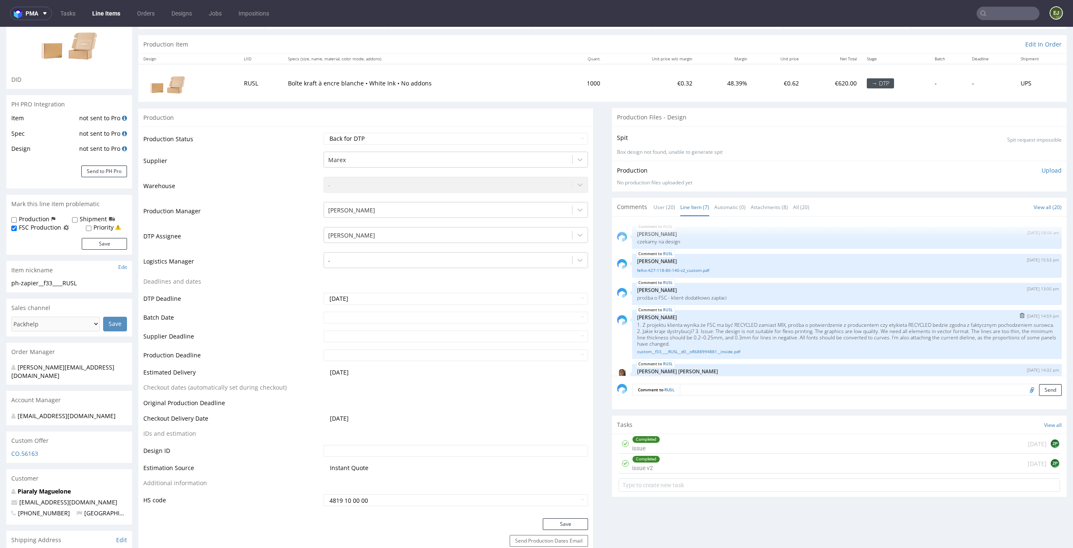
scroll to position [84, 0]
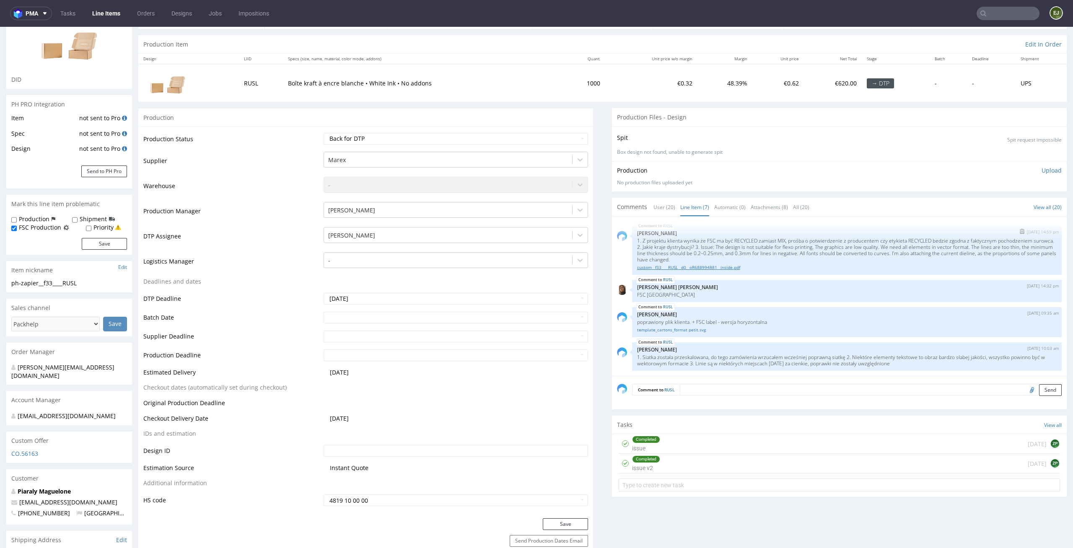
click at [704, 269] on link "custom__f33____RUSL__d0__oR688994881__inside.pdf" at bounding box center [847, 267] width 420 height 6
click at [684, 329] on link "template_cartons_format petit.svg" at bounding box center [847, 330] width 420 height 6
click at [507, 137] on select "Waiting for Artwork Waiting for Diecut Waiting for Mockup Waiting for DTP Waiti…" at bounding box center [456, 139] width 265 height 12
select select "dtp_in_process"
click at [324, 133] on select "Waiting for Artwork Waiting for Diecut Waiting for Mockup Waiting for DTP Waiti…" at bounding box center [456, 139] width 265 height 12
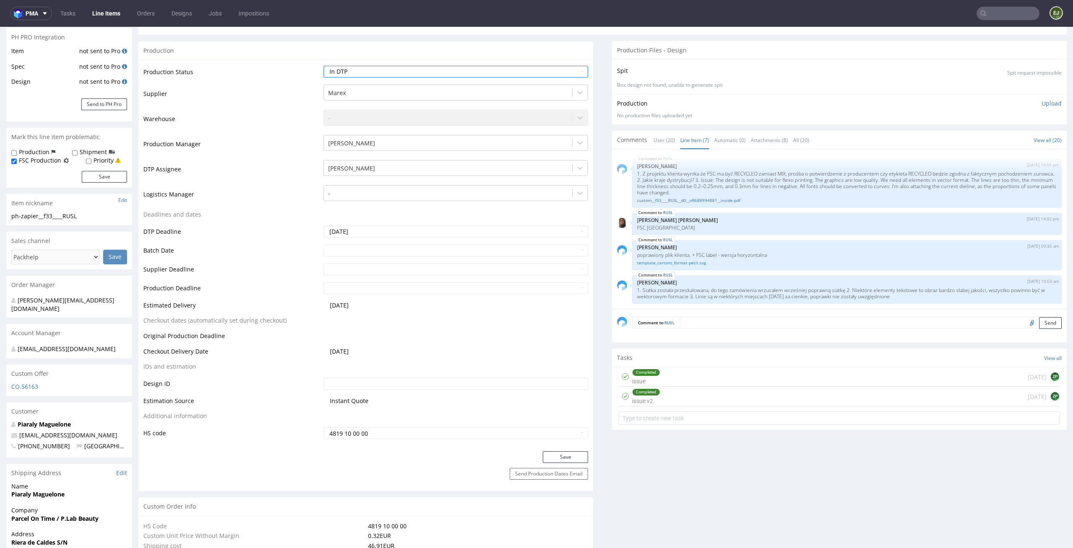
scroll to position [200, 0]
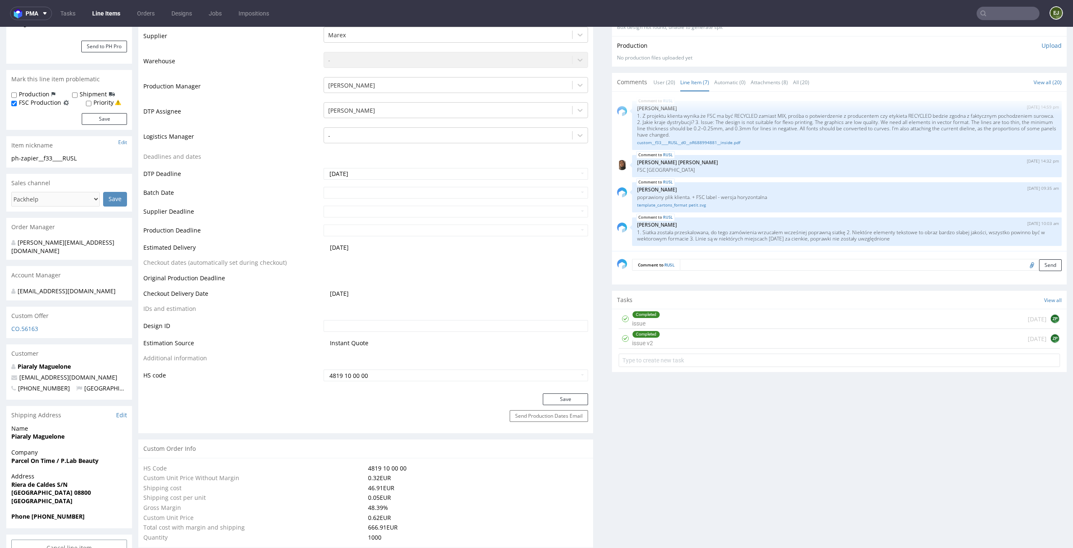
click at [560, 406] on div "Save" at bounding box center [365, 402] width 455 height 17
click at [560, 402] on button "Save" at bounding box center [565, 400] width 45 height 12
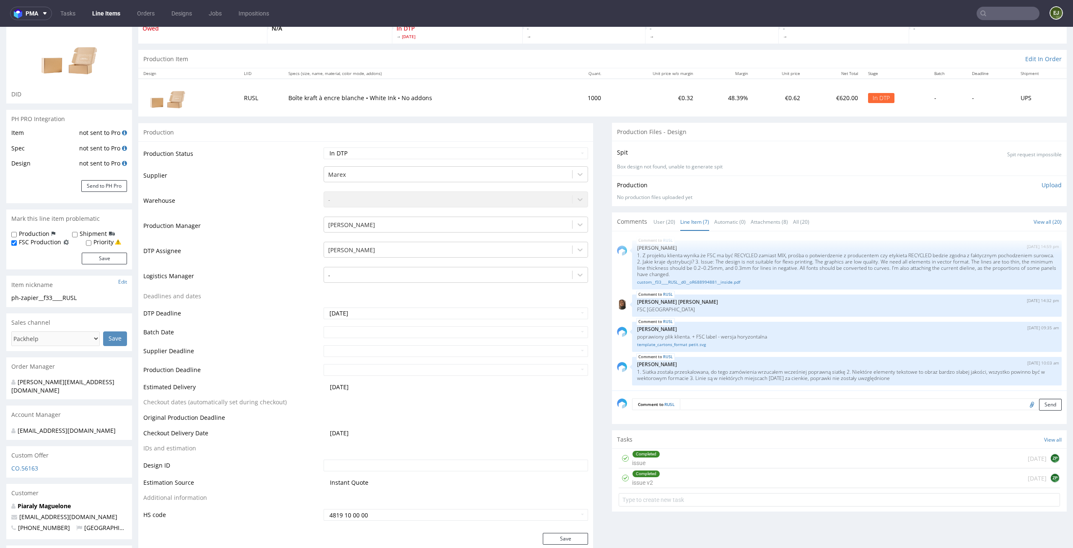
scroll to position [0, 0]
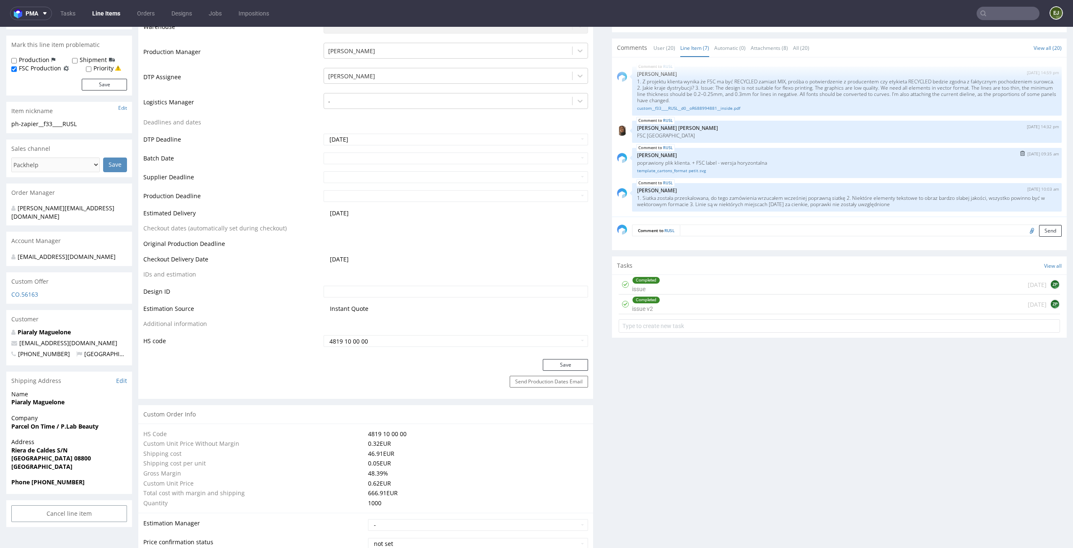
scroll to position [61, 0]
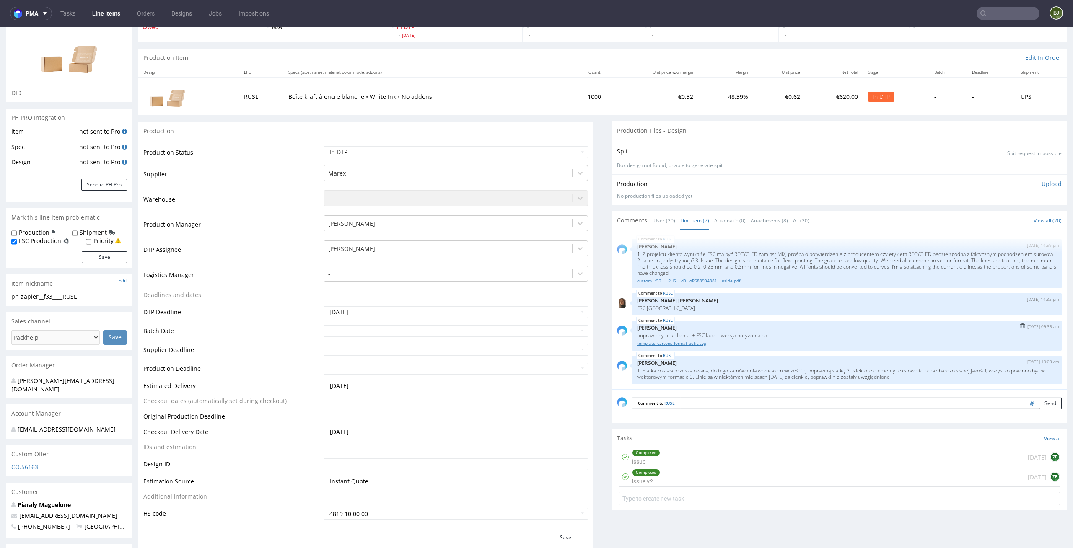
click at [651, 340] on link "template_cartons_format petit.svg" at bounding box center [847, 343] width 420 height 6
click at [563, 151] on select "Waiting for Artwork Waiting for Diecut Waiting for Mockup Waiting for DTP Waiti…" at bounding box center [456, 152] width 265 height 12
select select "dtp_waiting_for_check"
click at [324, 146] on select "Waiting for Artwork Waiting for Diecut Waiting for Mockup Waiting for DTP Waiti…" at bounding box center [456, 152] width 265 height 12
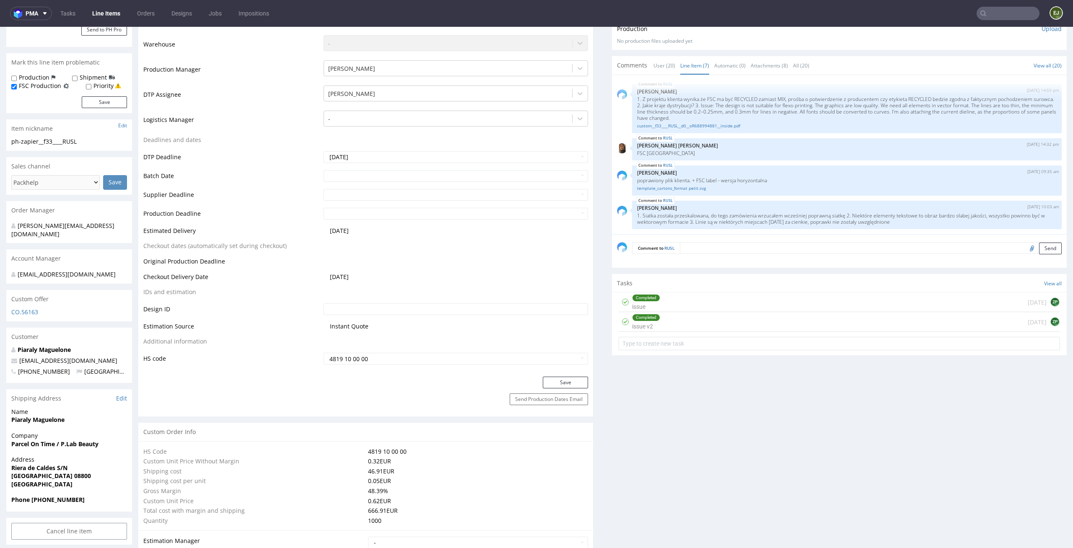
scroll to position [245, 0]
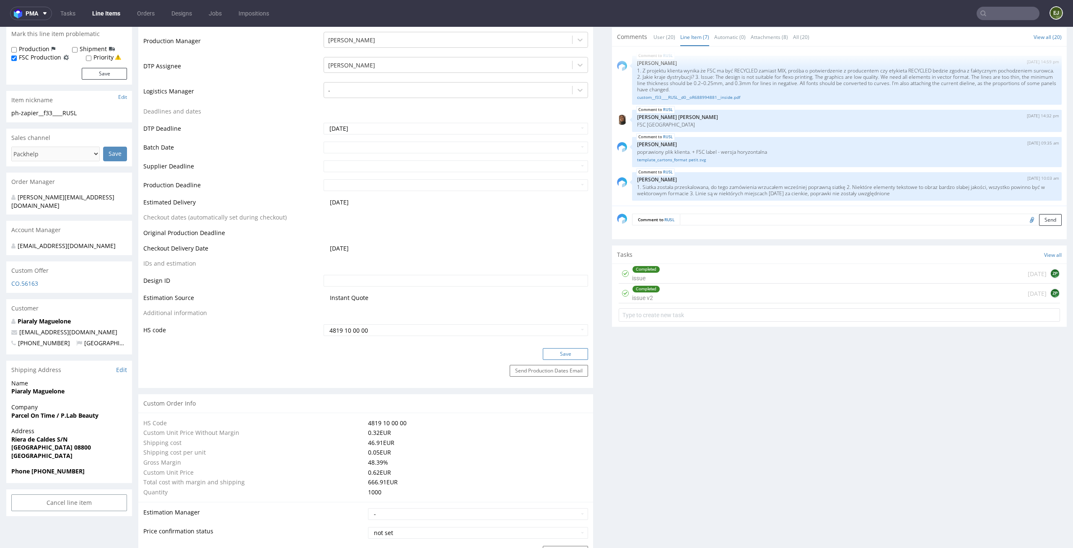
click at [553, 357] on button "Save" at bounding box center [565, 354] width 45 height 12
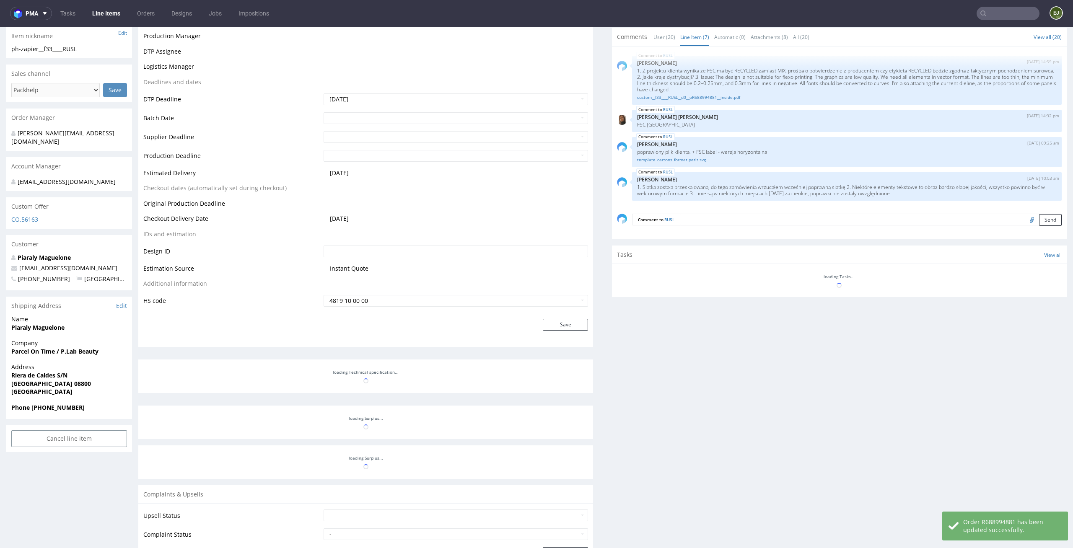
scroll to position [309, 0]
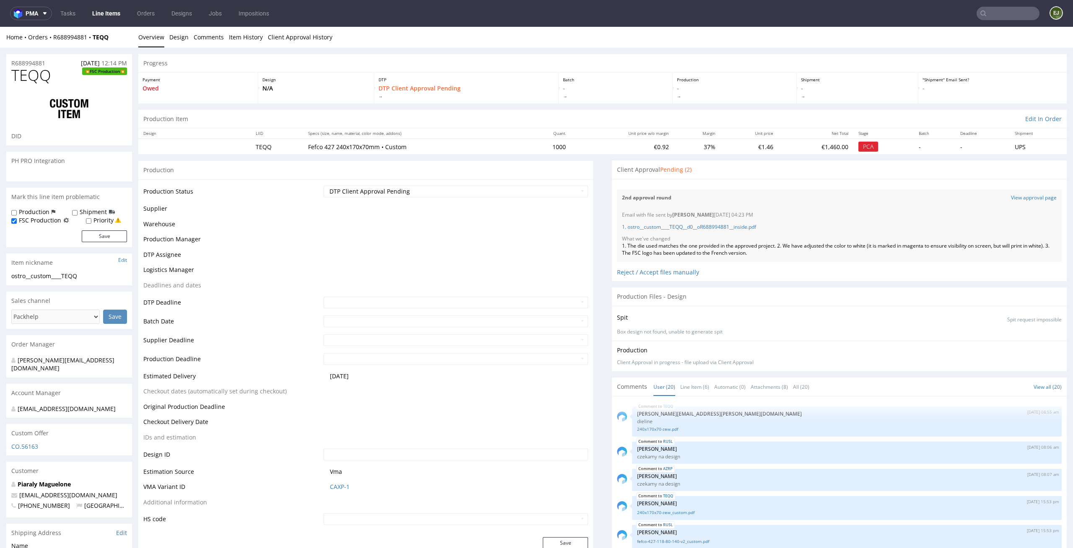
scroll to position [510, 0]
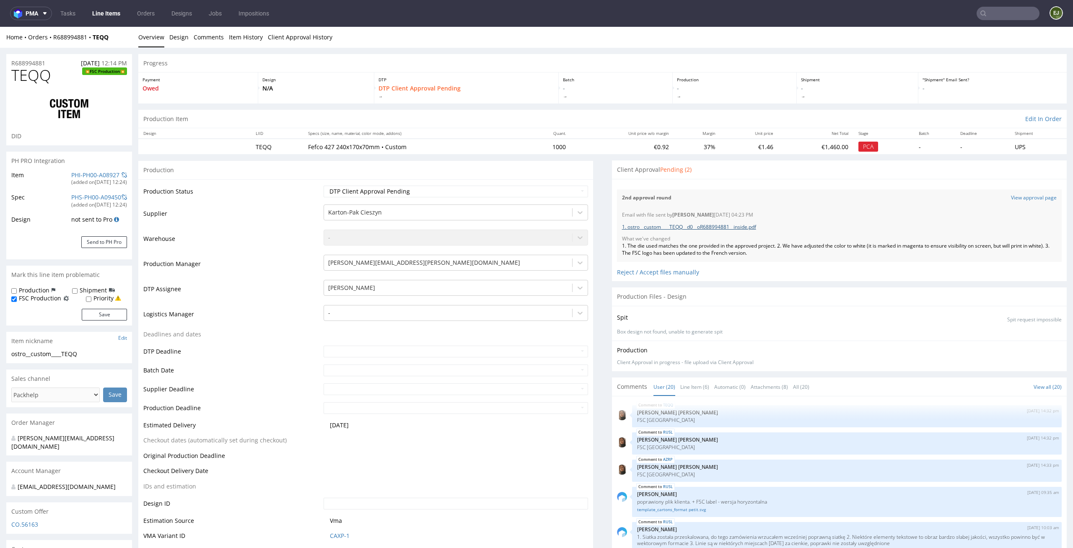
click at [700, 224] on link "1. ostro__custom____TEQQ__d0__oR688994881__inside.pdf" at bounding box center [689, 226] width 134 height 7
click at [534, 134] on th "Quant." at bounding box center [547, 133] width 48 height 10
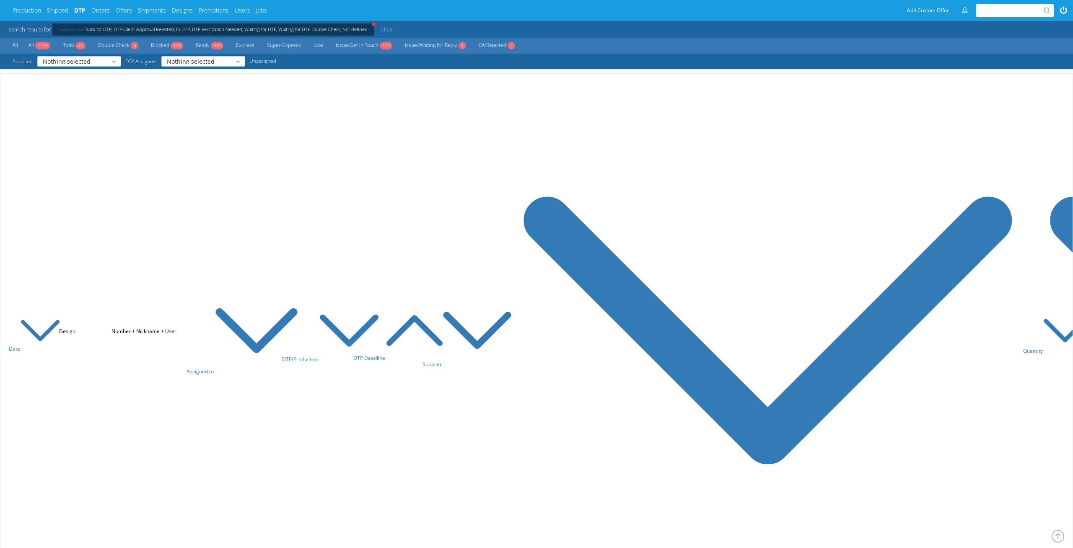
scroll to position [2936, 0]
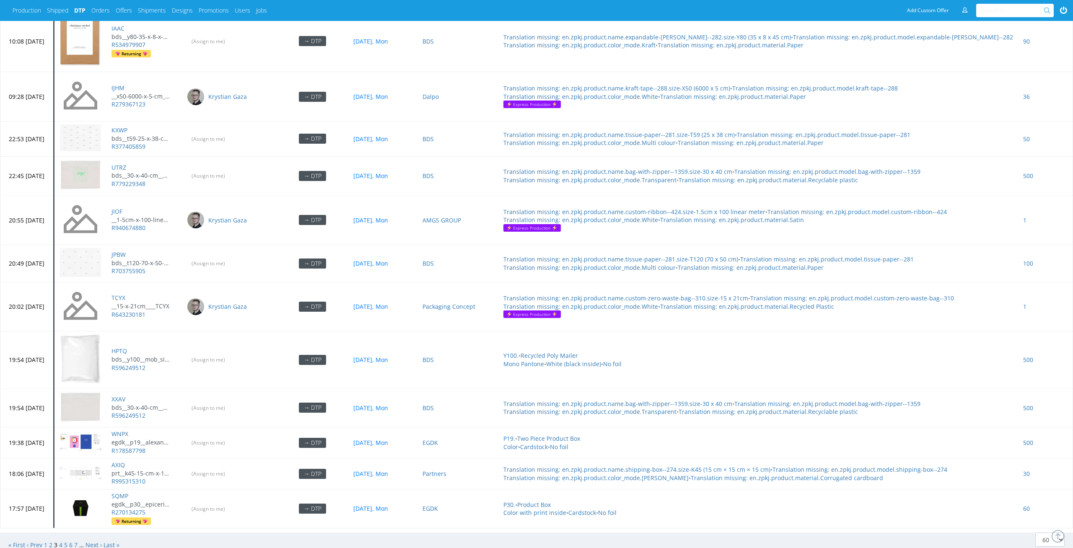
click at [48, 541] on span "1" at bounding box center [46, 545] width 5 height 8
click at [47, 541] on link "1" at bounding box center [45, 545] width 3 height 8
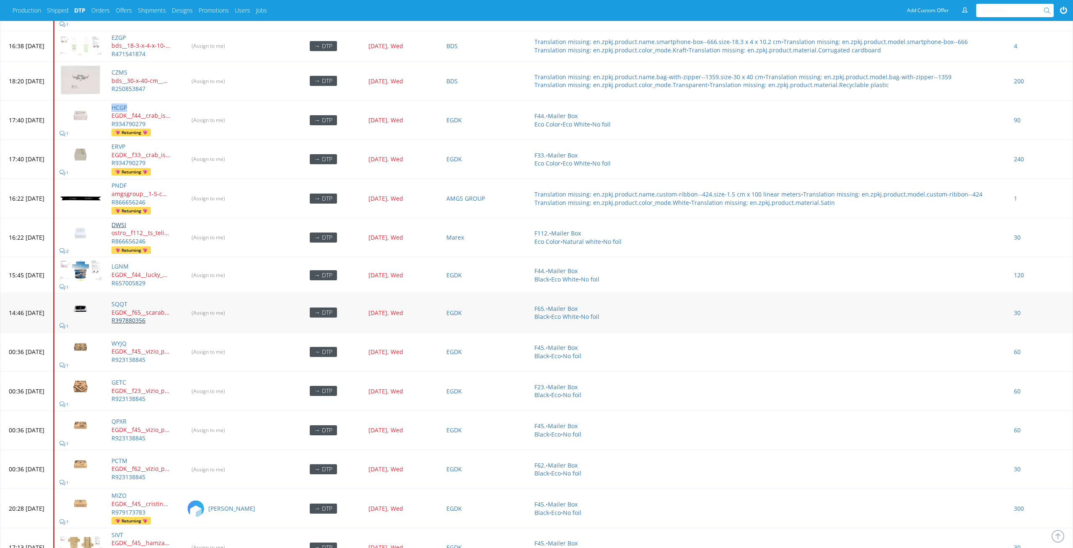
scroll to position [3471, 0]
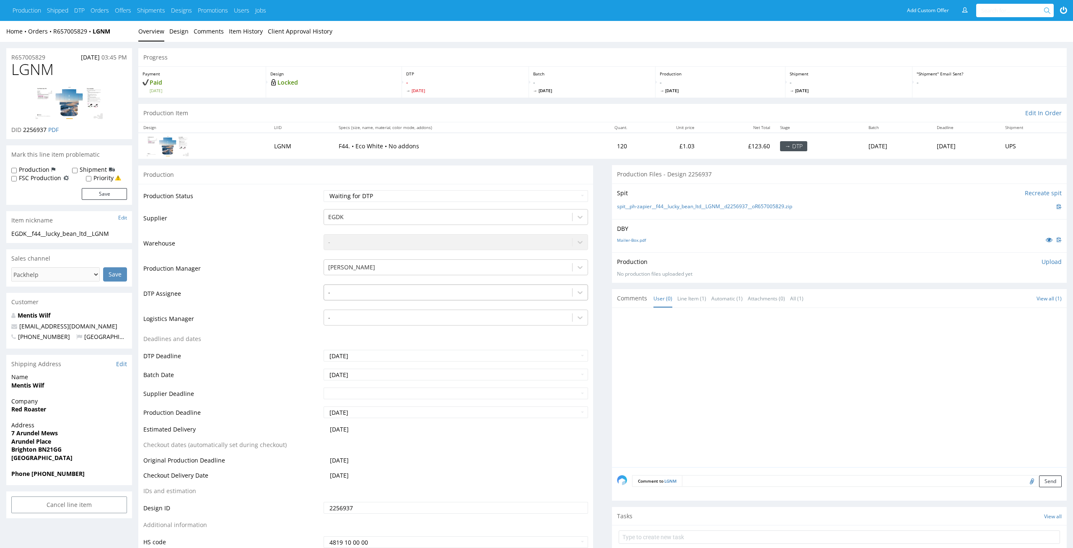
click at [497, 289] on div at bounding box center [448, 293] width 240 height 10
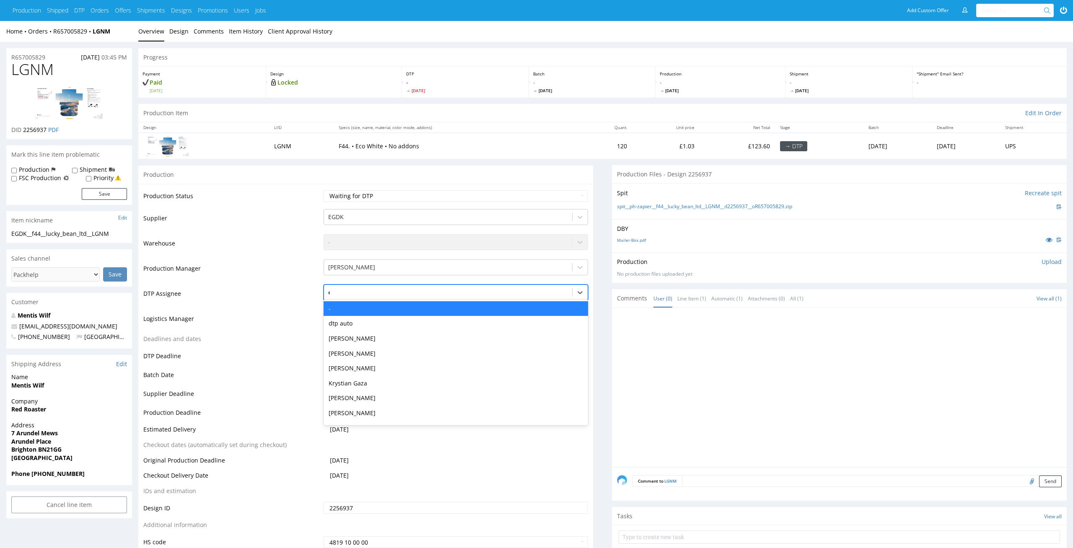
type input "el"
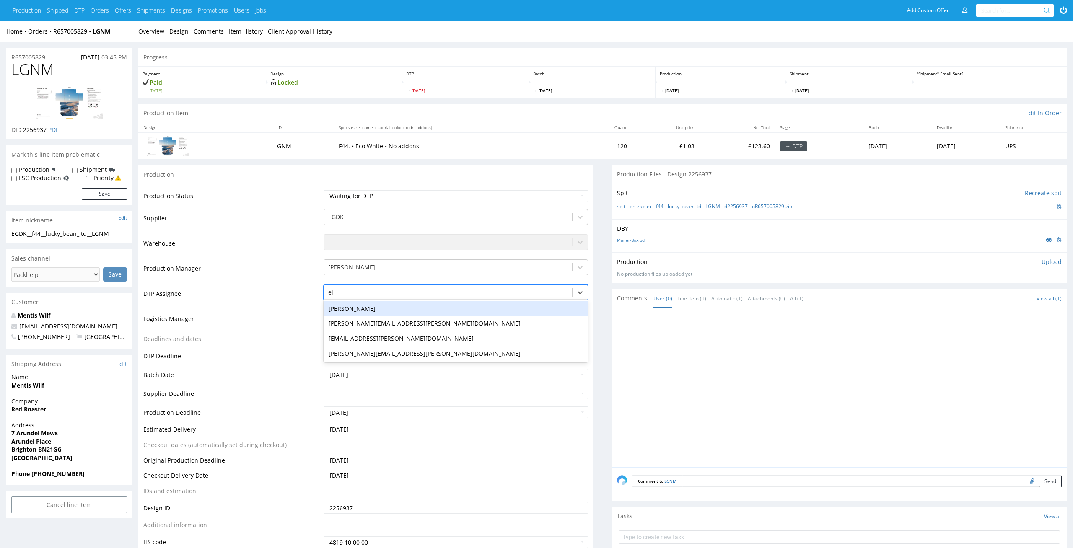
click at [473, 305] on div "[PERSON_NAME]" at bounding box center [456, 308] width 265 height 15
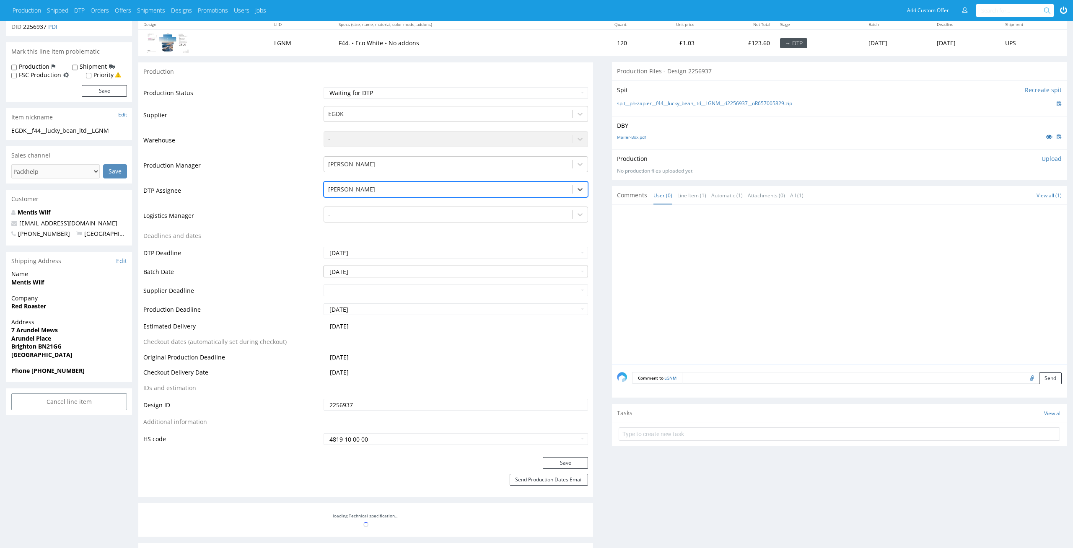
scroll to position [157, 0]
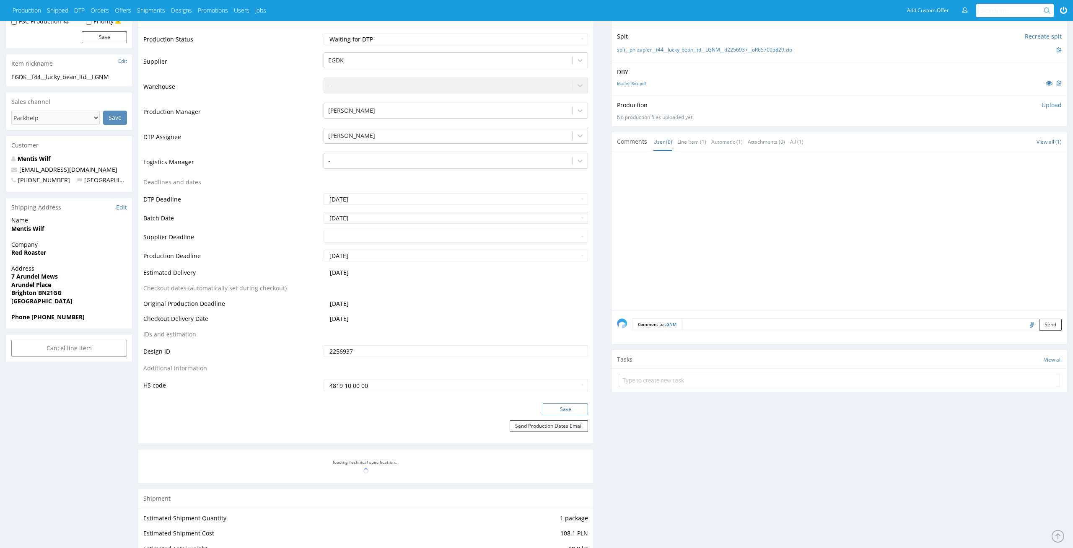
click at [568, 409] on button "Save" at bounding box center [565, 410] width 45 height 12
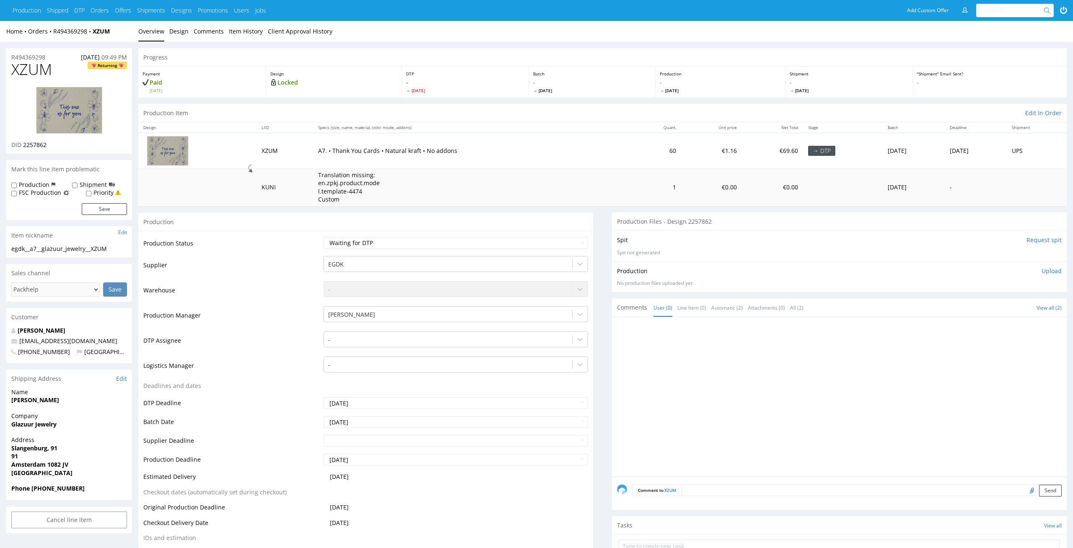
click at [443, 349] on td "-" at bounding box center [454, 343] width 267 height 25
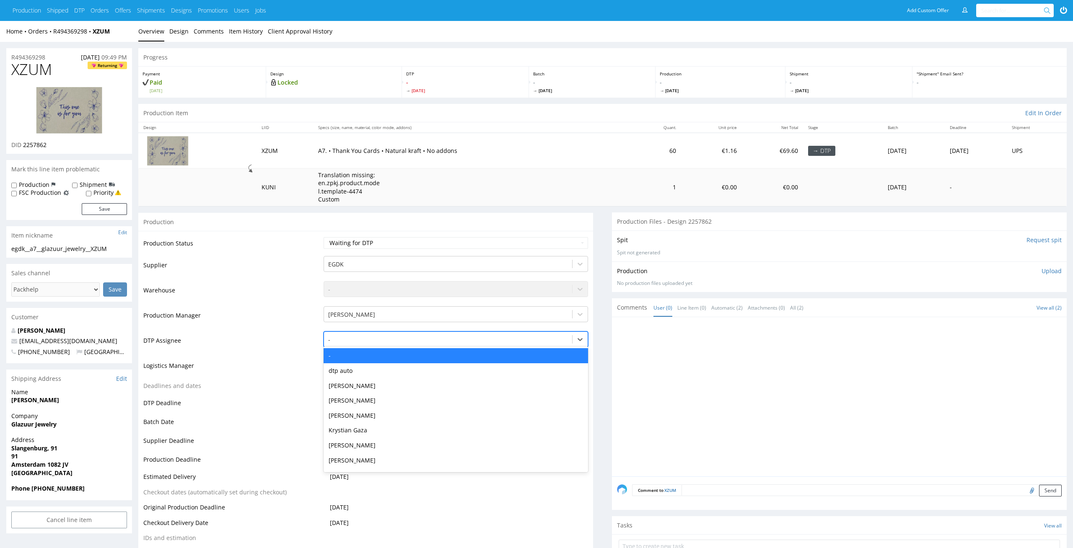
click at [450, 343] on div at bounding box center [448, 340] width 240 height 10
type input "el"
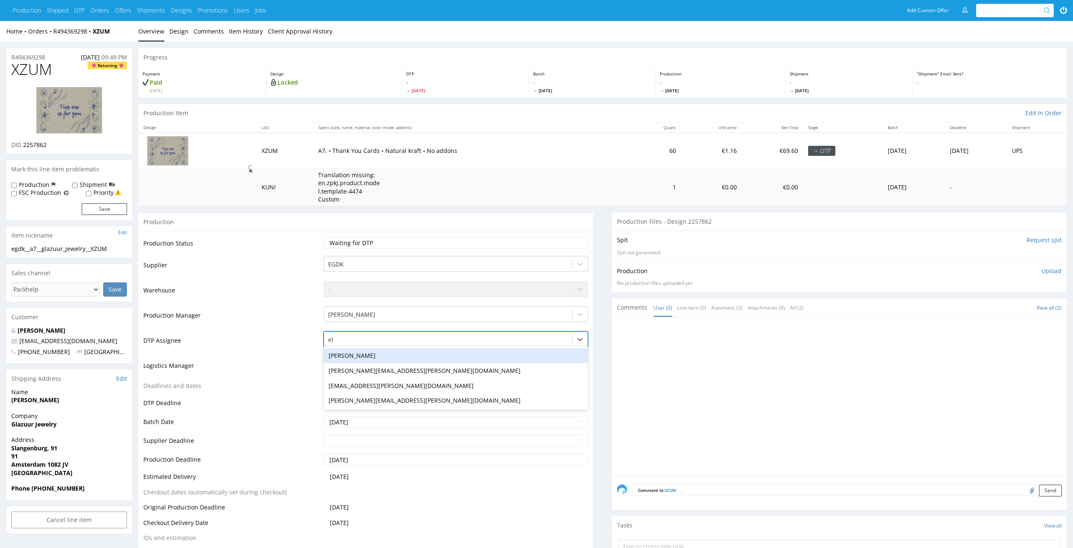
click at [444, 355] on div "[PERSON_NAME]" at bounding box center [456, 355] width 265 height 15
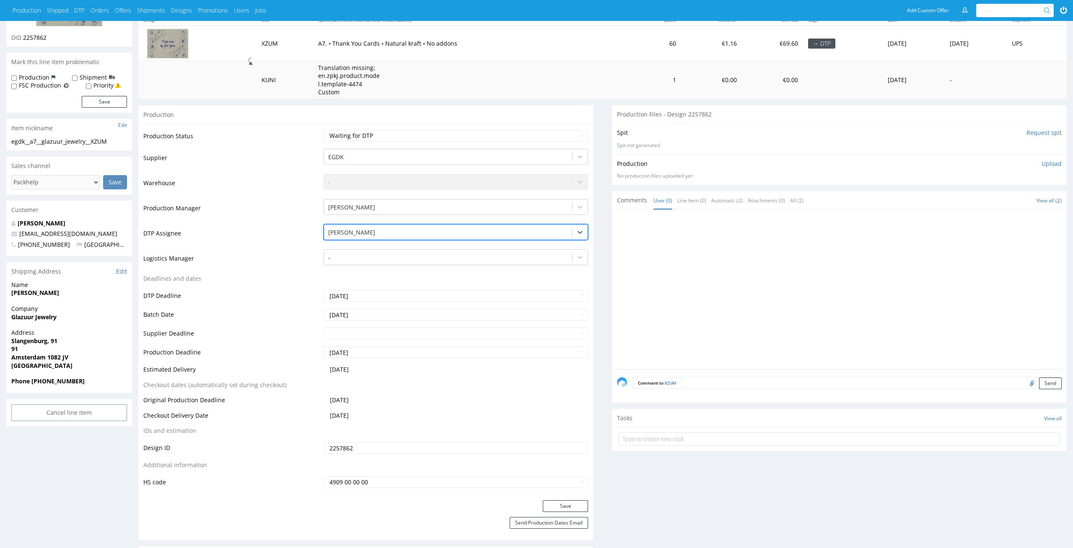
scroll to position [123, 0]
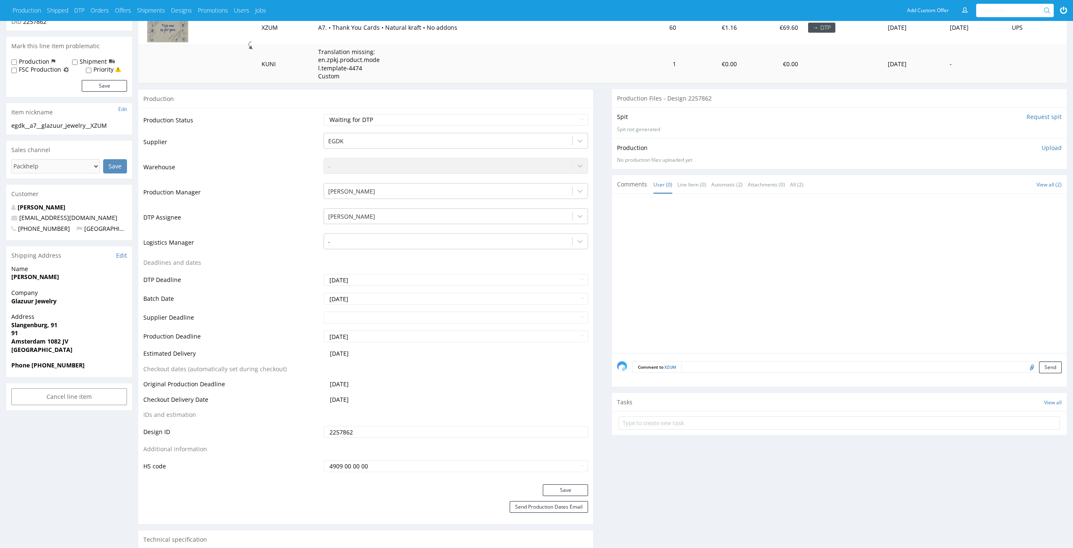
click at [575, 484] on div "Production Status Waiting for Artwork Waiting for Diecut Waiting for Mockup Wai…" at bounding box center [365, 296] width 455 height 376
click at [574, 487] on button "Save" at bounding box center [565, 491] width 45 height 12
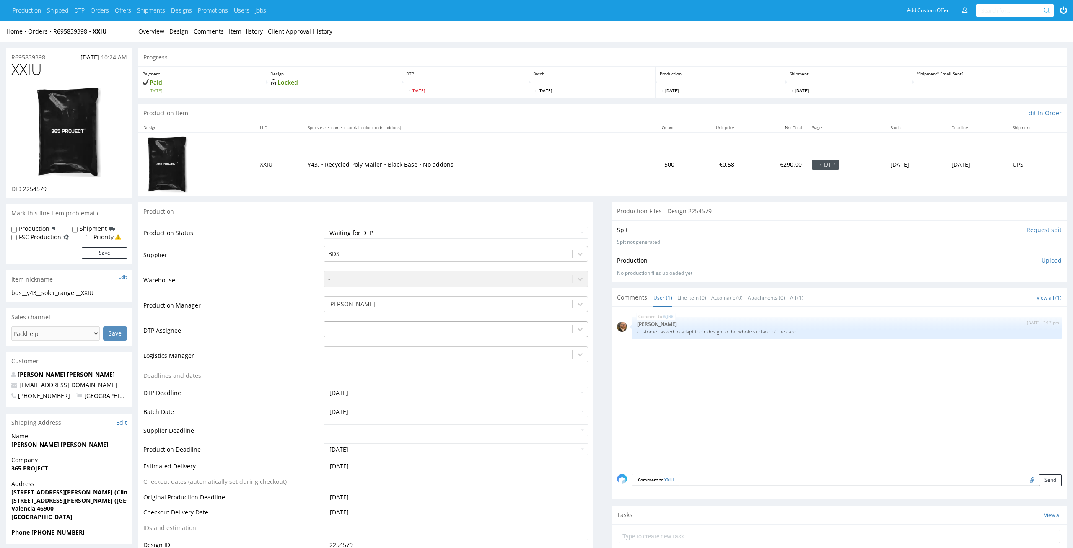
click at [498, 333] on div at bounding box center [448, 329] width 240 height 10
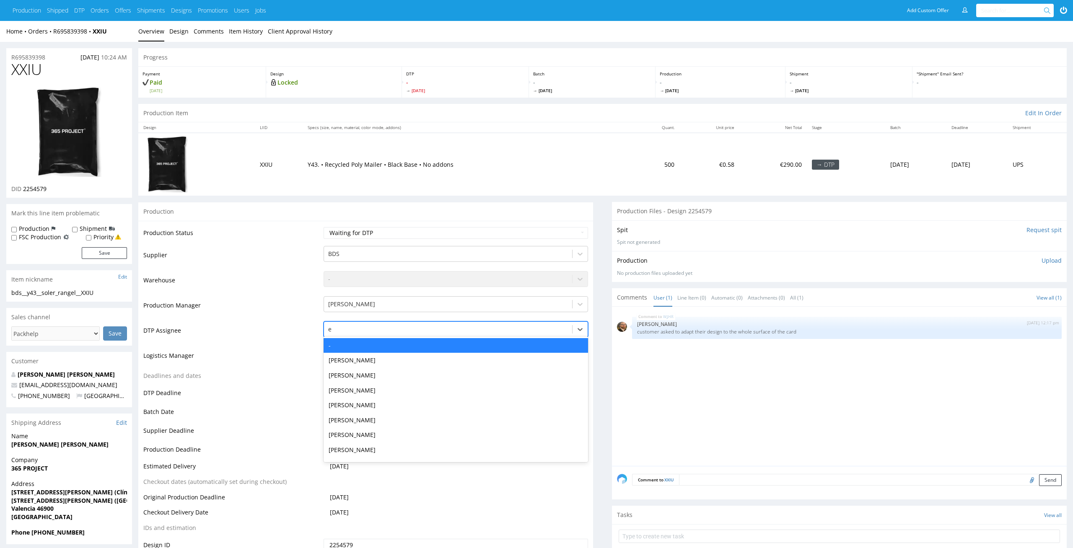
type input "el"
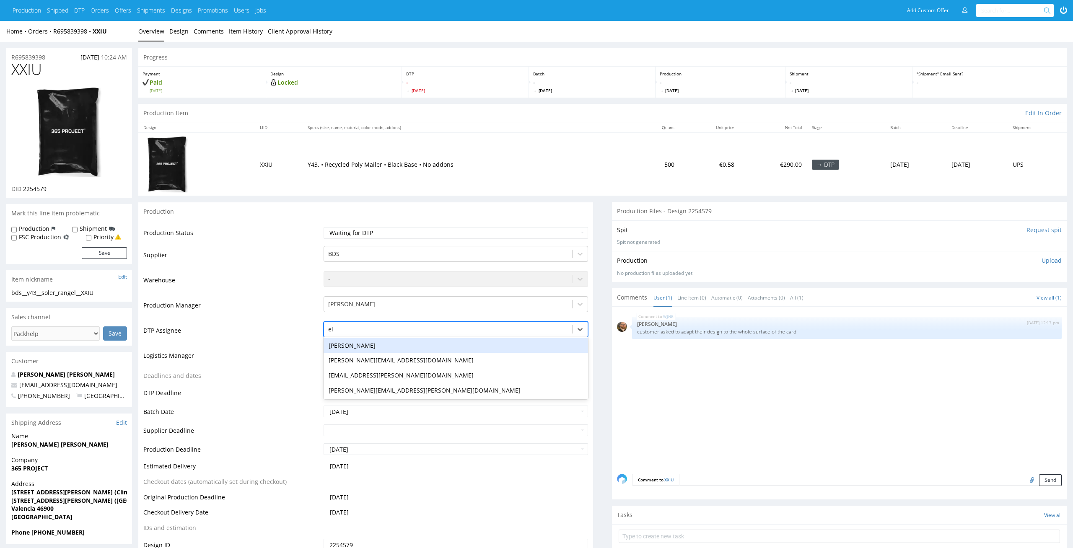
click at [487, 343] on div "[PERSON_NAME]" at bounding box center [456, 345] width 265 height 15
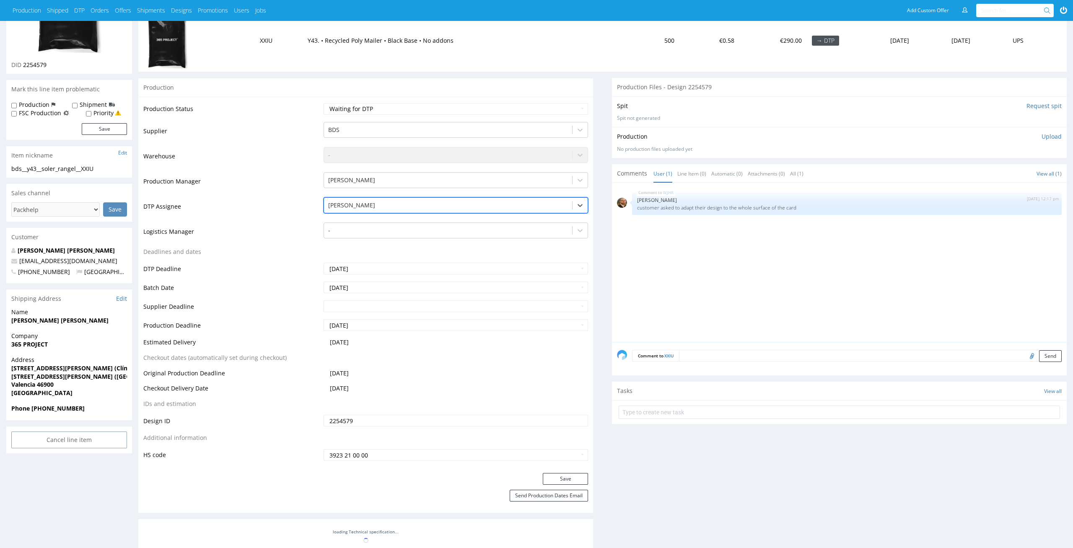
scroll to position [163, 0]
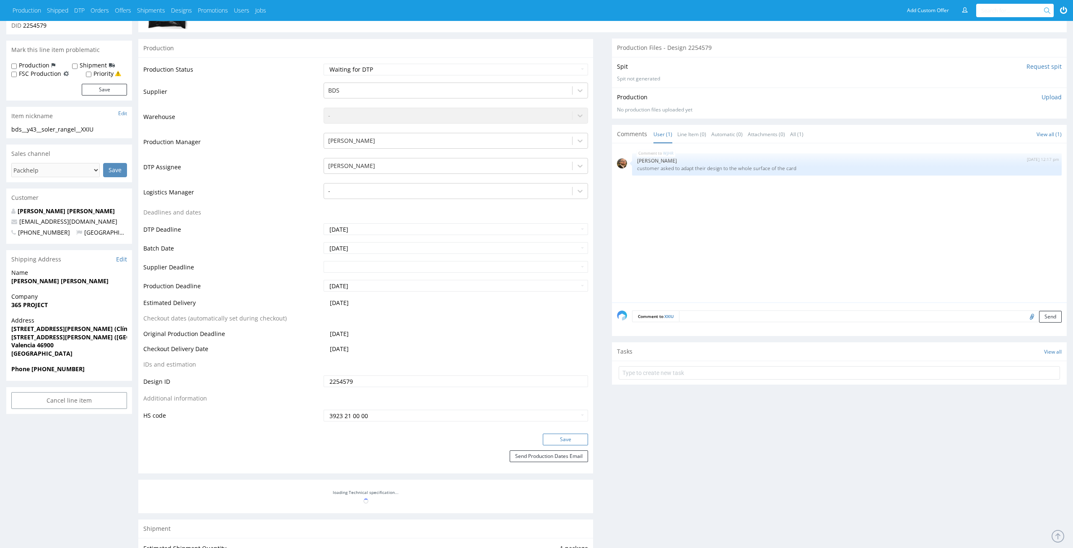
click at [578, 434] on button "Save" at bounding box center [565, 440] width 45 height 12
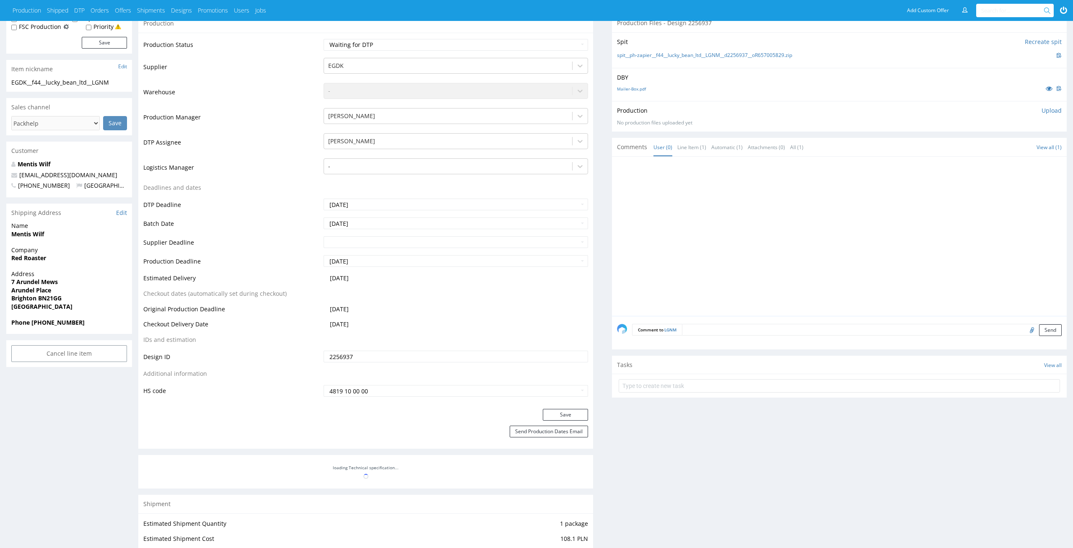
scroll to position [151, 0]
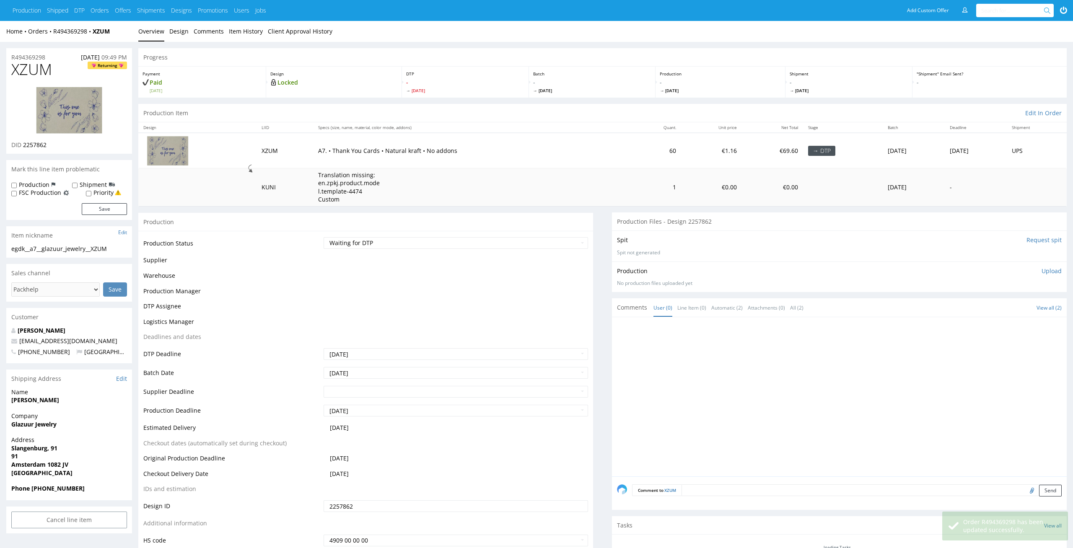
scroll to position [123, 0]
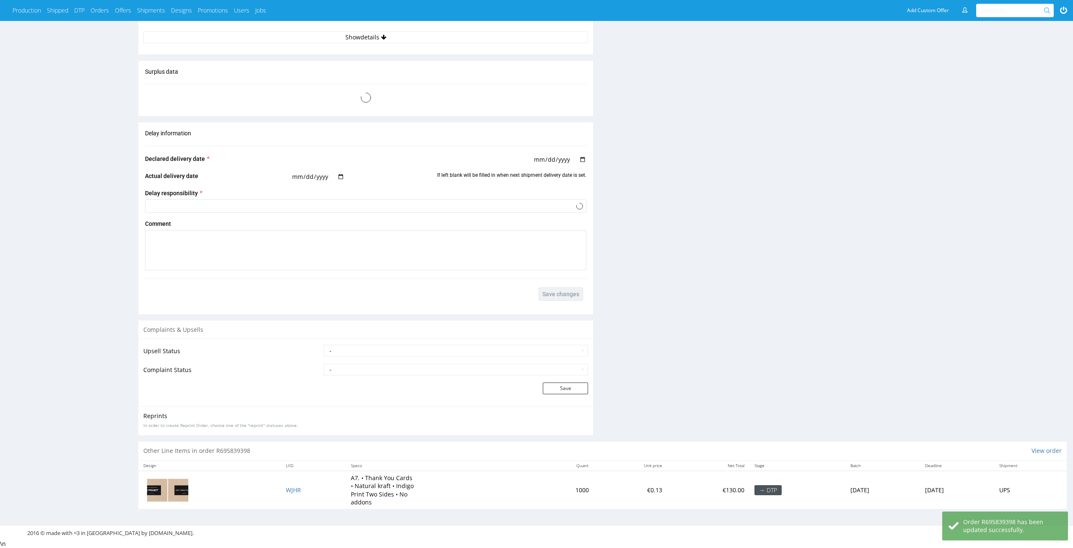
scroll to position [832, 0]
click at [286, 491] on span "WJHR" at bounding box center [293, 490] width 15 height 8
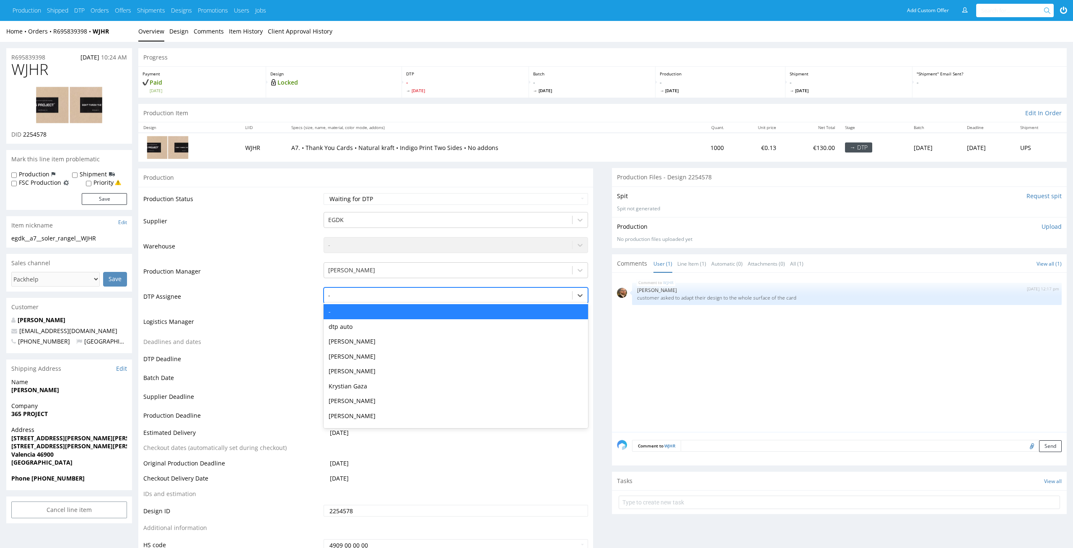
click at [492, 293] on div at bounding box center [448, 295] width 240 height 10
type input "el"
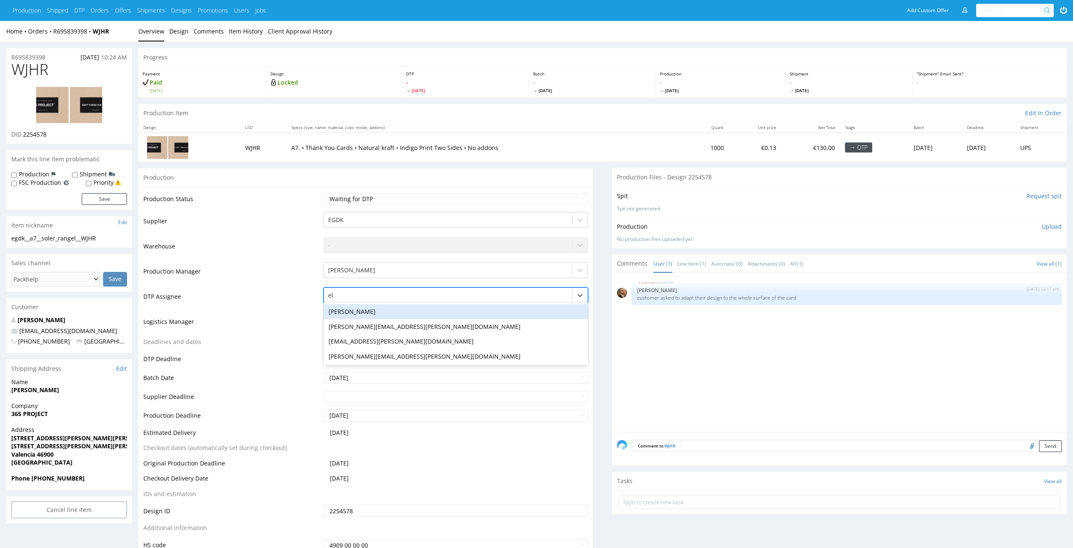
click at [486, 313] on div "Elżbieta Jelińska" at bounding box center [456, 311] width 265 height 15
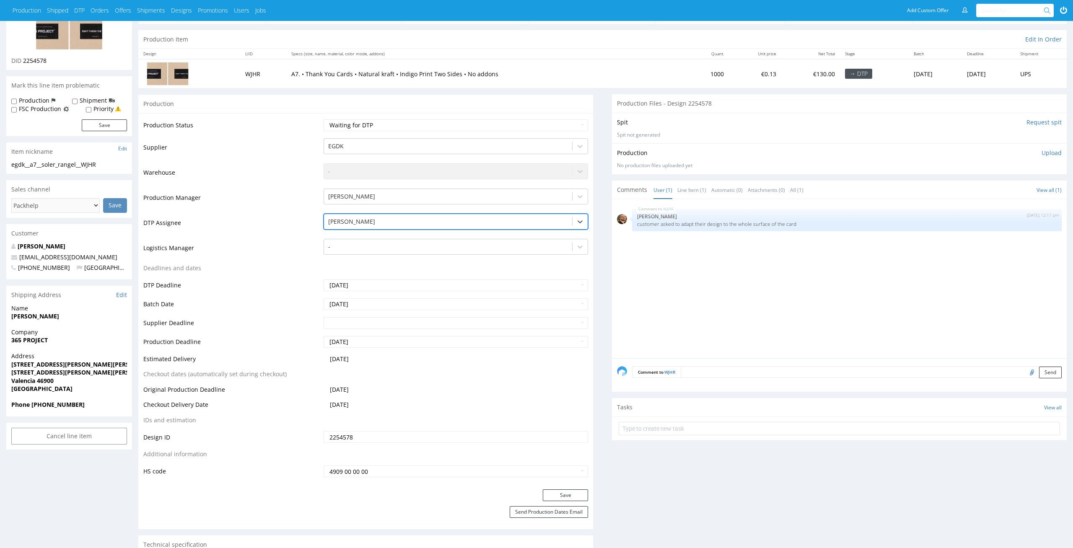
scroll to position [129, 0]
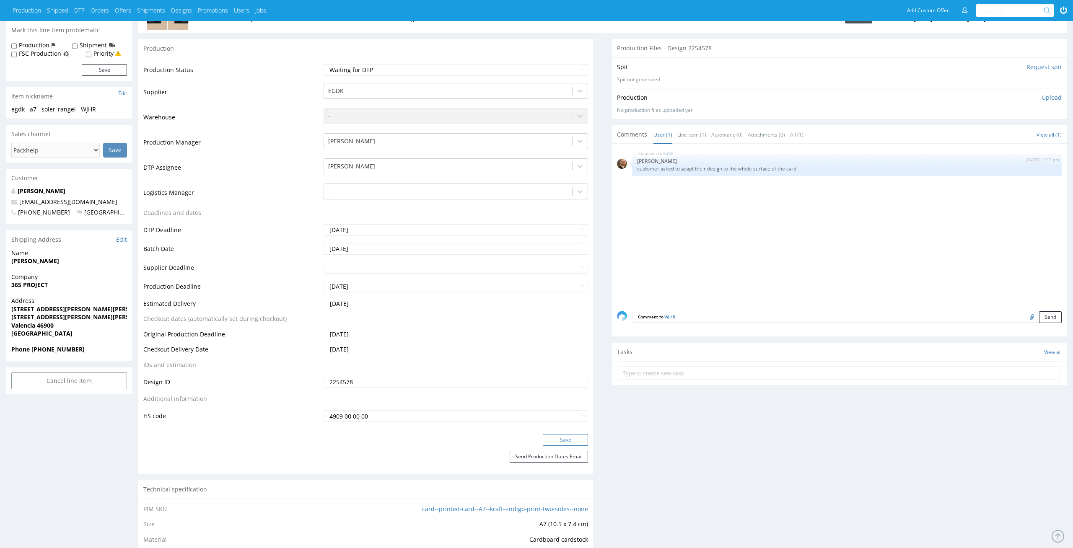
click at [558, 435] on button "Save" at bounding box center [565, 440] width 45 height 12
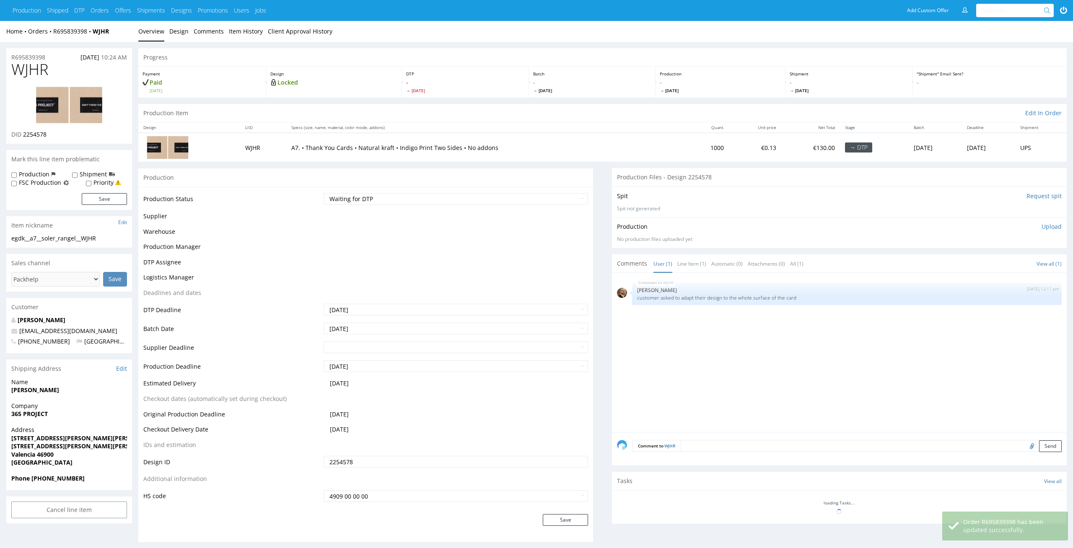
scroll to position [129, 0]
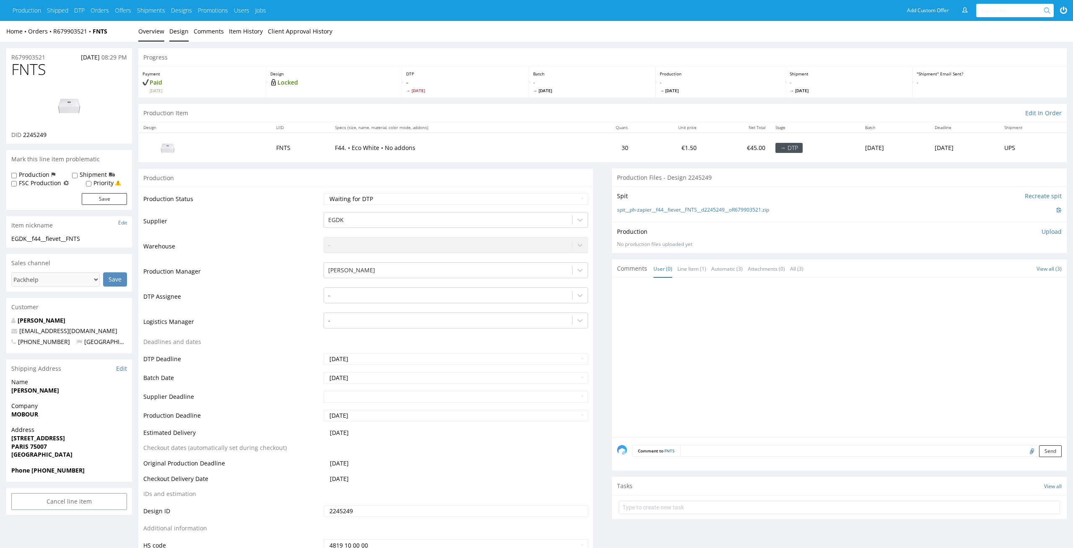
click at [173, 23] on link "Design" at bounding box center [178, 31] width 19 height 21
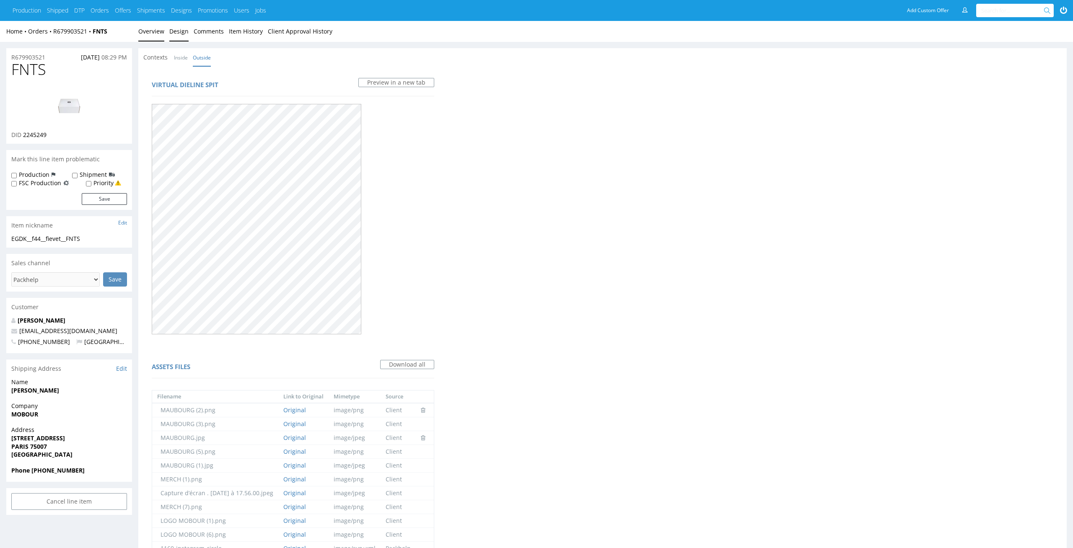
click at [141, 28] on link "Overview" at bounding box center [151, 31] width 26 height 21
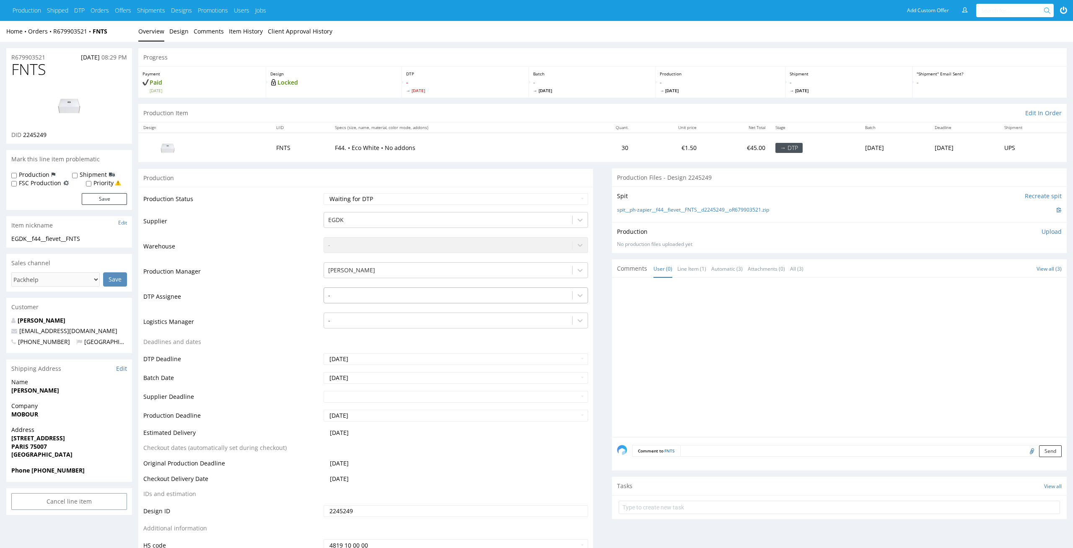
click at [403, 296] on div at bounding box center [448, 295] width 240 height 10
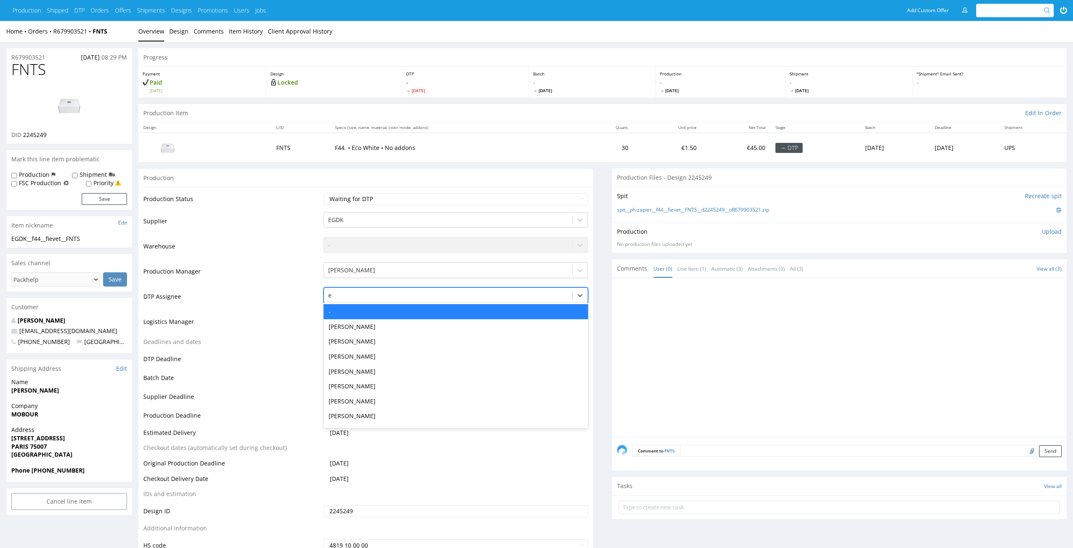
type input "el"
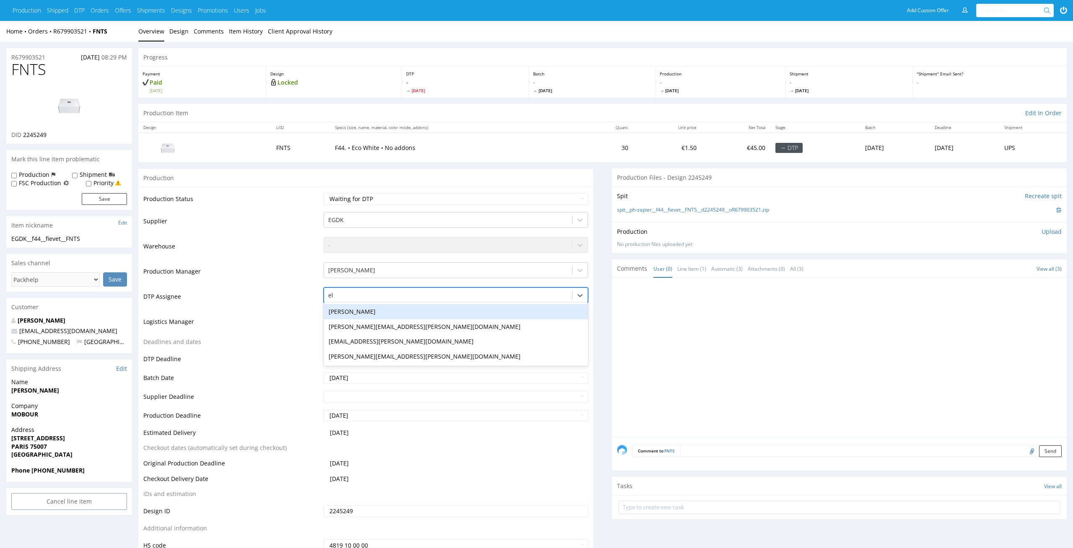
click at [401, 310] on div "Elżbieta Jelińska" at bounding box center [456, 311] width 265 height 15
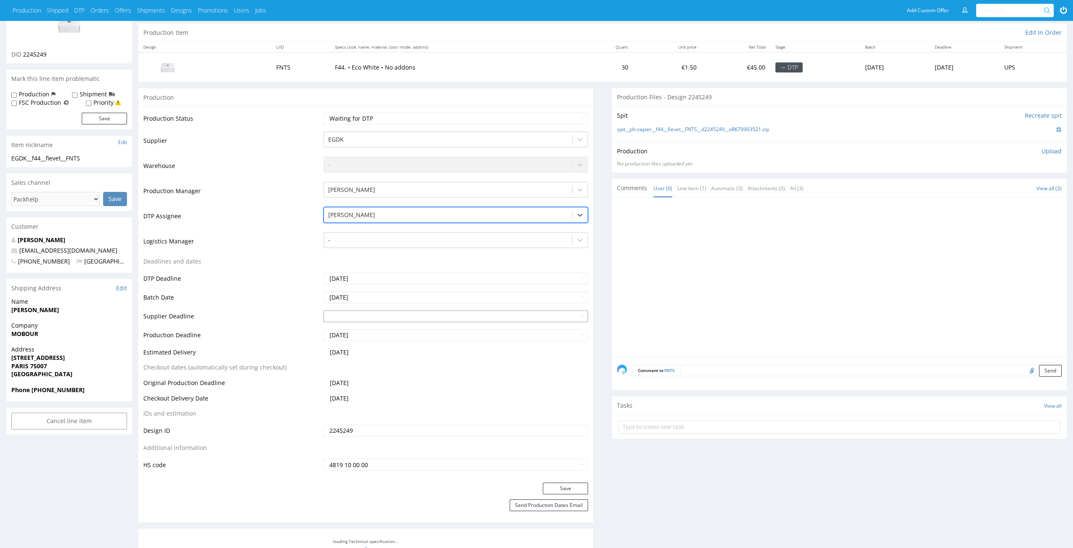
scroll to position [150, 0]
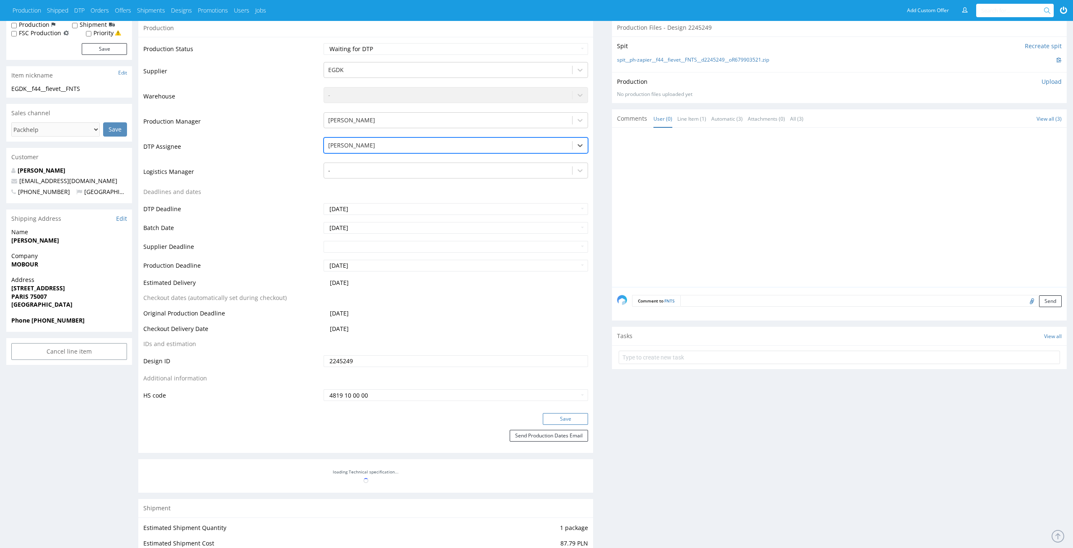
click at [565, 422] on button "Save" at bounding box center [565, 419] width 45 height 12
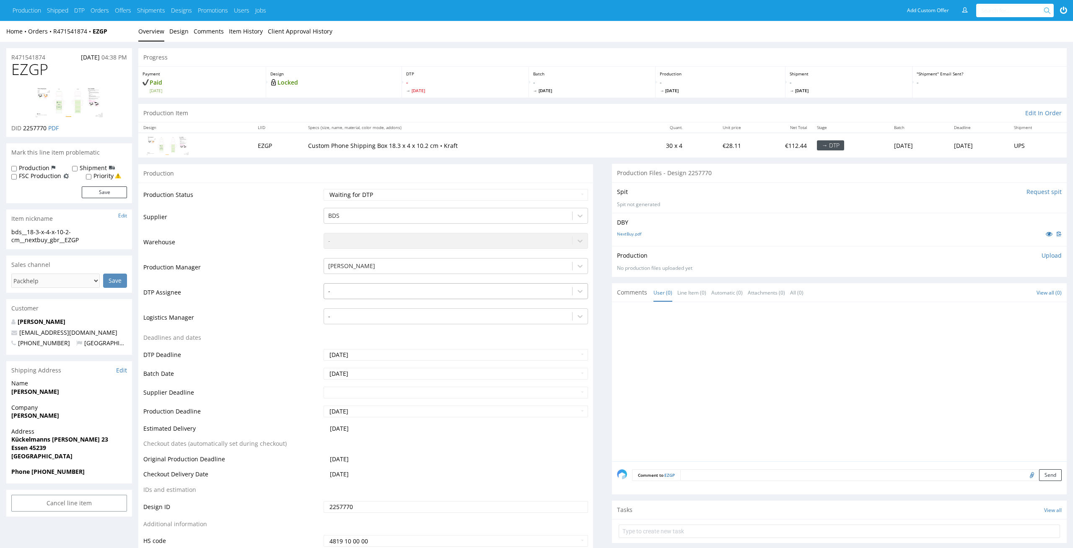
click at [381, 288] on div at bounding box center [448, 291] width 240 height 10
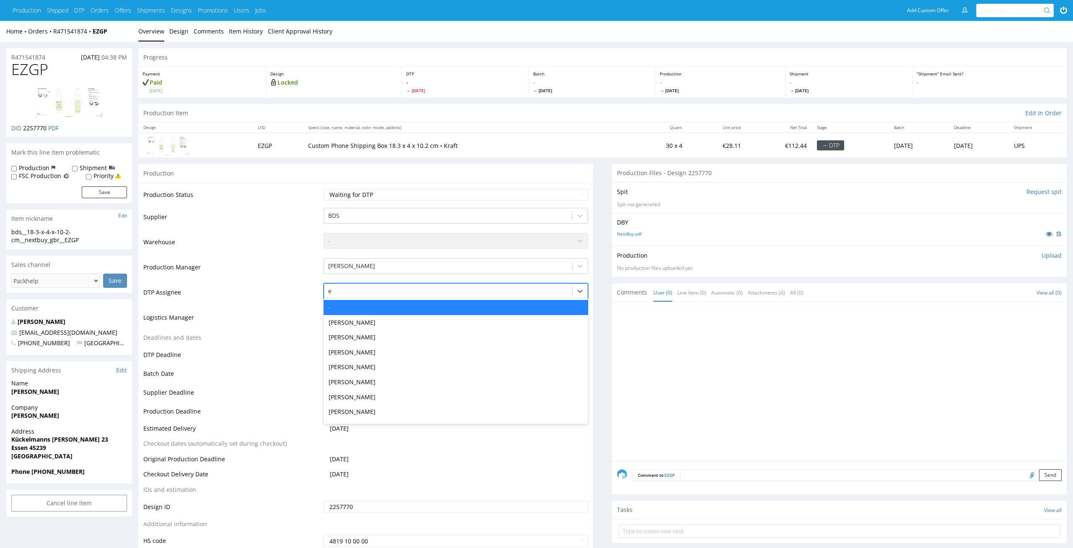
type input "el"
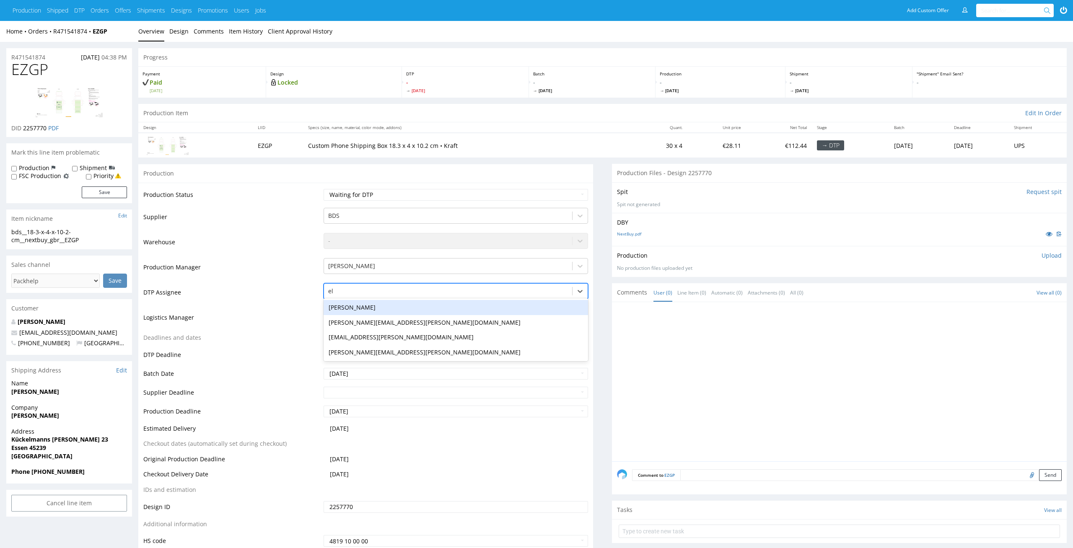
click at [369, 304] on div "[PERSON_NAME]" at bounding box center [456, 307] width 265 height 15
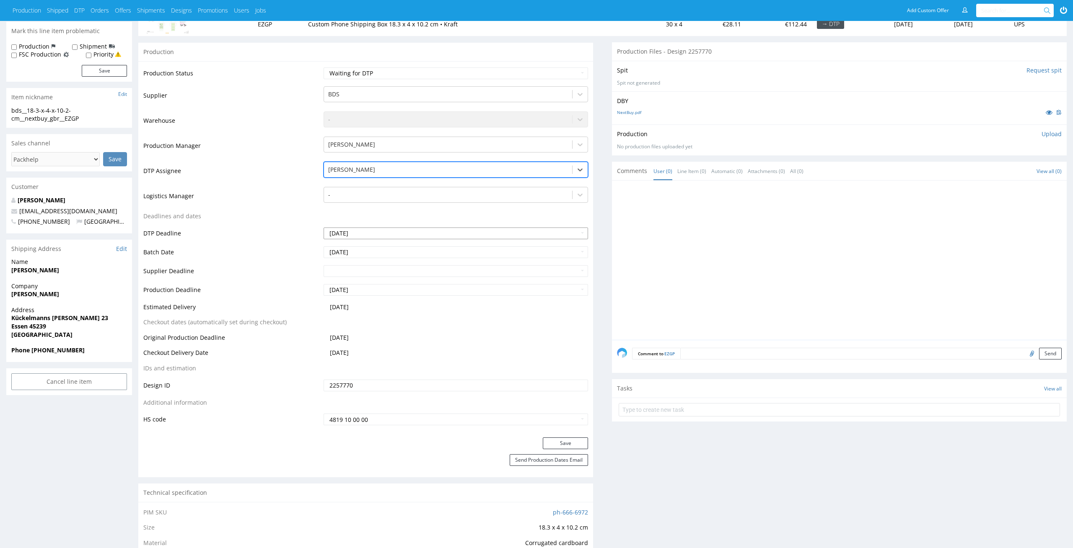
scroll to position [280, 0]
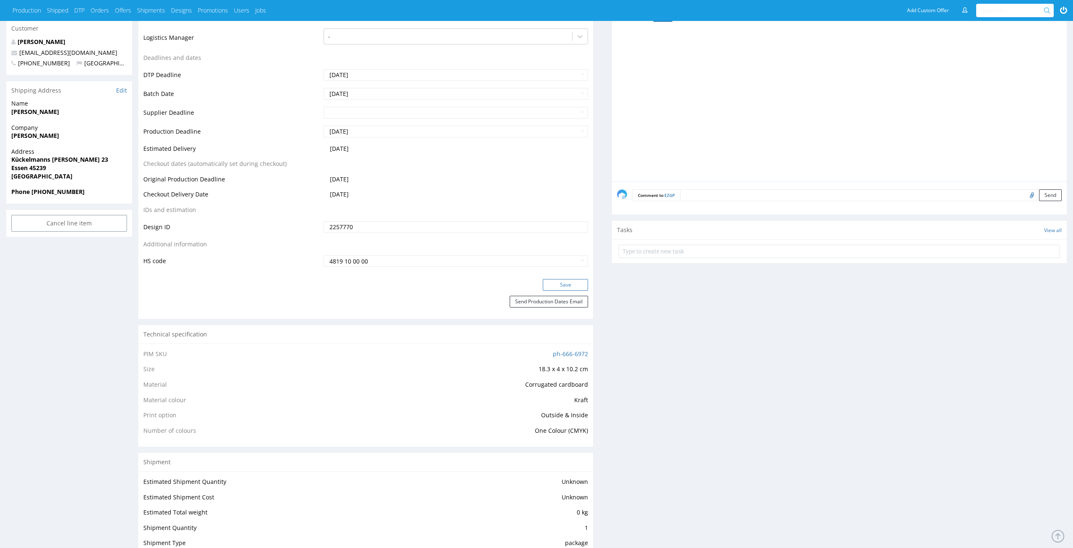
click at [570, 283] on button "Save" at bounding box center [565, 285] width 45 height 12
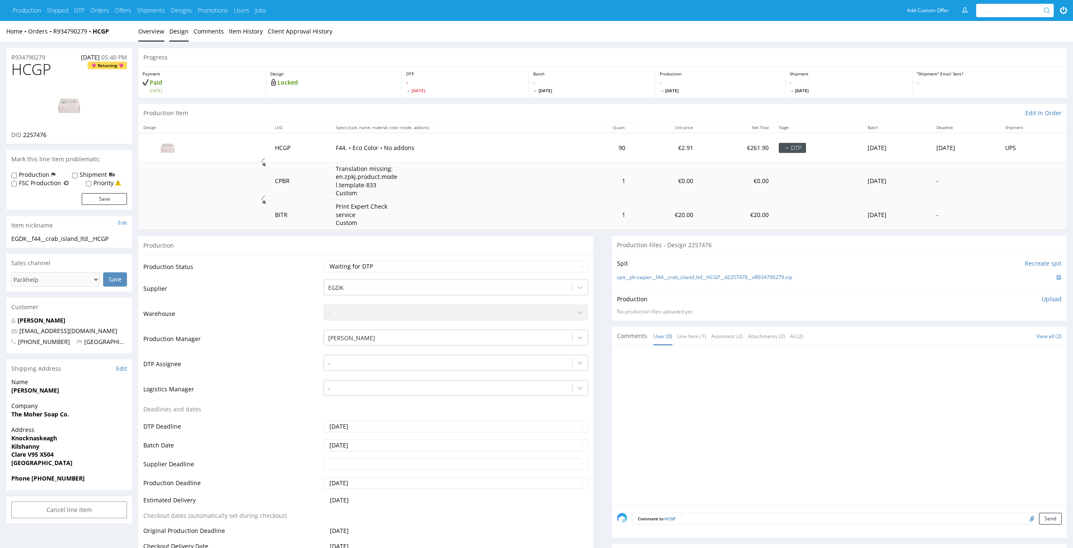
click at [183, 33] on link "Design" at bounding box center [178, 31] width 19 height 21
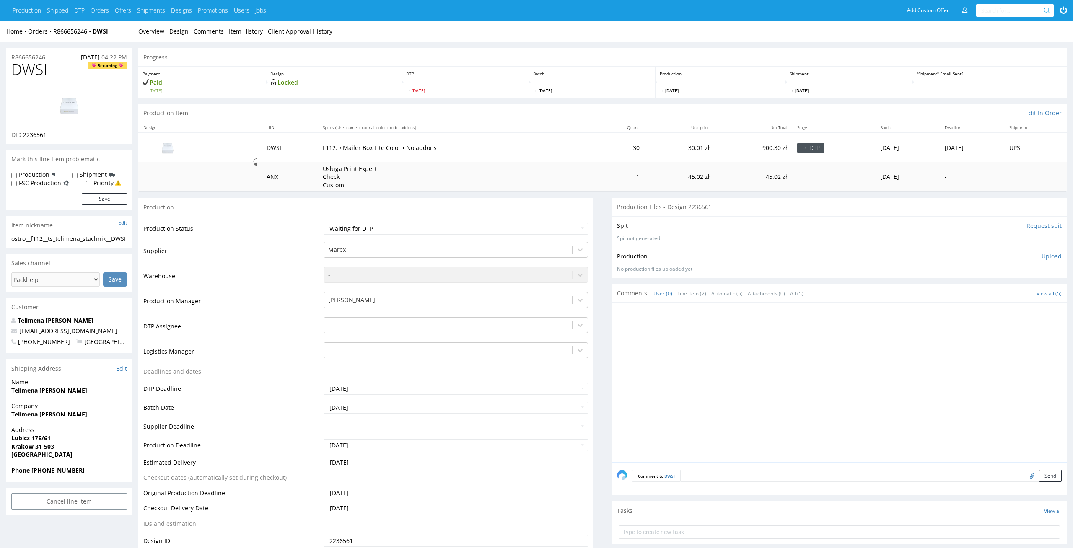
click at [183, 30] on link "Design" at bounding box center [178, 31] width 19 height 21
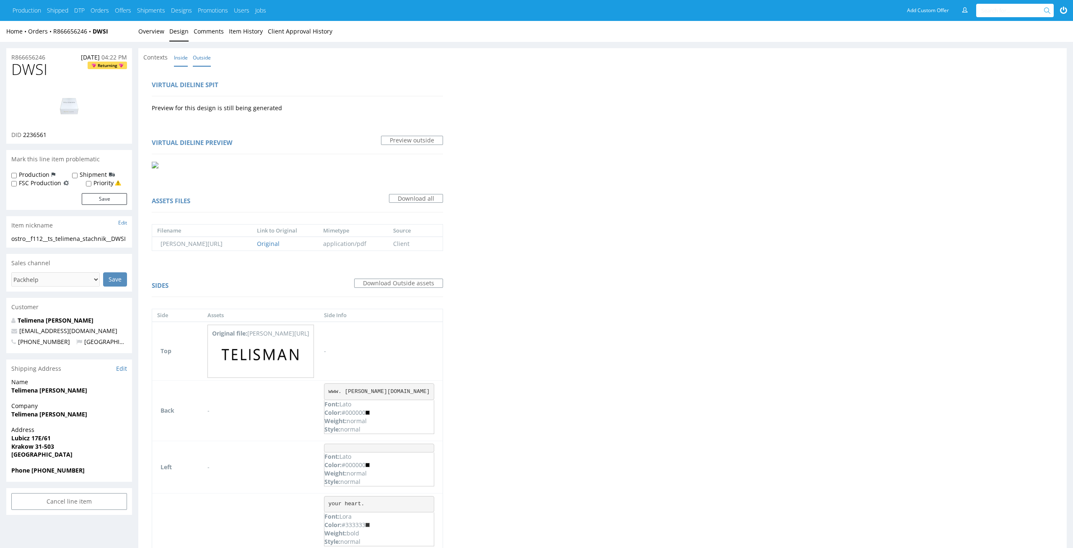
click at [186, 65] on link "Inside" at bounding box center [181, 58] width 14 height 18
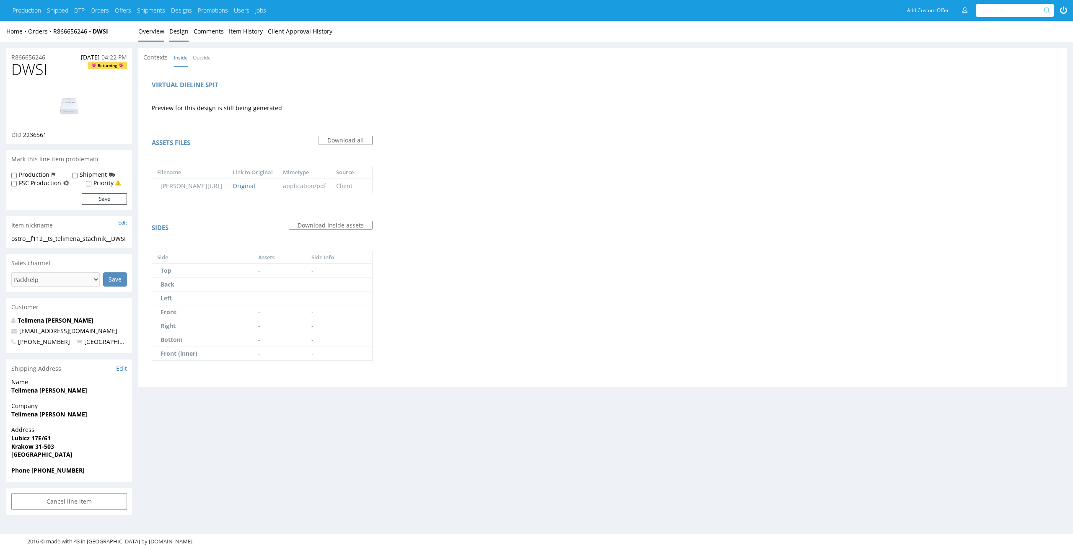
click at [145, 21] on link "Overview" at bounding box center [151, 31] width 26 height 21
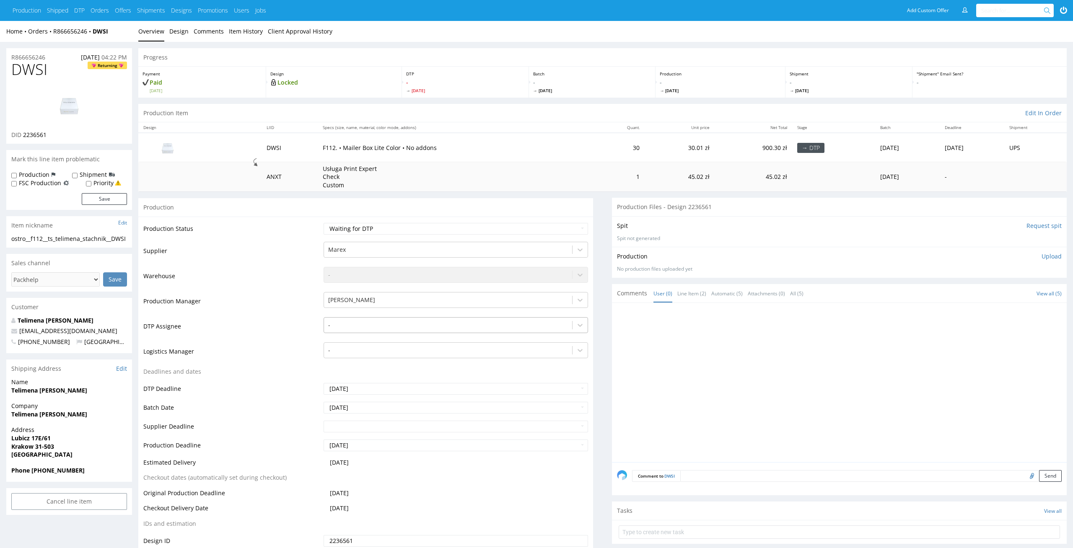
click at [496, 327] on div at bounding box center [448, 325] width 240 height 10
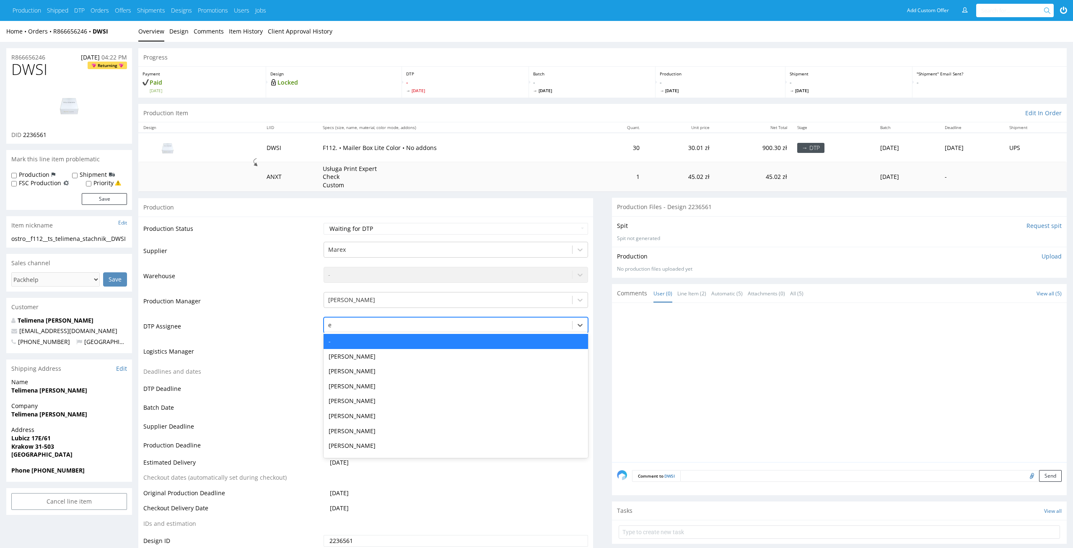
type input "el"
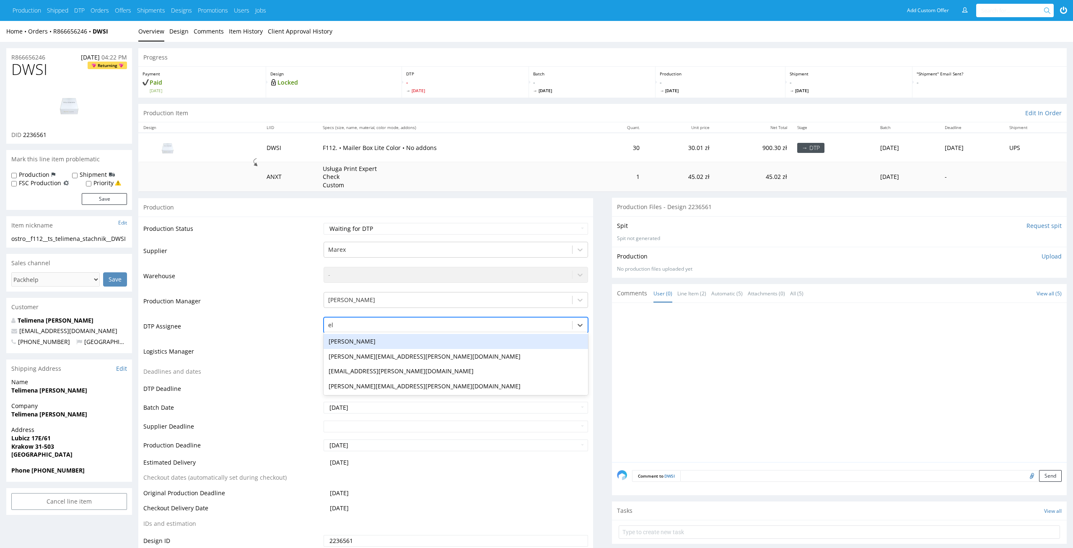
click at [479, 343] on div "Elżbieta Jelińska" at bounding box center [456, 341] width 265 height 15
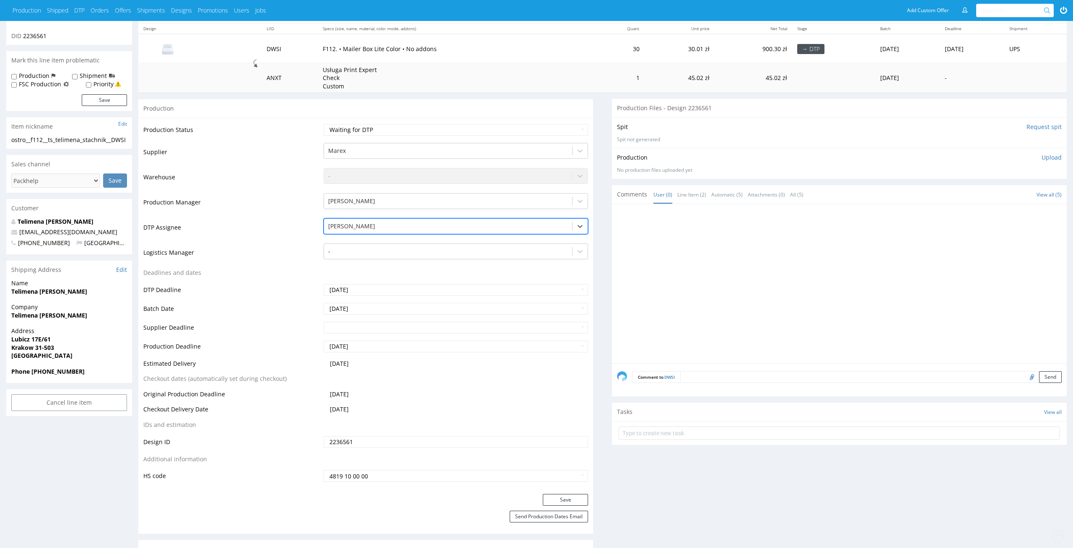
scroll to position [148, 0]
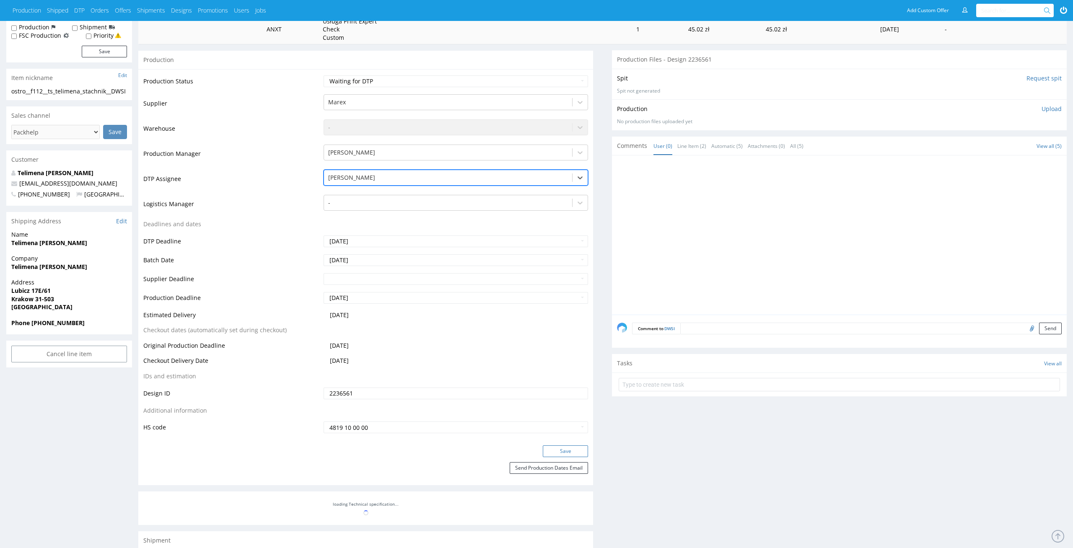
click at [574, 446] on button "Save" at bounding box center [565, 452] width 45 height 12
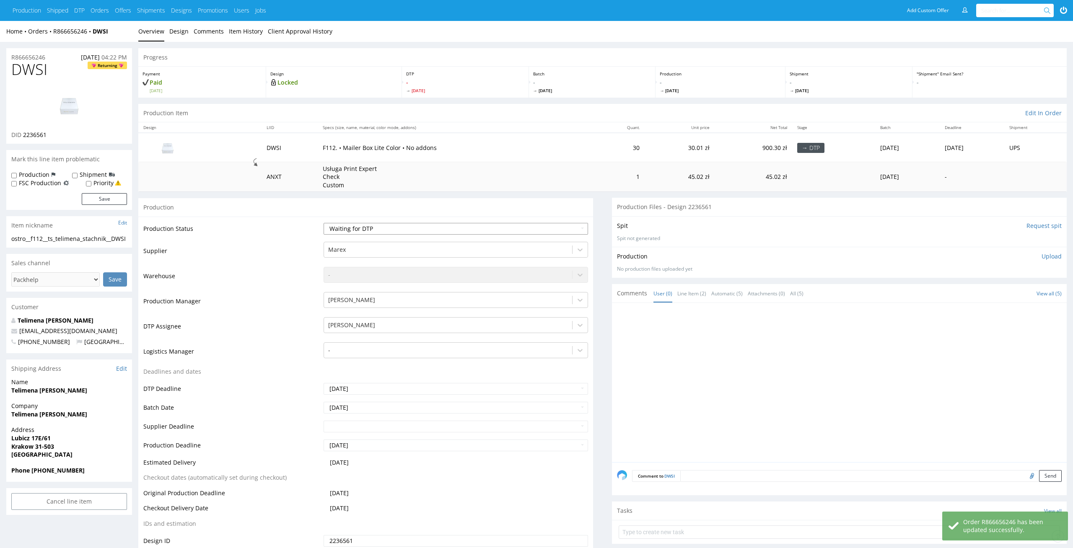
click at [402, 229] on select "Waiting for Artwork Waiting for Diecut Waiting for Mockup Waiting for DTP Waiti…" at bounding box center [456, 229] width 265 height 12
select select "dtp_in_process"
click at [324, 223] on select "Waiting for Artwork Waiting for Diecut Waiting for Mockup Waiting for DTP Waiti…" at bounding box center [456, 229] width 265 height 12
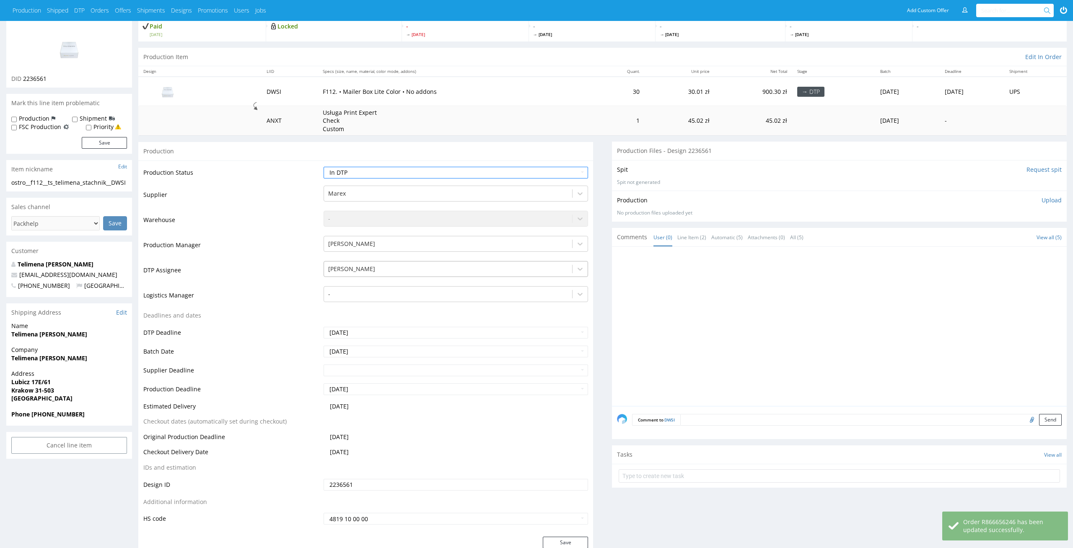
scroll to position [120, 0]
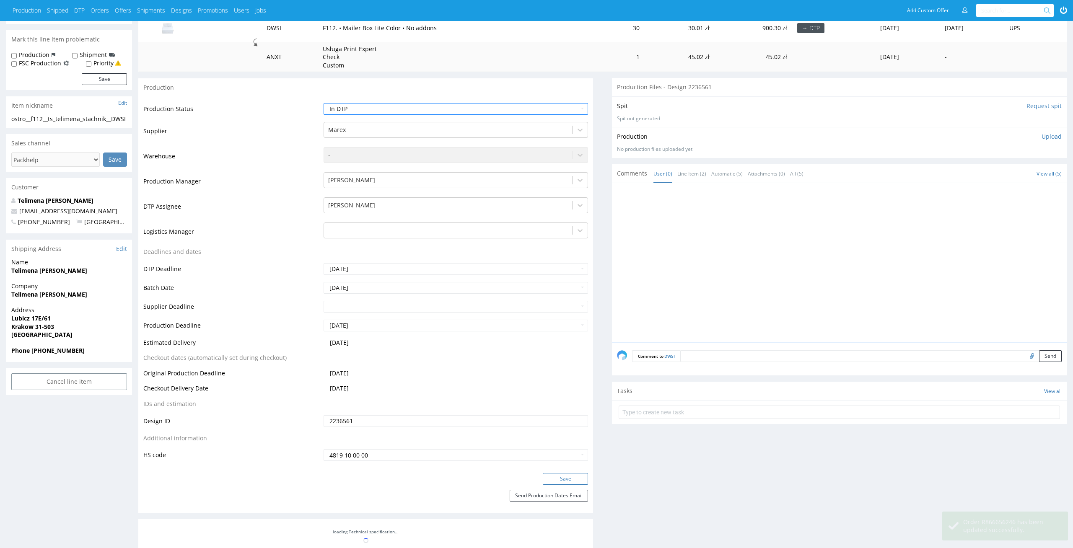
click at [562, 478] on button "Save" at bounding box center [565, 479] width 45 height 12
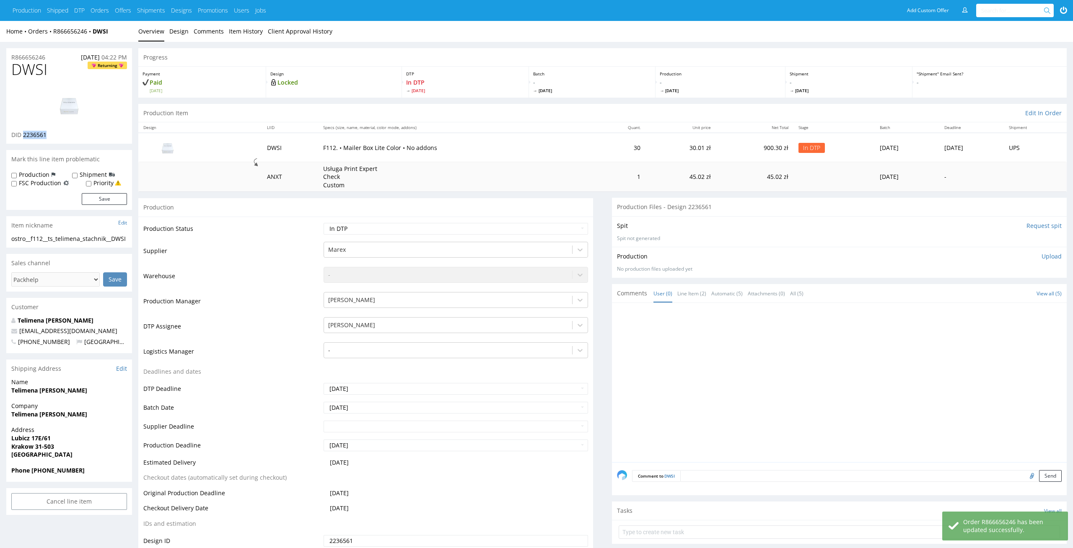
drag, startPoint x: 55, startPoint y: 135, endPoint x: 23, endPoint y: 135, distance: 31.4
click at [23, 135] on div "DID 2236561" at bounding box center [69, 135] width 116 height 8
copy span "2236561"
click at [459, 232] on select "Waiting for Artwork Waiting for Diecut Waiting for Mockup Waiting for DTP Waiti…" at bounding box center [456, 229] width 265 height 12
select select "dtp_waiting_for_check"
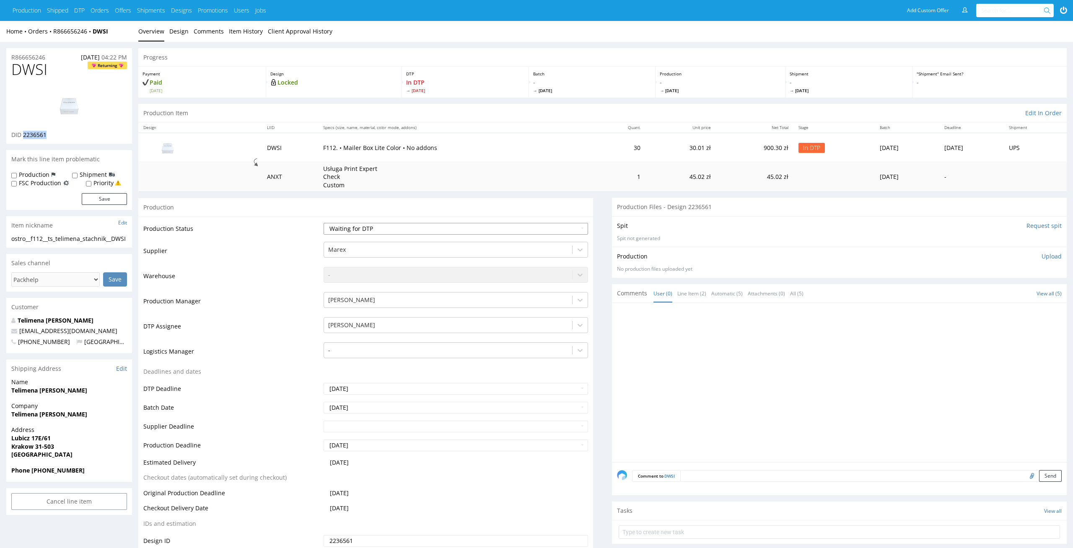
click at [324, 223] on select "Waiting for Artwork Waiting for Diecut Waiting for Mockup Waiting for DTP Waiti…" at bounding box center [456, 229] width 265 height 12
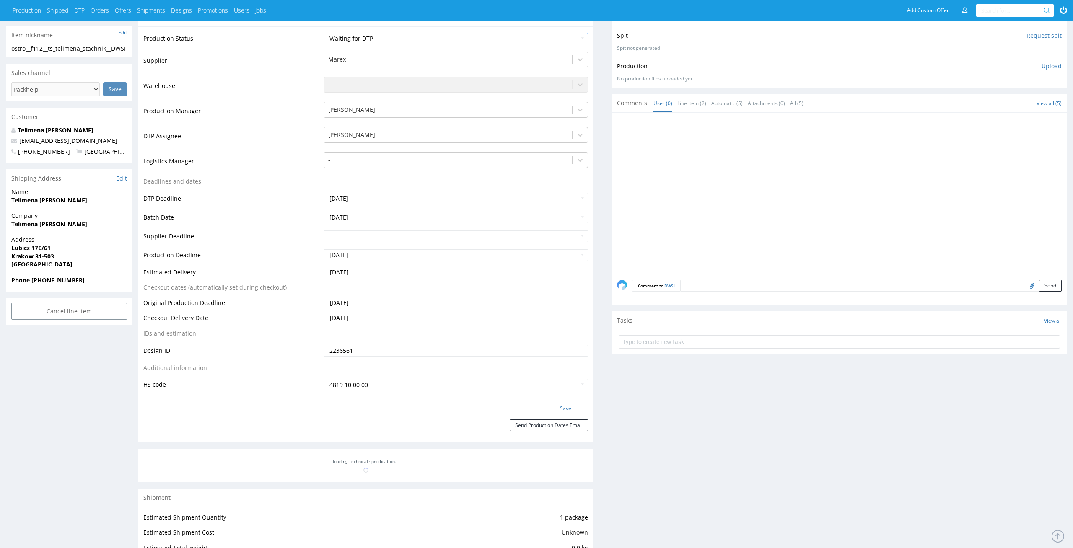
click at [576, 410] on button "Save" at bounding box center [565, 409] width 45 height 12
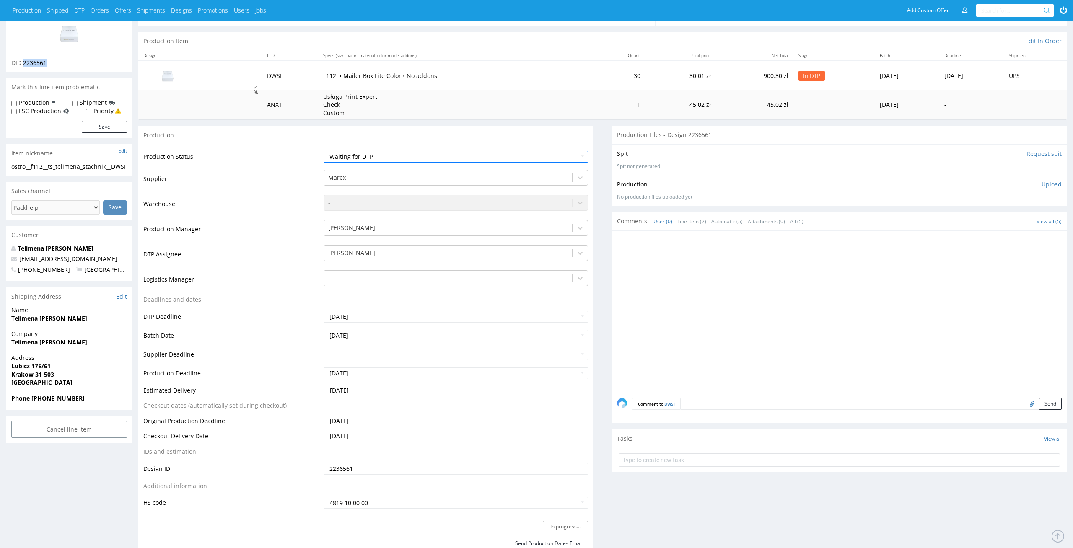
scroll to position [0, 0]
